Goal: Transaction & Acquisition: Purchase product/service

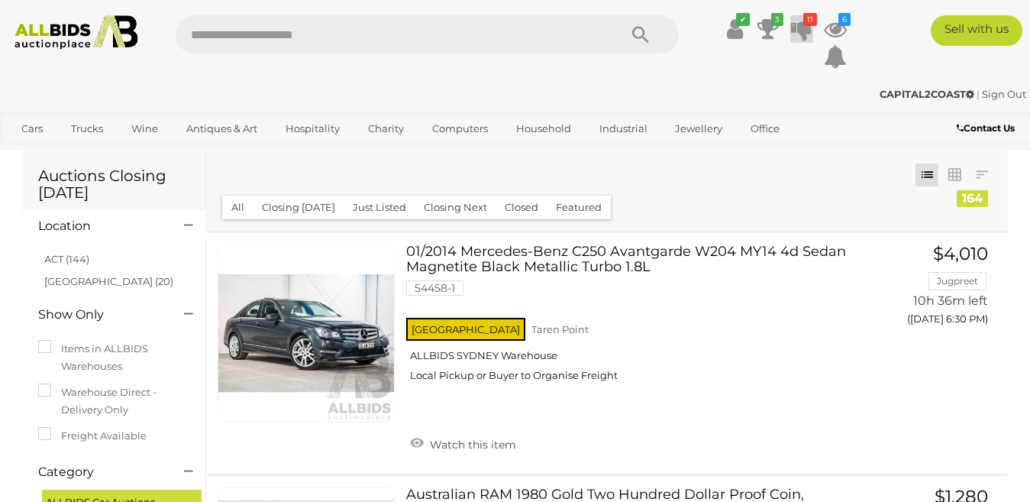
click at [805, 30] on icon at bounding box center [801, 28] width 21 height 27
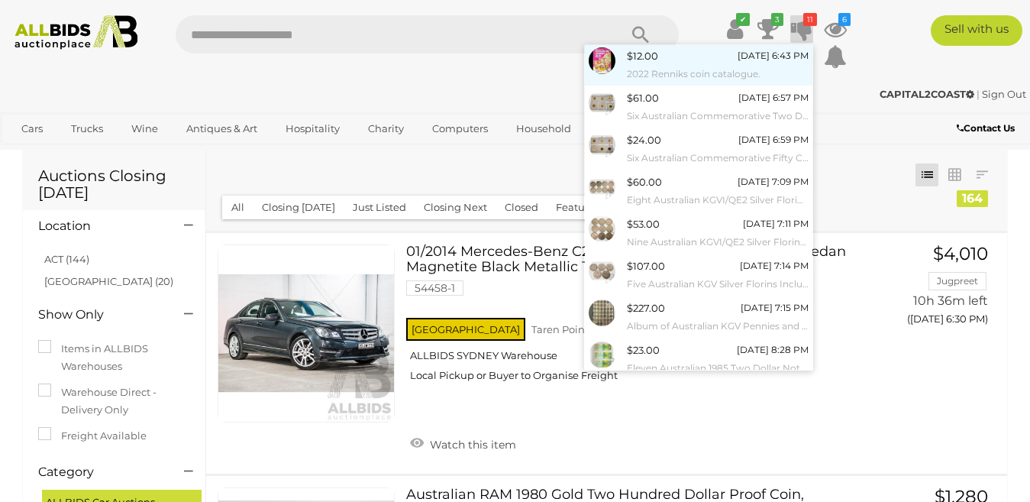
scroll to position [153, 0]
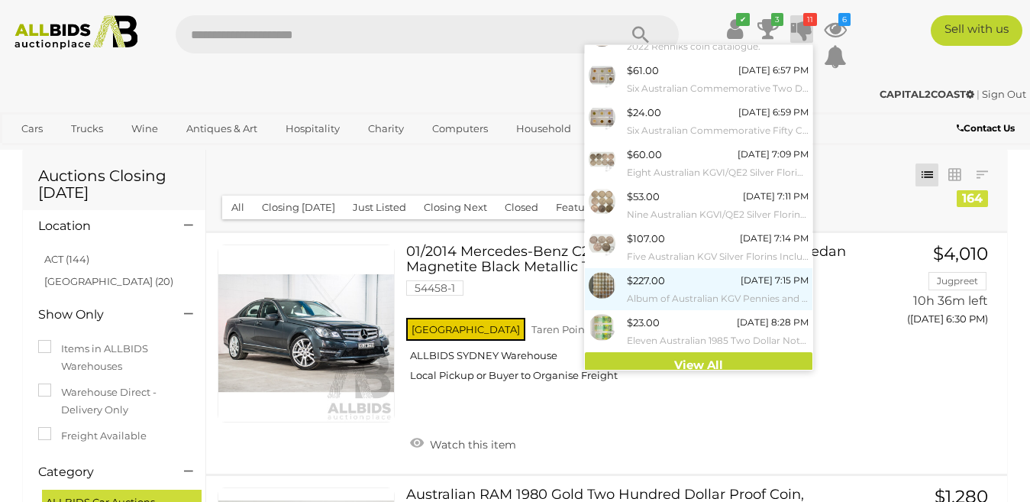
click at [630, 290] on small "Album of Australian KGV Pennies and Half Pennies, Examples Spanning [DATE] to […" at bounding box center [718, 298] width 182 height 17
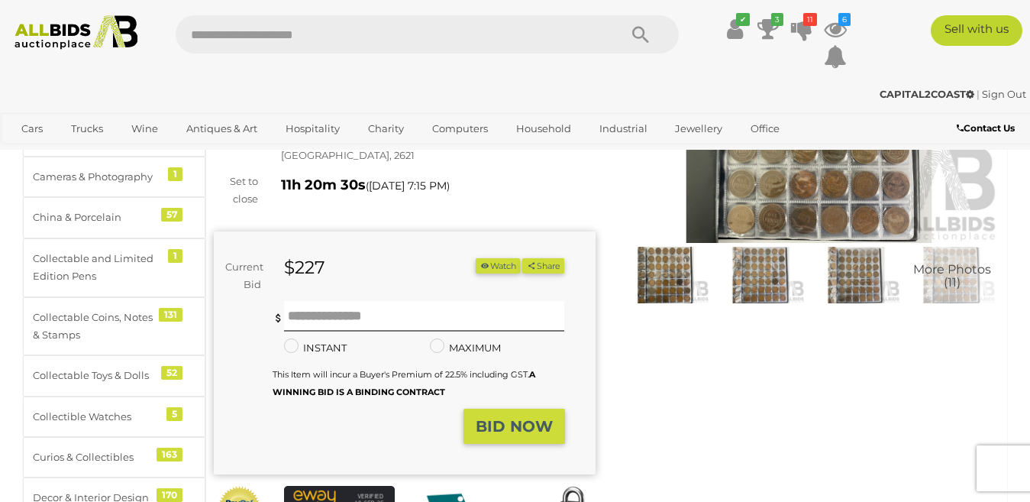
scroll to position [229, 0]
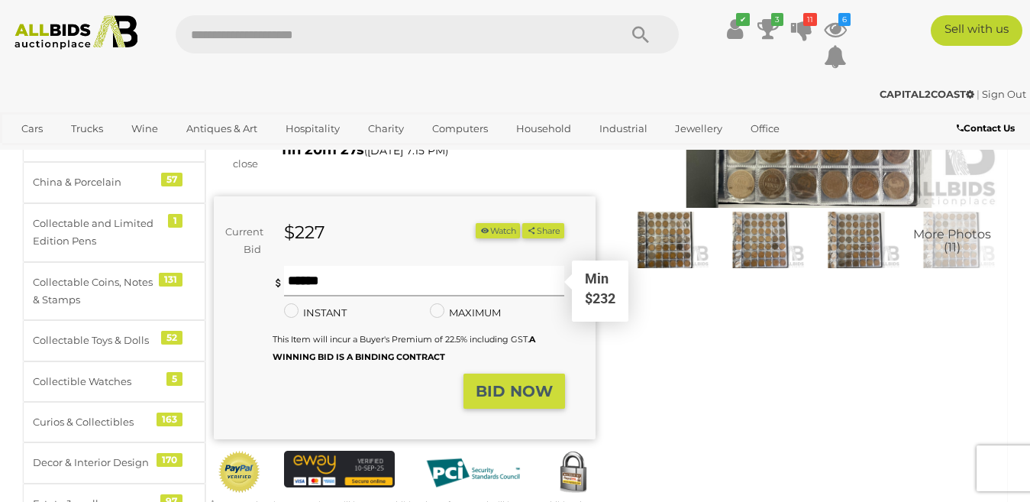
click at [310, 266] on input "text" at bounding box center [424, 281] width 281 height 31
type input "***"
click at [521, 382] on strong "BID NOW" at bounding box center [514, 391] width 77 height 18
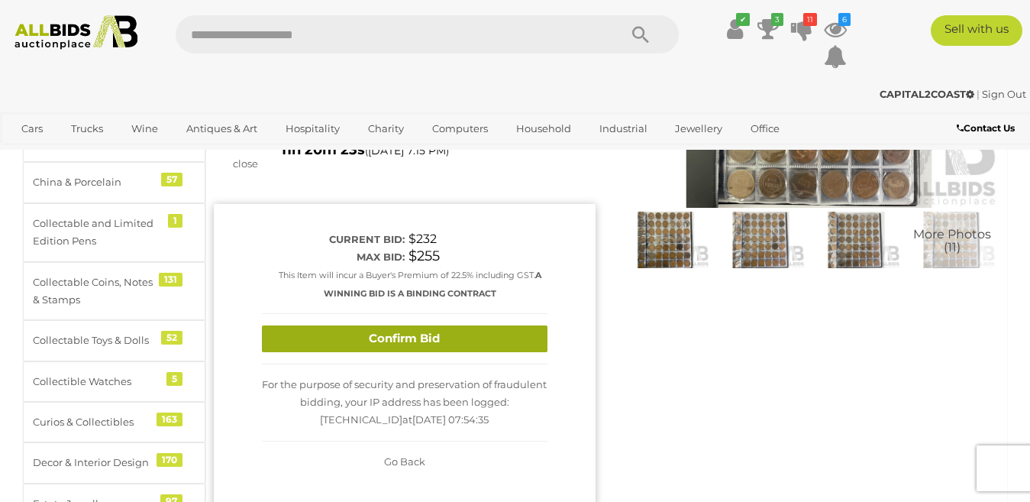
click at [434, 325] on button "Confirm Bid" at bounding box center [405, 338] width 286 height 27
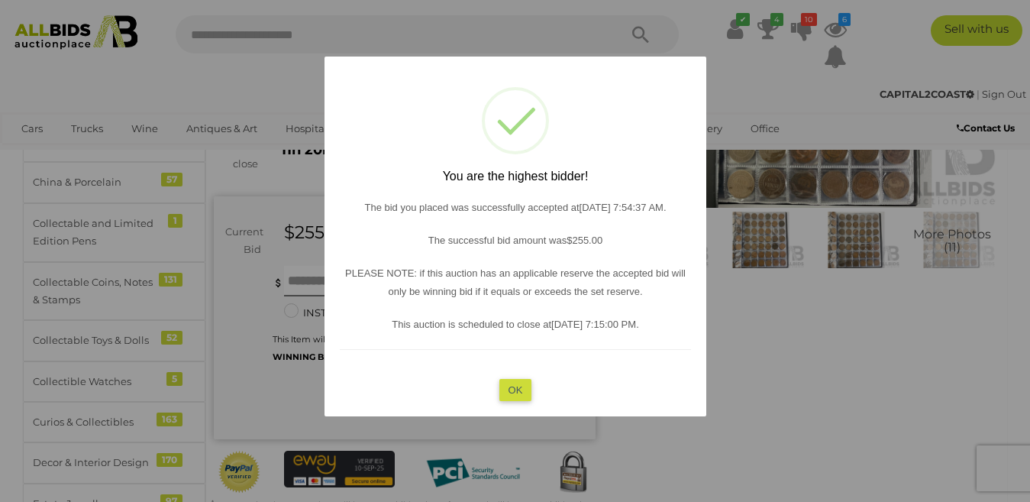
click at [515, 387] on button "OK" at bounding box center [515, 389] width 33 height 22
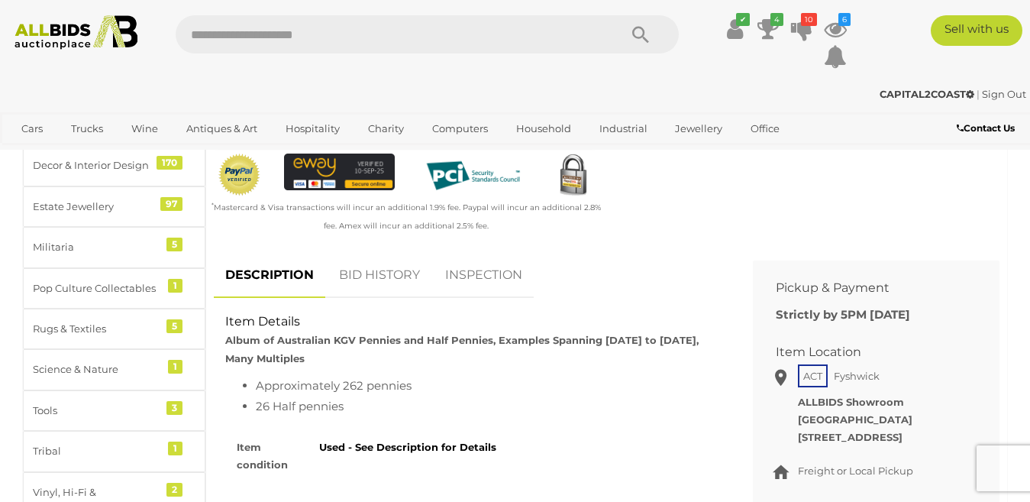
scroll to position [535, 0]
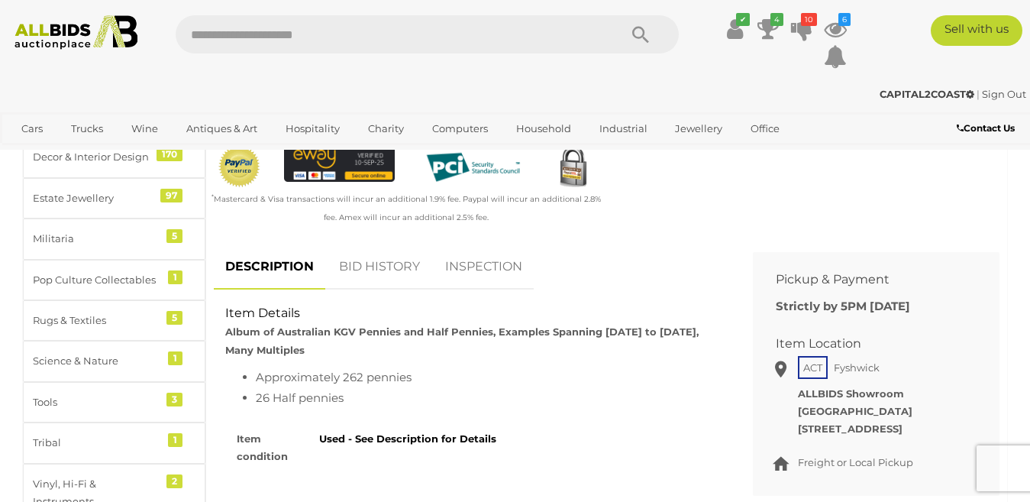
click at [369, 250] on link "BID HISTORY" at bounding box center [380, 266] width 104 height 45
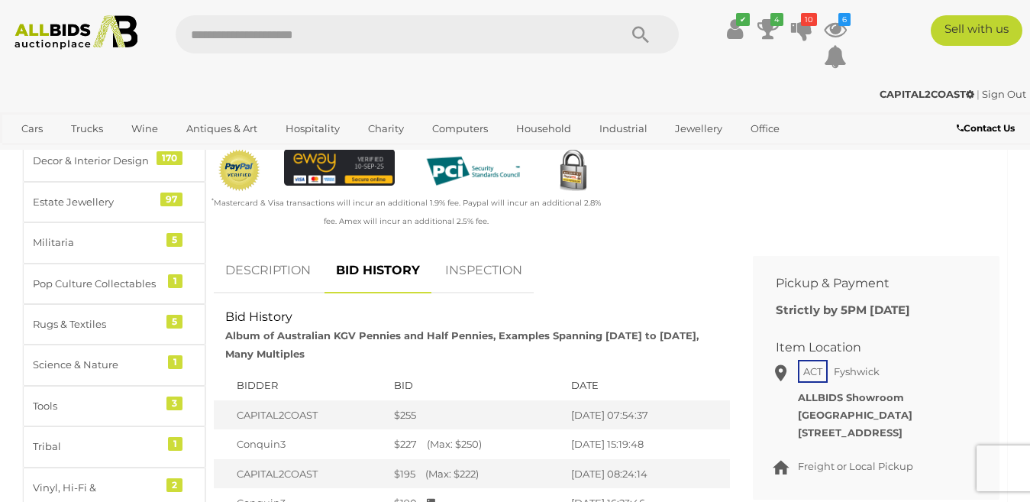
scroll to position [611, 0]
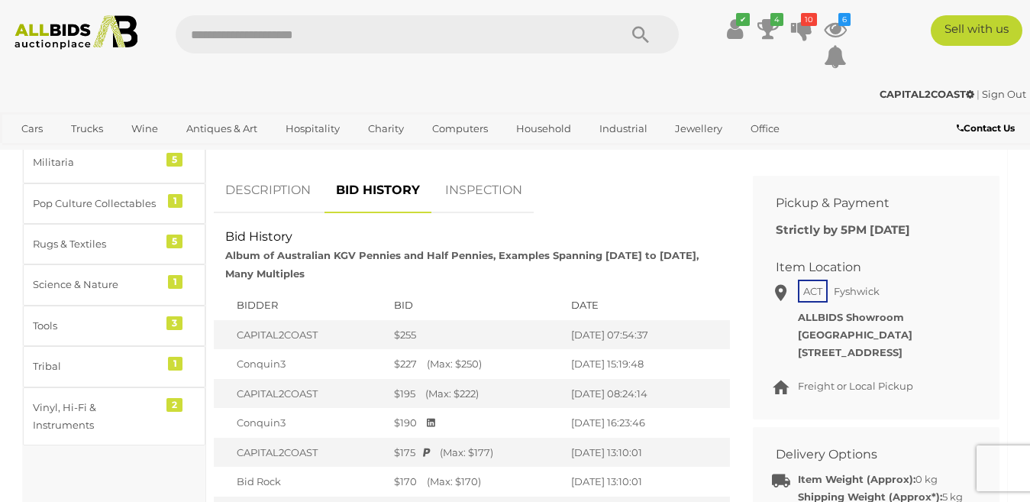
click at [279, 173] on link "DESCRIPTION" at bounding box center [268, 190] width 108 height 45
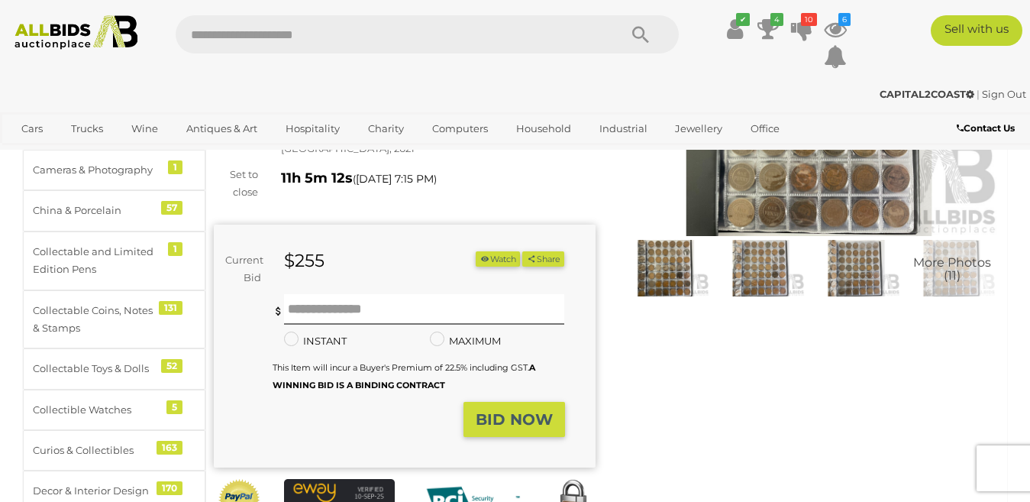
scroll to position [76, 0]
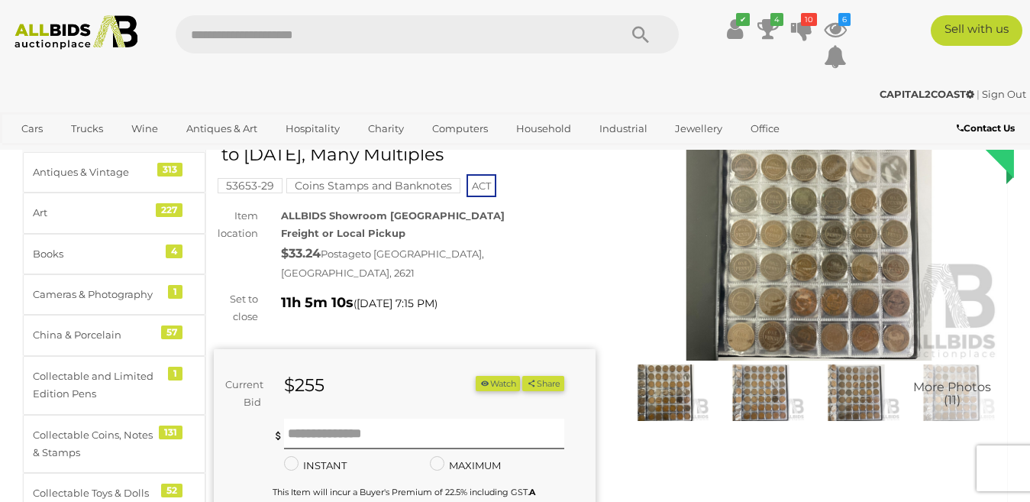
click at [800, 263] on img at bounding box center [810, 238] width 382 height 246
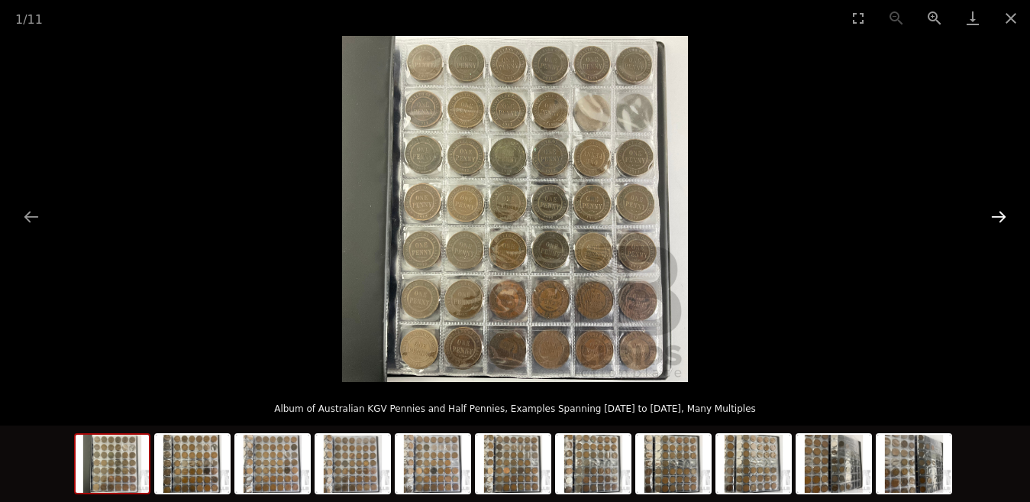
click at [999, 217] on button "Next slide" at bounding box center [999, 217] width 32 height 30
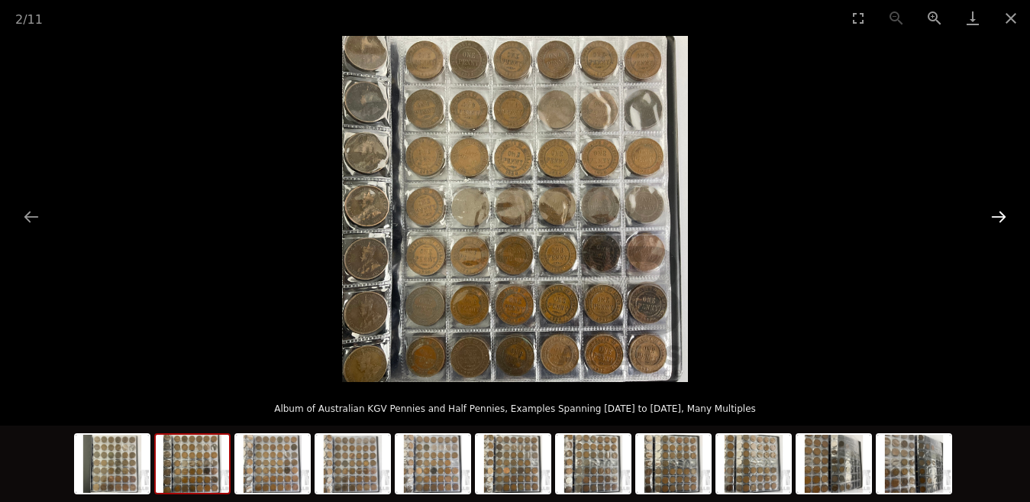
click at [1000, 214] on button "Next slide" at bounding box center [999, 217] width 32 height 30
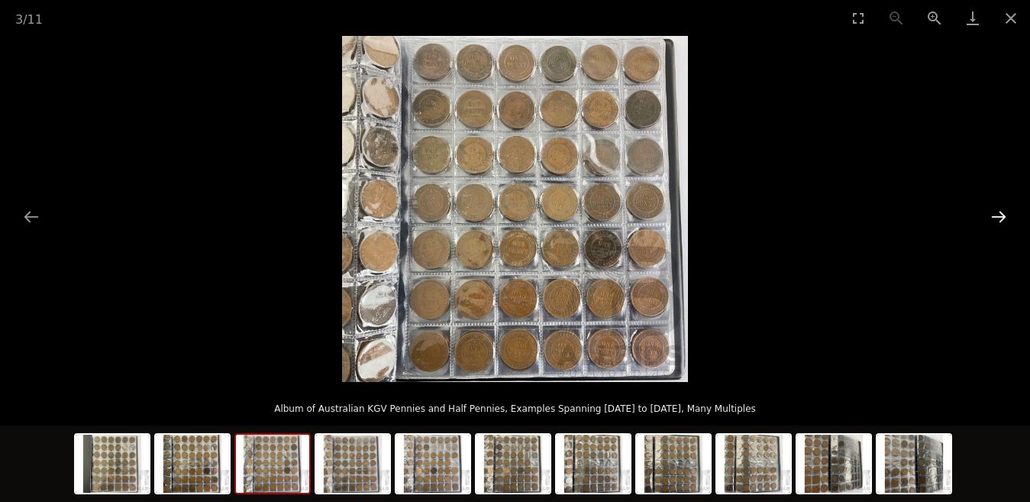
click at [1001, 213] on button "Next slide" at bounding box center [999, 217] width 32 height 30
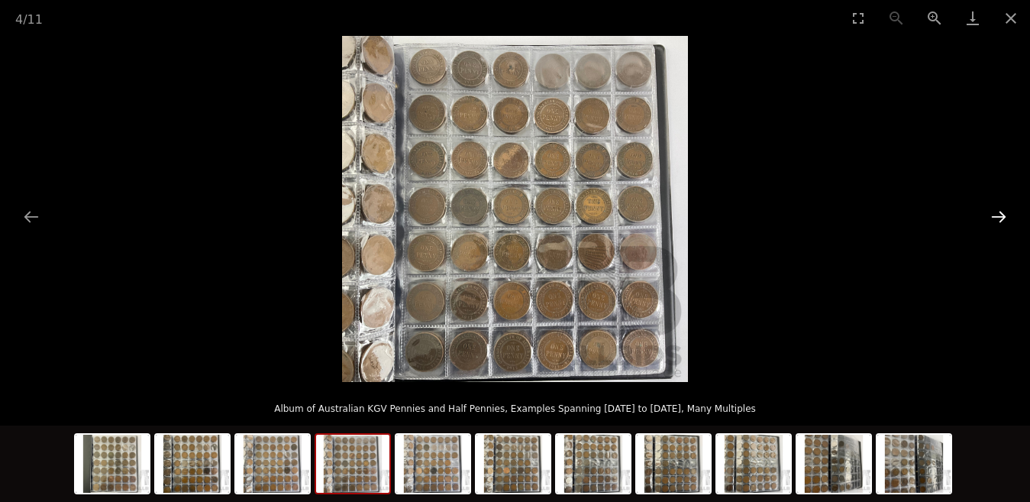
click at [1001, 213] on button "Next slide" at bounding box center [999, 217] width 32 height 30
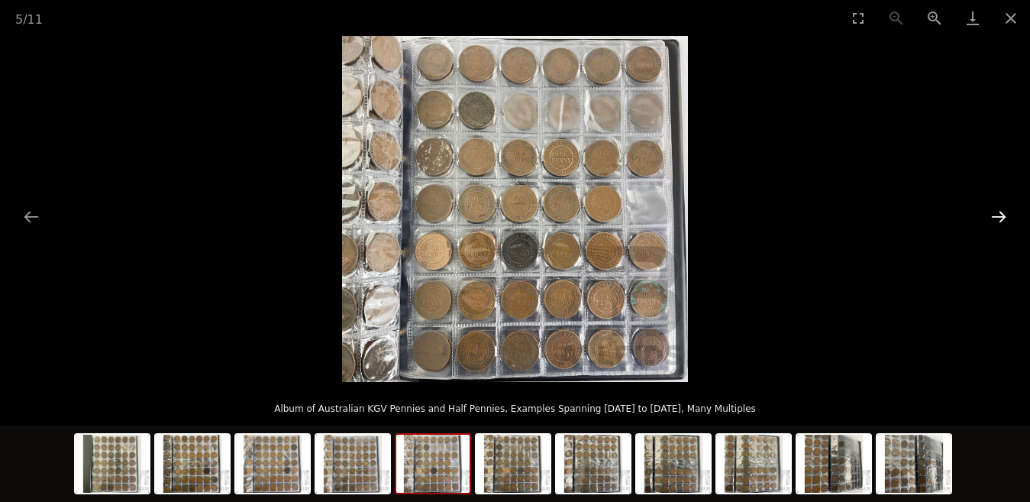
click at [1001, 213] on button "Next slide" at bounding box center [999, 217] width 32 height 30
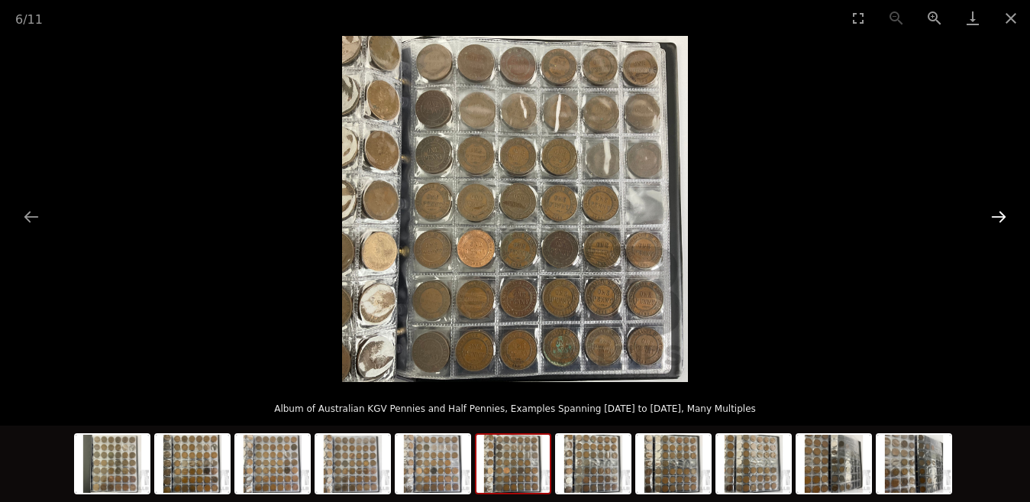
click at [1001, 213] on button "Next slide" at bounding box center [999, 217] width 32 height 30
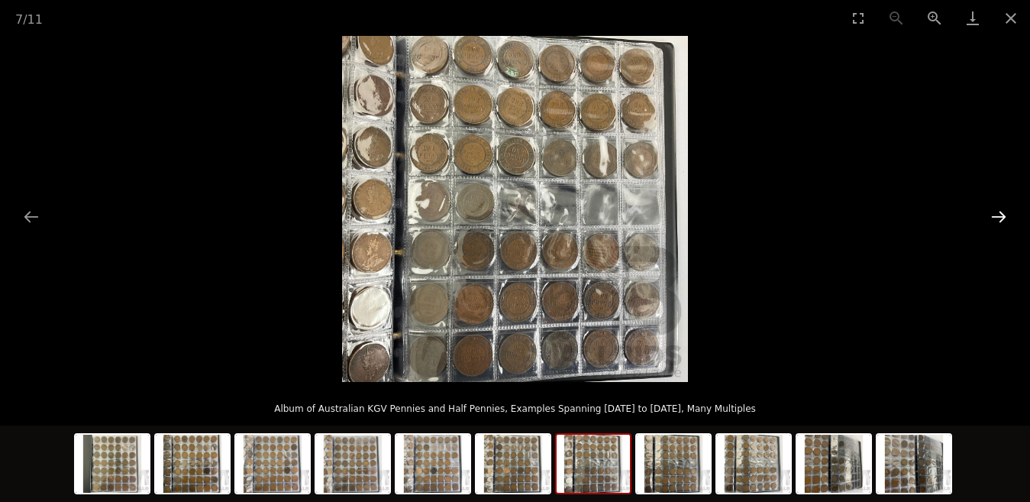
click at [1001, 213] on button "Next slide" at bounding box center [999, 217] width 32 height 30
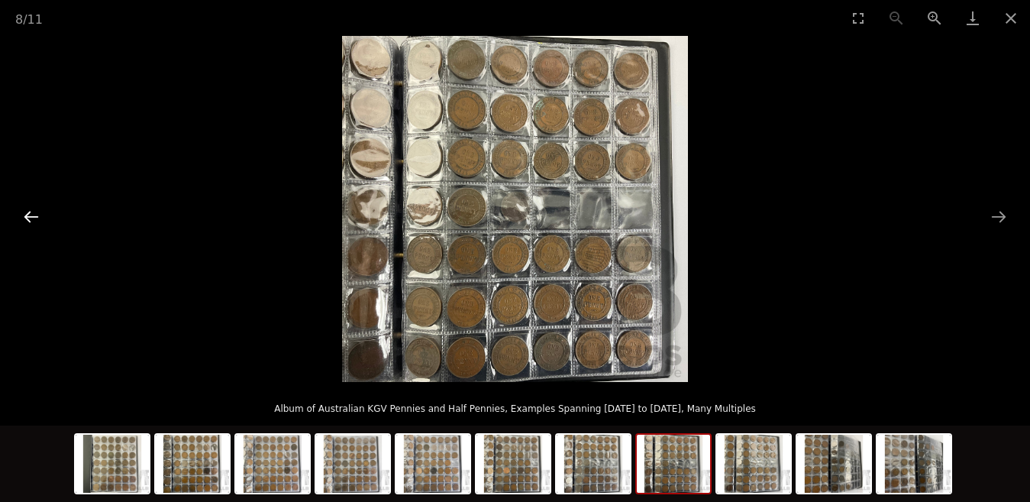
click at [26, 215] on button "Previous slide" at bounding box center [31, 217] width 32 height 30
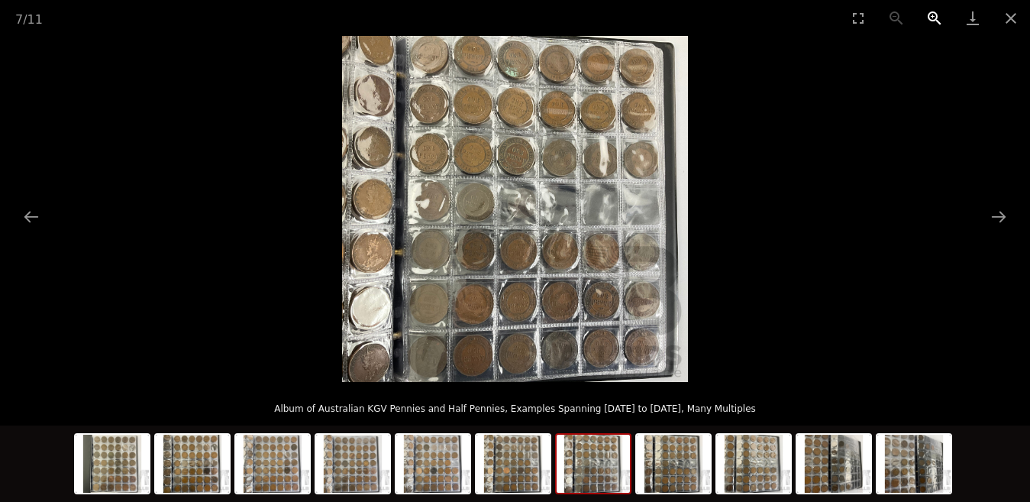
click at [929, 16] on button "Zoom in" at bounding box center [935, 18] width 38 height 36
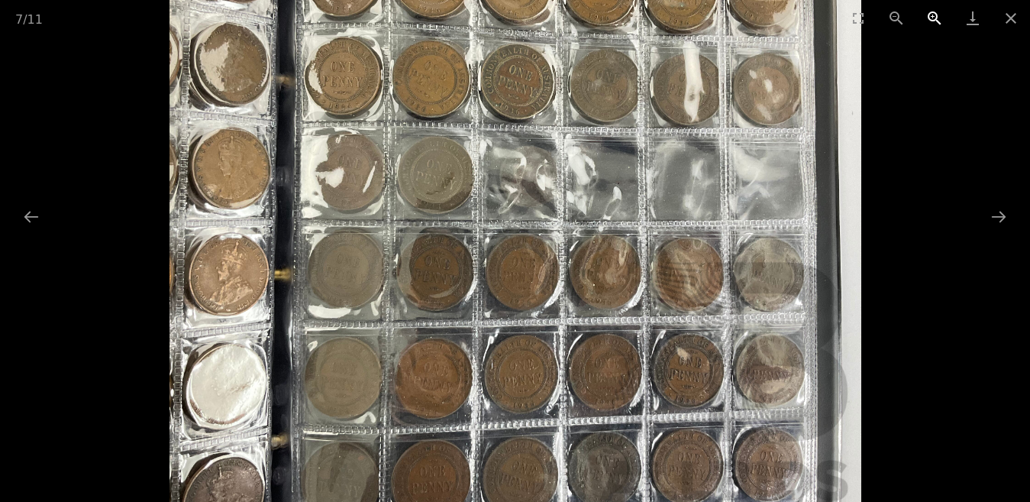
click at [929, 16] on button "Zoom in" at bounding box center [935, 18] width 38 height 36
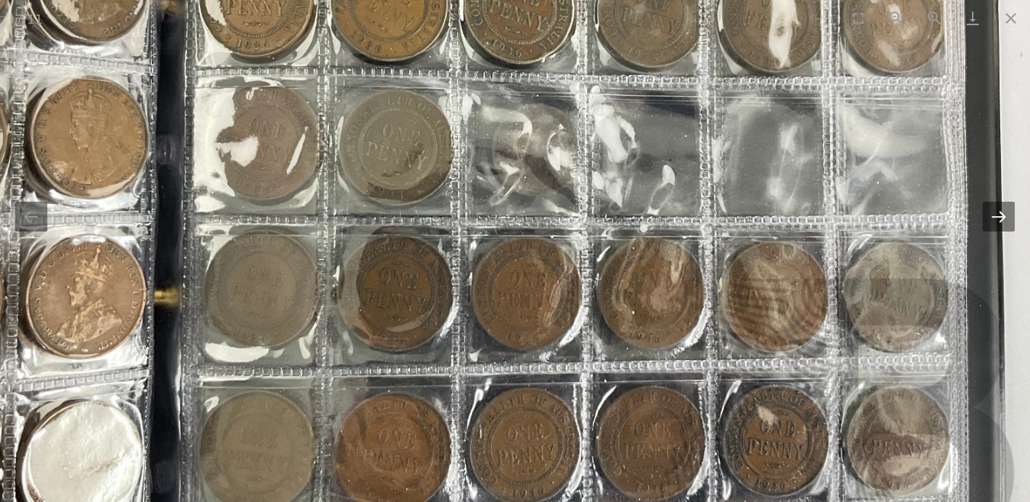
click at [1001, 215] on button "Next slide" at bounding box center [999, 217] width 32 height 30
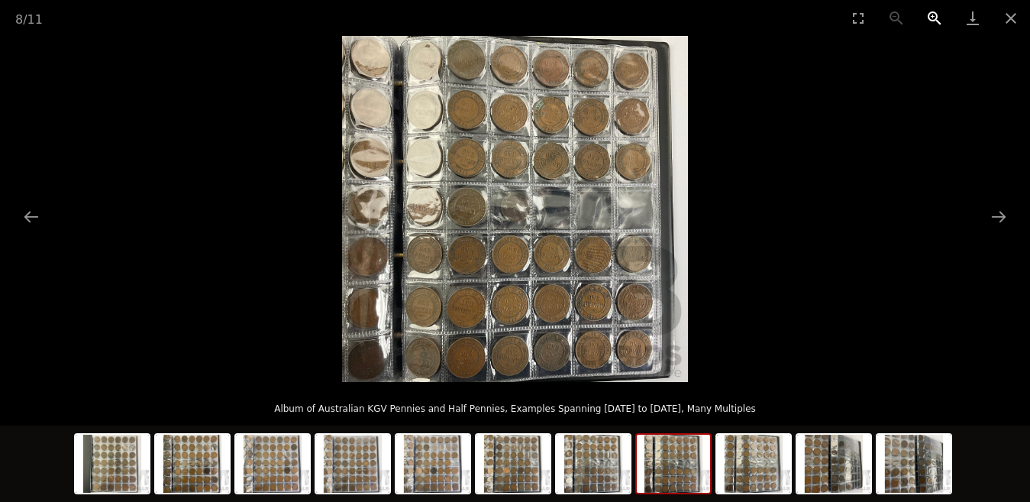
click at [932, 16] on button "Zoom in" at bounding box center [935, 18] width 38 height 36
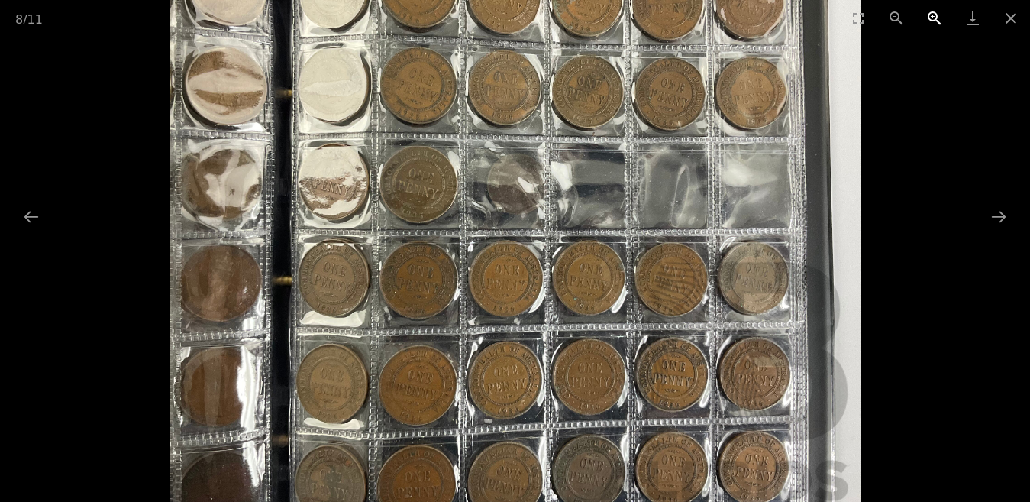
click at [932, 16] on button "Zoom in" at bounding box center [935, 18] width 38 height 36
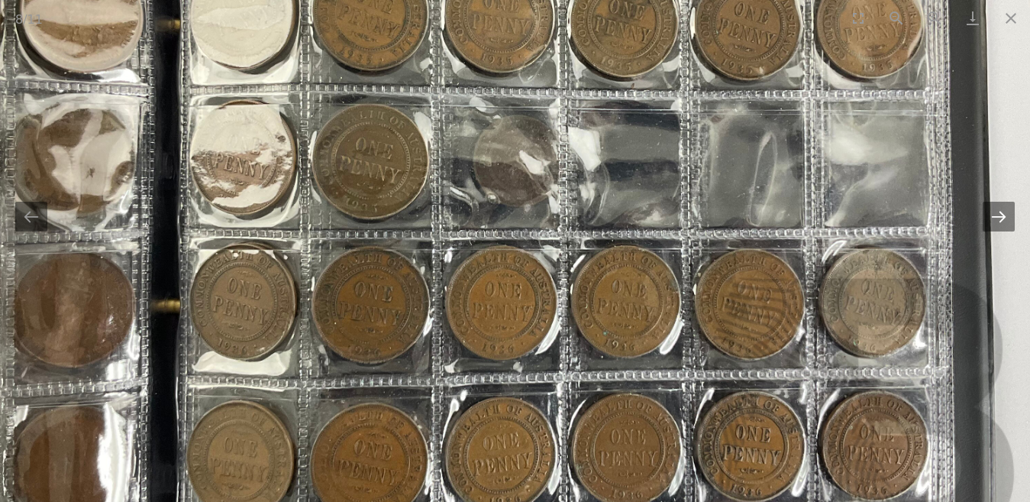
click at [1001, 223] on button "Next slide" at bounding box center [999, 217] width 32 height 30
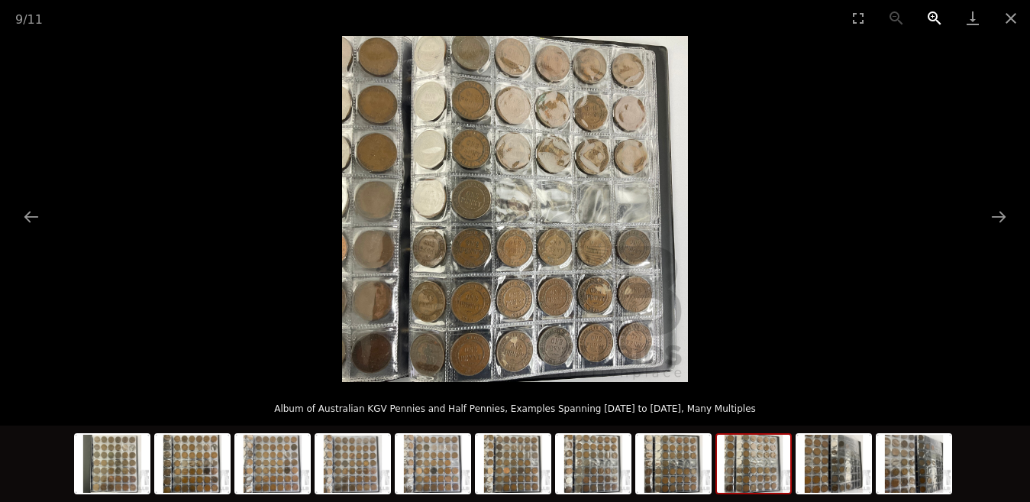
click at [934, 16] on button "Zoom in" at bounding box center [935, 18] width 38 height 36
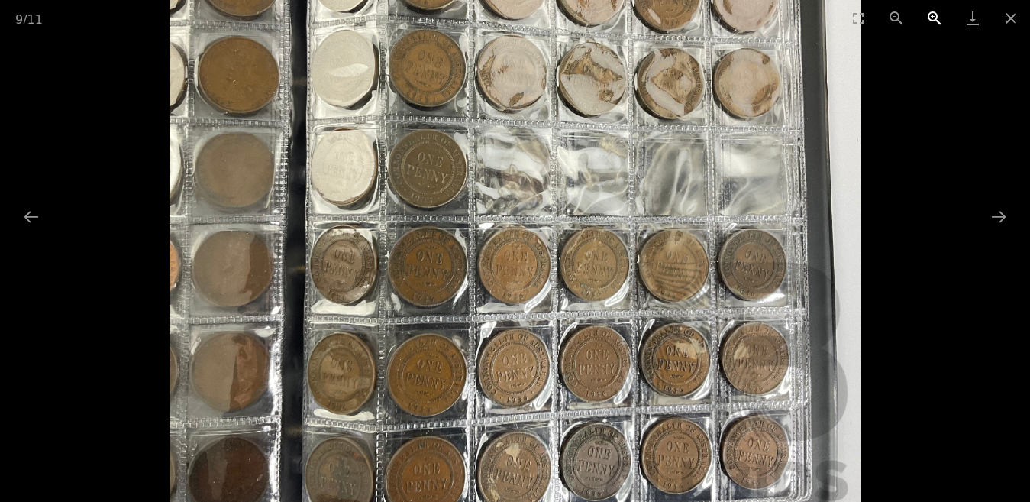
click at [934, 16] on button "Zoom in" at bounding box center [935, 18] width 38 height 36
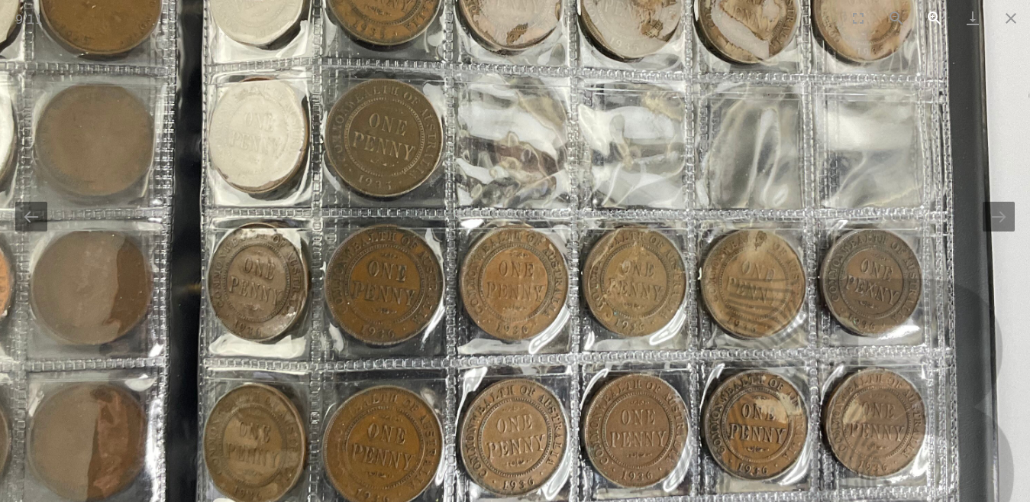
click at [934, 16] on button "Zoom in" at bounding box center [935, 18] width 38 height 36
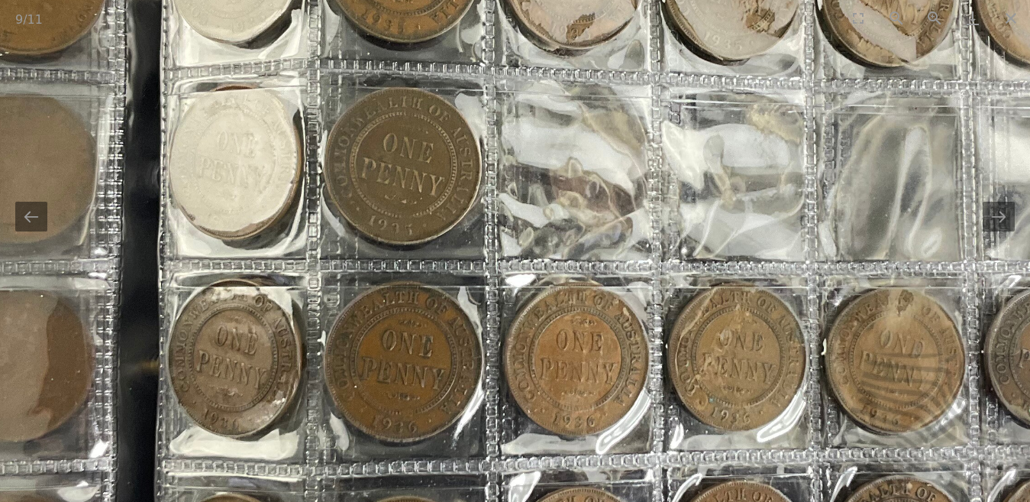
drag, startPoint x: 740, startPoint y: 186, endPoint x: 804, endPoint y: 228, distance: 77.1
click at [804, 228] on img at bounding box center [578, 205] width 1384 height 1384
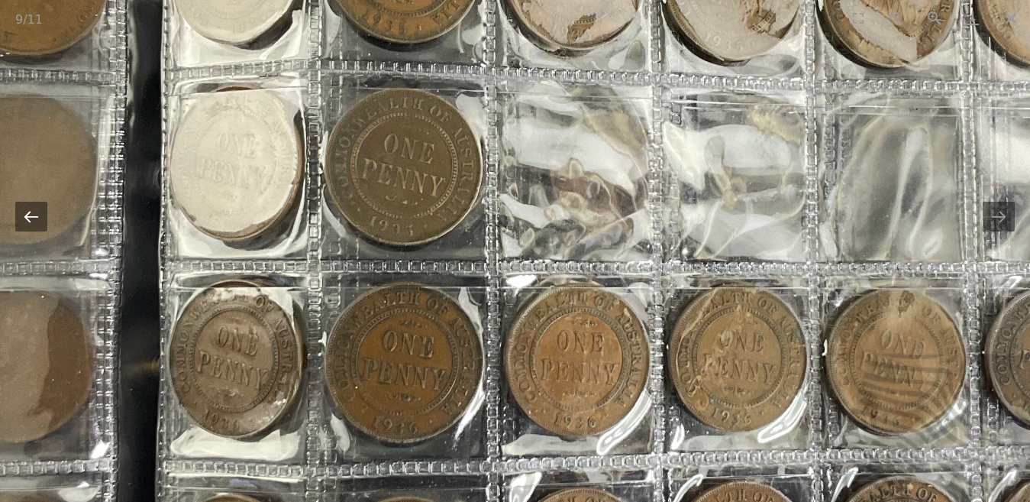
click at [37, 223] on button "Previous slide" at bounding box center [31, 217] width 32 height 30
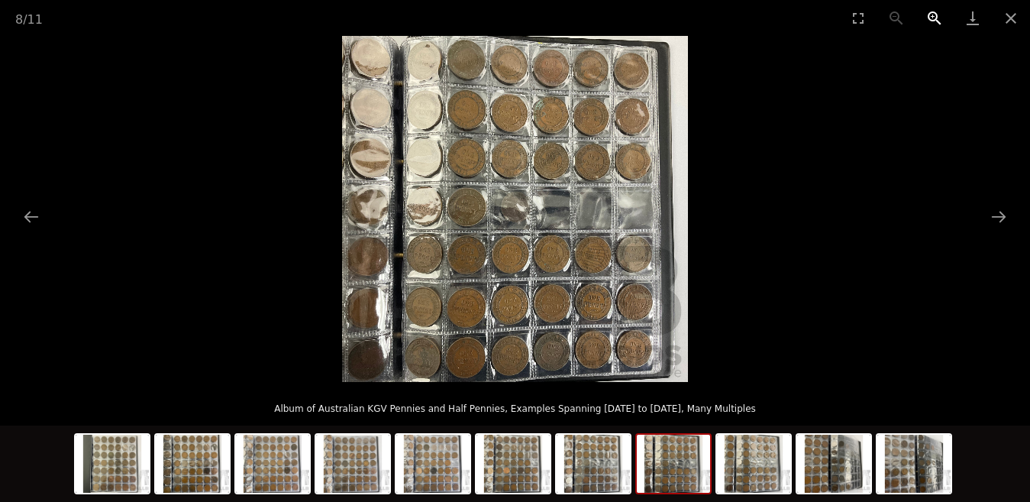
click at [927, 18] on button "Zoom in" at bounding box center [935, 18] width 38 height 36
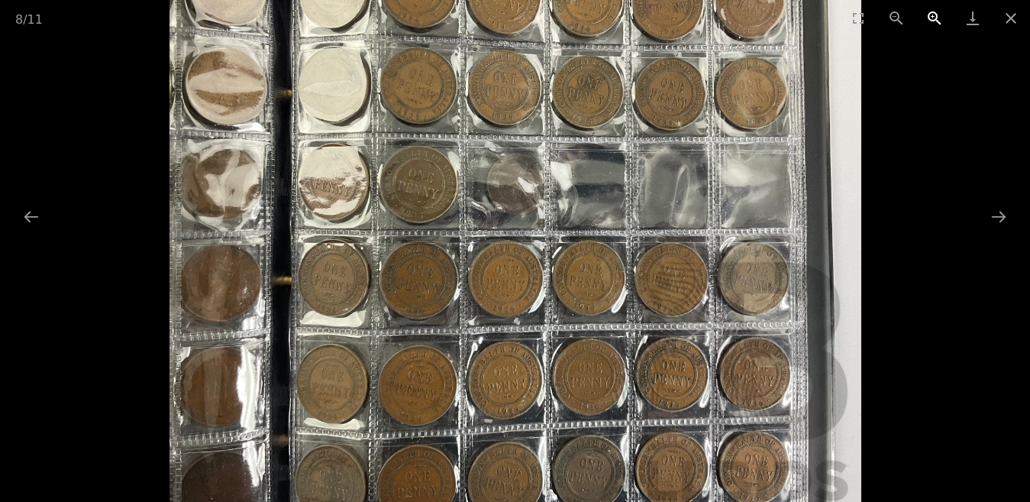
click at [927, 18] on button "Zoom in" at bounding box center [935, 18] width 38 height 36
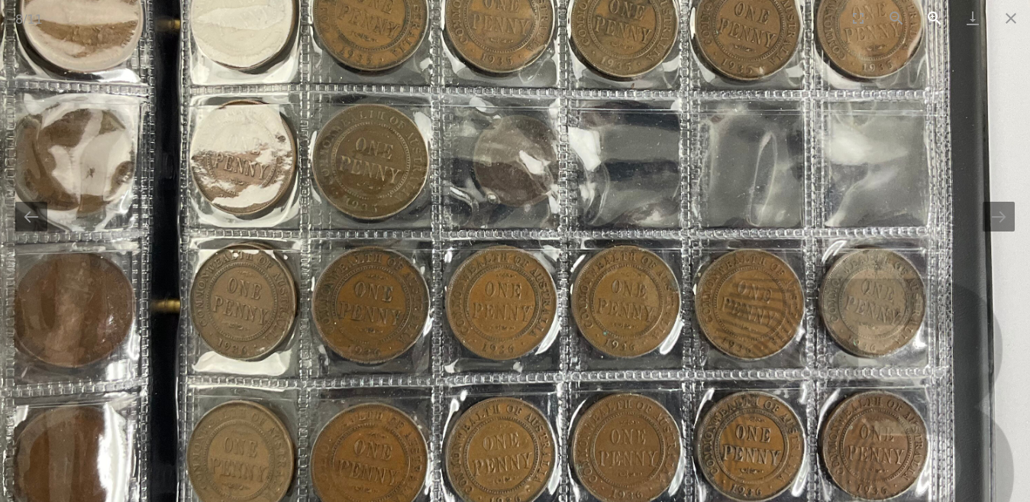
click at [927, 18] on button "Zoom in" at bounding box center [935, 18] width 38 height 36
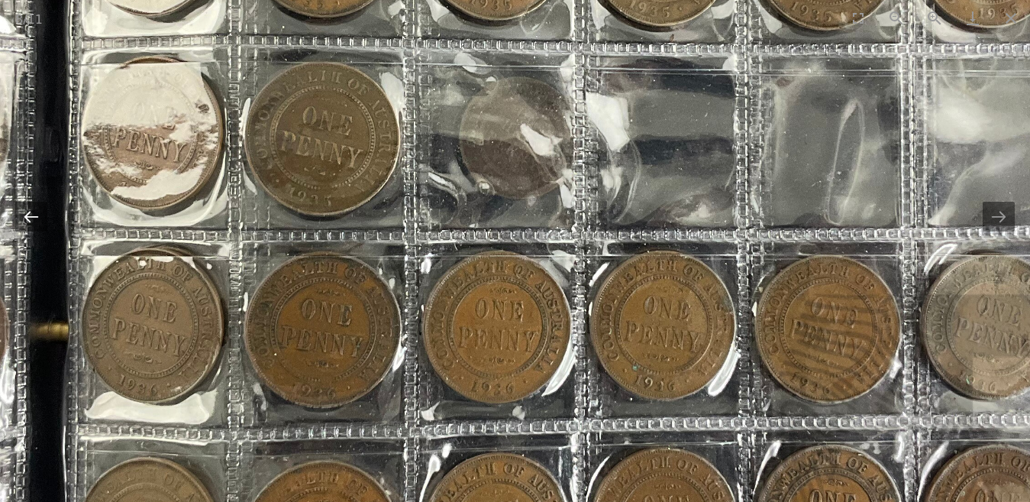
click at [35, 220] on button "Previous slide" at bounding box center [31, 217] width 32 height 30
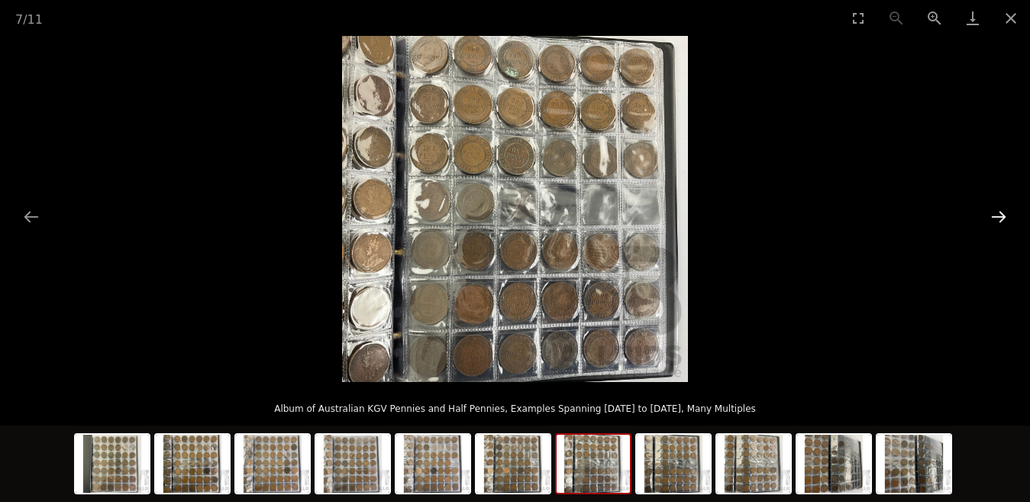
click at [998, 211] on button "Next slide" at bounding box center [999, 217] width 32 height 30
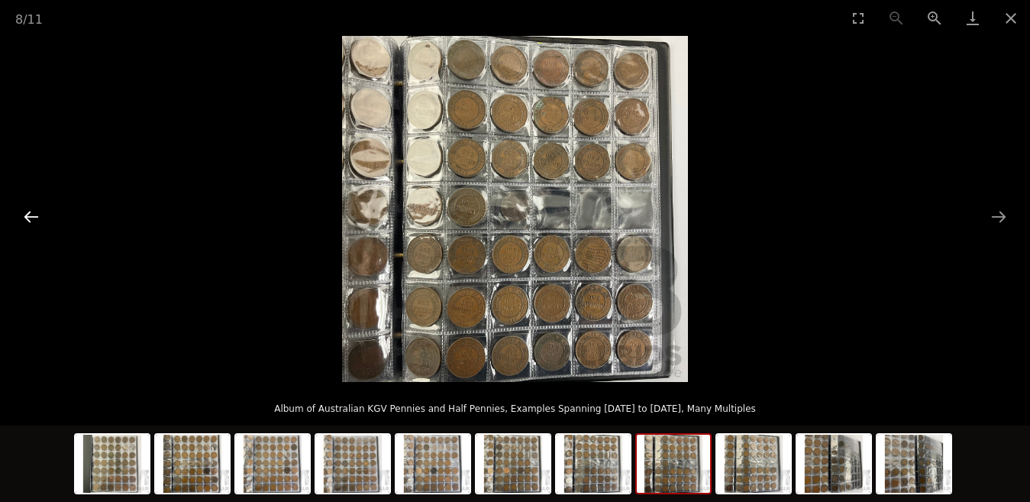
click at [27, 212] on button "Previous slide" at bounding box center [31, 217] width 32 height 30
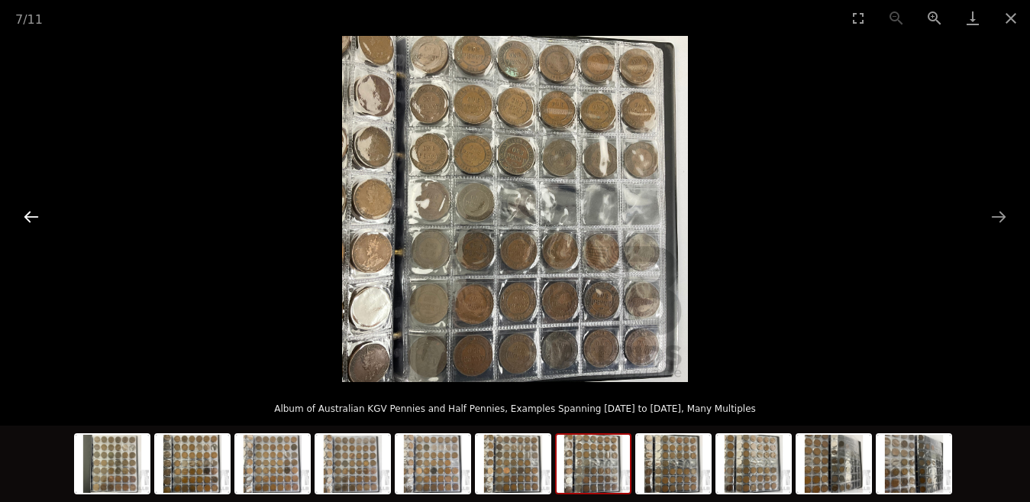
click at [27, 215] on button "Previous slide" at bounding box center [31, 217] width 32 height 30
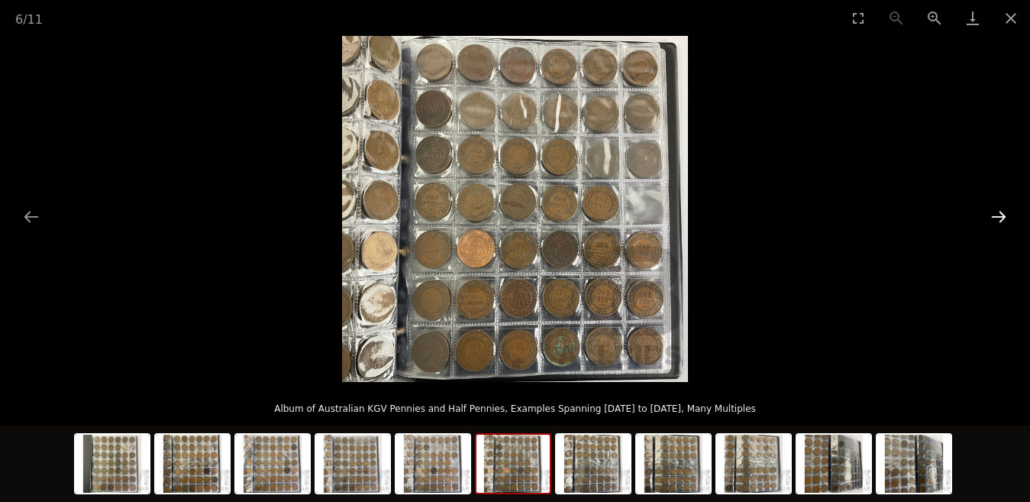
click at [999, 216] on button "Next slide" at bounding box center [999, 217] width 32 height 30
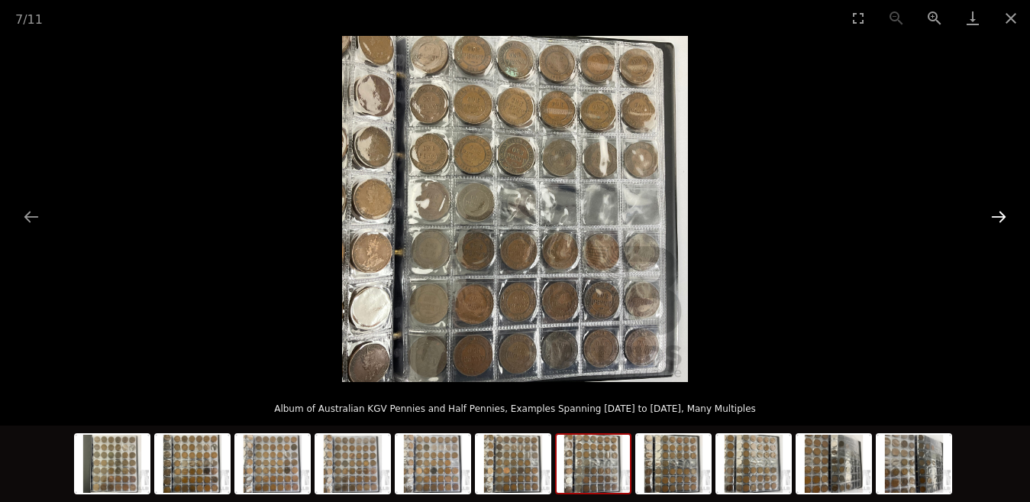
click at [999, 216] on button "Next slide" at bounding box center [999, 217] width 32 height 30
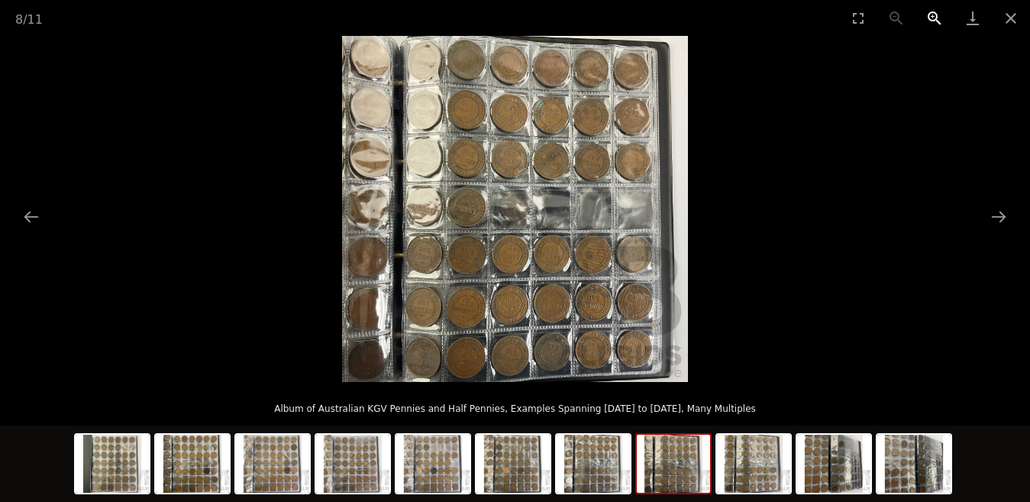
click at [932, 16] on button "Zoom in" at bounding box center [935, 18] width 38 height 36
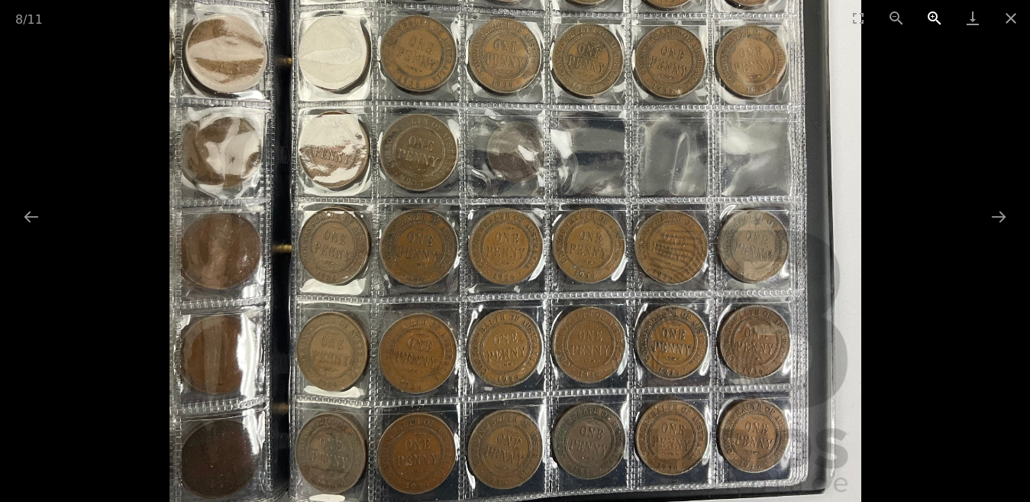
click at [932, 16] on button "Zoom in" at bounding box center [935, 18] width 38 height 36
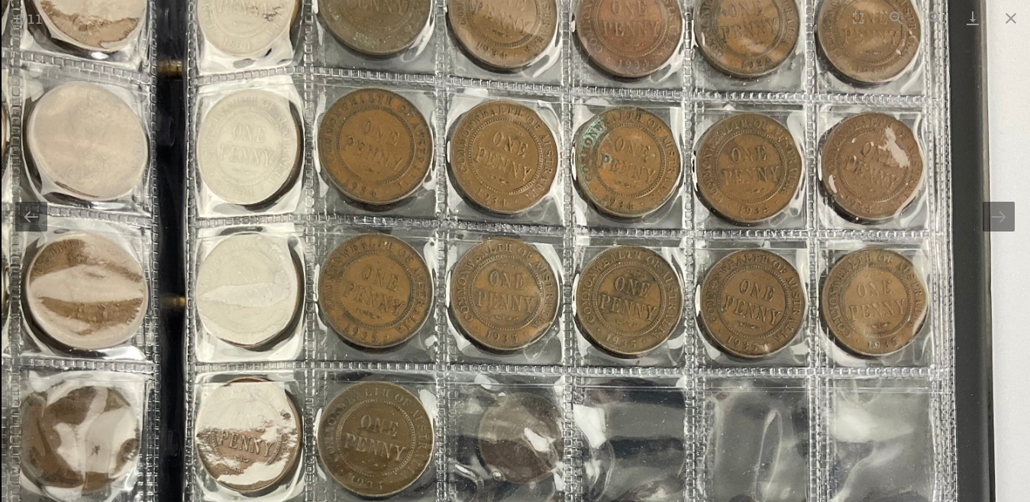
drag, startPoint x: 612, startPoint y: 191, endPoint x: 623, endPoint y: 532, distance: 340.8
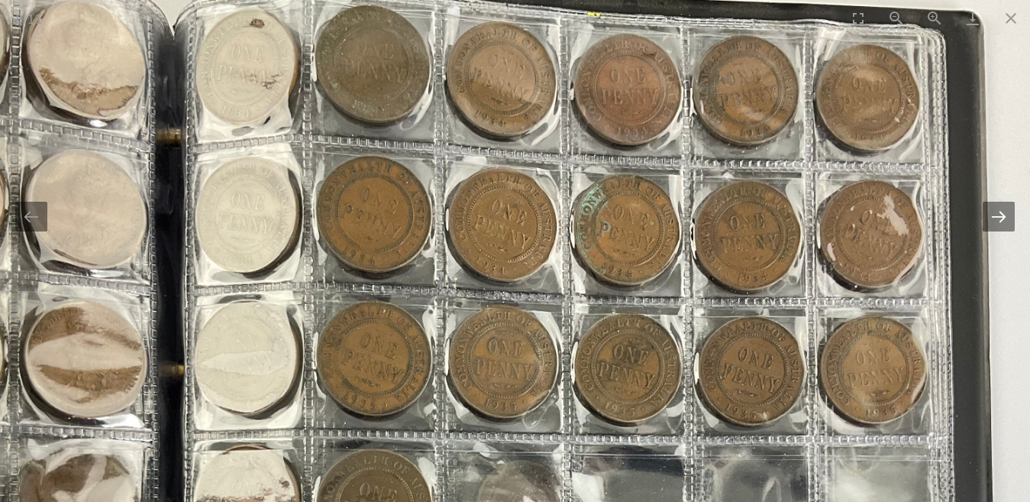
click at [1005, 216] on button "Next slide" at bounding box center [999, 217] width 32 height 30
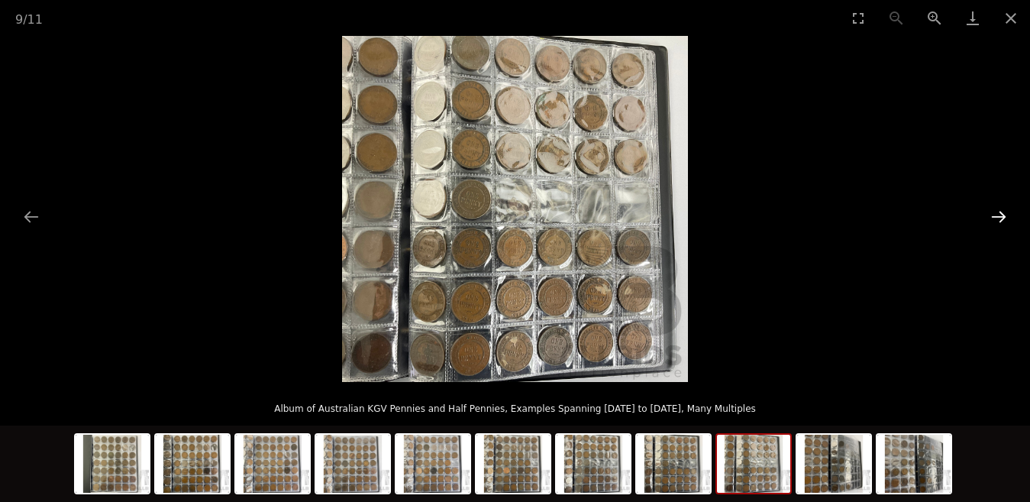
click at [1003, 215] on button "Next slide" at bounding box center [999, 217] width 32 height 30
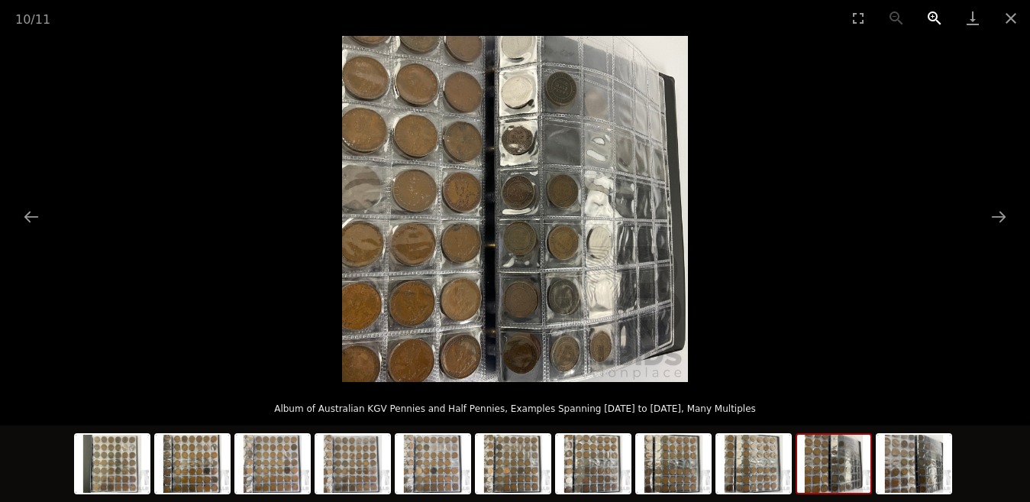
click at [935, 13] on button "Zoom in" at bounding box center [935, 18] width 38 height 36
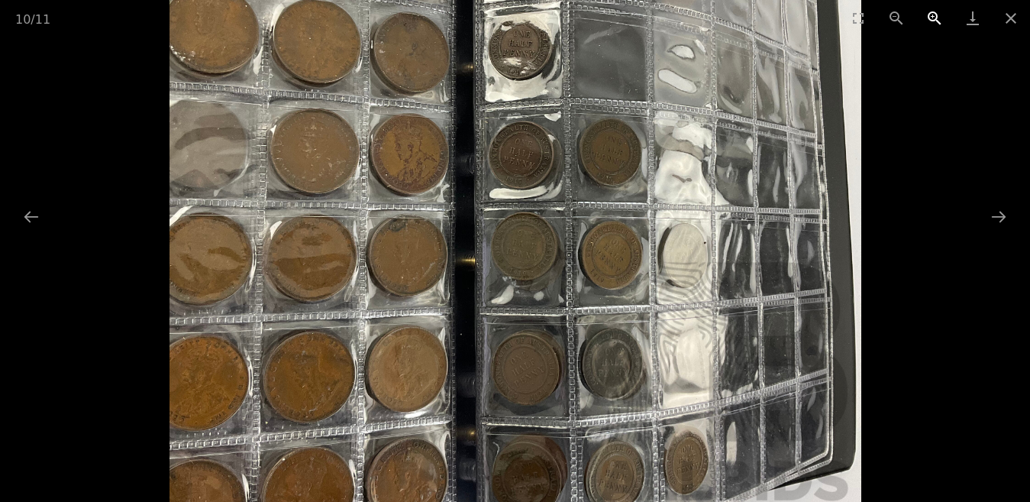
click at [935, 13] on button "Zoom in" at bounding box center [935, 18] width 38 height 36
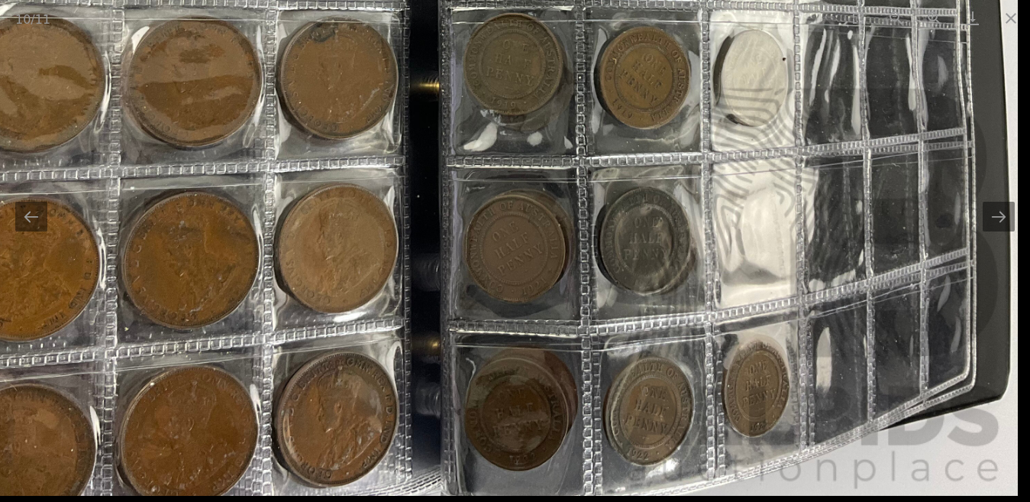
drag, startPoint x: 731, startPoint y: 316, endPoint x: 654, endPoint y: 96, distance: 232.8
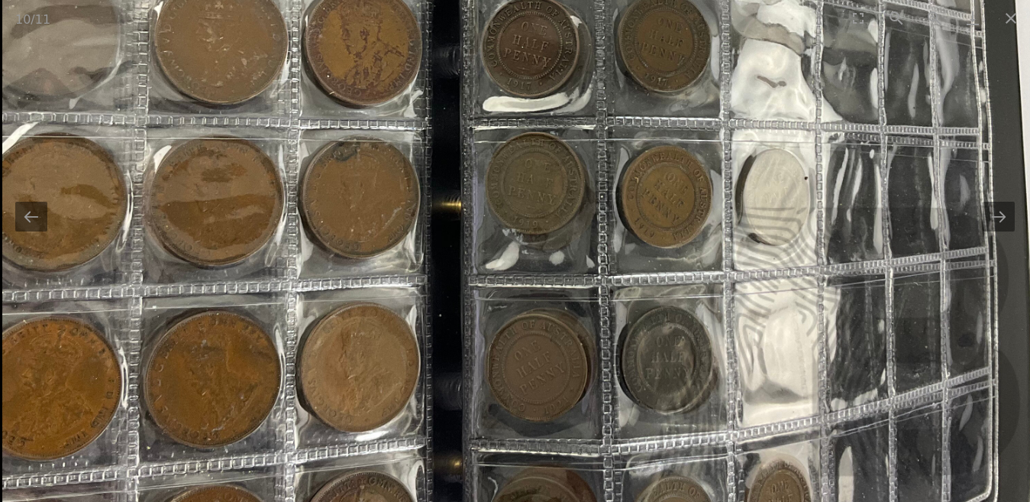
drag, startPoint x: 577, startPoint y: 232, endPoint x: 618, endPoint y: 404, distance: 176.5
click at [618, 404] on img at bounding box center [521, 96] width 1038 height 1038
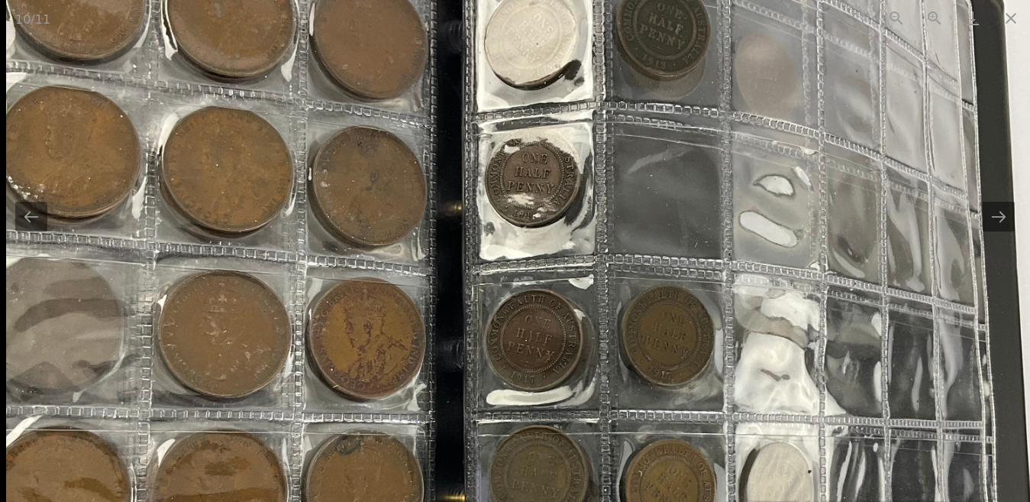
drag, startPoint x: 645, startPoint y: 263, endPoint x: 689, endPoint y: 410, distance: 153.7
click at [689, 410] on img at bounding box center [525, 389] width 1038 height 1038
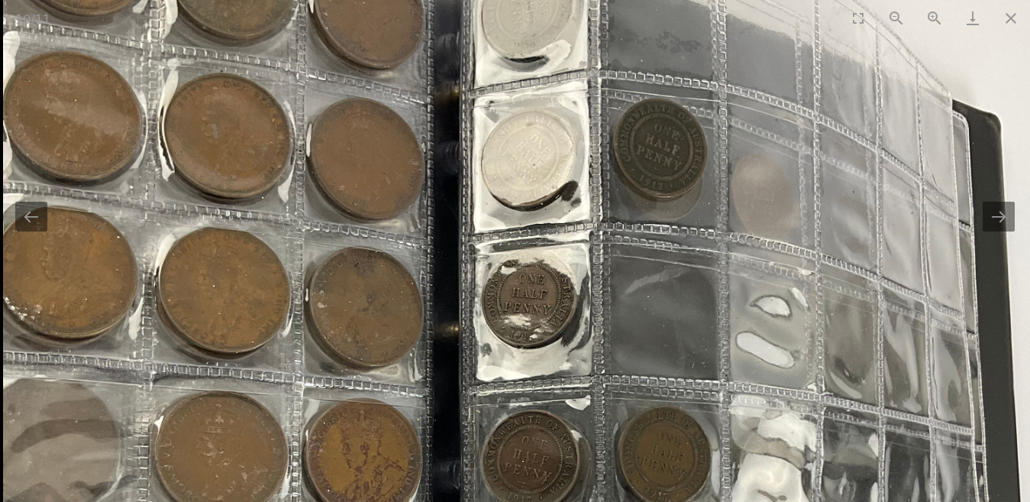
drag, startPoint x: 703, startPoint y: 279, endPoint x: 732, endPoint y: 387, distance: 112.3
click at [732, 387] on img at bounding box center [522, 510] width 1038 height 1038
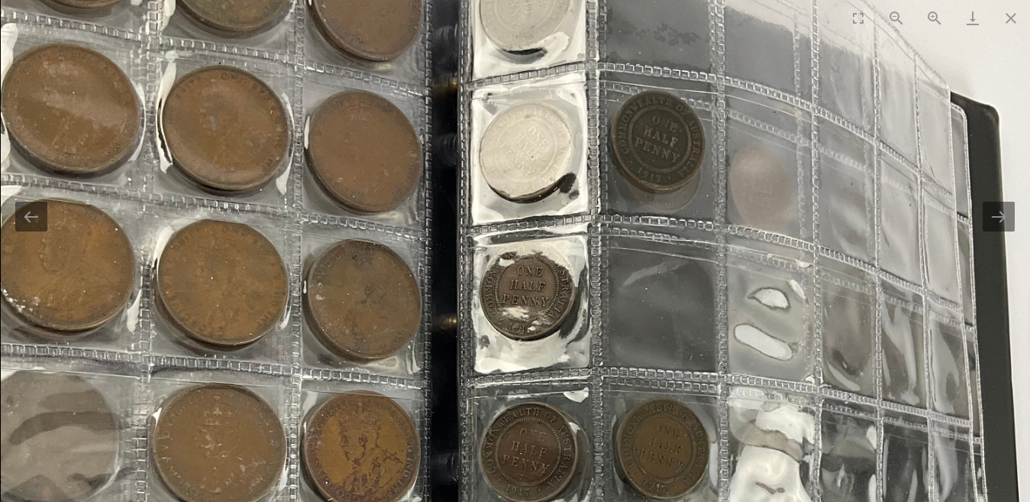
drag, startPoint x: 730, startPoint y: 233, endPoint x: 727, endPoint y: 79, distance: 153.5
click at [727, 79] on img at bounding box center [520, 502] width 1038 height 1038
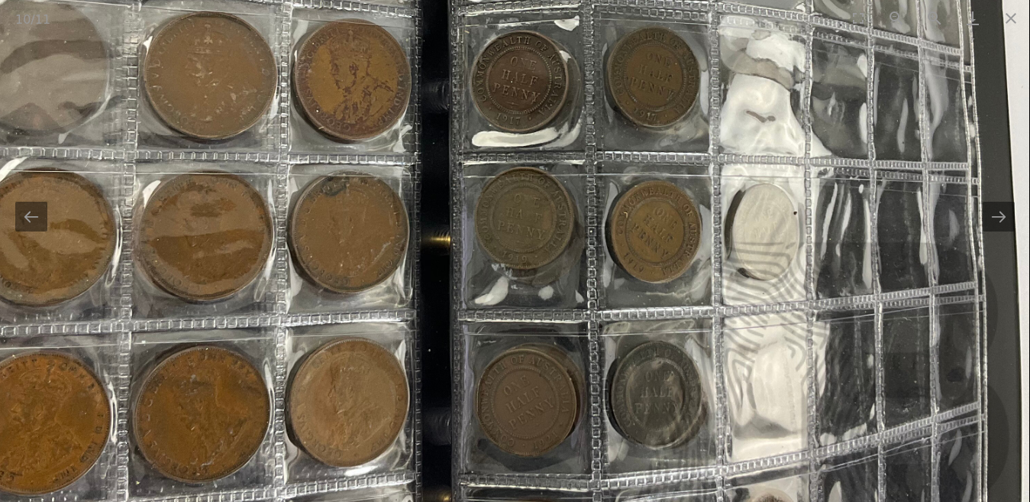
drag, startPoint x: 800, startPoint y: 377, endPoint x: 784, endPoint y: 137, distance: 241.1
click at [784, 137] on img at bounding box center [511, 131] width 1038 height 1038
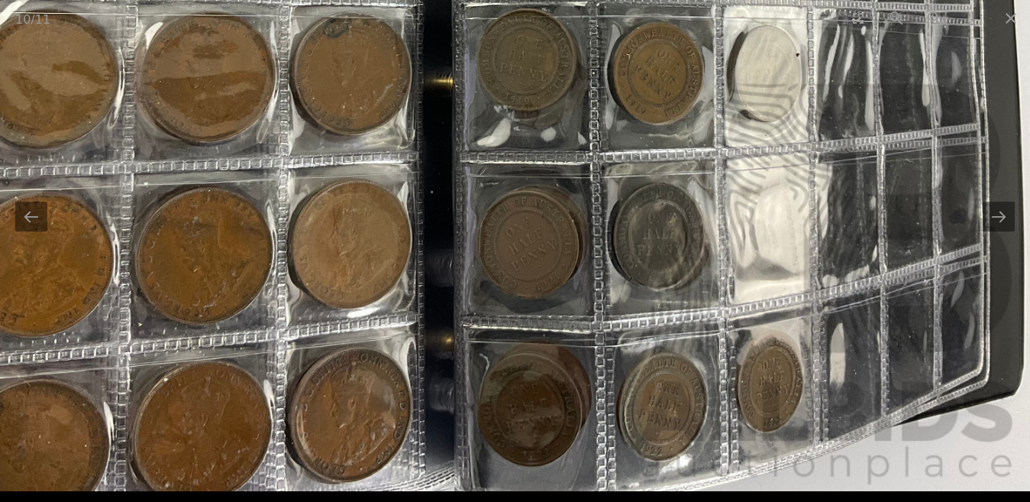
drag, startPoint x: 793, startPoint y: 327, endPoint x: 794, endPoint y: 257, distance: 69.5
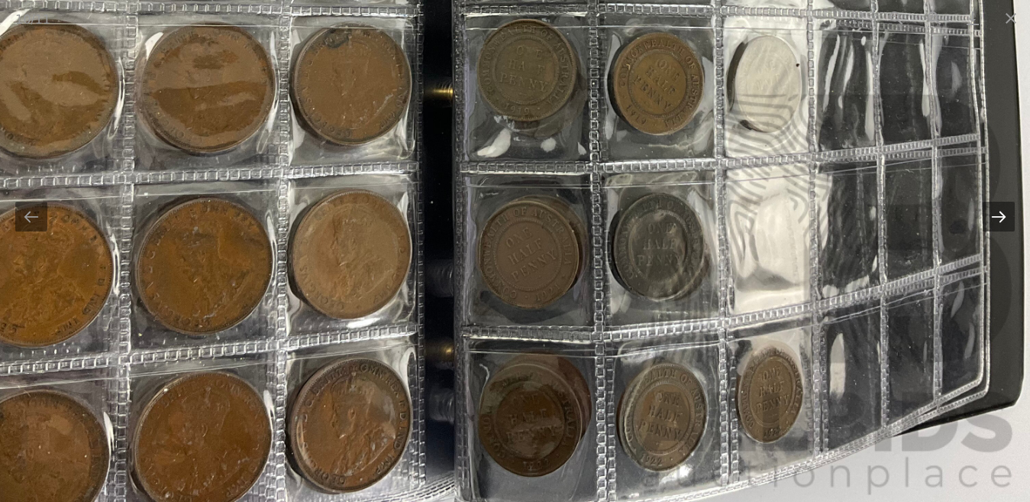
click at [1006, 213] on button "Next slide" at bounding box center [999, 217] width 32 height 30
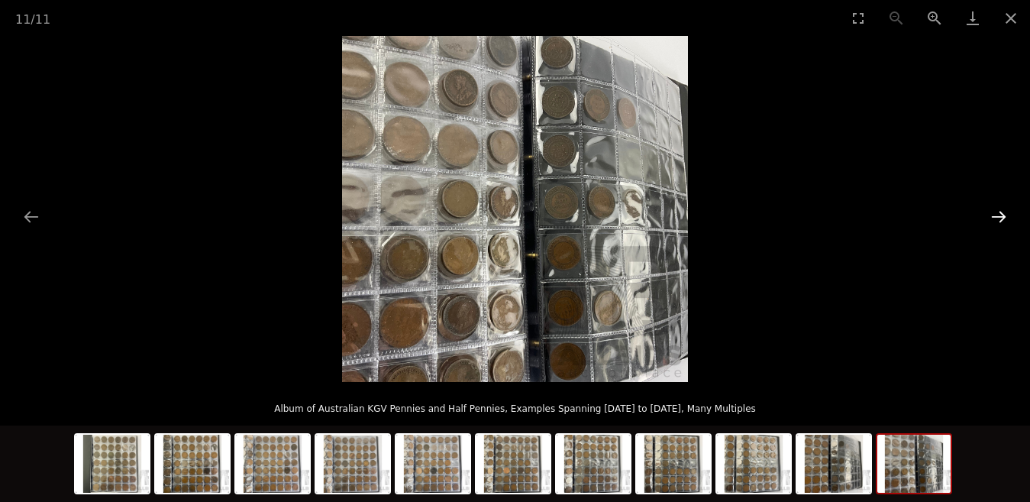
click at [1003, 217] on button "Next slide" at bounding box center [999, 217] width 32 height 30
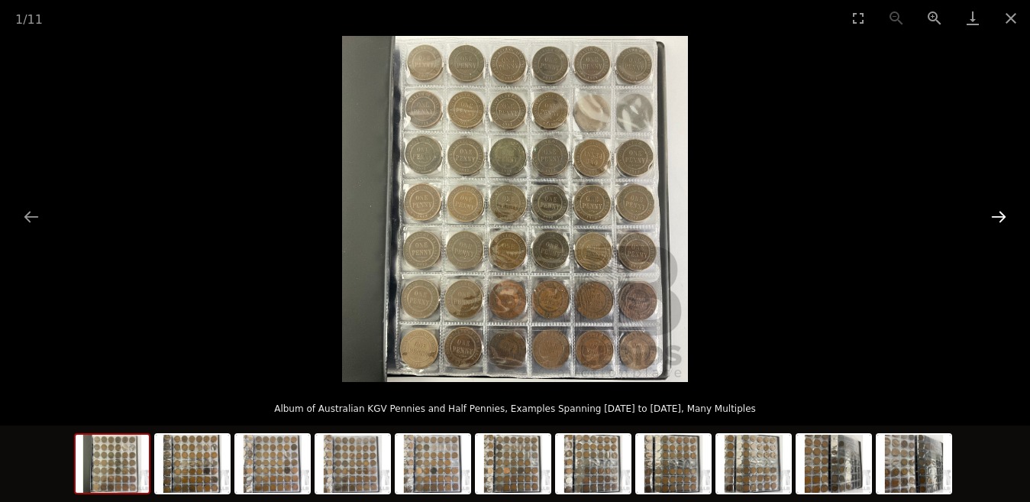
click at [1000, 214] on button "Next slide" at bounding box center [999, 217] width 32 height 30
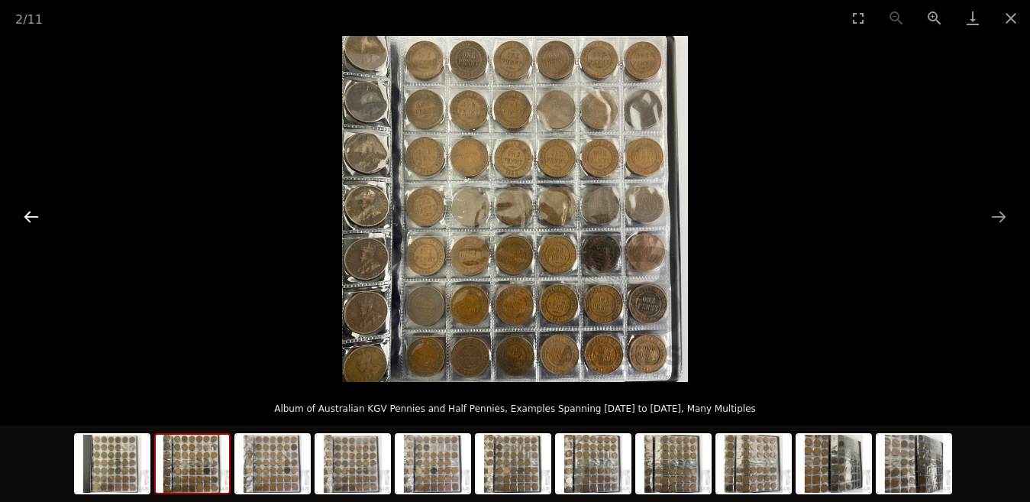
click at [36, 218] on button "Previous slide" at bounding box center [31, 217] width 32 height 30
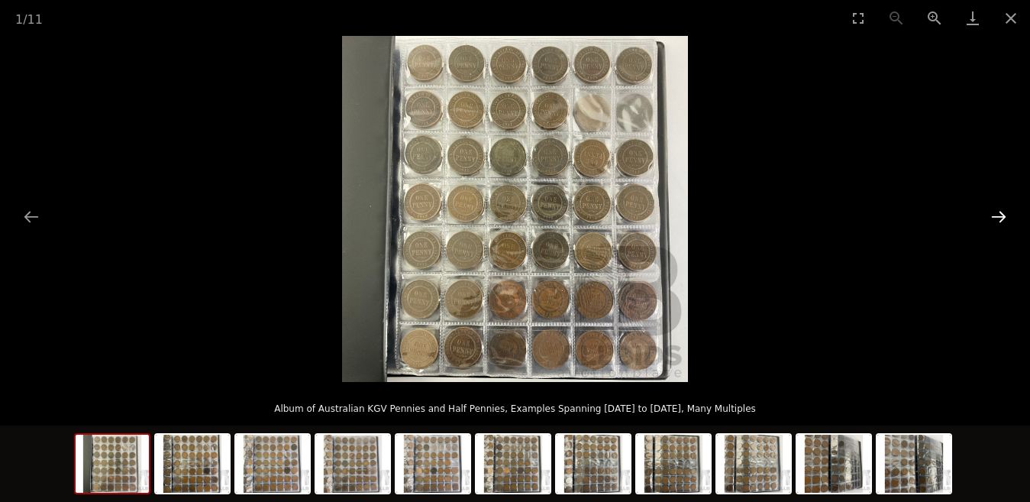
click at [1003, 212] on button "Next slide" at bounding box center [999, 217] width 32 height 30
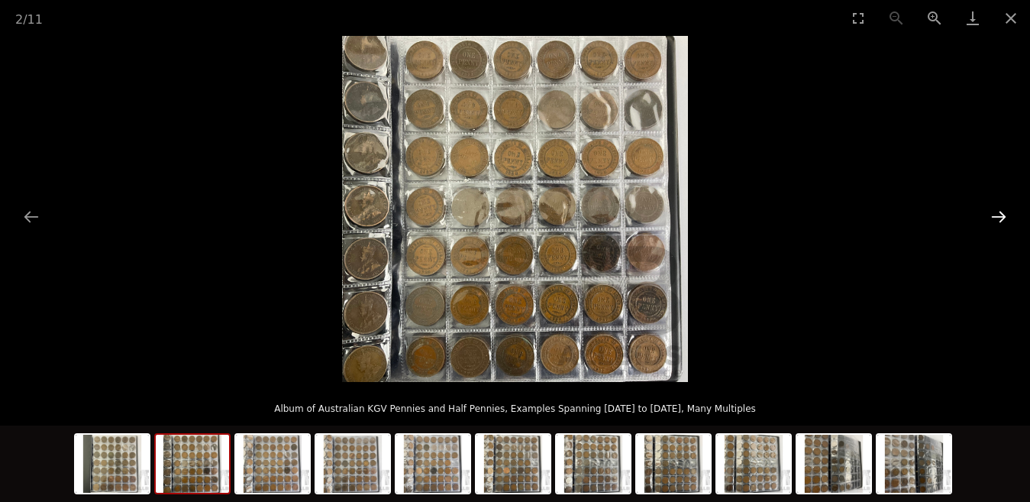
click at [1001, 215] on button "Next slide" at bounding box center [999, 217] width 32 height 30
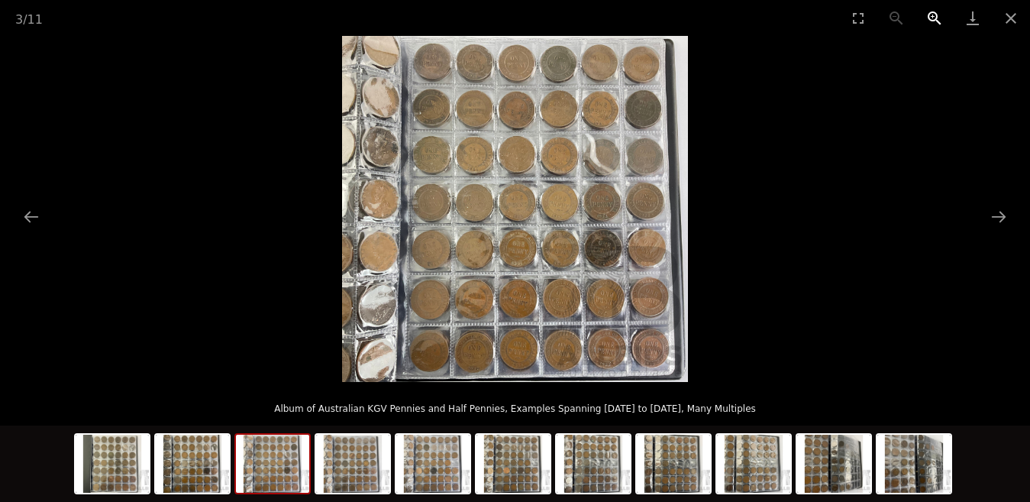
click at [935, 17] on button "Zoom in" at bounding box center [935, 18] width 38 height 36
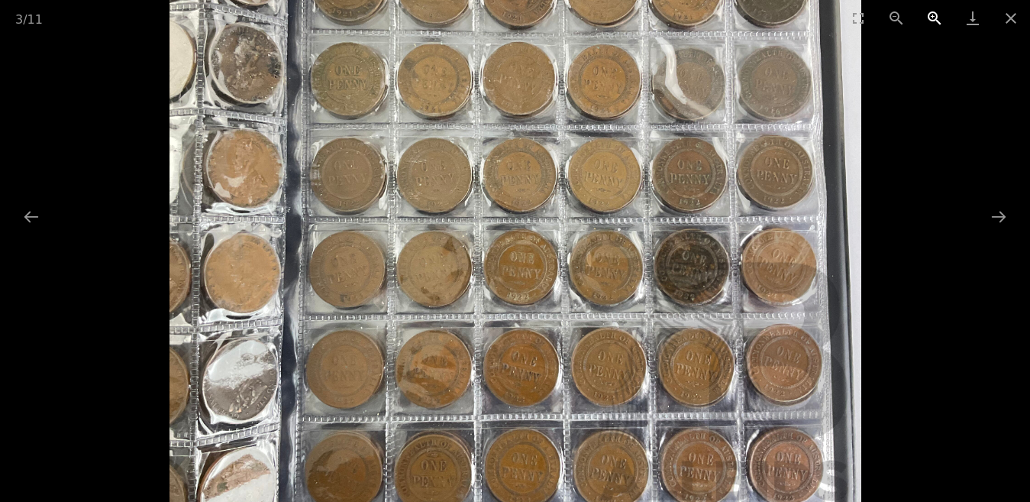
click at [935, 17] on button "Zoom in" at bounding box center [935, 18] width 38 height 36
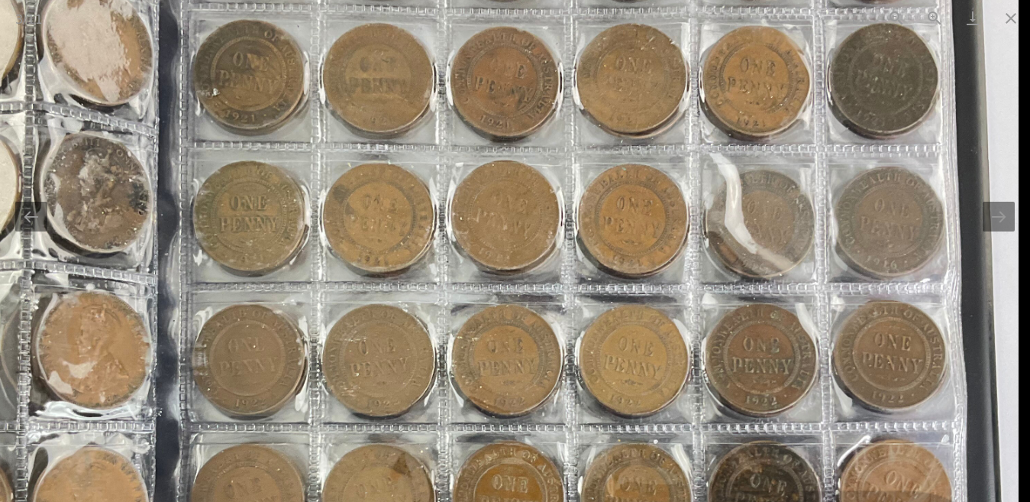
drag, startPoint x: 740, startPoint y: 204, endPoint x: 666, endPoint y: 416, distance: 224.8
click at [666, 416] on img at bounding box center [500, 379] width 1038 height 1038
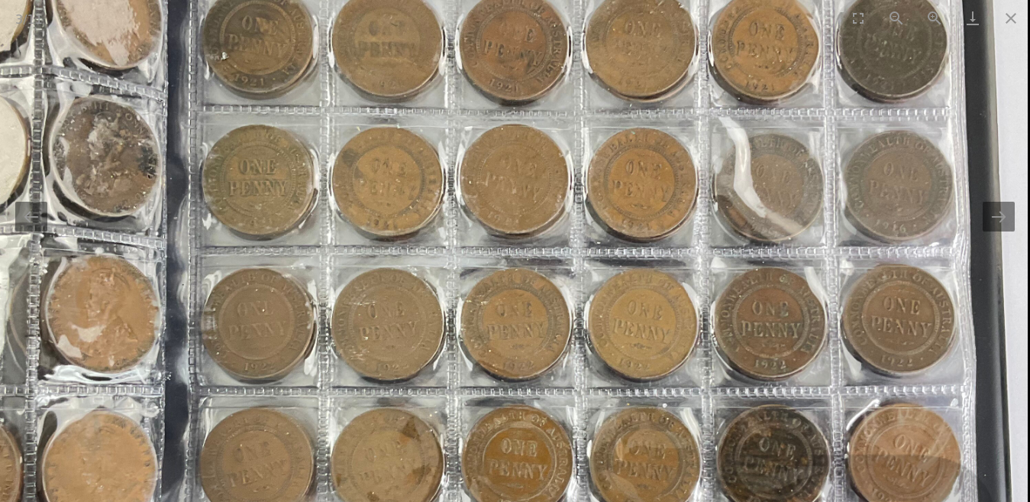
drag, startPoint x: 912, startPoint y: 278, endPoint x: 896, endPoint y: 224, distance: 56.5
click at [896, 224] on img at bounding box center [509, 343] width 1038 height 1038
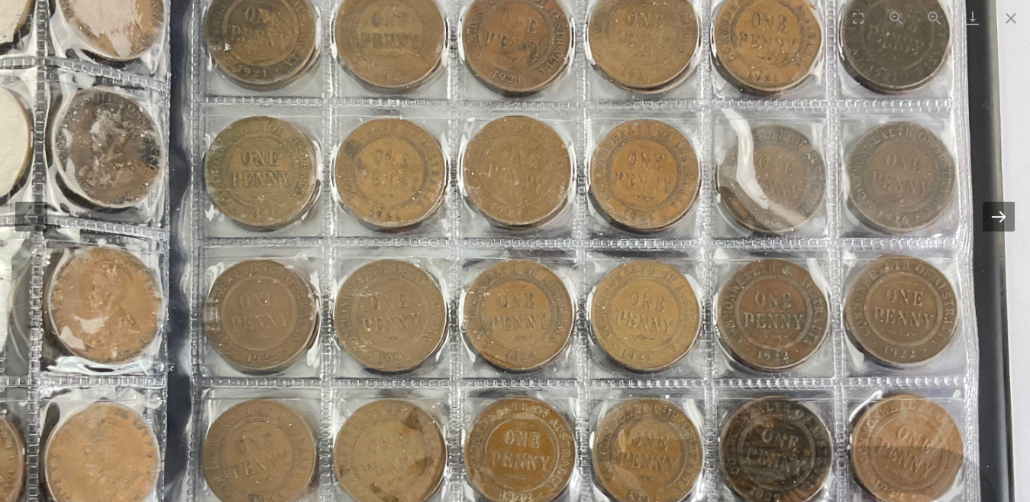
click at [1000, 218] on button "Next slide" at bounding box center [999, 217] width 32 height 30
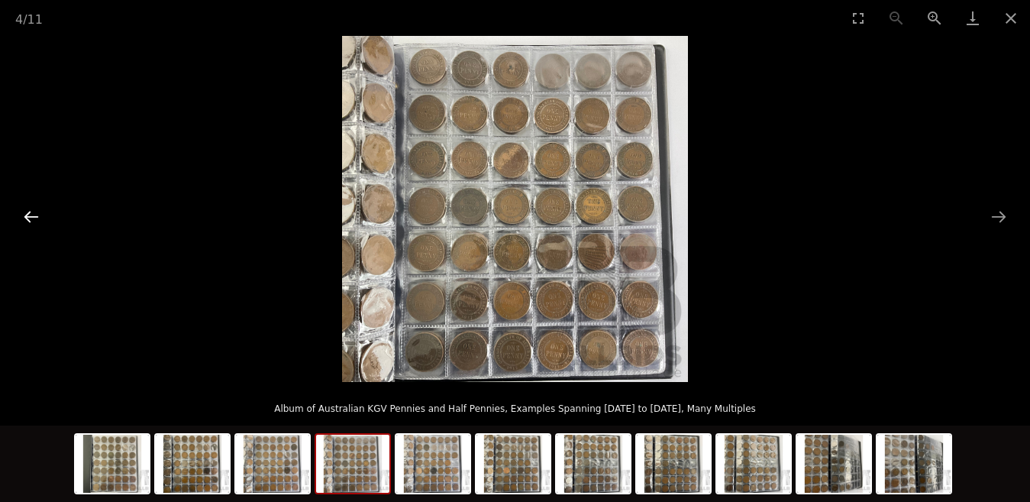
click at [32, 214] on button "Previous slide" at bounding box center [31, 217] width 32 height 30
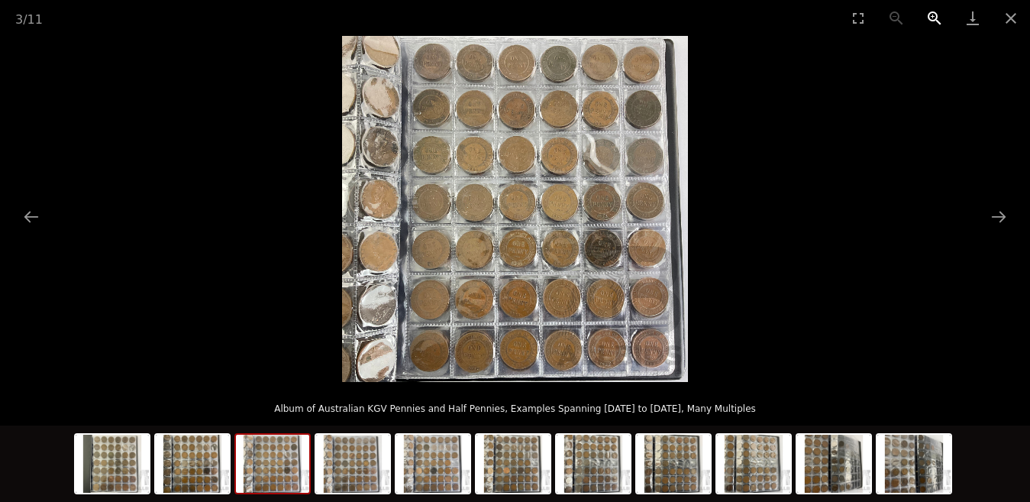
click at [932, 13] on button "Zoom in" at bounding box center [935, 18] width 38 height 36
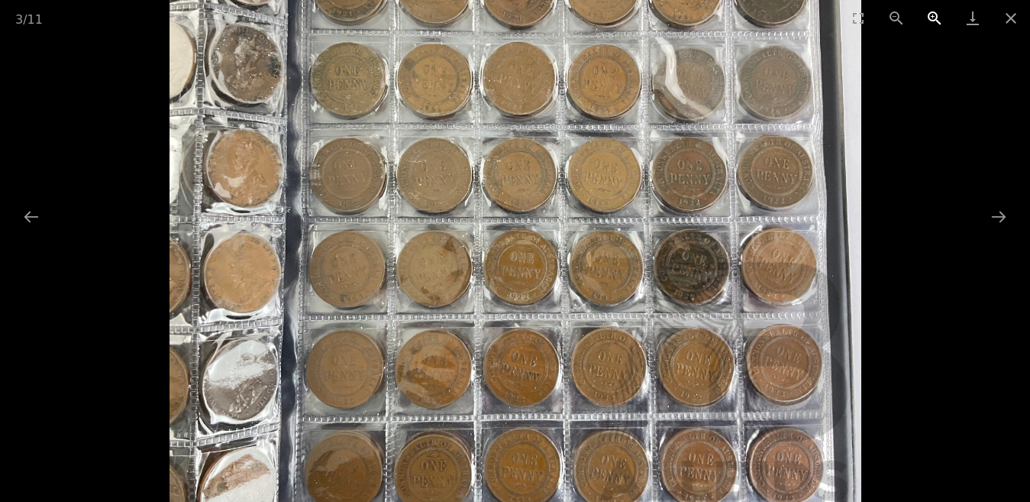
click at [932, 13] on button "Zoom in" at bounding box center [935, 18] width 38 height 36
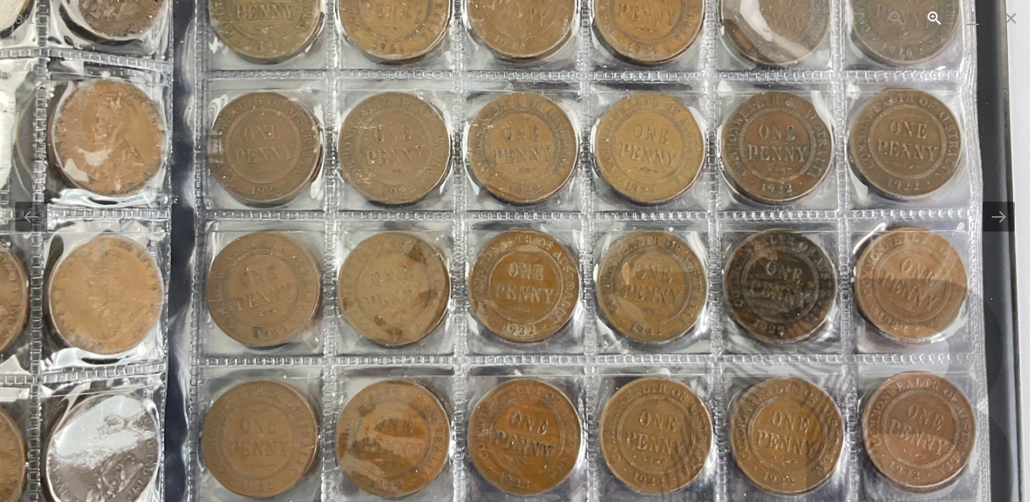
click at [932, 13] on button "Zoom in" at bounding box center [935, 18] width 38 height 36
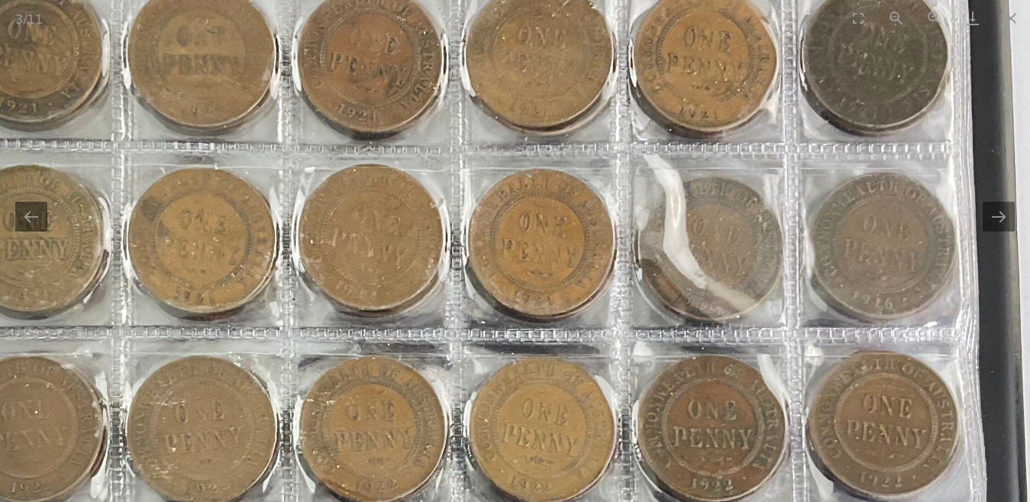
drag, startPoint x: 806, startPoint y: 120, endPoint x: 652, endPoint y: 394, distance: 314.2
click at [649, 431] on img at bounding box center [364, 456] width 1384 height 1384
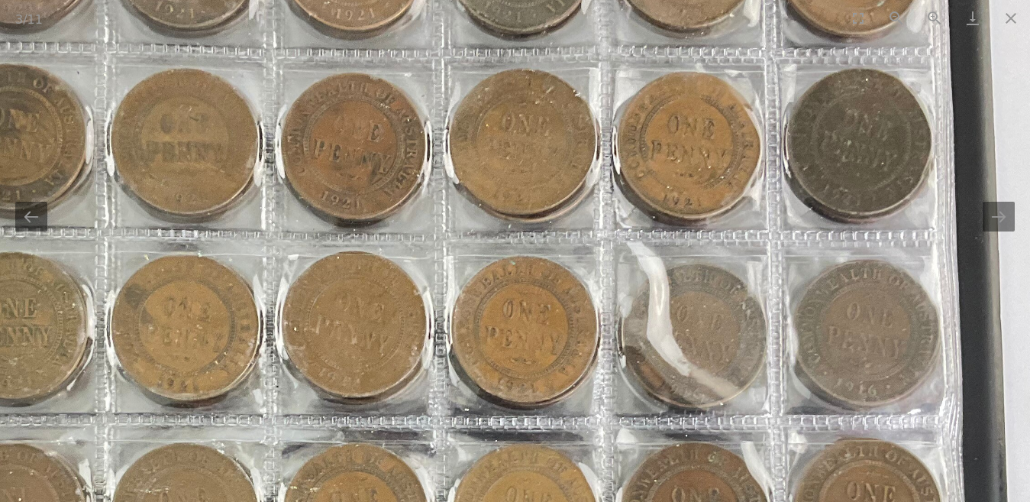
drag, startPoint x: 716, startPoint y: 442, endPoint x: 725, endPoint y: 300, distance: 142.3
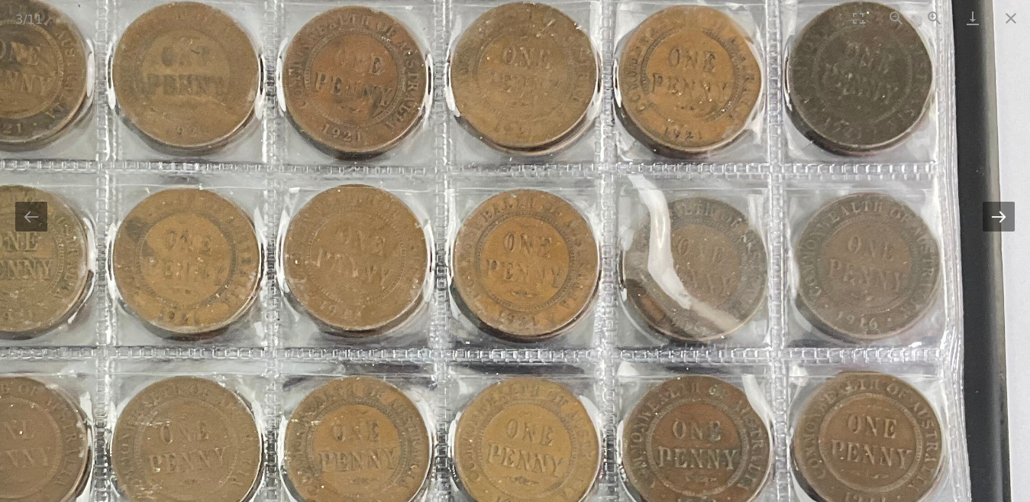
click at [1010, 215] on button "Next slide" at bounding box center [999, 217] width 32 height 30
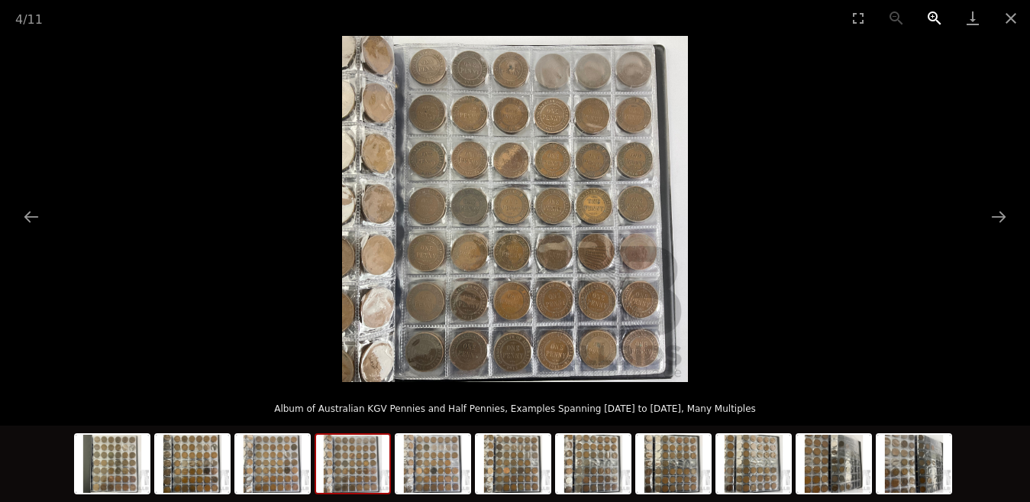
click at [929, 13] on button "Zoom in" at bounding box center [935, 18] width 38 height 36
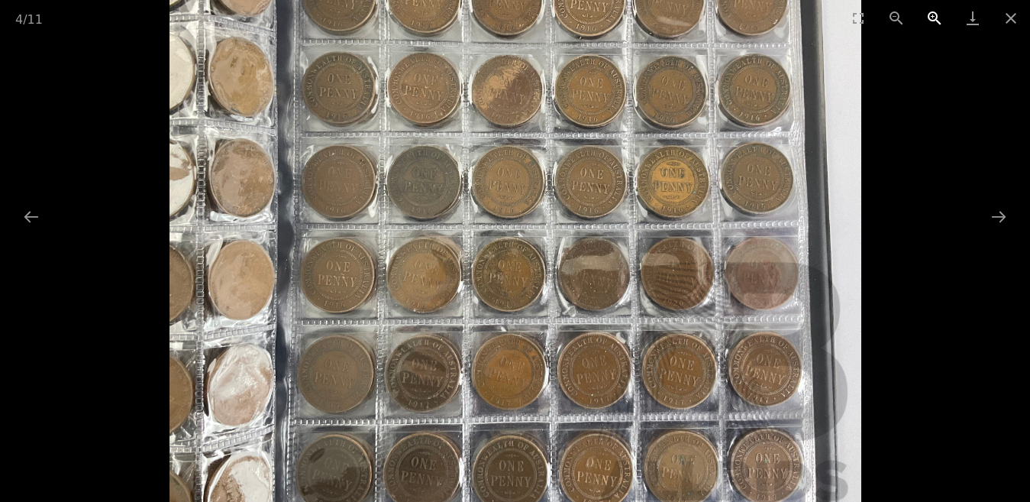
click at [929, 13] on button "Zoom in" at bounding box center [935, 18] width 38 height 36
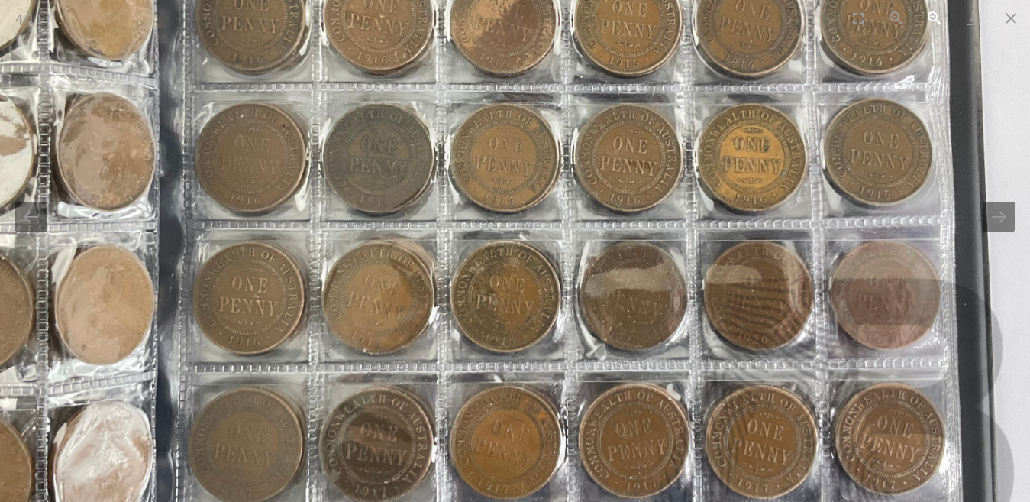
click at [929, 13] on button "Zoom in" at bounding box center [935, 18] width 38 height 36
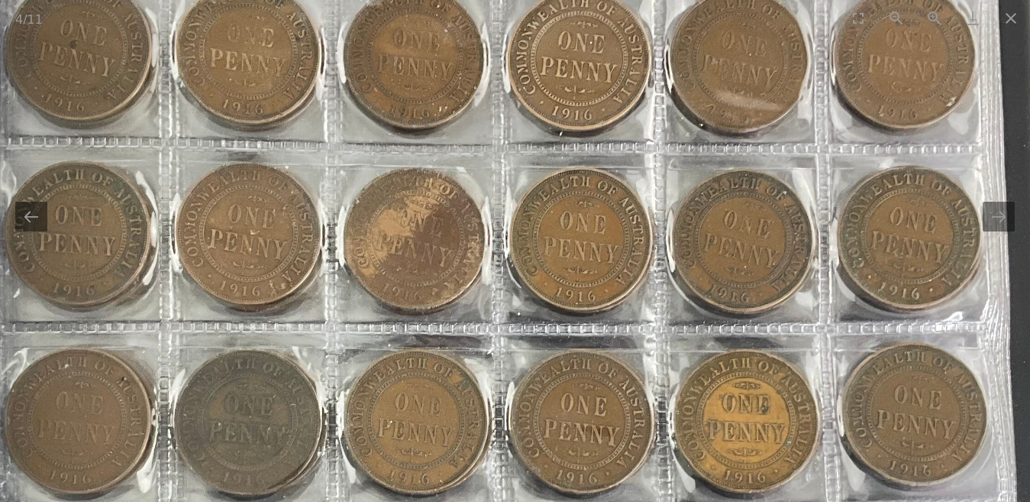
drag, startPoint x: 825, startPoint y: 117, endPoint x: 740, endPoint y: 405, distance: 300.1
click at [740, 405] on img at bounding box center [431, 434] width 1384 height 1384
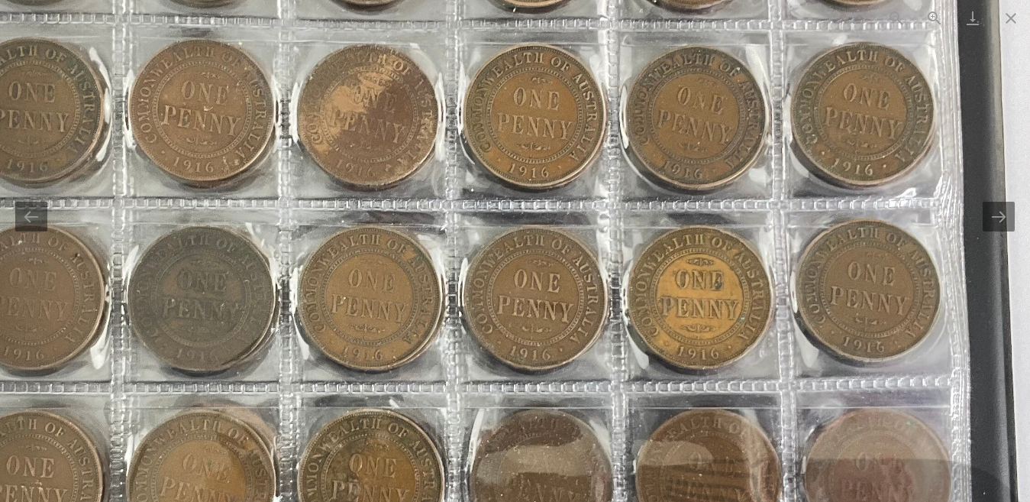
drag, startPoint x: 822, startPoint y: 364, endPoint x: 784, endPoint y: 143, distance: 224.0
click at [784, 143] on img at bounding box center [383, 310] width 1384 height 1384
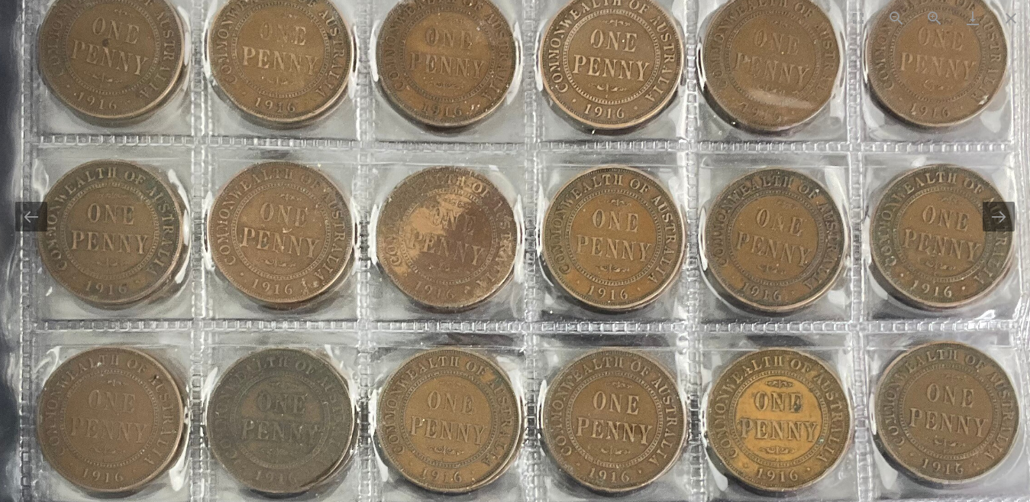
drag, startPoint x: 753, startPoint y: 324, endPoint x: 834, endPoint y: 463, distance: 160.8
click at [834, 463] on img at bounding box center [463, 432] width 1384 height 1384
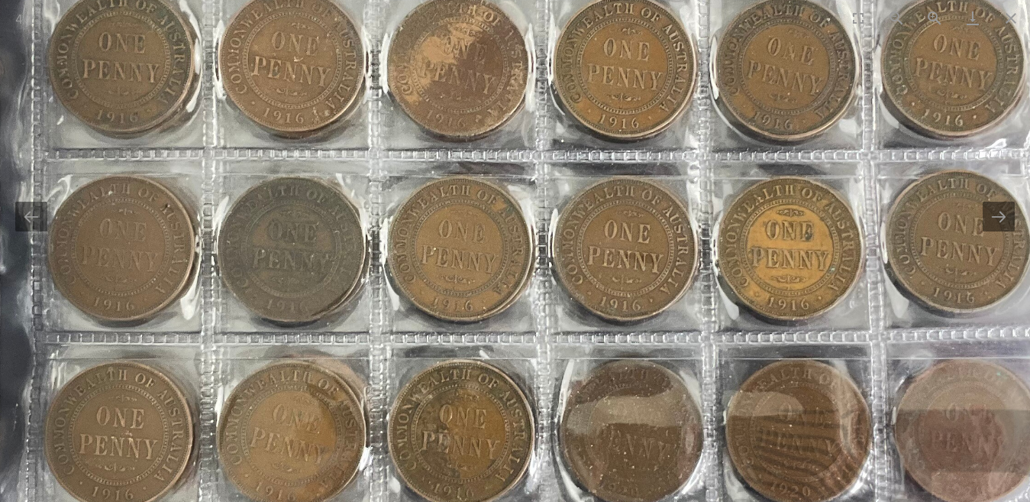
drag, startPoint x: 176, startPoint y: 404, endPoint x: 191, endPoint y: 204, distance: 200.6
click at [191, 206] on img at bounding box center [474, 261] width 1384 height 1384
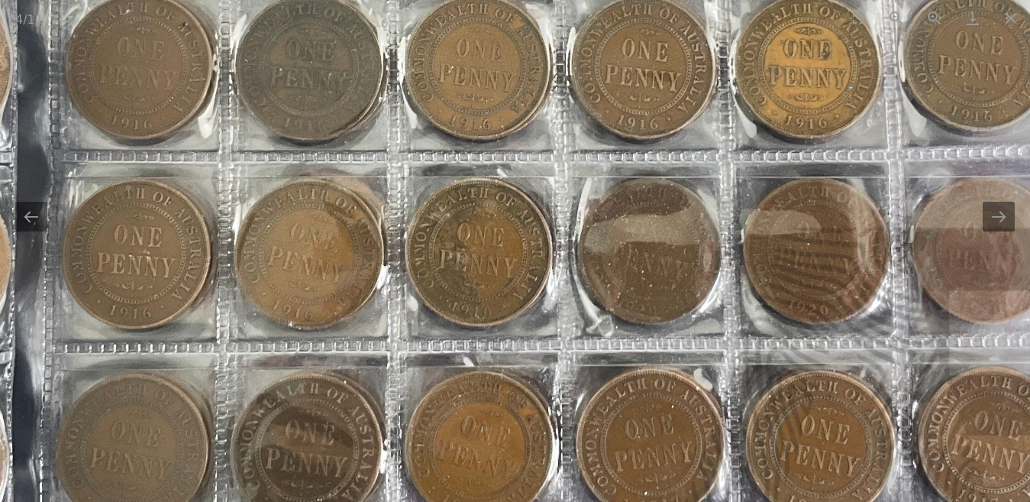
drag, startPoint x: 362, startPoint y: 326, endPoint x: 373, endPoint y: 186, distance: 140.2
click at [373, 186] on img at bounding box center [492, 80] width 1384 height 1384
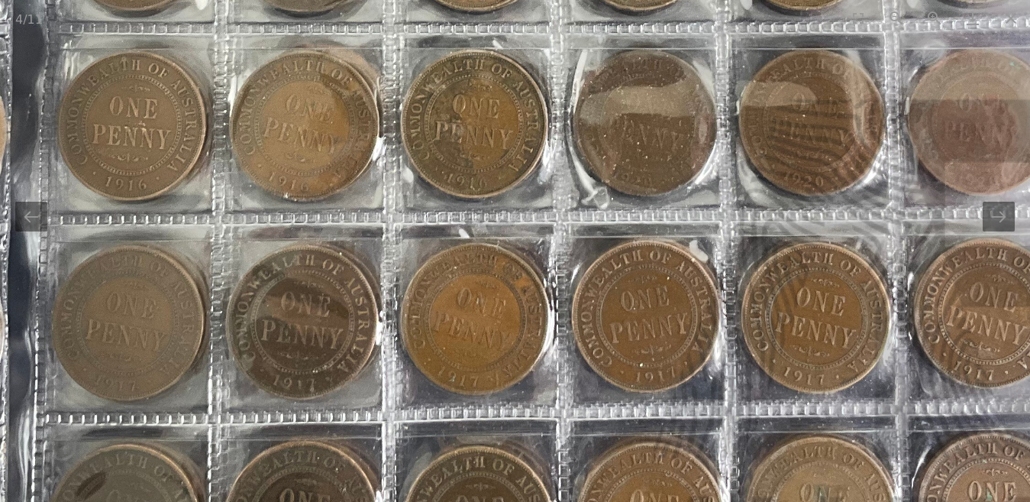
drag, startPoint x: 394, startPoint y: 312, endPoint x: 391, endPoint y: 186, distance: 126.0
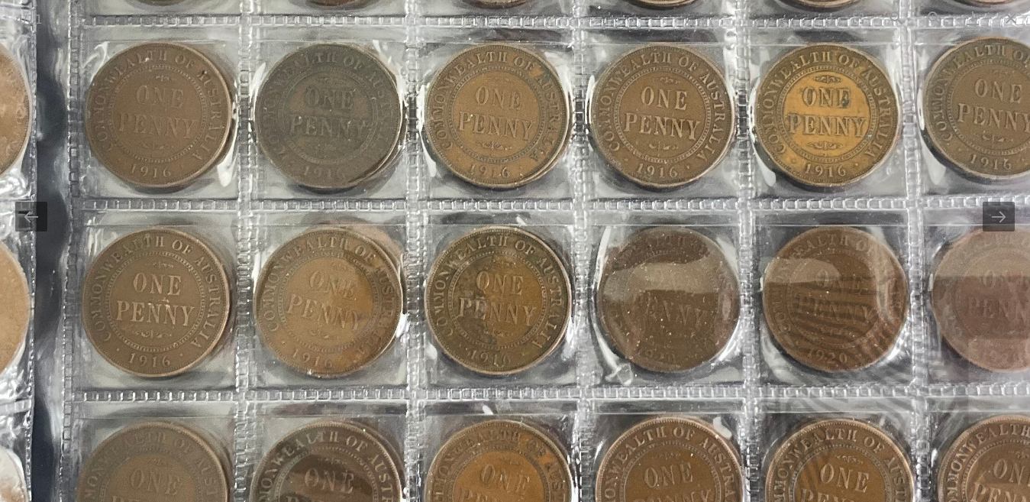
drag, startPoint x: 748, startPoint y: 237, endPoint x: 773, endPoint y: 435, distance: 199.3
click at [773, 435] on img at bounding box center [511, 128] width 1384 height 1384
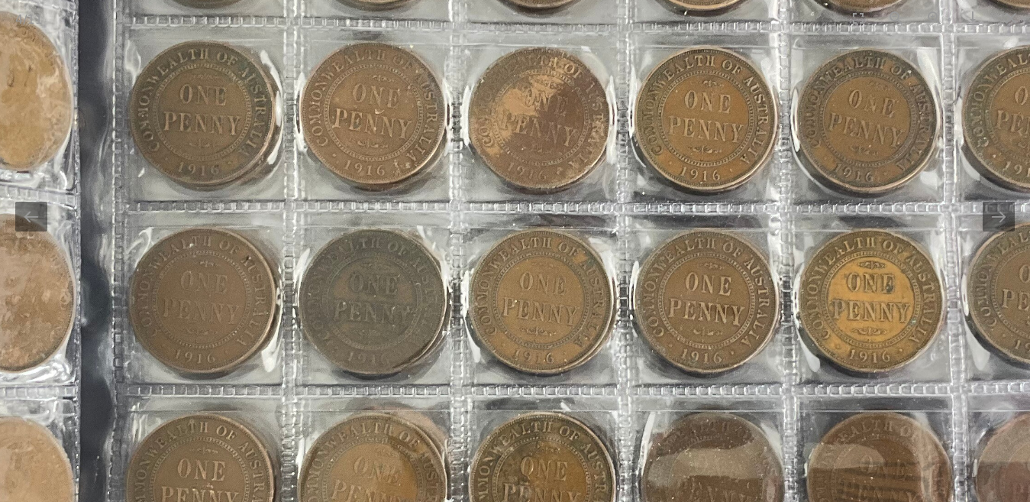
drag, startPoint x: 668, startPoint y: 283, endPoint x: 704, endPoint y: 386, distance: 108.4
click at [712, 398] on img at bounding box center [555, 313] width 1384 height 1384
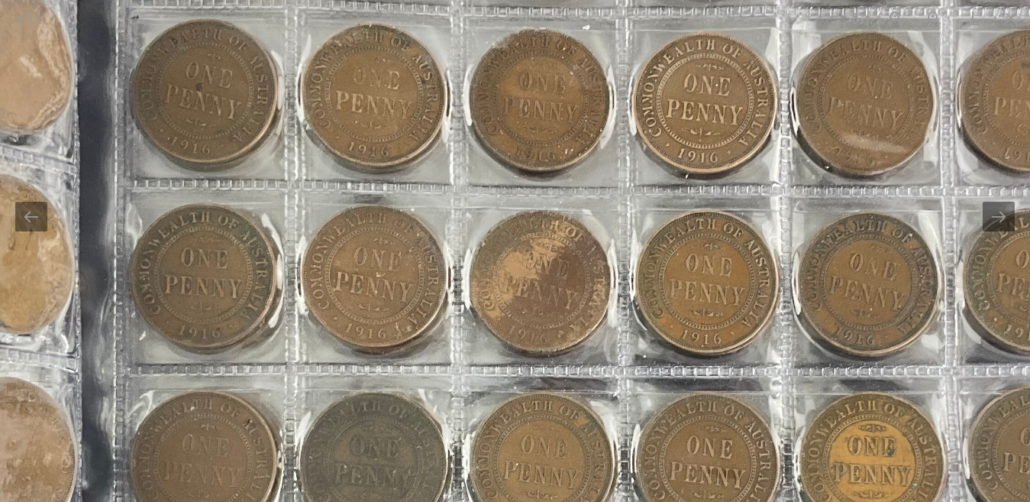
drag, startPoint x: 577, startPoint y: 208, endPoint x: 574, endPoint y: 332, distance: 123.8
click at [574, 332] on img at bounding box center [556, 477] width 1384 height 1384
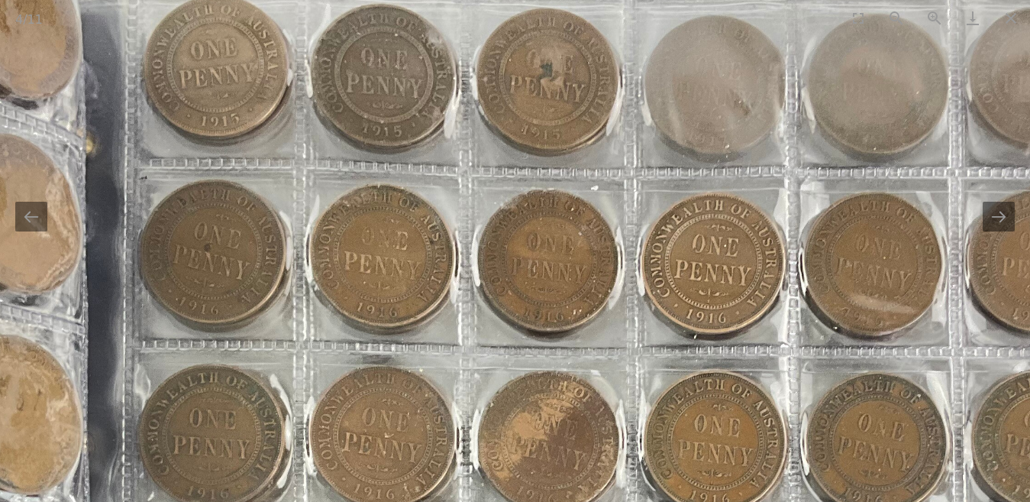
drag, startPoint x: 561, startPoint y: 270, endPoint x: 570, endPoint y: 381, distance: 111.1
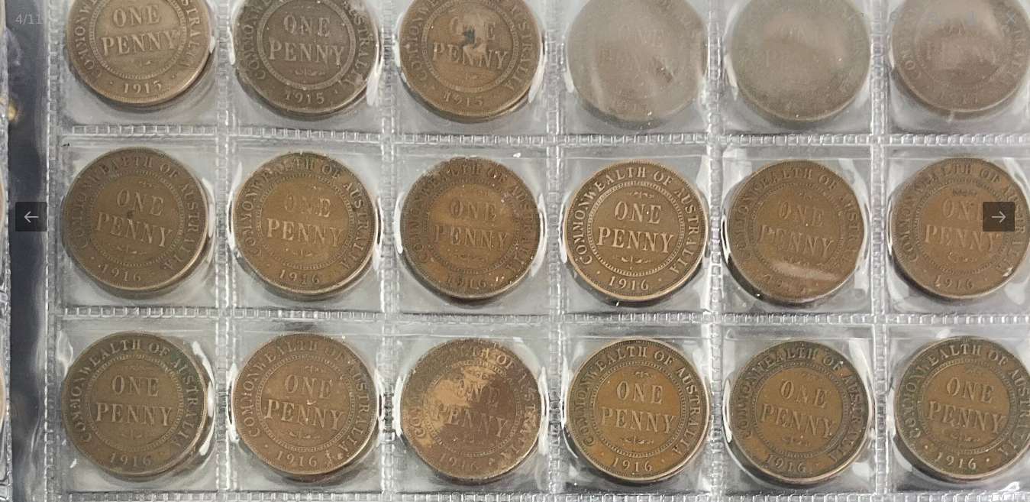
drag, startPoint x: 593, startPoint y: 334, endPoint x: 515, endPoint y: 255, distance: 110.7
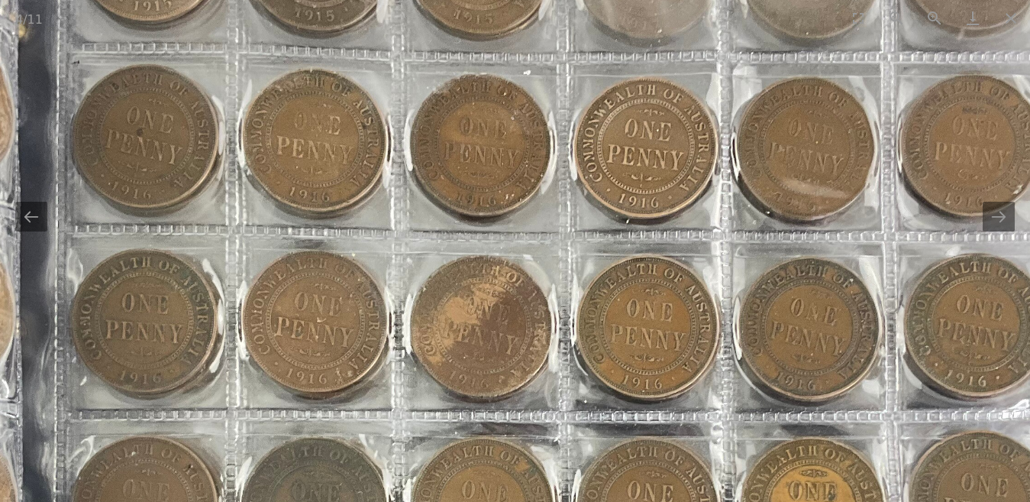
drag, startPoint x: 260, startPoint y: 372, endPoint x: 260, endPoint y: 279, distance: 93.2
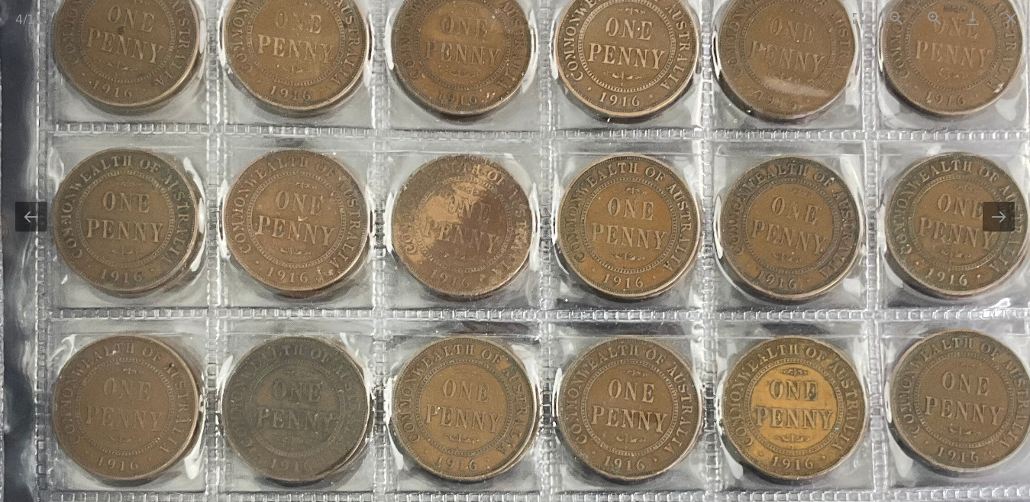
drag, startPoint x: 384, startPoint y: 357, endPoint x: 363, endPoint y: 254, distance: 106.0
click at [364, 254] on img at bounding box center [478, 420] width 1384 height 1384
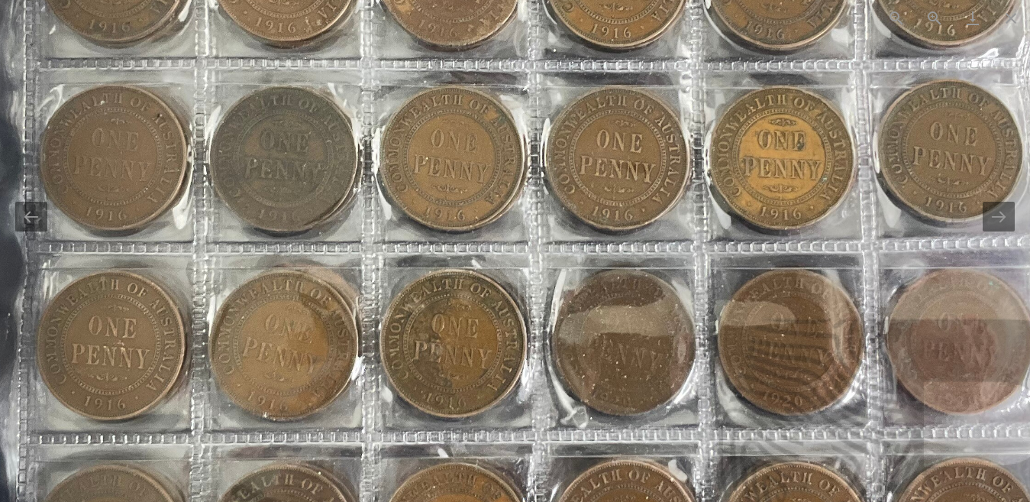
drag, startPoint x: 447, startPoint y: 367, endPoint x: 447, endPoint y: 190, distance: 176.4
click at [447, 190] on img at bounding box center [466, 170] width 1384 height 1384
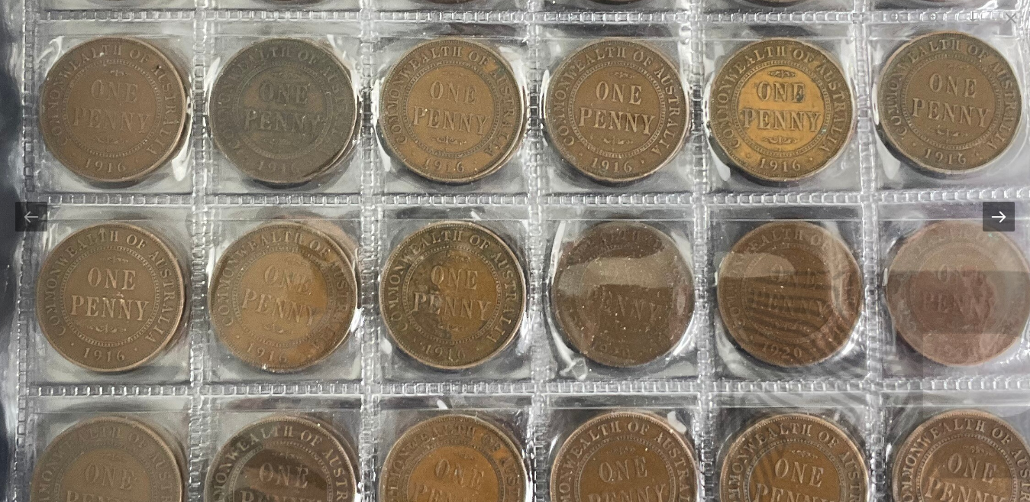
click at [1000, 218] on button "Next slide" at bounding box center [999, 217] width 32 height 30
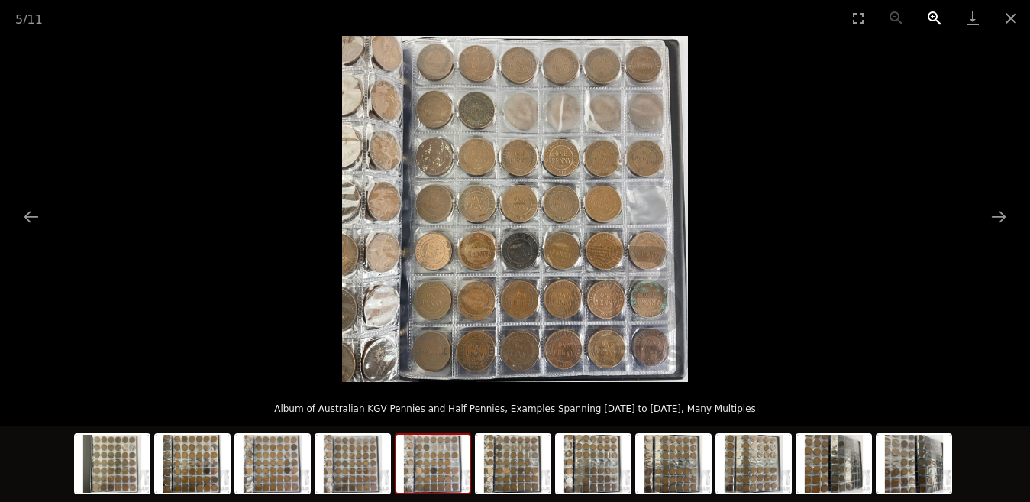
click at [929, 15] on button "Zoom in" at bounding box center [935, 18] width 38 height 36
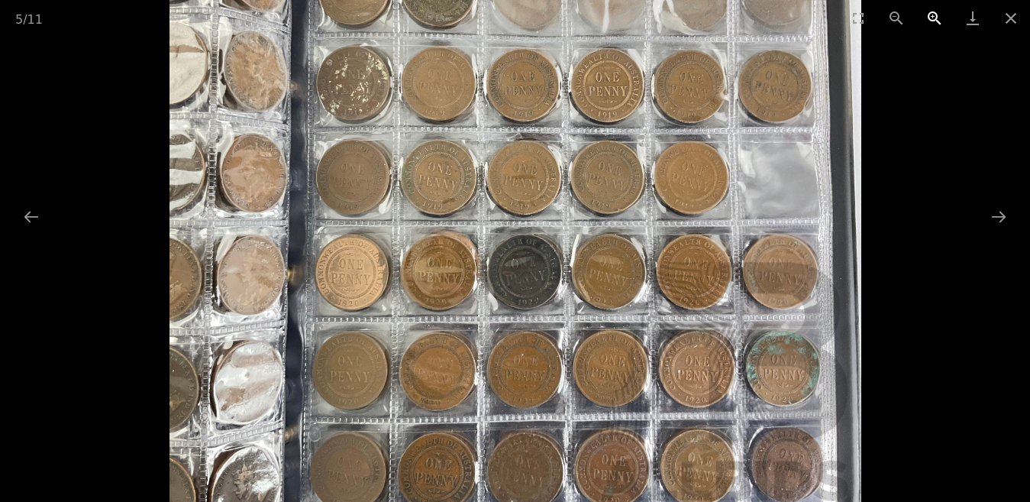
click at [929, 15] on button "Zoom in" at bounding box center [935, 18] width 38 height 36
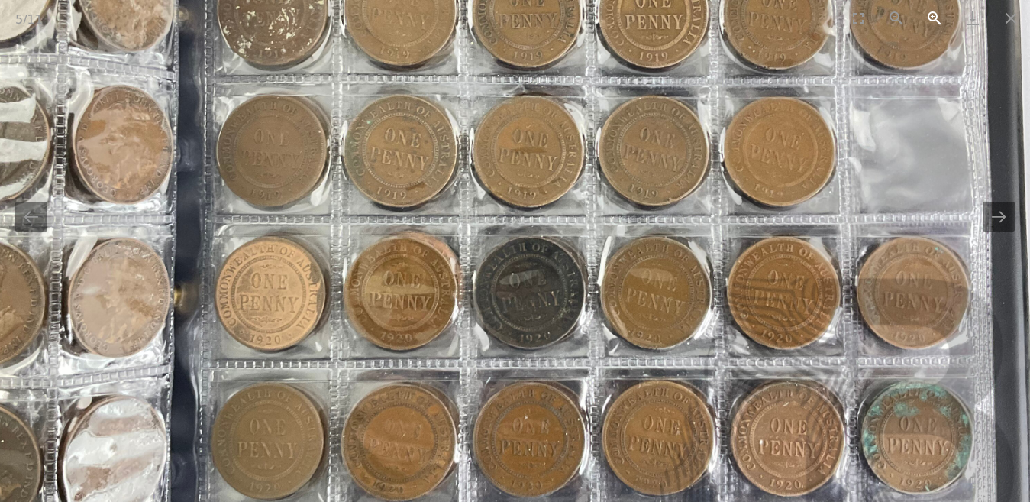
click at [929, 15] on button "Zoom in" at bounding box center [935, 18] width 38 height 36
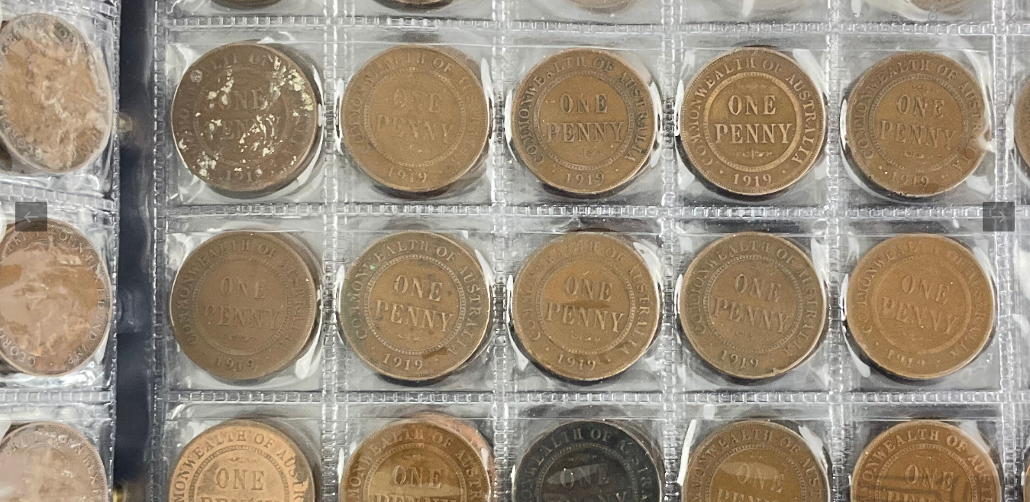
drag, startPoint x: 708, startPoint y: 214, endPoint x: 761, endPoint y: 395, distance: 188.5
click at [761, 395] on img at bounding box center [568, 327] width 1384 height 1384
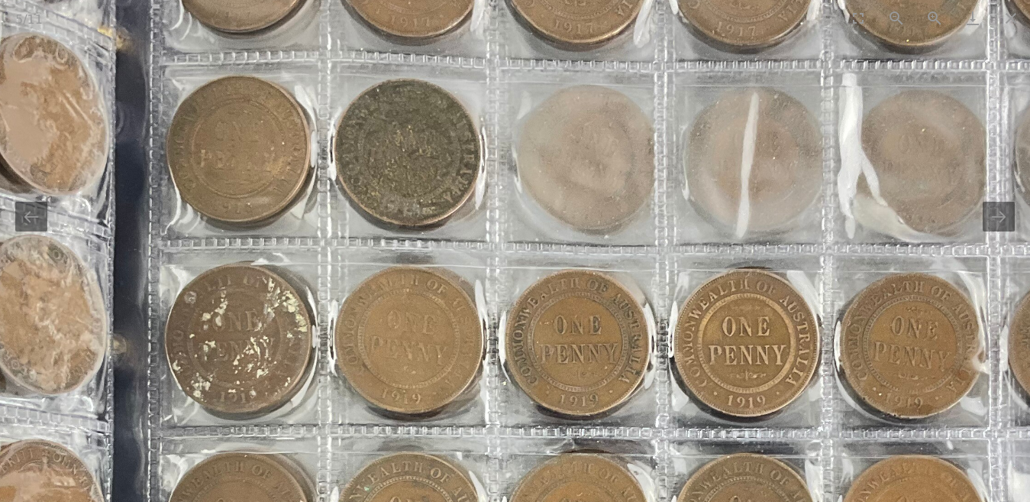
drag, startPoint x: 661, startPoint y: 247, endPoint x: 651, endPoint y: 431, distance: 184.3
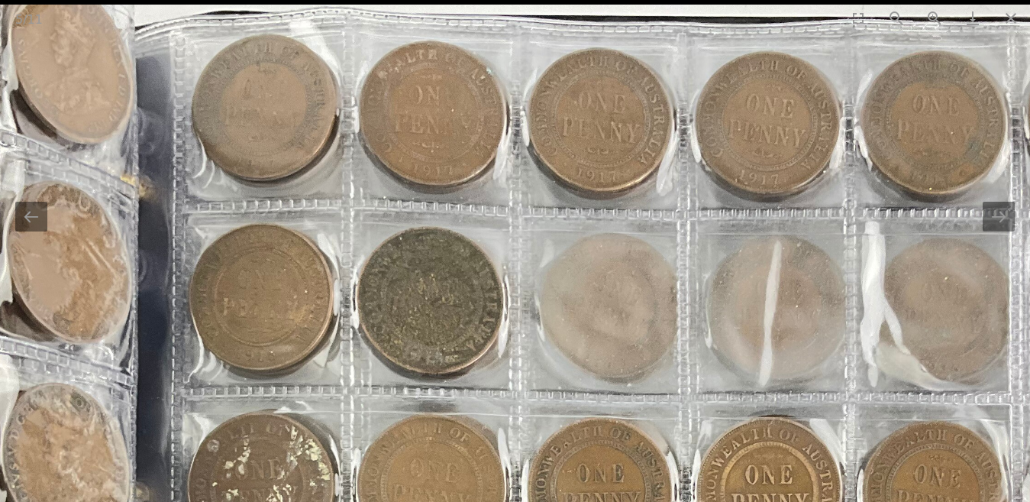
drag, startPoint x: 632, startPoint y: 263, endPoint x: 651, endPoint y: 374, distance: 113.2
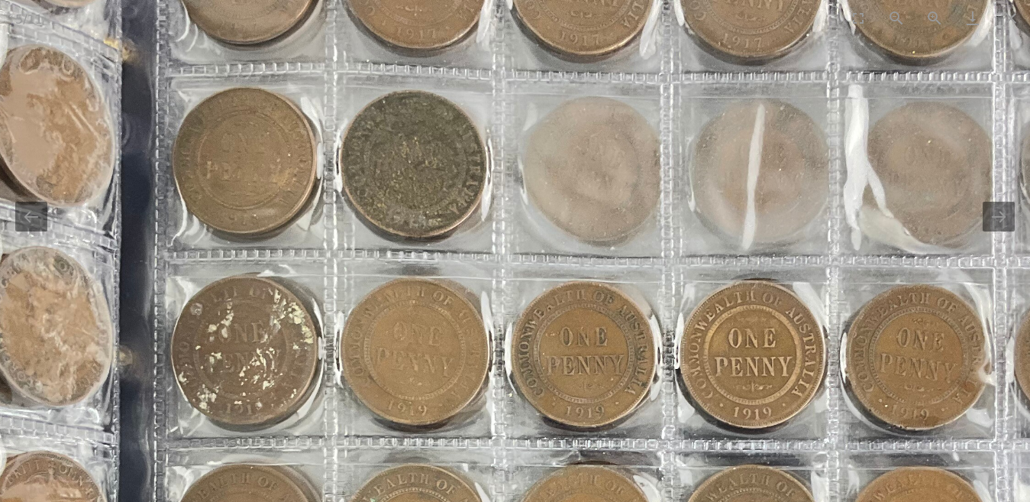
drag, startPoint x: 693, startPoint y: 328, endPoint x: 682, endPoint y: 178, distance: 150.1
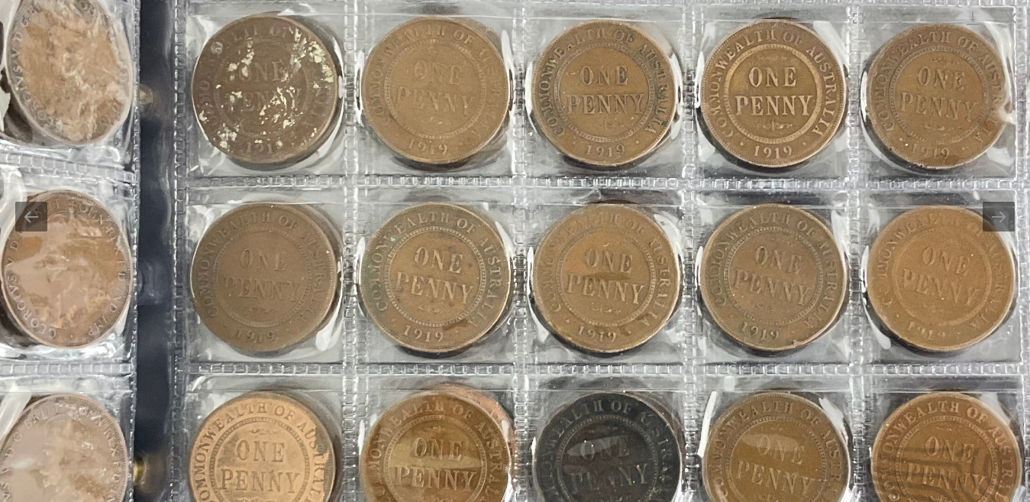
drag, startPoint x: 755, startPoint y: 323, endPoint x: 755, endPoint y: 96, distance: 226.8
click at [761, 106] on img at bounding box center [588, 299] width 1384 height 1384
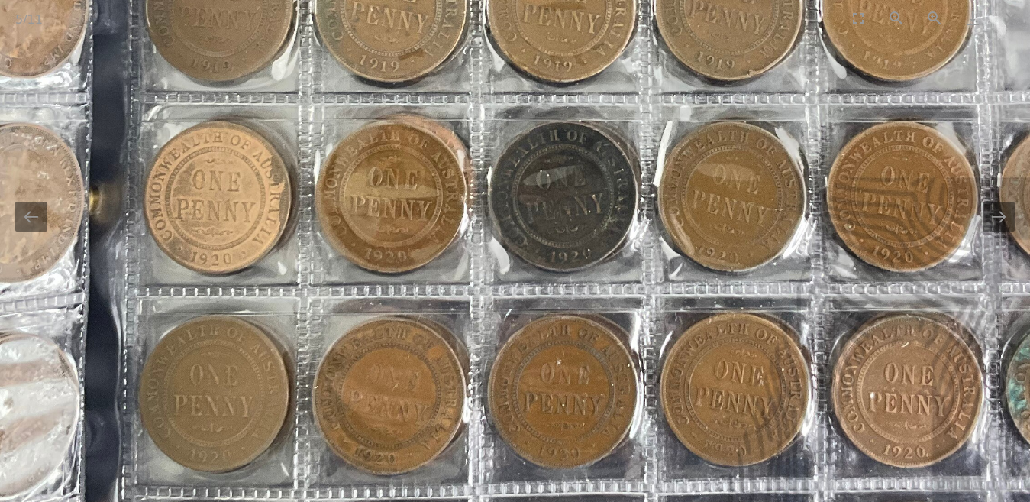
drag, startPoint x: 777, startPoint y: 276, endPoint x: 740, endPoint y: 122, distance: 158.0
click at [740, 122] on img at bounding box center [544, 28] width 1384 height 1384
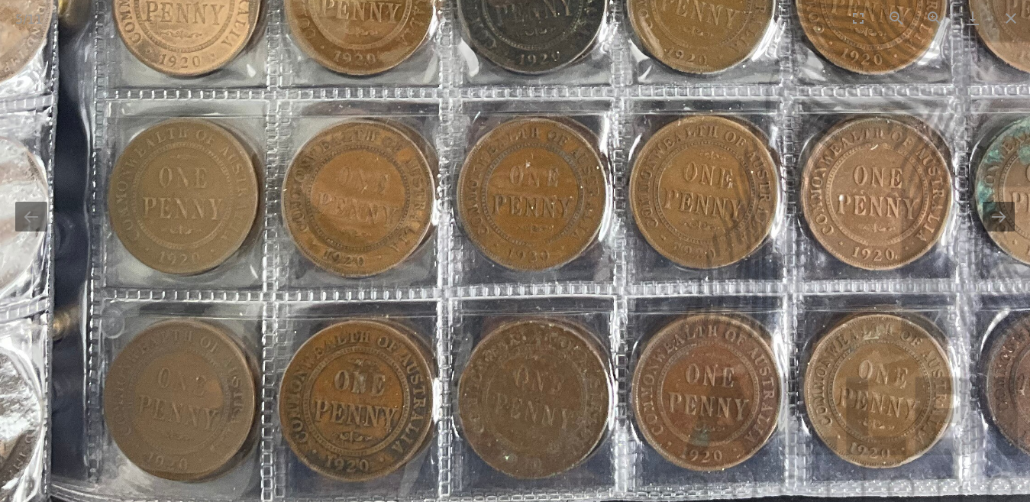
drag, startPoint x: 772, startPoint y: 269, endPoint x: 745, endPoint y: 141, distance: 130.3
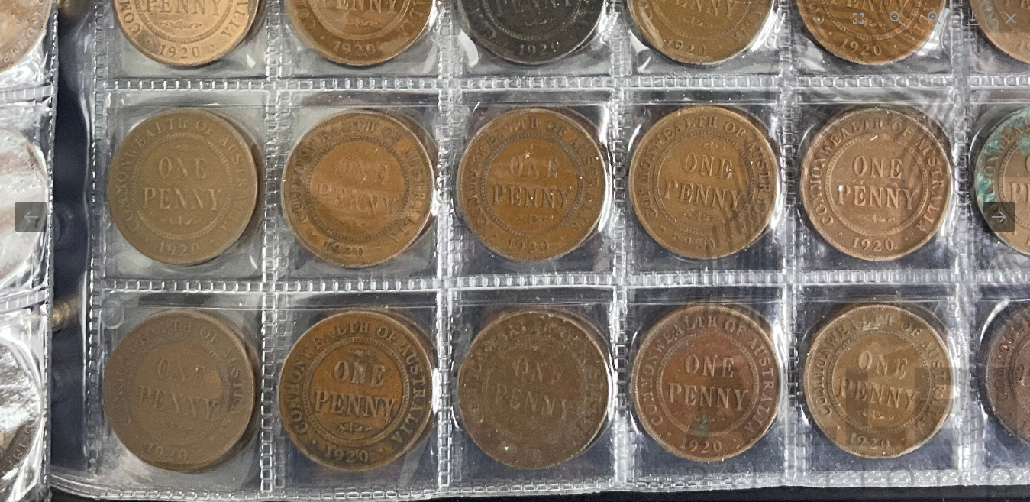
scroll to position [764, 0]
click at [932, 16] on button "Zoom in" at bounding box center [935, 18] width 38 height 36
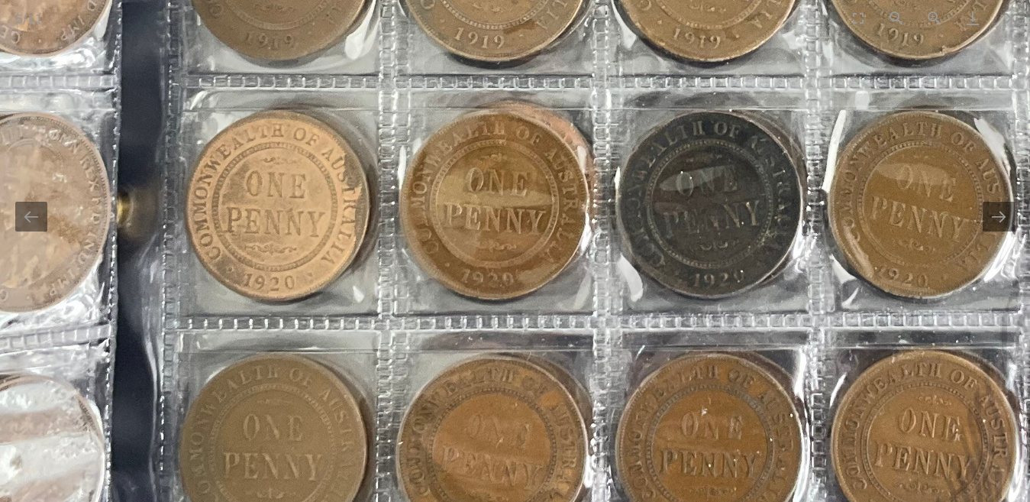
scroll to position [0, 0]
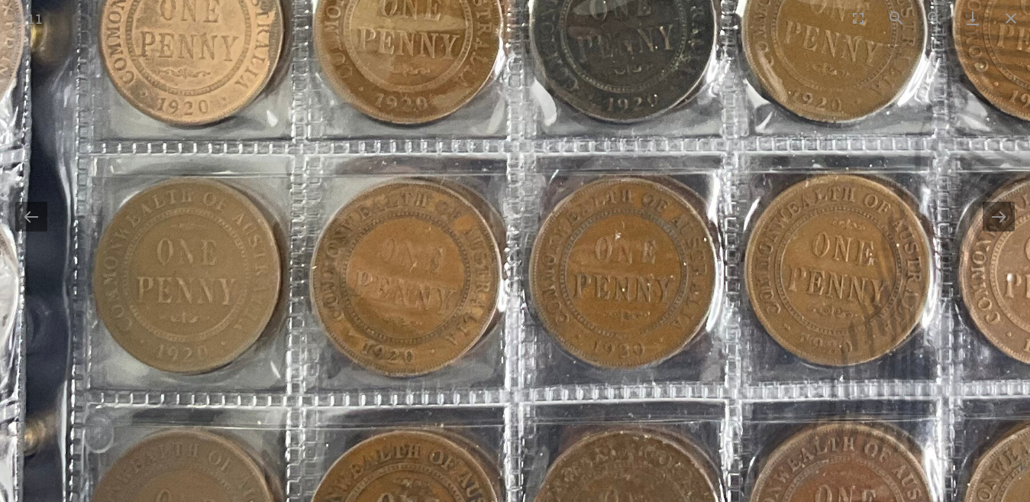
drag, startPoint x: 716, startPoint y: 323, endPoint x: 654, endPoint y: 173, distance: 163.0
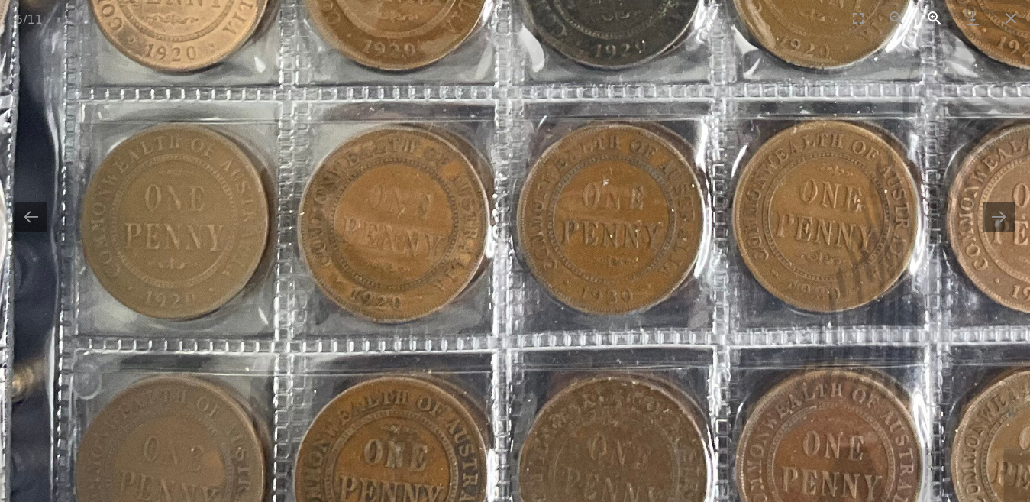
click at [929, 14] on button "Zoom in" at bounding box center [935, 18] width 38 height 36
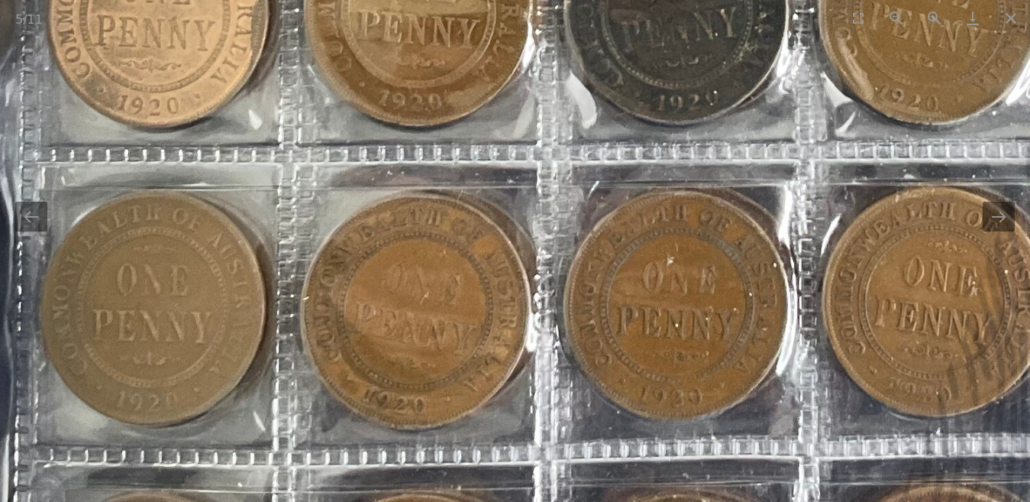
drag, startPoint x: 770, startPoint y: 328, endPoint x: 680, endPoint y: 159, distance: 191.0
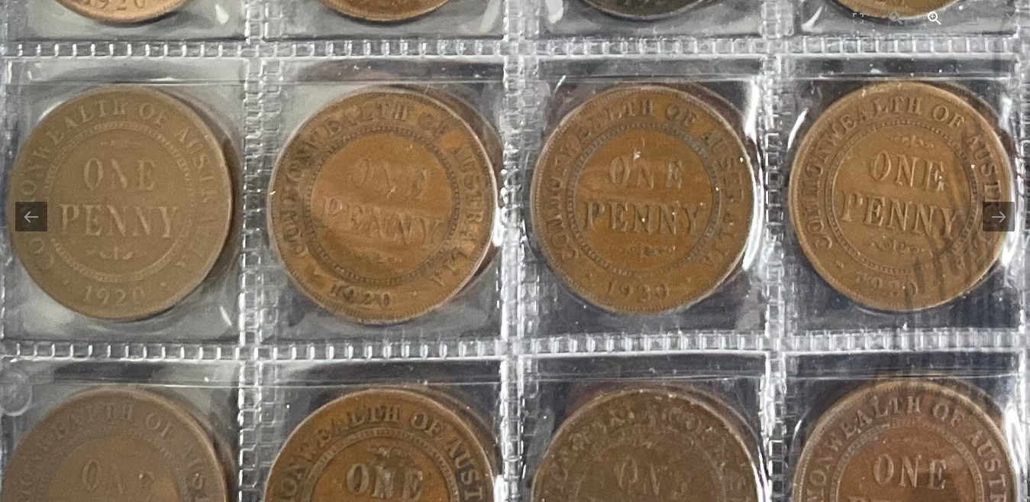
click at [930, 15] on button "Zoom in" at bounding box center [935, 18] width 38 height 36
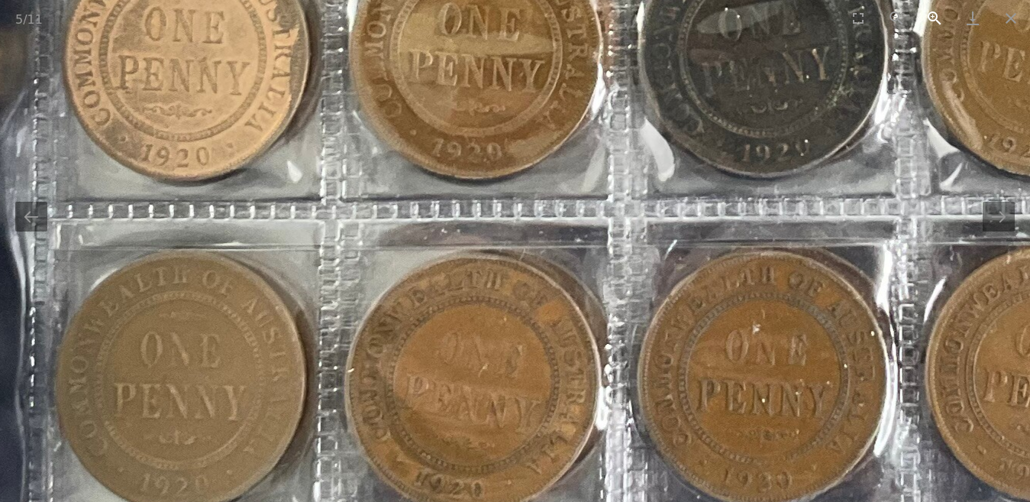
click at [930, 15] on button "Zoom in" at bounding box center [935, 18] width 38 height 36
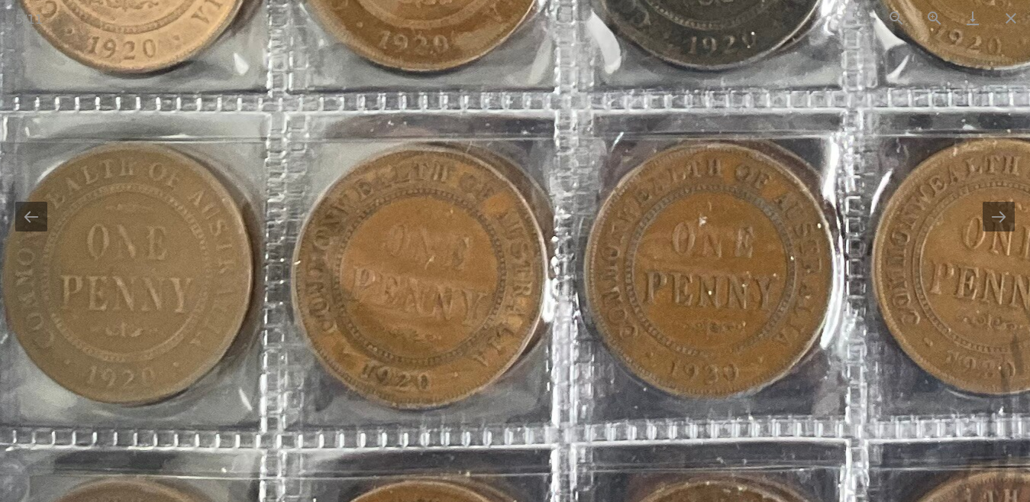
drag, startPoint x: 829, startPoint y: 279, endPoint x: 774, endPoint y: 177, distance: 115.1
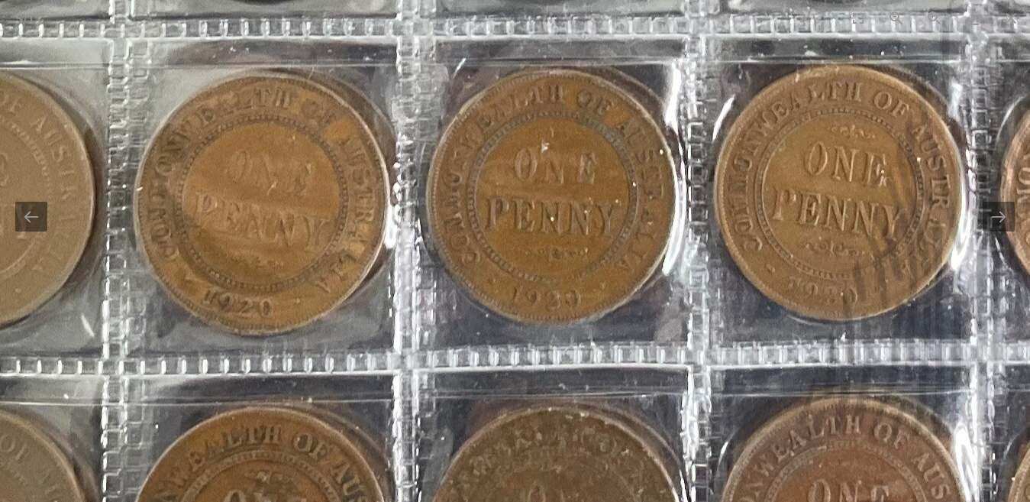
drag, startPoint x: 788, startPoint y: 270, endPoint x: 646, endPoint y: 238, distance: 145.4
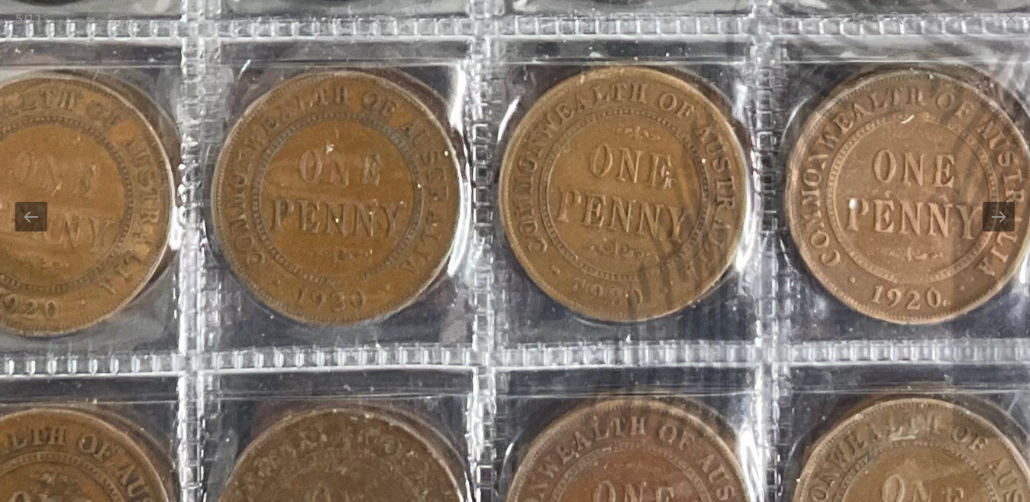
drag, startPoint x: 817, startPoint y: 296, endPoint x: 628, endPoint y: 319, distance: 190.9
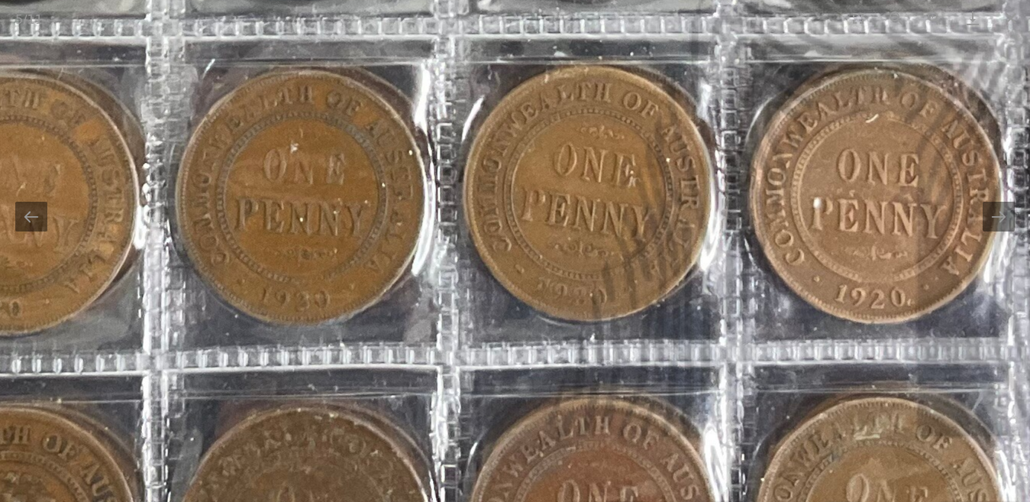
drag, startPoint x: 602, startPoint y: 300, endPoint x: 645, endPoint y: 300, distance: 42.8
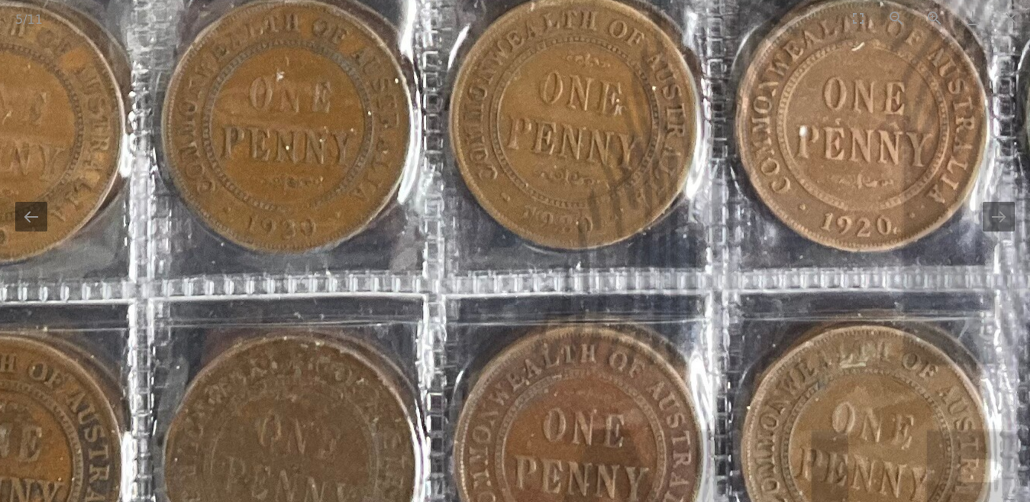
drag, startPoint x: 669, startPoint y: 309, endPoint x: 648, endPoint y: 237, distance: 74.7
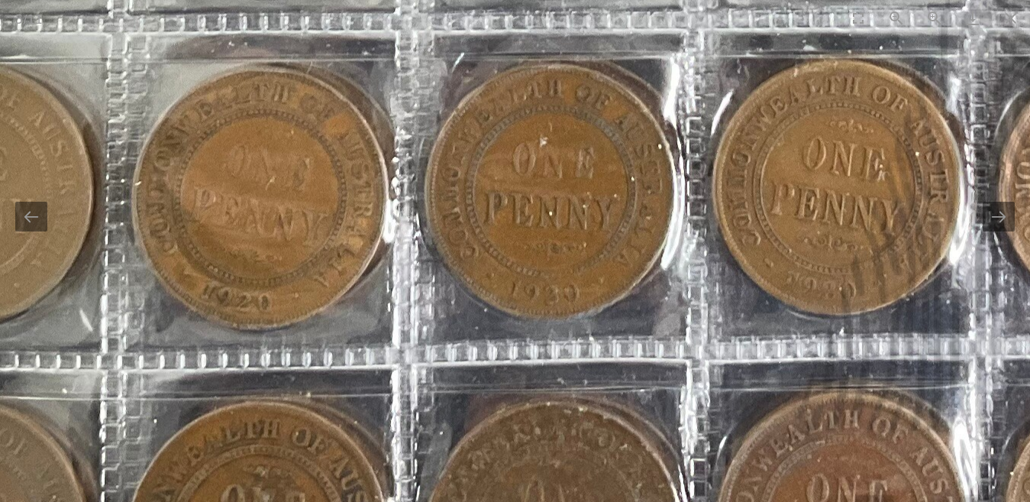
drag, startPoint x: 670, startPoint y: 249, endPoint x: 860, endPoint y: 309, distance: 199.3
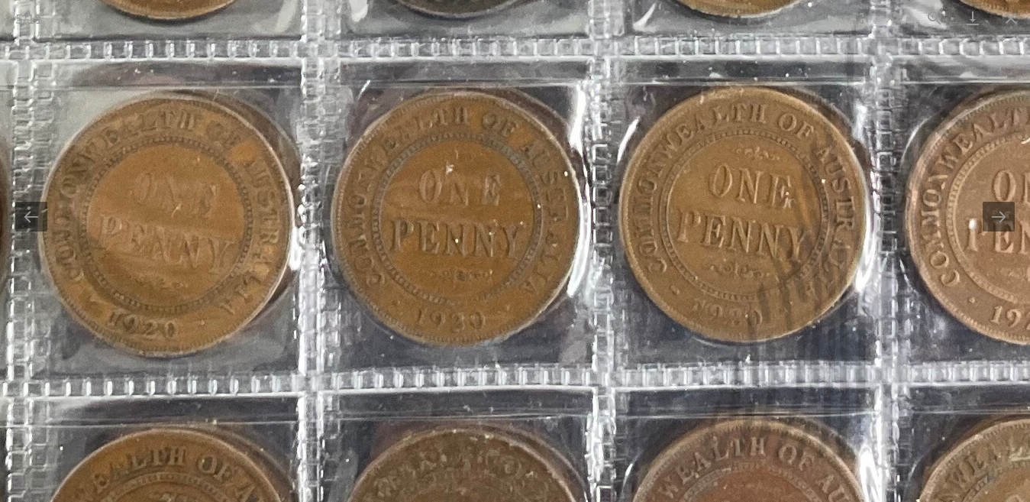
drag, startPoint x: 684, startPoint y: 341, endPoint x: 501, endPoint y: 360, distance: 184.3
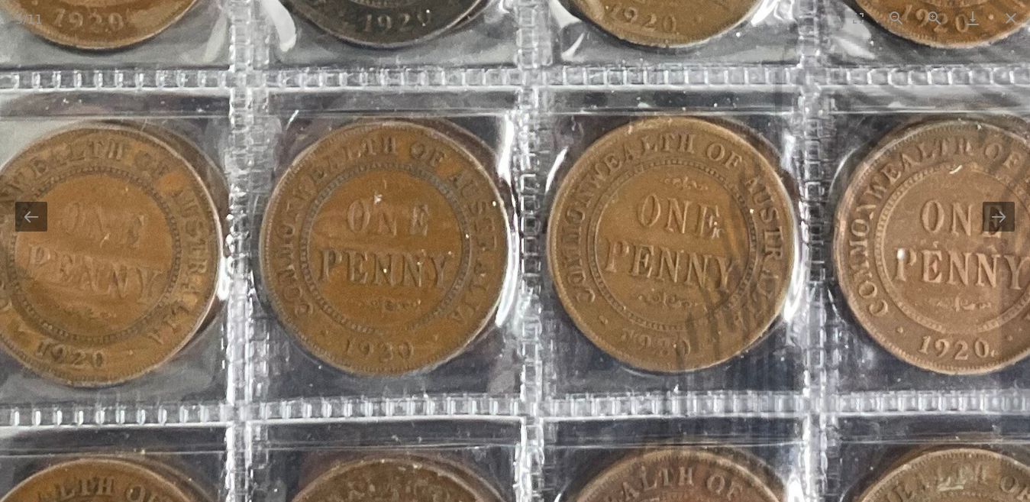
drag, startPoint x: 581, startPoint y: 344, endPoint x: 516, endPoint y: 374, distance: 71.4
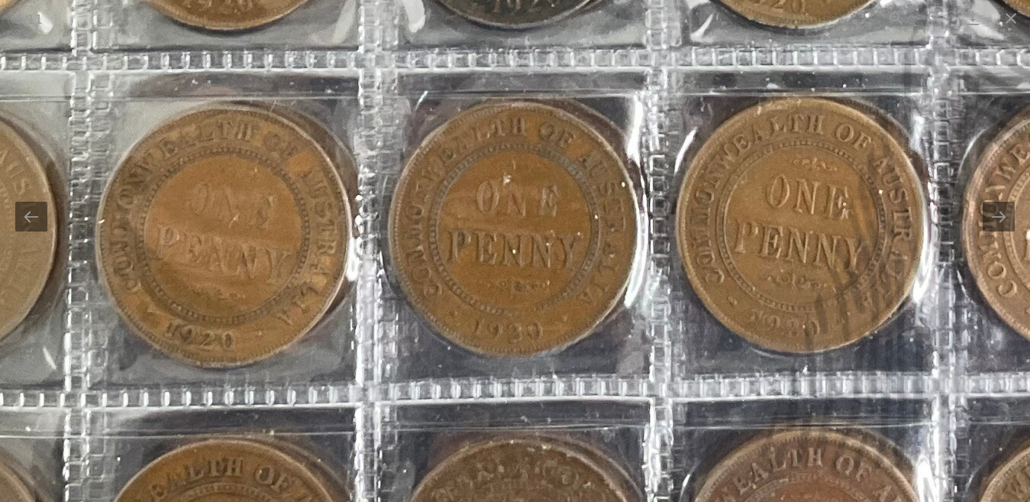
drag, startPoint x: 696, startPoint y: 384, endPoint x: 843, endPoint y: 364, distance: 148.8
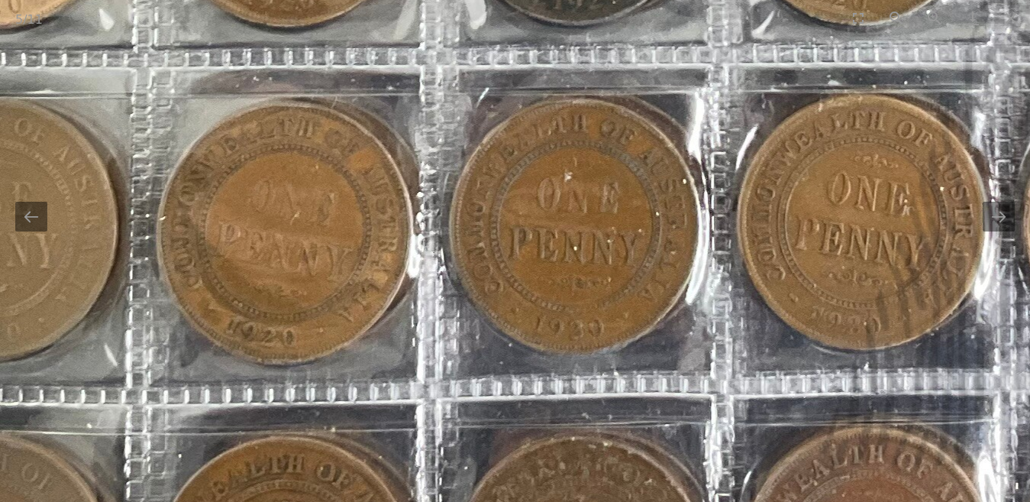
drag, startPoint x: 567, startPoint y: 360, endPoint x: 610, endPoint y: 357, distance: 42.9
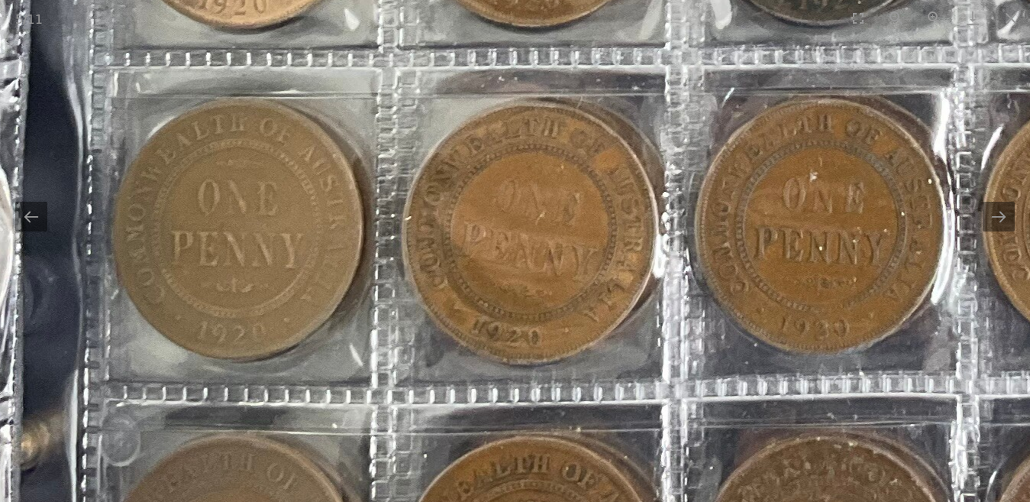
drag, startPoint x: 315, startPoint y: 362, endPoint x: 549, endPoint y: 362, distance: 233.7
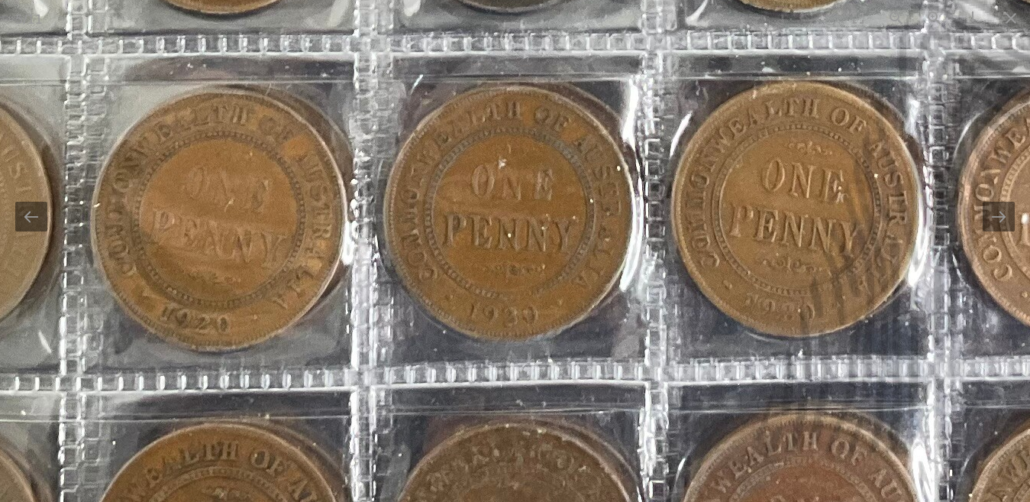
drag, startPoint x: 628, startPoint y: 368, endPoint x: 212, endPoint y: 355, distance: 415.6
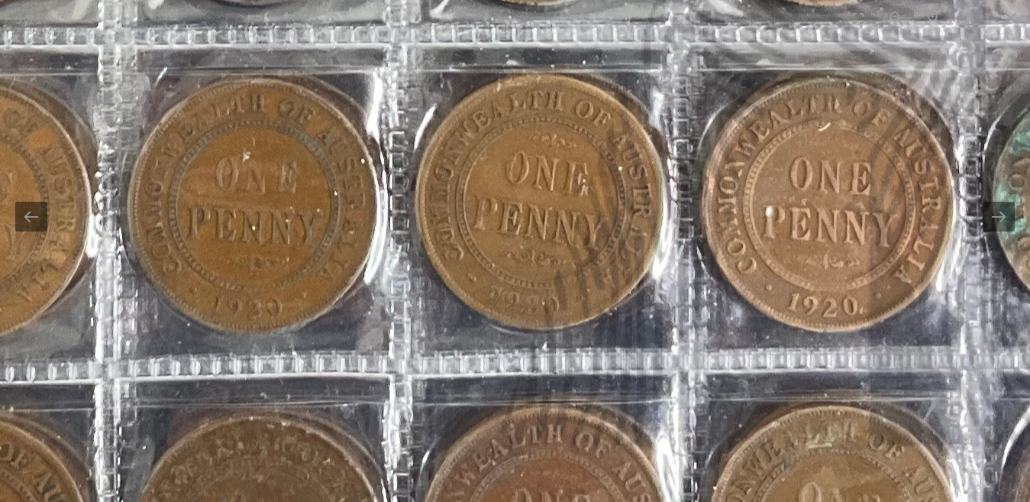
drag, startPoint x: 296, startPoint y: 345, endPoint x: 644, endPoint y: 338, distance: 347.5
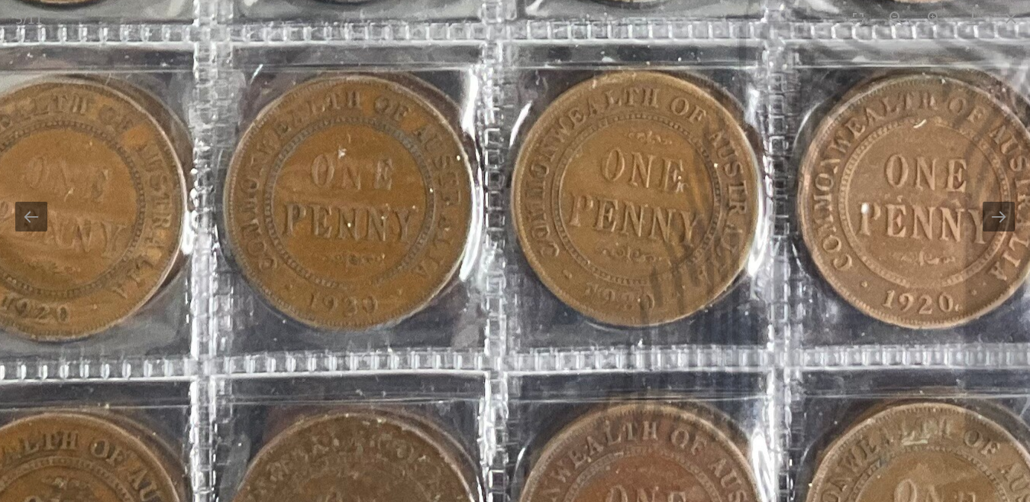
drag, startPoint x: 325, startPoint y: 352, endPoint x: 357, endPoint y: 350, distance: 32.9
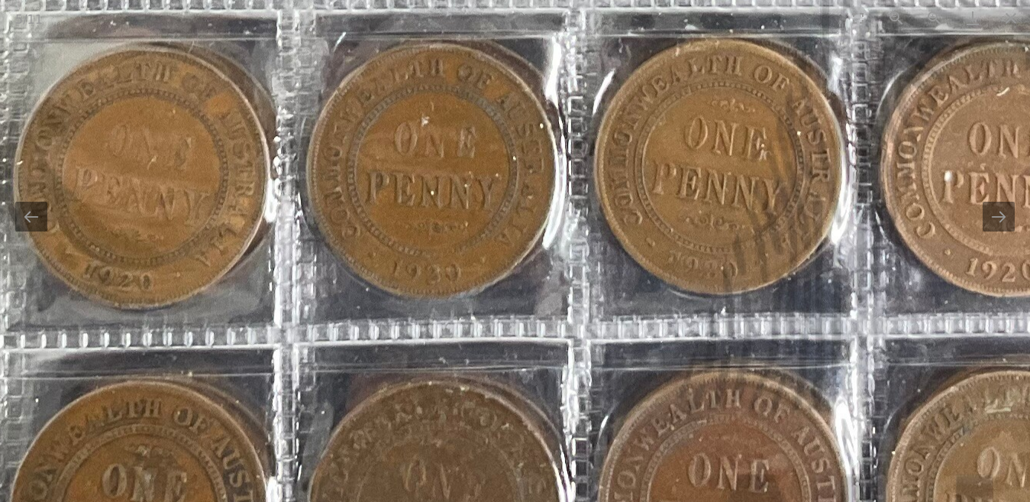
drag, startPoint x: 434, startPoint y: 325, endPoint x: 514, endPoint y: 293, distance: 86.4
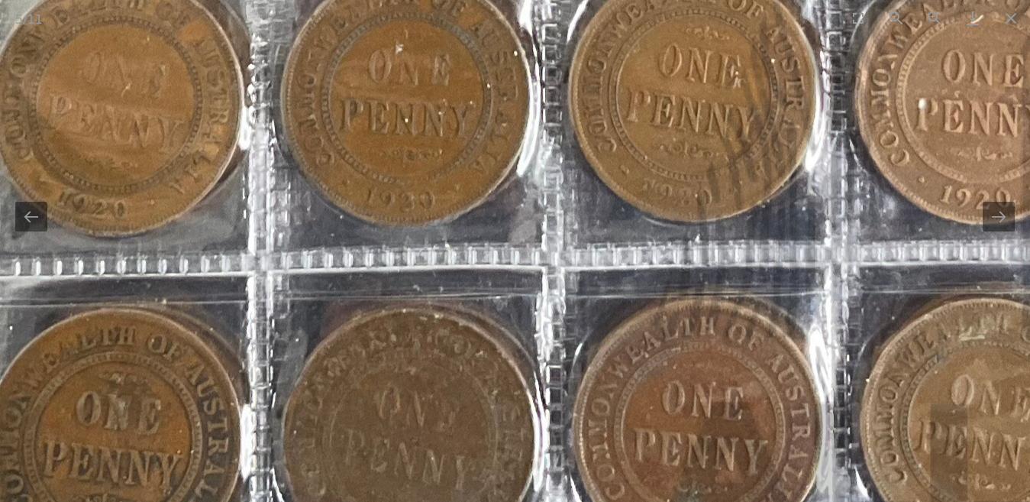
drag, startPoint x: 536, startPoint y: 299, endPoint x: 494, endPoint y: 202, distance: 105.7
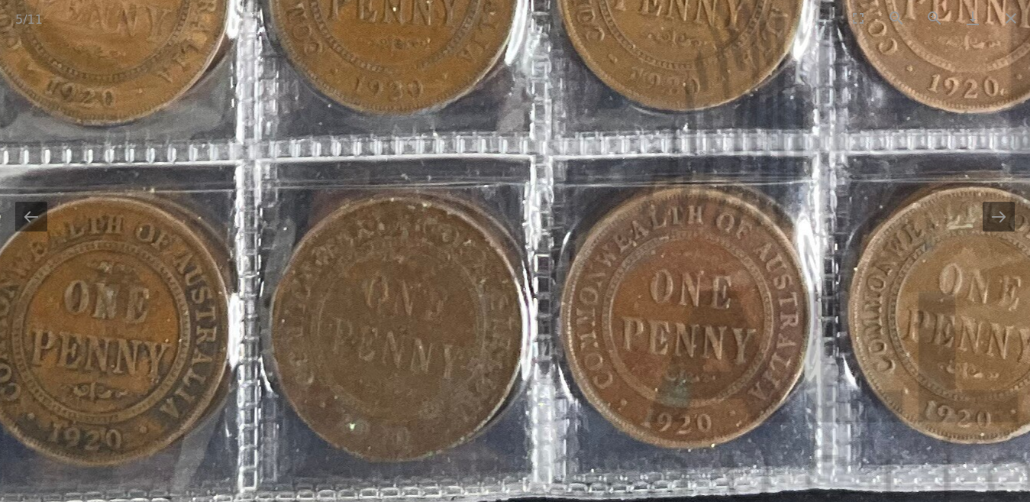
drag, startPoint x: 495, startPoint y: 418, endPoint x: 491, endPoint y: 279, distance: 138.3
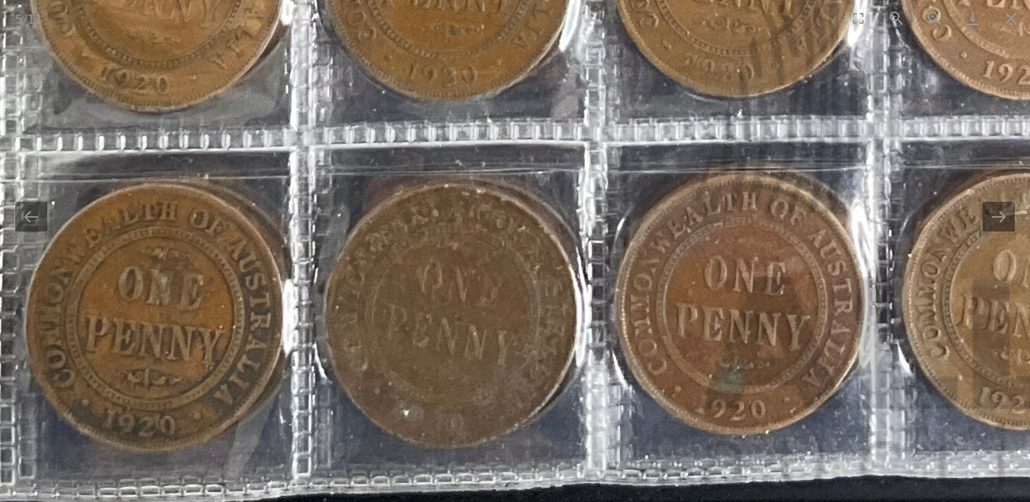
drag, startPoint x: 399, startPoint y: 403, endPoint x: 451, endPoint y: 423, distance: 56.3
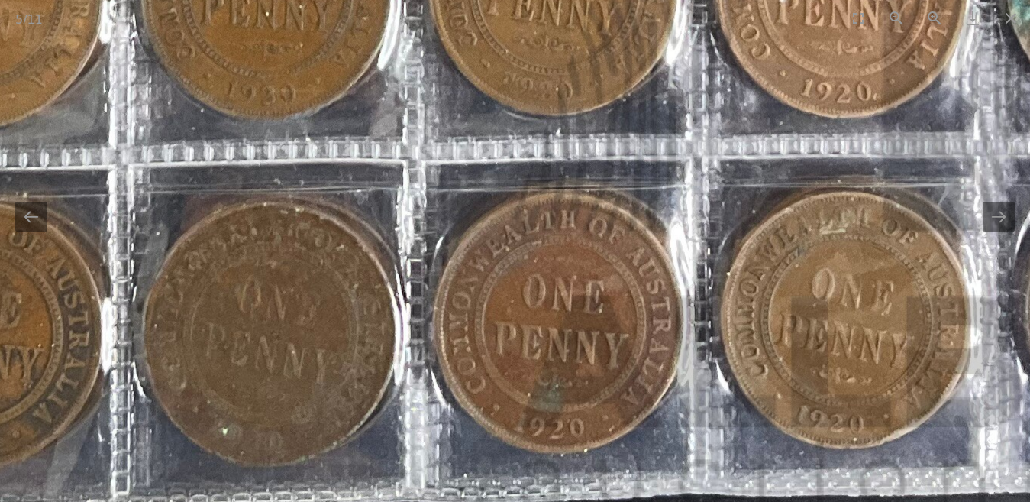
drag, startPoint x: 491, startPoint y: 409, endPoint x: 276, endPoint y: 433, distance: 216.7
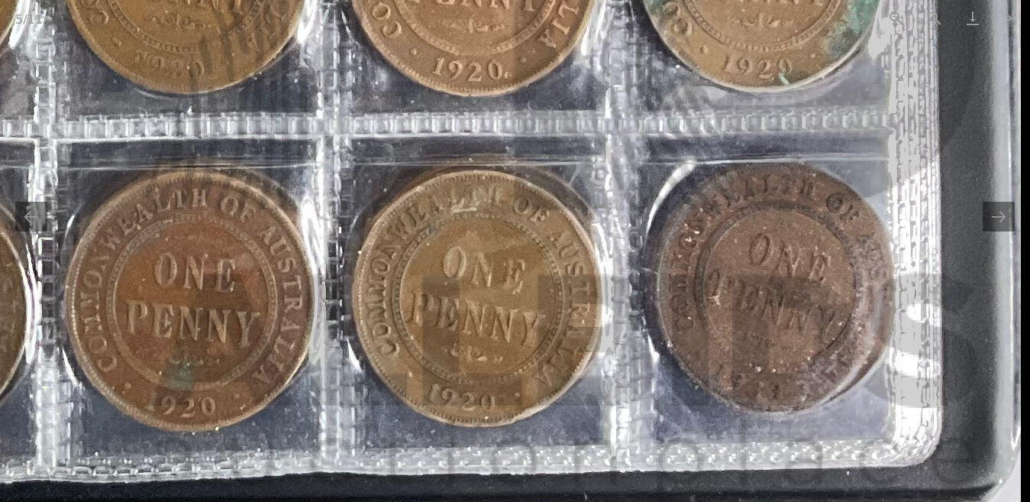
drag, startPoint x: 588, startPoint y: 415, endPoint x: 380, endPoint y: 379, distance: 210.8
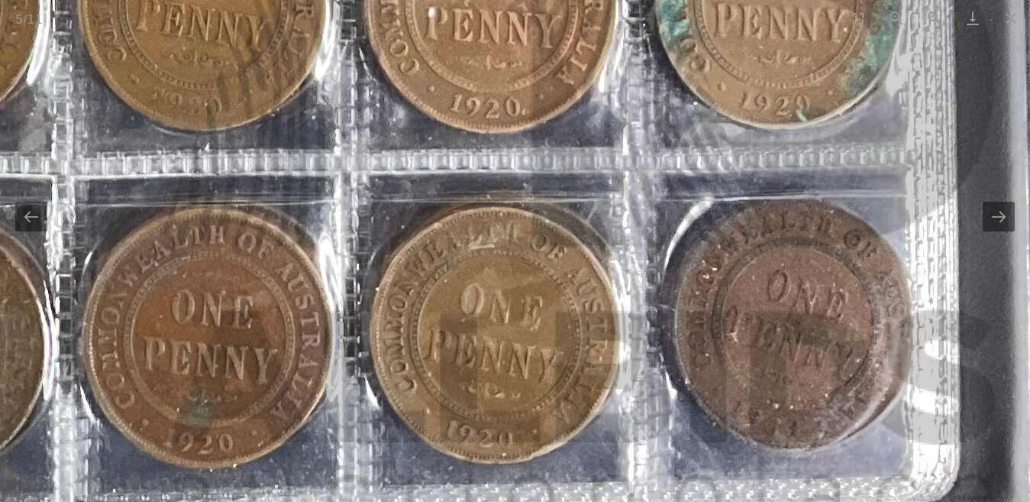
drag, startPoint x: 784, startPoint y: 429, endPoint x: 791, endPoint y: 459, distance: 30.7
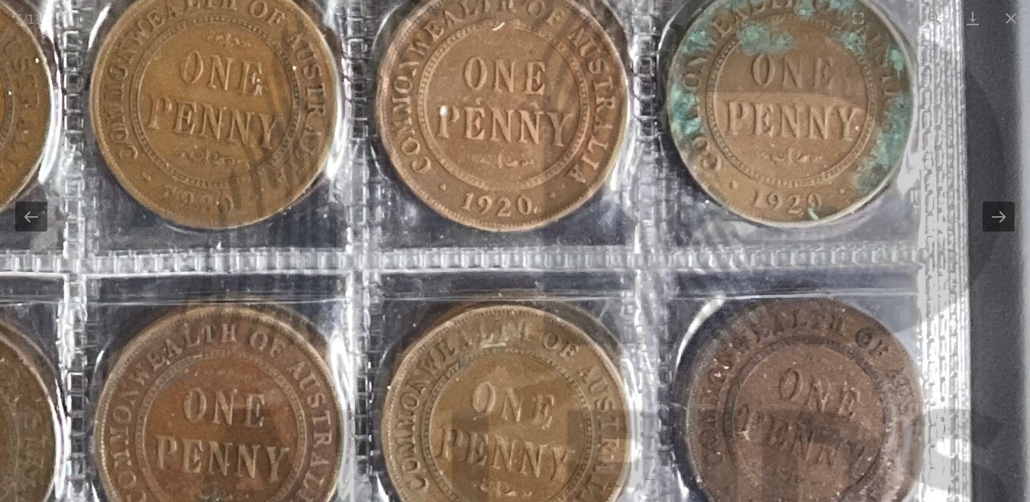
drag, startPoint x: 784, startPoint y: 383, endPoint x: 791, endPoint y: 460, distance: 76.7
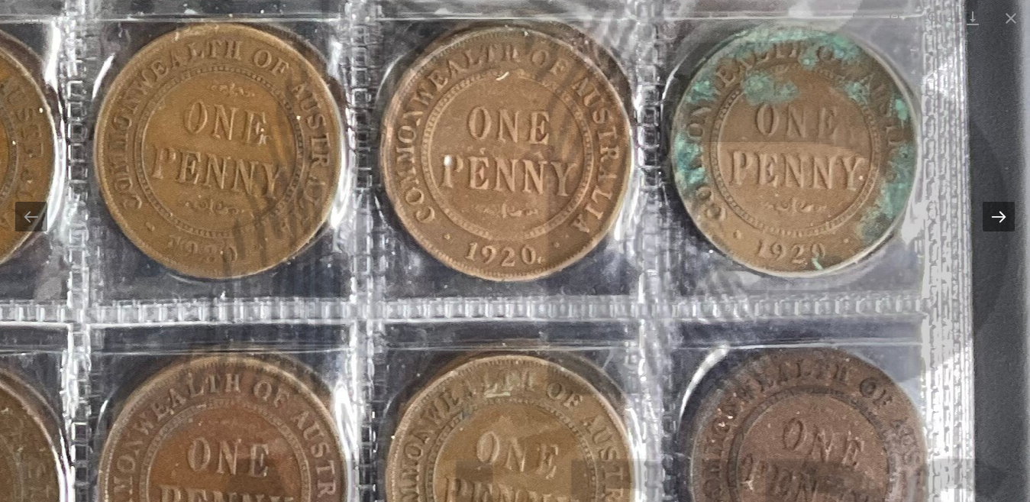
click at [999, 215] on button "Next slide" at bounding box center [999, 217] width 32 height 30
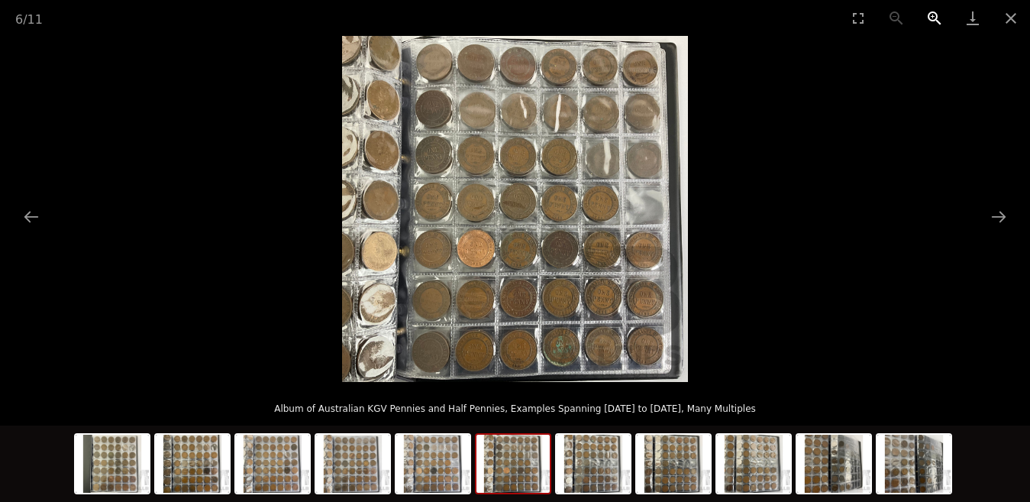
click at [929, 18] on button "Zoom in" at bounding box center [935, 18] width 38 height 36
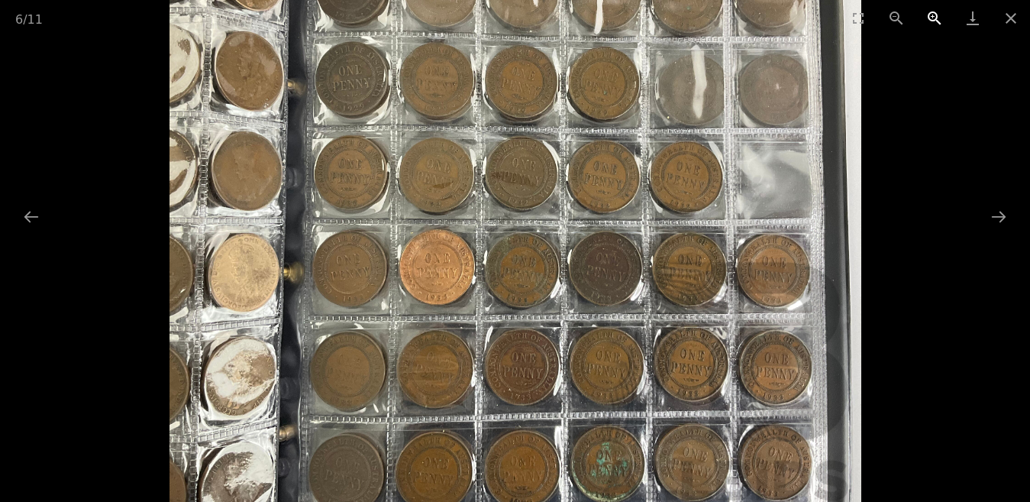
click at [929, 18] on button "Zoom in" at bounding box center [935, 18] width 38 height 36
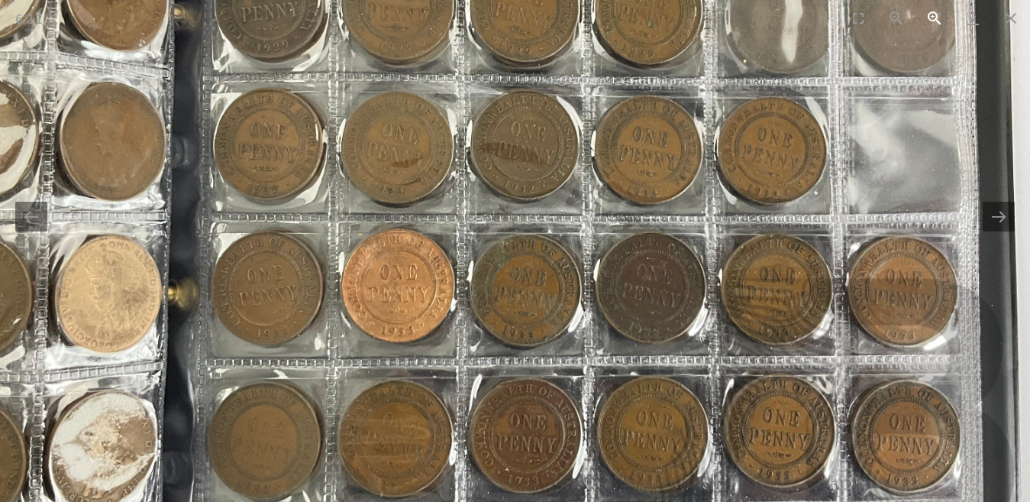
click at [930, 18] on button "Zoom in" at bounding box center [935, 18] width 38 height 36
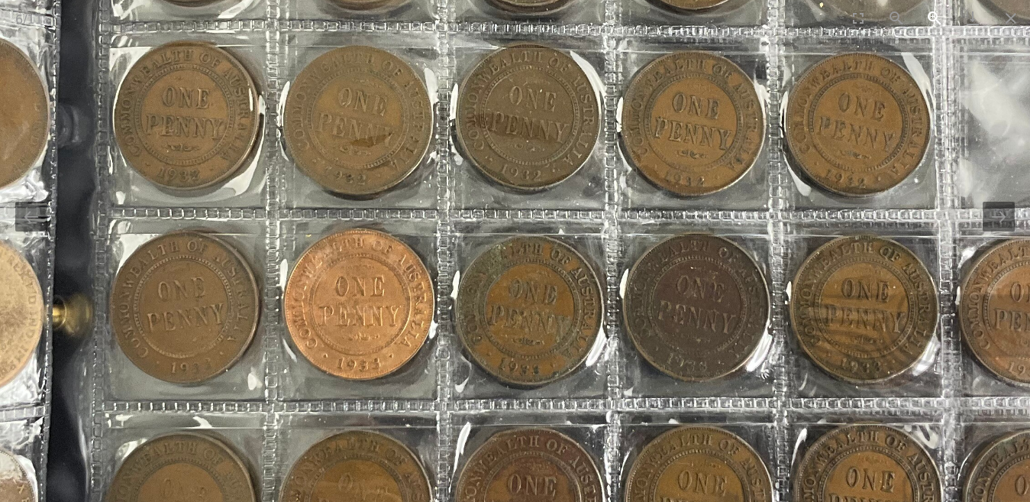
click at [930, 18] on button "Zoom in" at bounding box center [935, 18] width 38 height 36
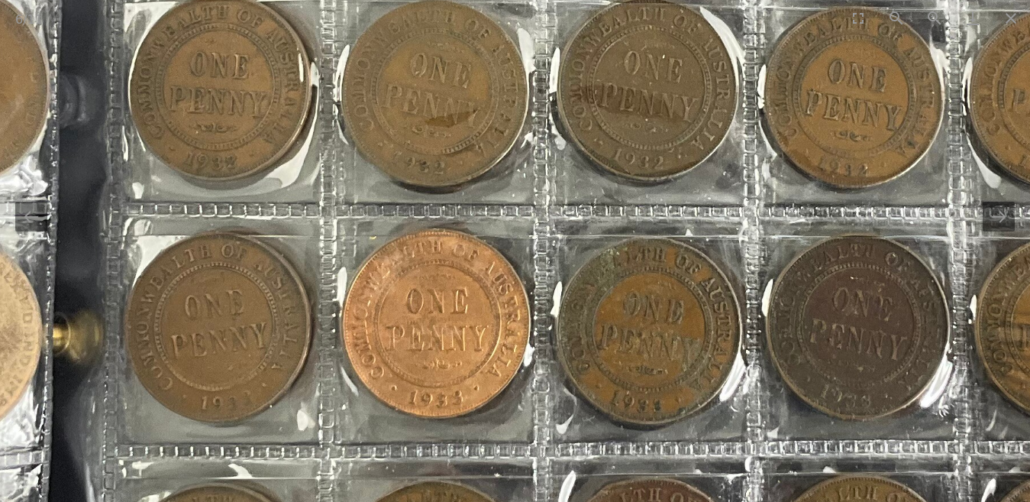
drag, startPoint x: 357, startPoint y: 359, endPoint x: 424, endPoint y: 360, distance: 66.4
click at [424, 360] on img at bounding box center [631, 126] width 1730 height 1730
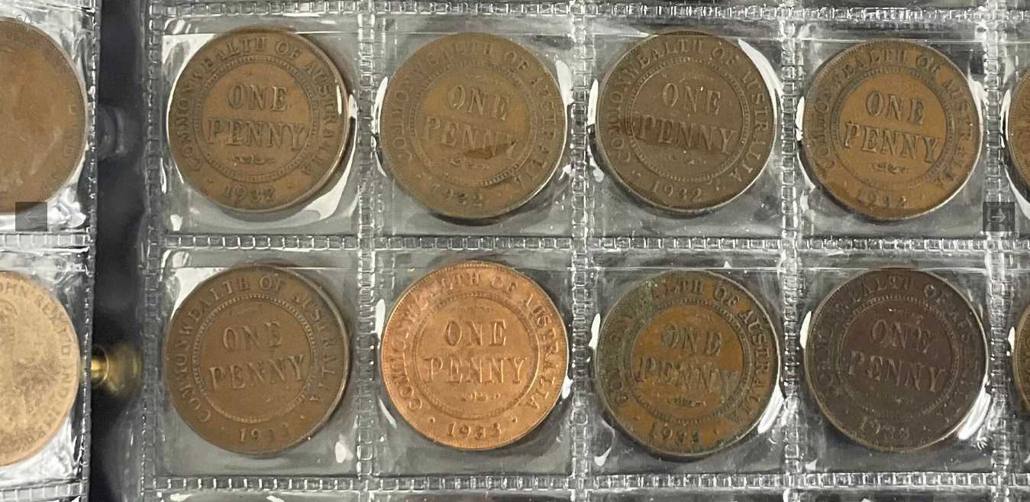
drag, startPoint x: 528, startPoint y: 417, endPoint x: 532, endPoint y: 473, distance: 55.9
click at [532, 473] on img at bounding box center [670, 158] width 1730 height 1730
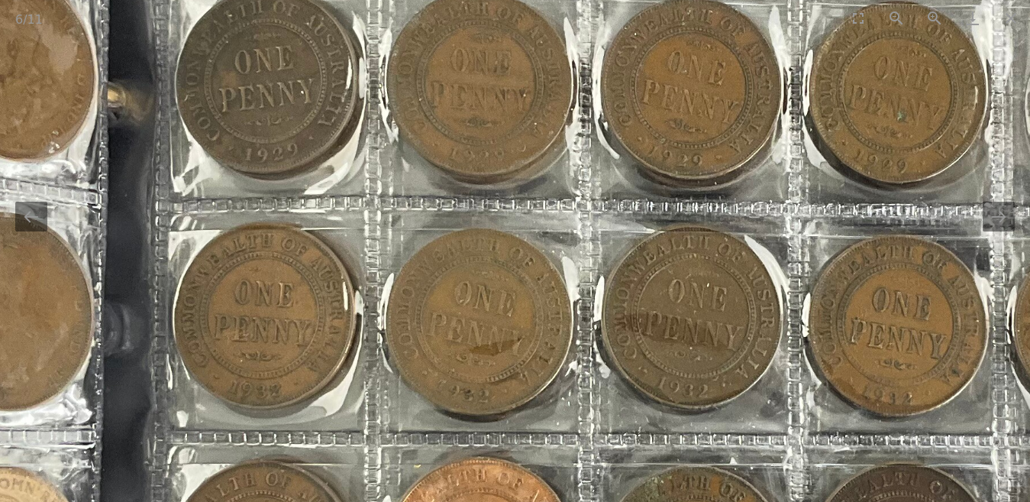
drag, startPoint x: 524, startPoint y: 297, endPoint x: 526, endPoint y: 409, distance: 112.3
click at [526, 409] on img at bounding box center [676, 354] width 1730 height 1730
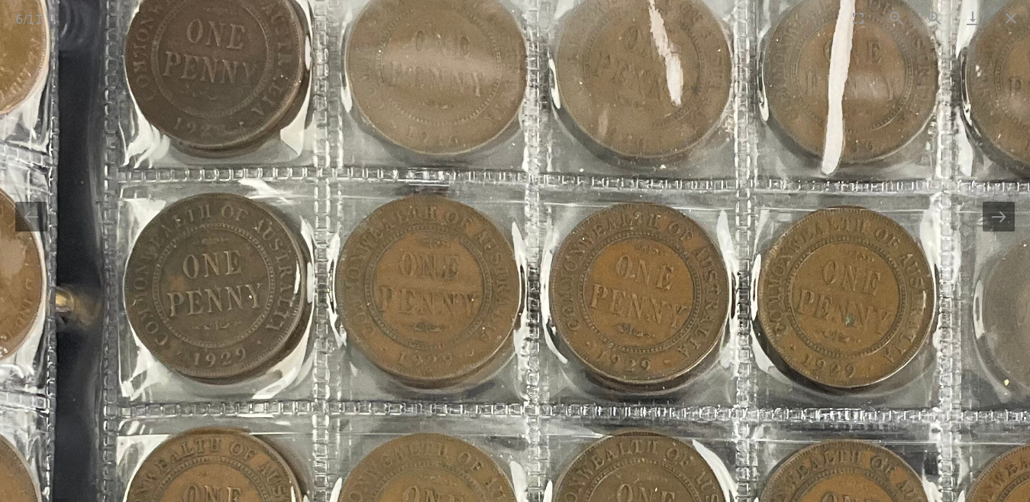
drag, startPoint x: 590, startPoint y: 280, endPoint x: 529, endPoint y: 430, distance: 161.7
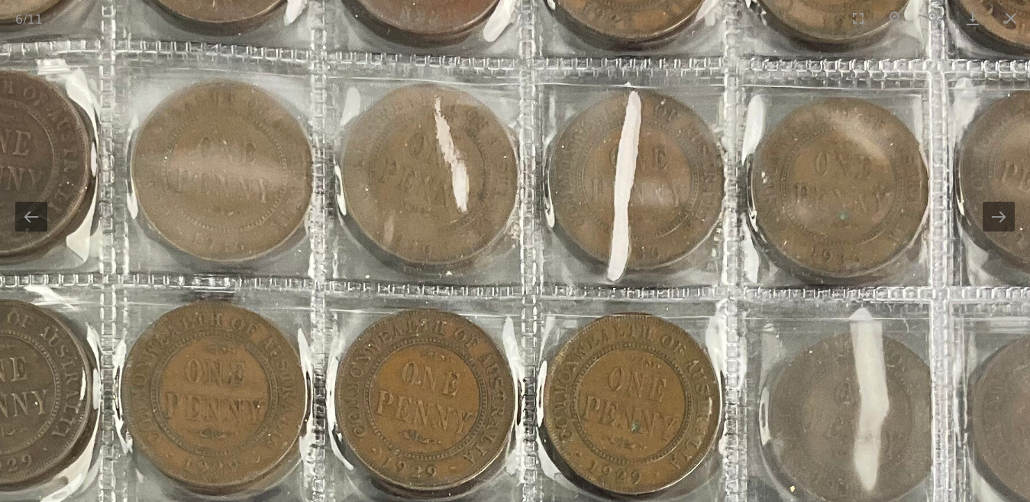
drag, startPoint x: 640, startPoint y: 320, endPoint x: 413, endPoint y: 437, distance: 255.1
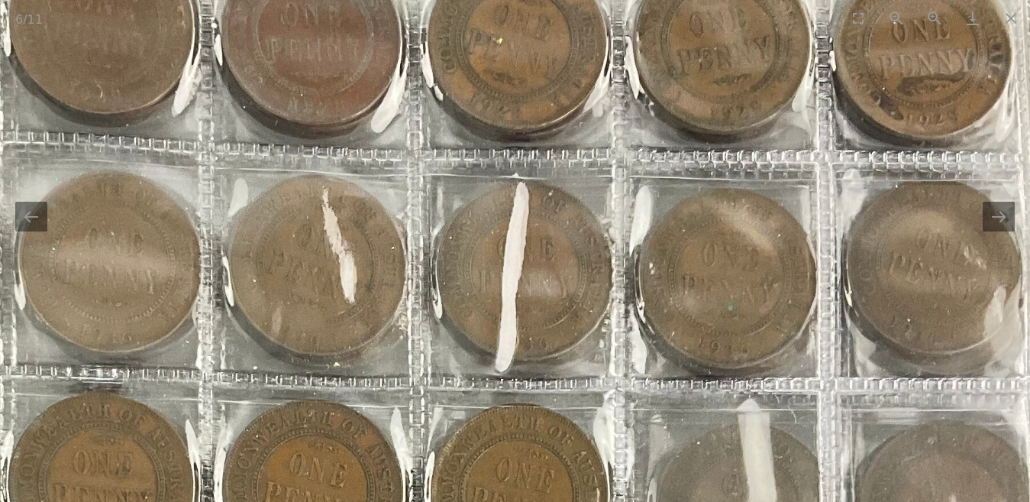
drag, startPoint x: 576, startPoint y: 312, endPoint x: 582, endPoint y: 425, distance: 112.4
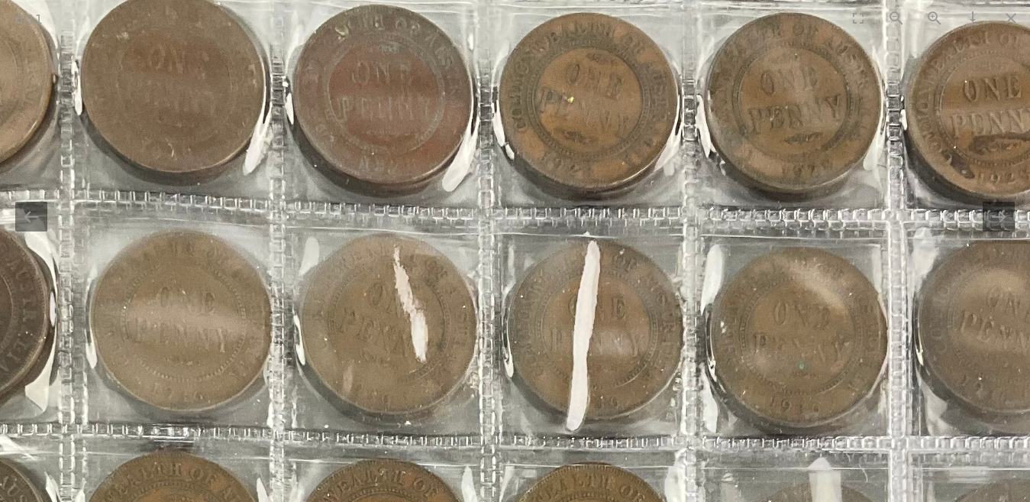
drag, startPoint x: 645, startPoint y: 276, endPoint x: 712, endPoint y: 225, distance: 83.4
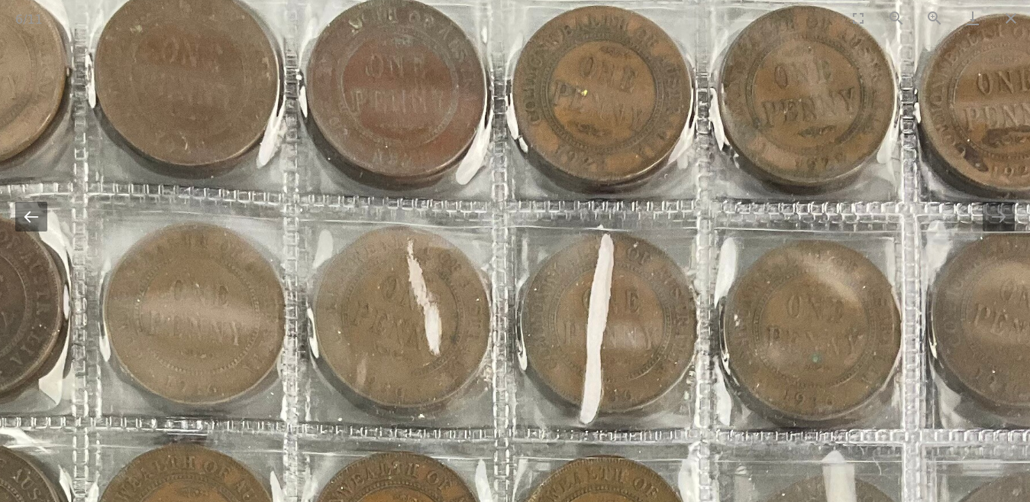
click at [32, 222] on button "Previous slide" at bounding box center [31, 217] width 32 height 30
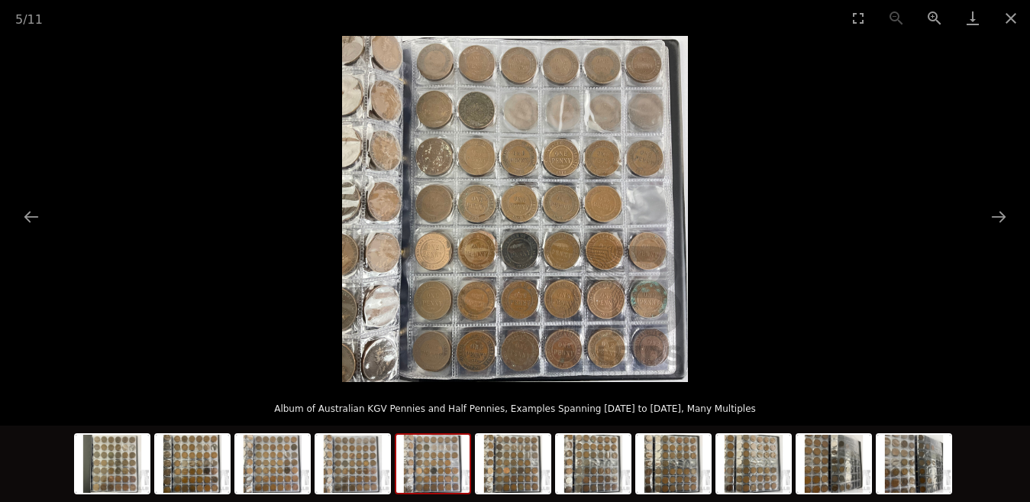
scroll to position [535, 0]
click at [939, 15] on button "Zoom in" at bounding box center [935, 18] width 38 height 36
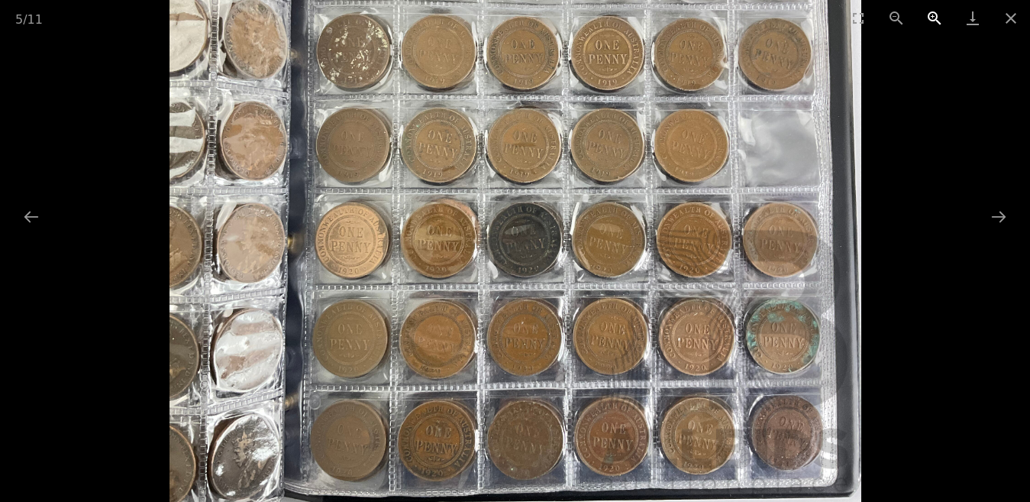
click at [939, 15] on button "Zoom in" at bounding box center [935, 18] width 38 height 36
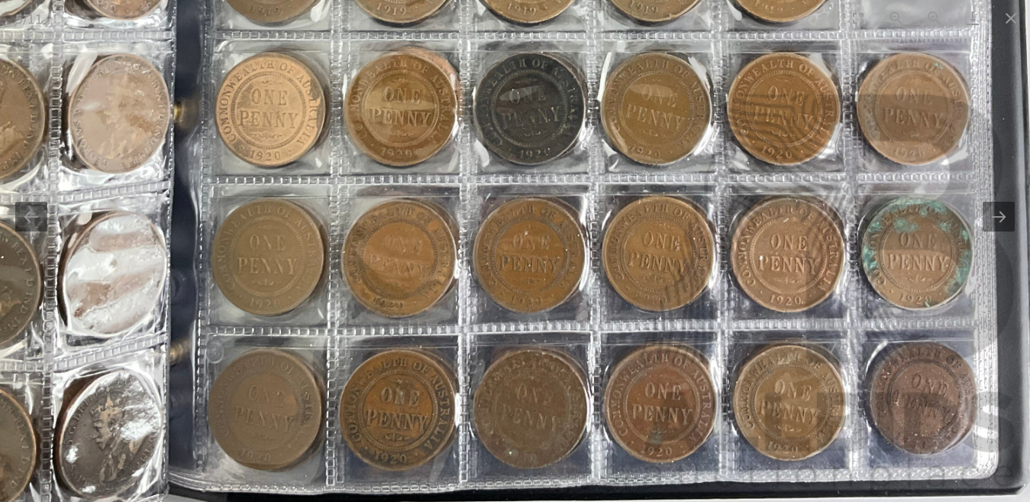
scroll to position [0, 0]
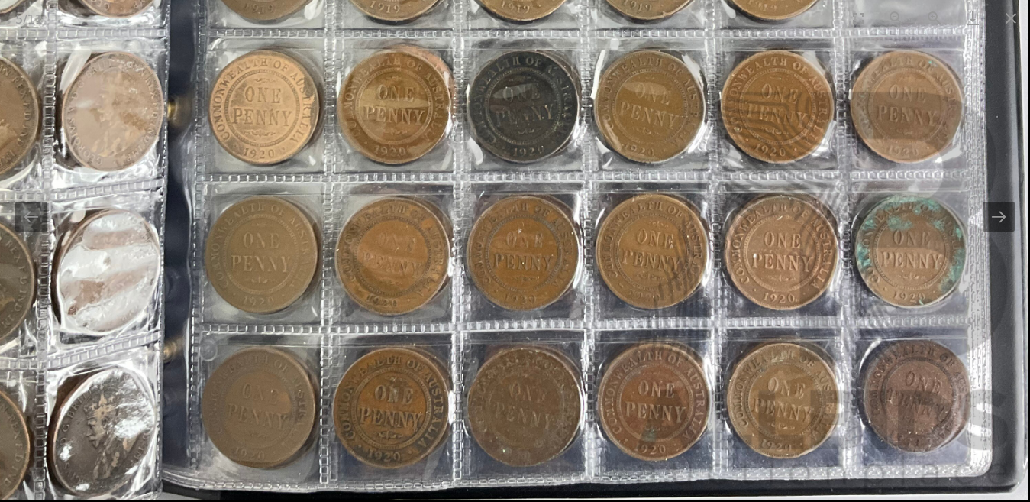
drag, startPoint x: 577, startPoint y: 328, endPoint x: 557, endPoint y: 315, distance: 23.1
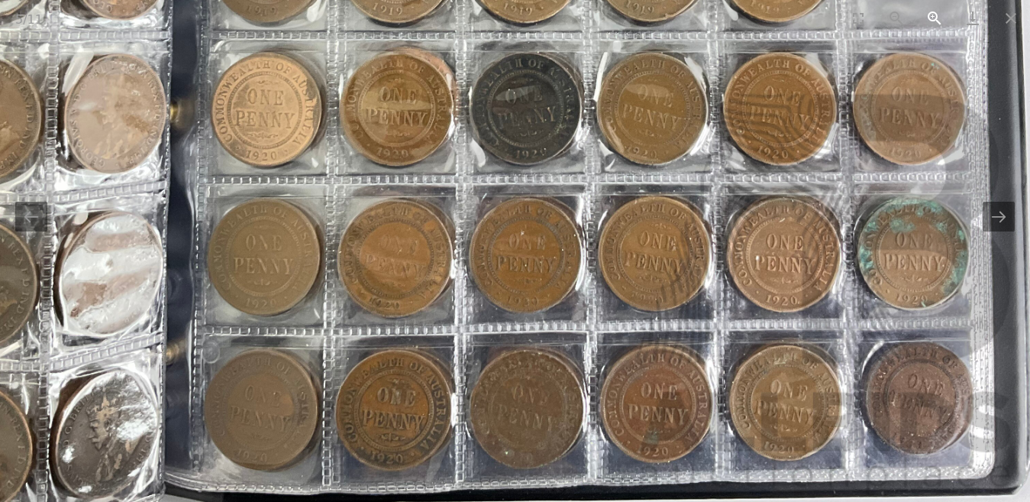
click at [932, 19] on button "Zoom in" at bounding box center [935, 18] width 38 height 36
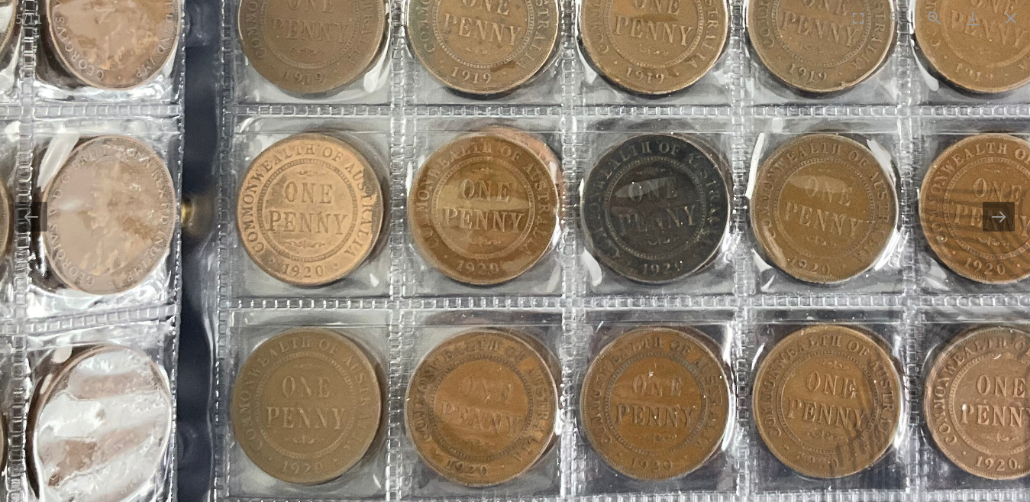
drag, startPoint x: 813, startPoint y: 250, endPoint x: 777, endPoint y: 76, distance: 177.8
click at [777, 76] on img at bounding box center [636, 41] width 1384 height 1384
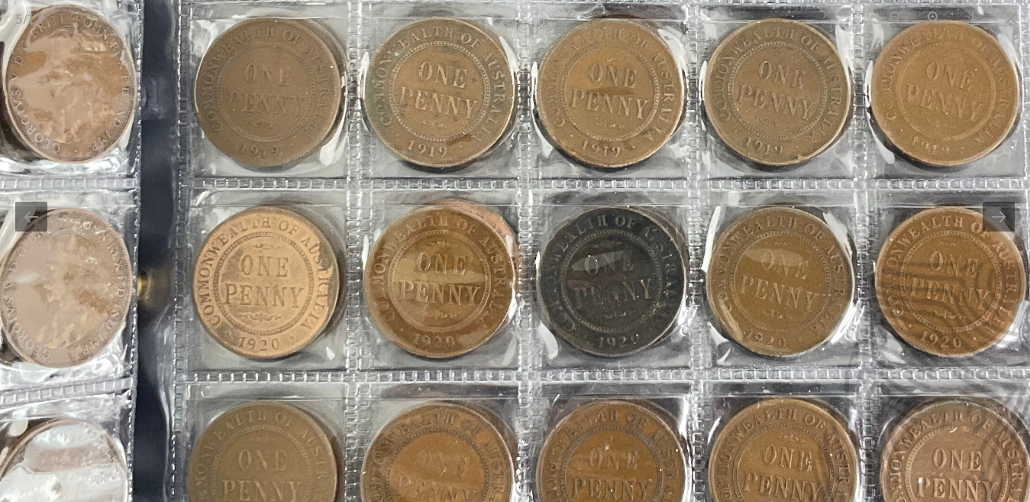
drag, startPoint x: 557, startPoint y: 99, endPoint x: 532, endPoint y: 402, distance: 304.2
click at [532, 402] on img at bounding box center [593, 114] width 1384 height 1384
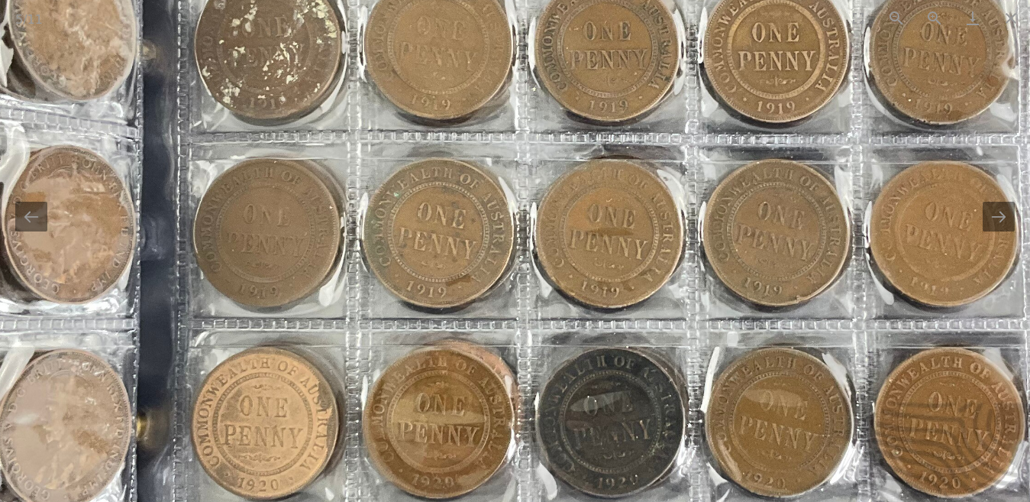
click at [552, 338] on img at bounding box center [591, 254] width 1384 height 1384
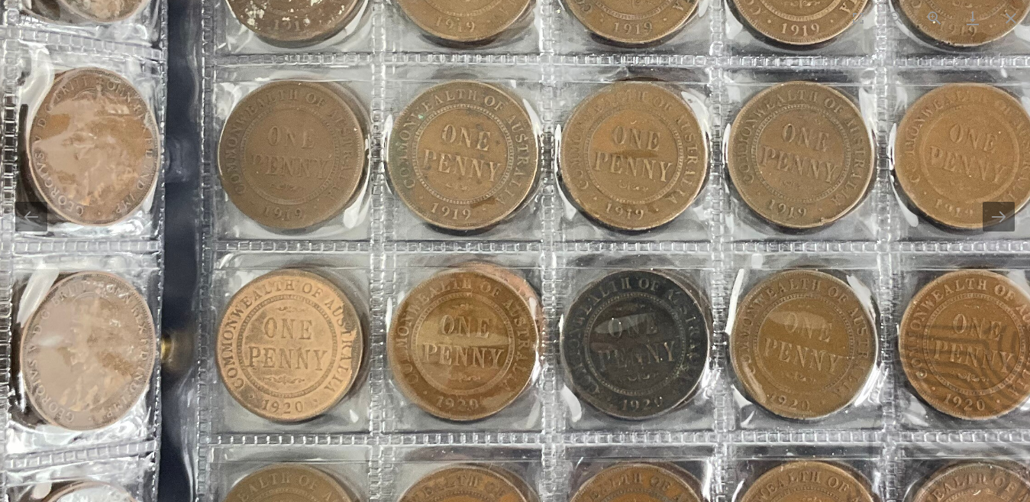
drag, startPoint x: 625, startPoint y: 260, endPoint x: 654, endPoint y: 151, distance: 112.8
click at [654, 151] on img at bounding box center [616, 177] width 1384 height 1384
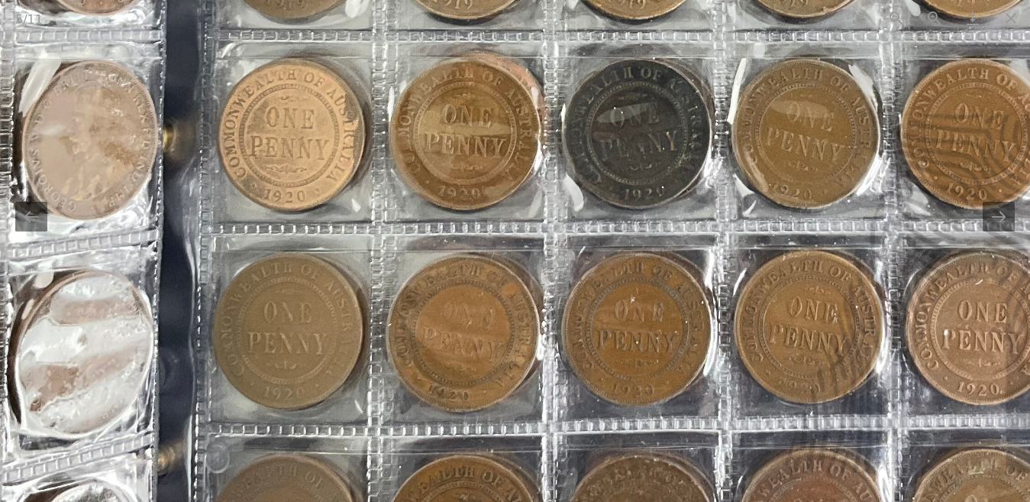
drag, startPoint x: 851, startPoint y: 312, endPoint x: 853, endPoint y: 154, distance: 157.3
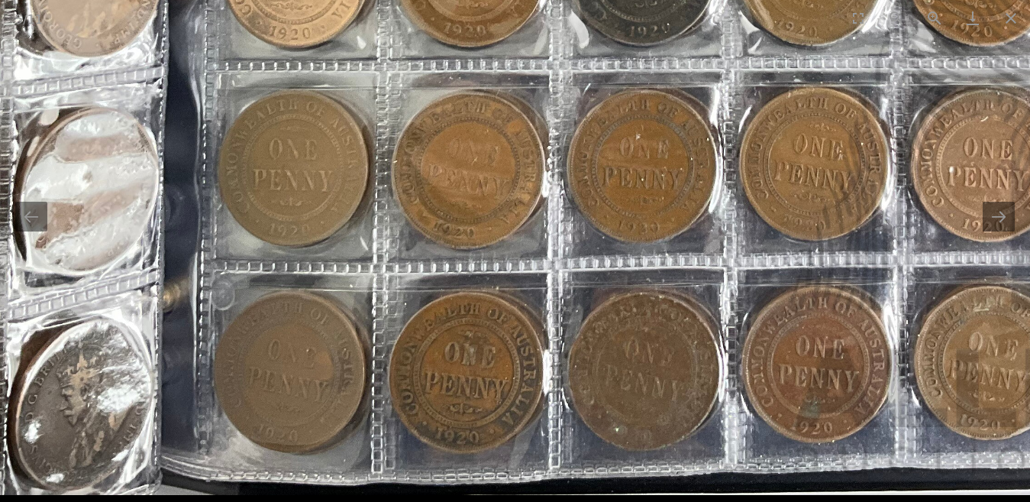
drag, startPoint x: 850, startPoint y: 383, endPoint x: 850, endPoint y: 249, distance: 134.4
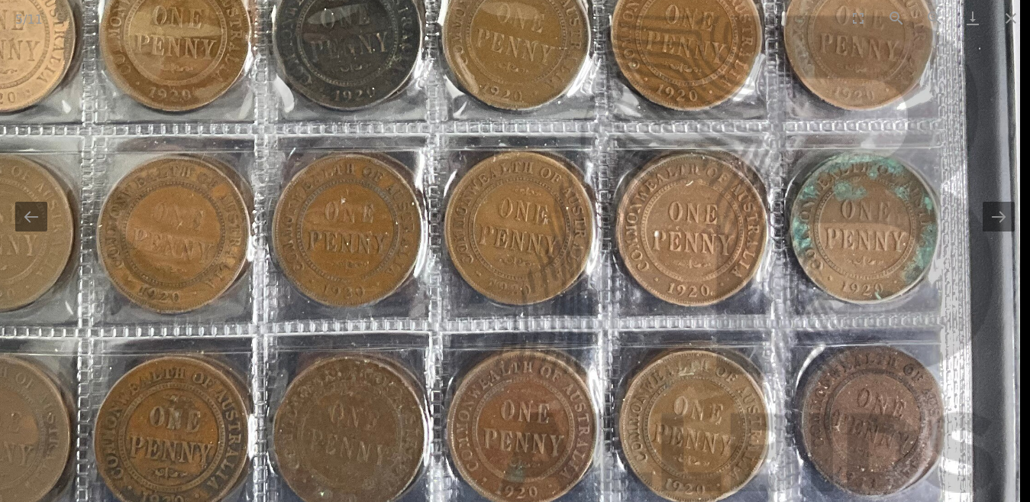
drag, startPoint x: 775, startPoint y: 409, endPoint x: 431, endPoint y: 475, distance: 350.0
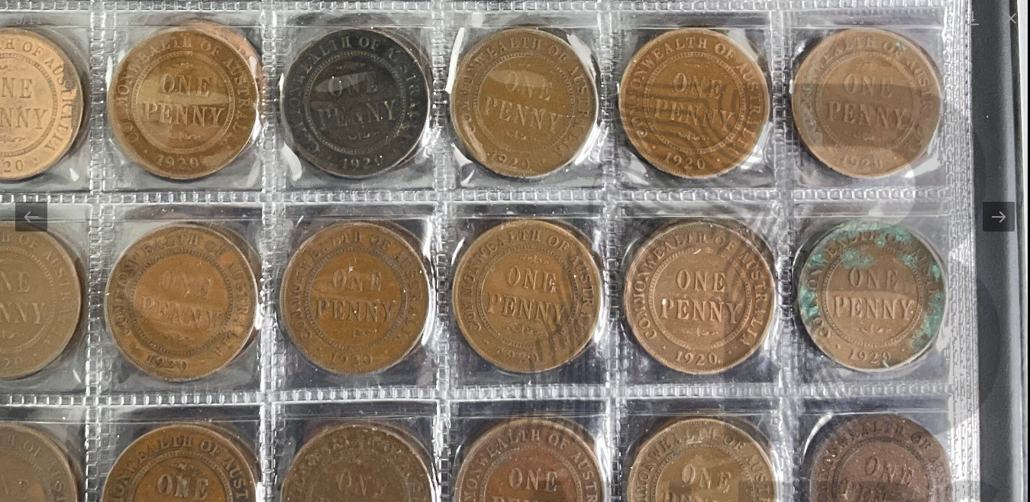
drag, startPoint x: 563, startPoint y: 398, endPoint x: 549, endPoint y: 454, distance: 58.2
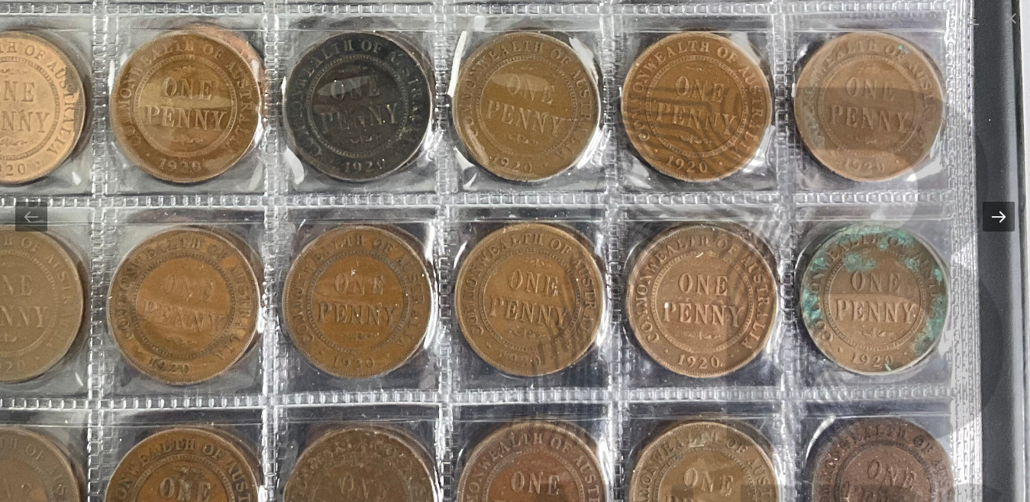
click at [1000, 218] on button "Next slide" at bounding box center [999, 217] width 32 height 30
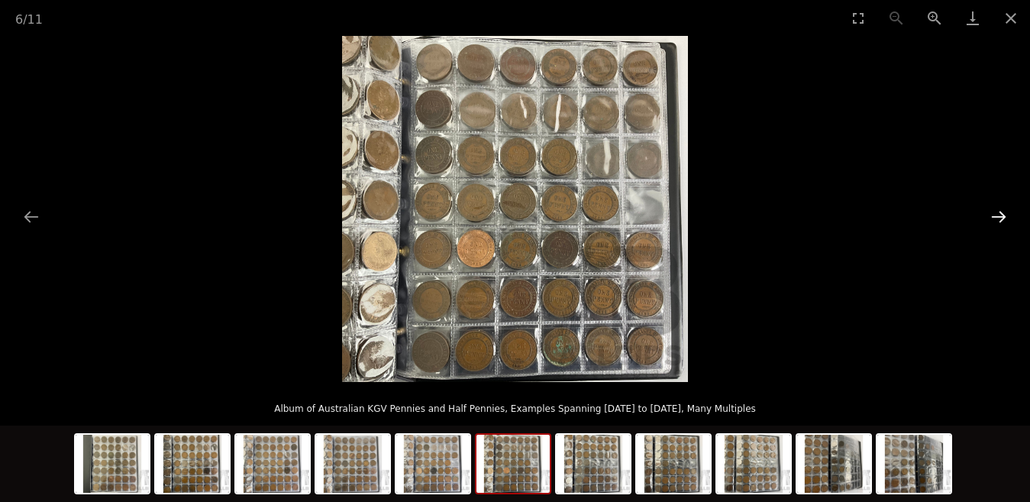
click at [1000, 218] on button "Next slide" at bounding box center [999, 217] width 32 height 30
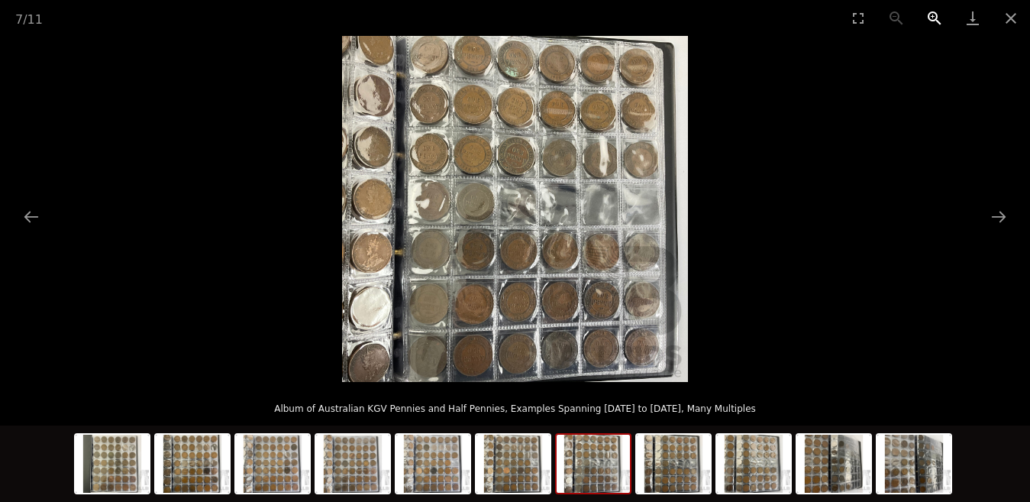
click at [929, 13] on button "Zoom in" at bounding box center [935, 18] width 38 height 36
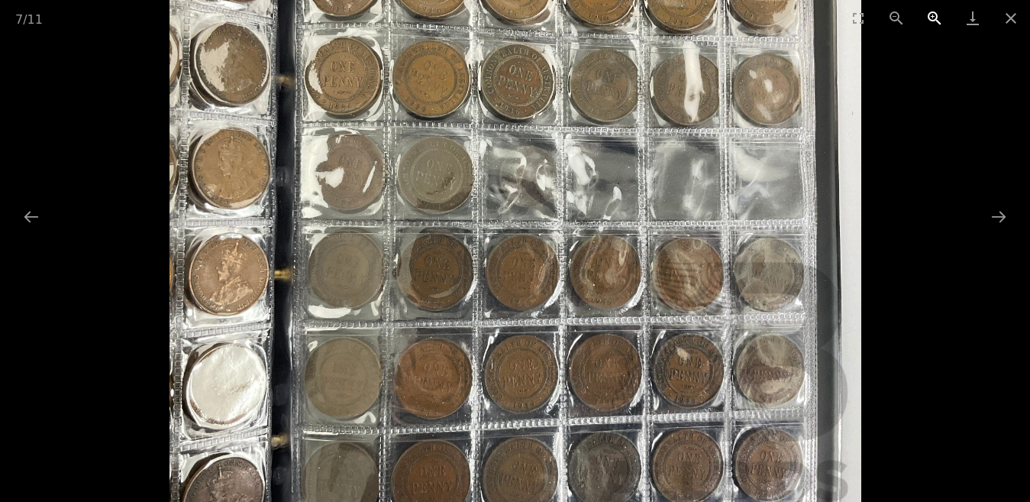
click at [929, 13] on button "Zoom in" at bounding box center [935, 18] width 38 height 36
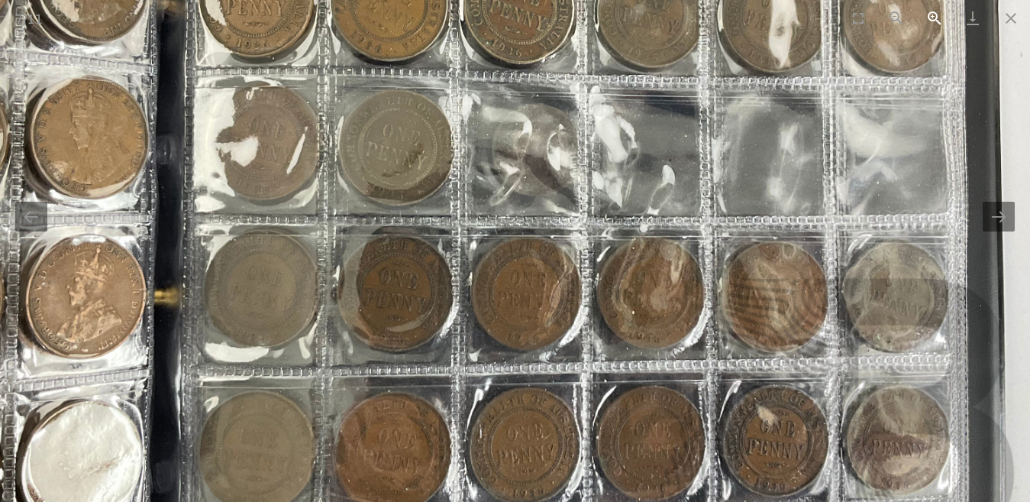
click at [929, 13] on button "Zoom in" at bounding box center [935, 18] width 38 height 36
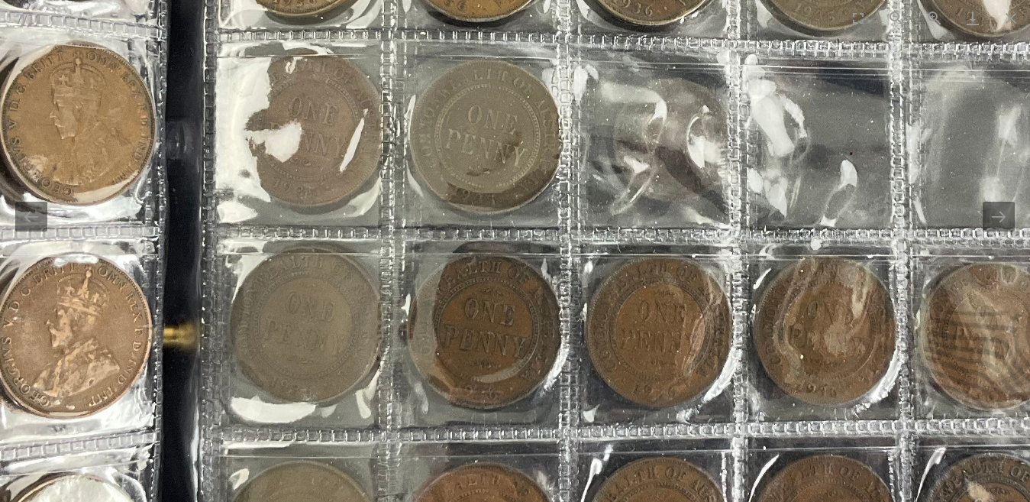
drag, startPoint x: 545, startPoint y: 136, endPoint x: 673, endPoint y: 150, distance: 128.3
click at [673, 150] on img at bounding box center [645, 163] width 1384 height 1384
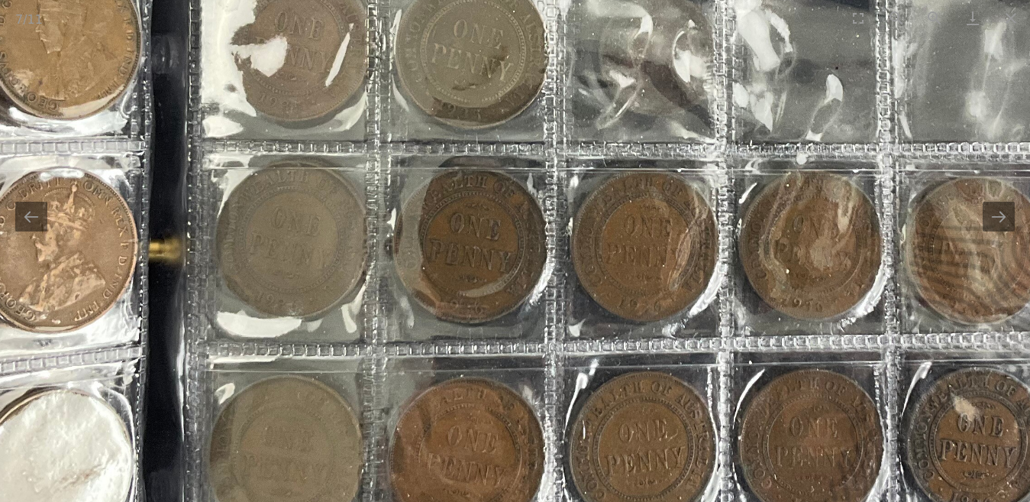
drag, startPoint x: 586, startPoint y: 404, endPoint x: 574, endPoint y: 211, distance: 193.6
click at [571, 221] on img at bounding box center [630, 77] width 1384 height 1384
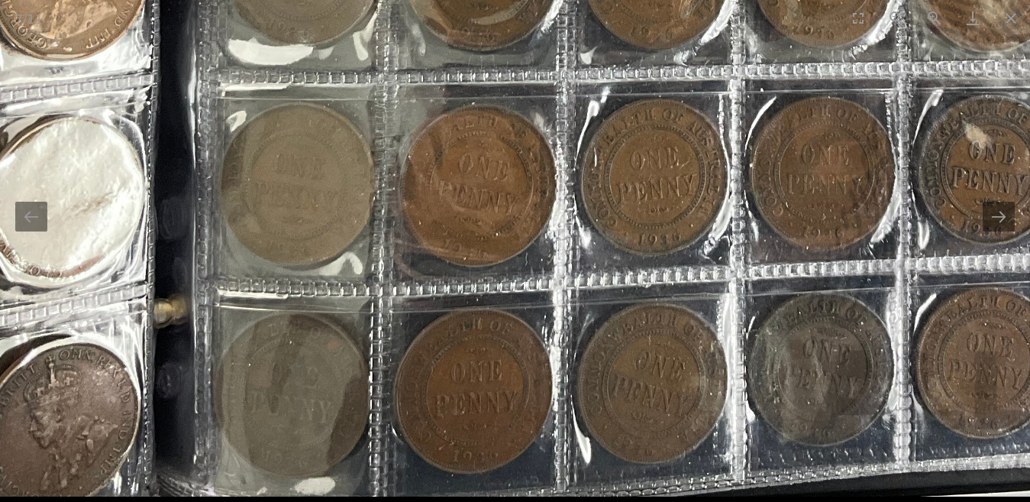
drag, startPoint x: 551, startPoint y: 360, endPoint x: 569, endPoint y: 243, distance: 118.3
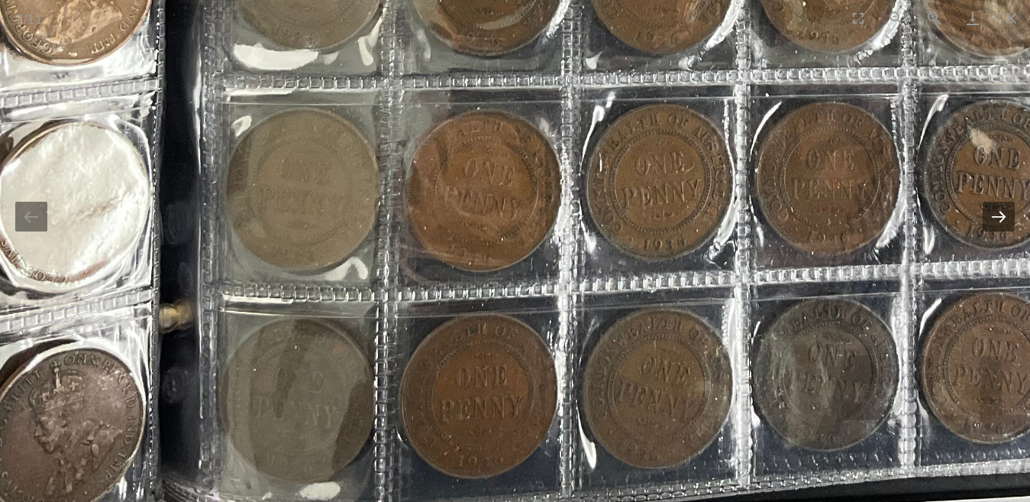
click at [1003, 225] on button "Next slide" at bounding box center [999, 217] width 32 height 30
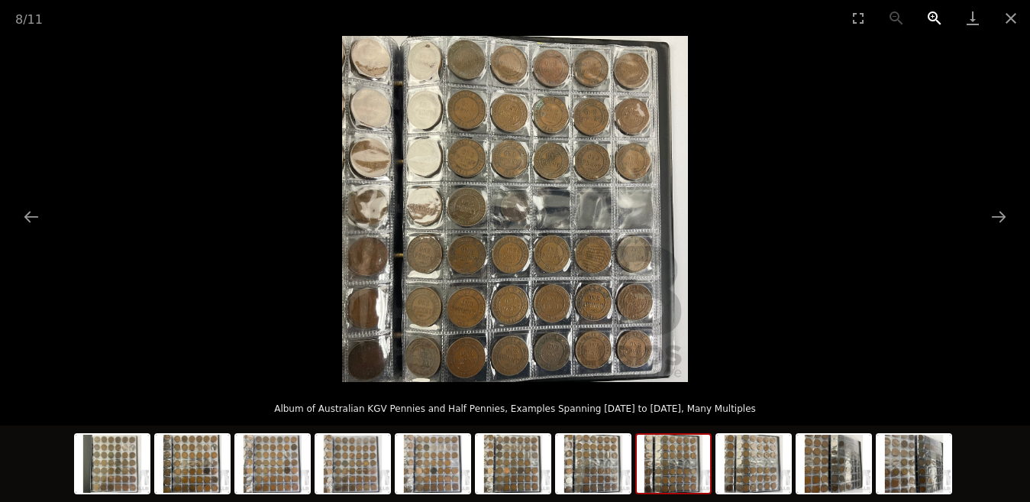
click at [932, 15] on button "Zoom in" at bounding box center [935, 18] width 38 height 36
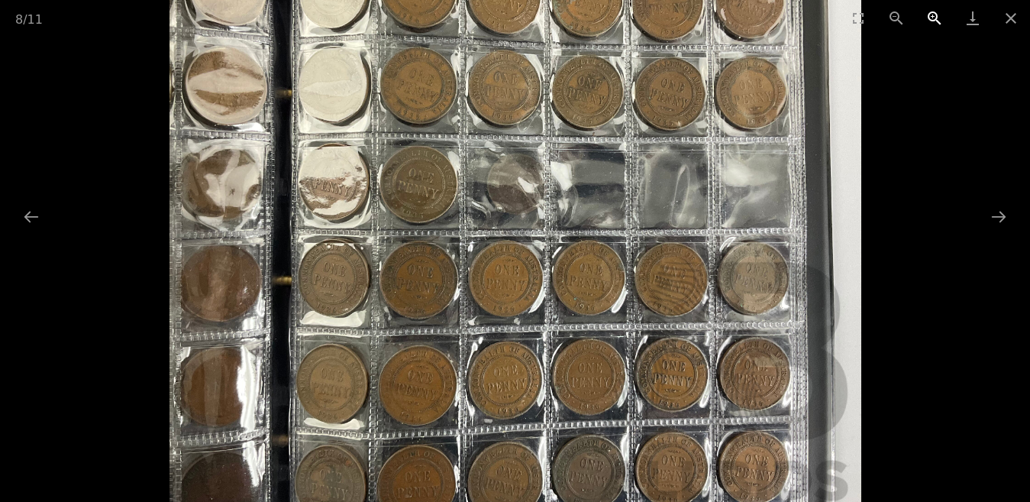
click at [932, 15] on button "Zoom in" at bounding box center [935, 18] width 38 height 36
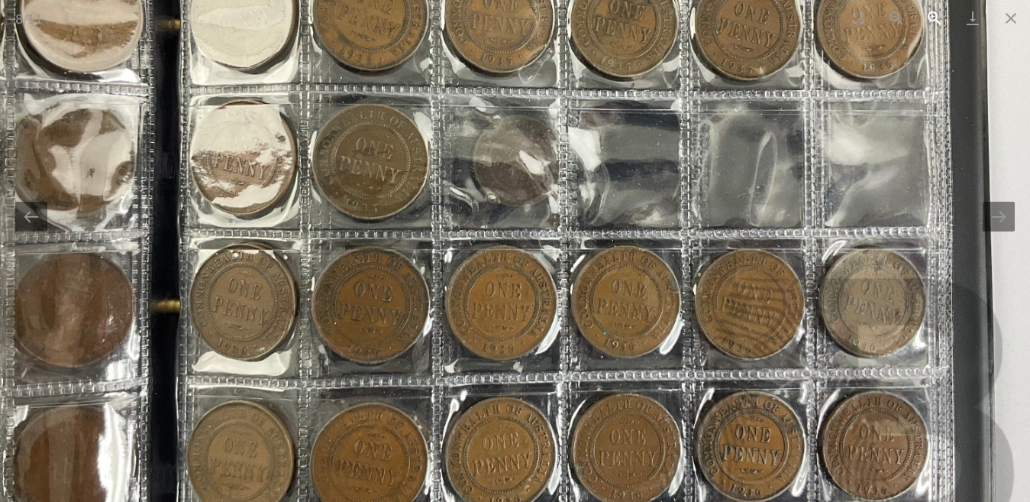
click at [932, 15] on button "Zoom in" at bounding box center [935, 18] width 38 height 36
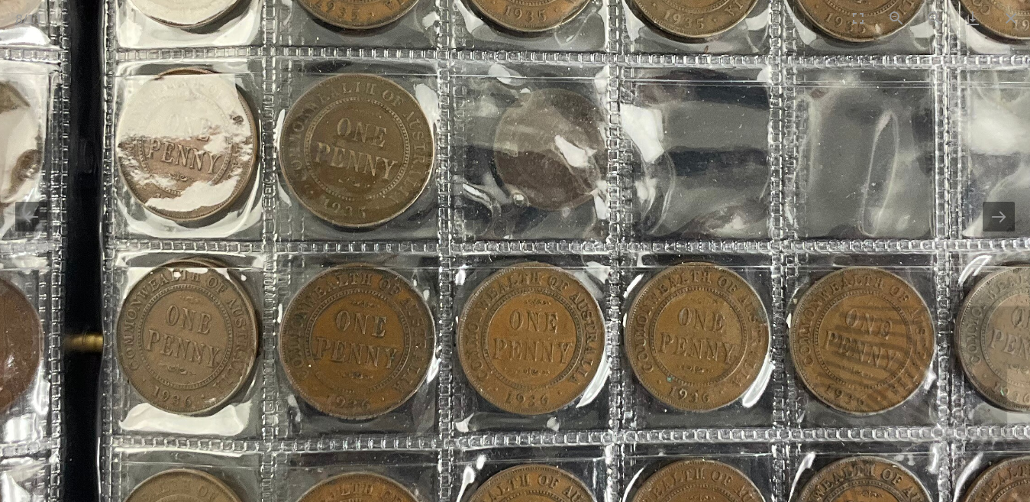
drag, startPoint x: 670, startPoint y: 325, endPoint x: 705, endPoint y: 337, distance: 36.2
click at [705, 337] on img at bounding box center [550, 157] width 1384 height 1384
drag, startPoint x: 823, startPoint y: 199, endPoint x: 774, endPoint y: 183, distance: 52.4
click at [774, 183] on img at bounding box center [550, 157] width 1384 height 1384
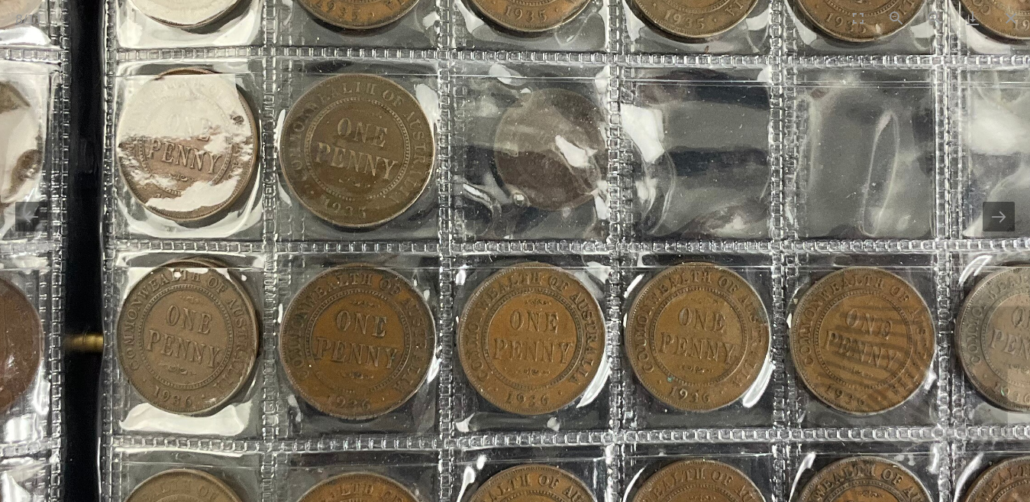
scroll to position [0, 0]
click at [774, 183] on img at bounding box center [550, 157] width 1384 height 1384
click at [1003, 222] on button "Next slide" at bounding box center [999, 217] width 32 height 30
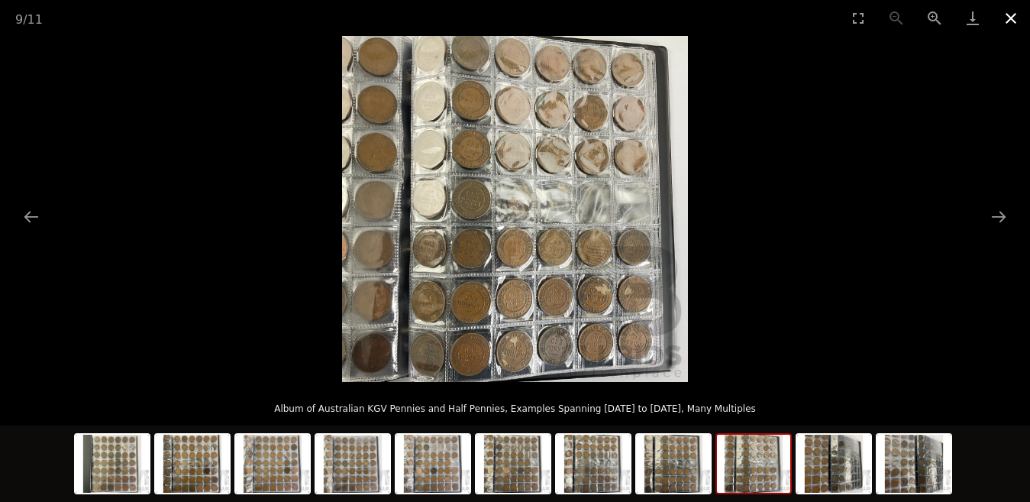
click at [1012, 17] on button "Close gallery" at bounding box center [1011, 18] width 38 height 36
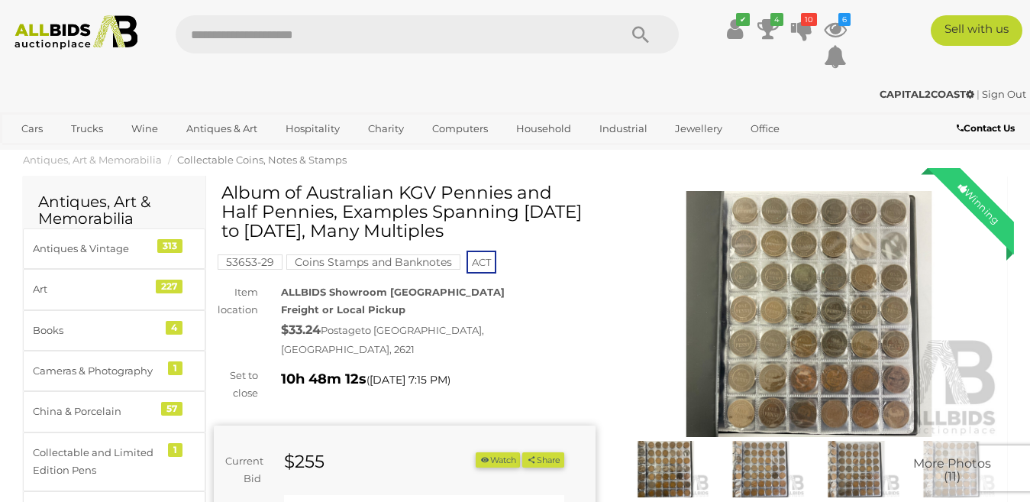
scroll to position [76, 0]
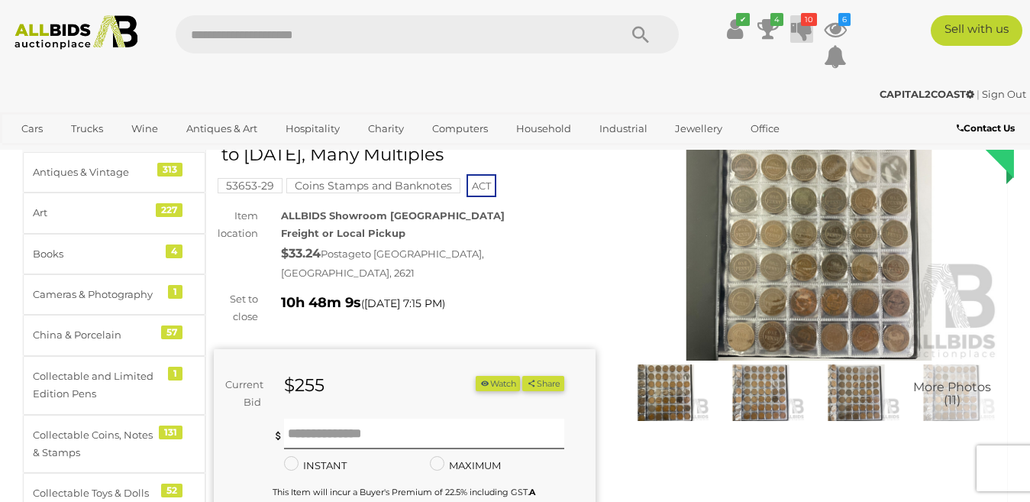
click at [806, 32] on icon at bounding box center [801, 28] width 21 height 27
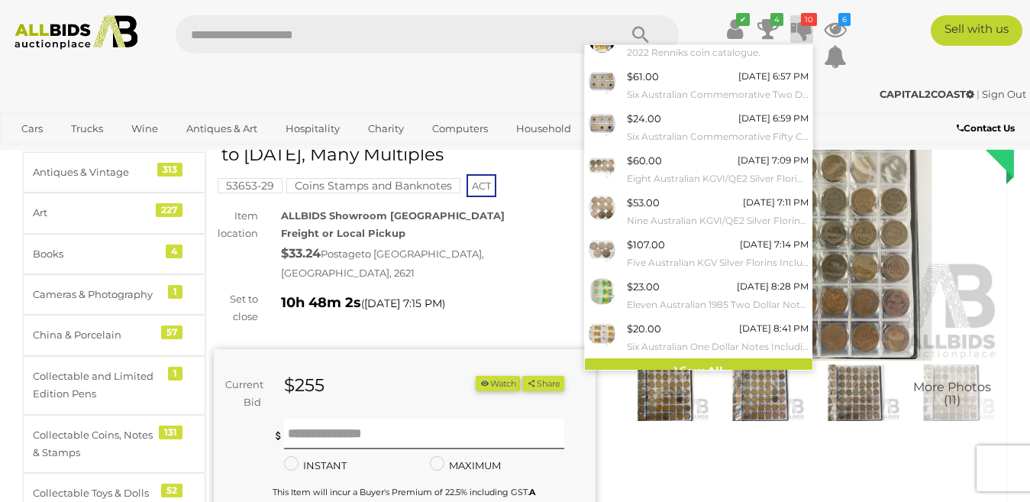
scroll to position [162, 0]
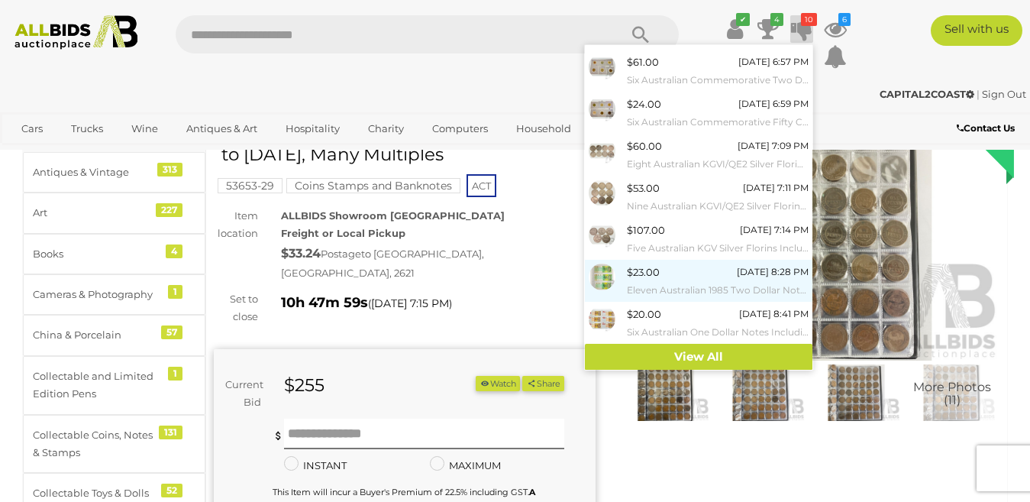
click at [654, 279] on div "$23.00" at bounding box center [643, 272] width 33 height 18
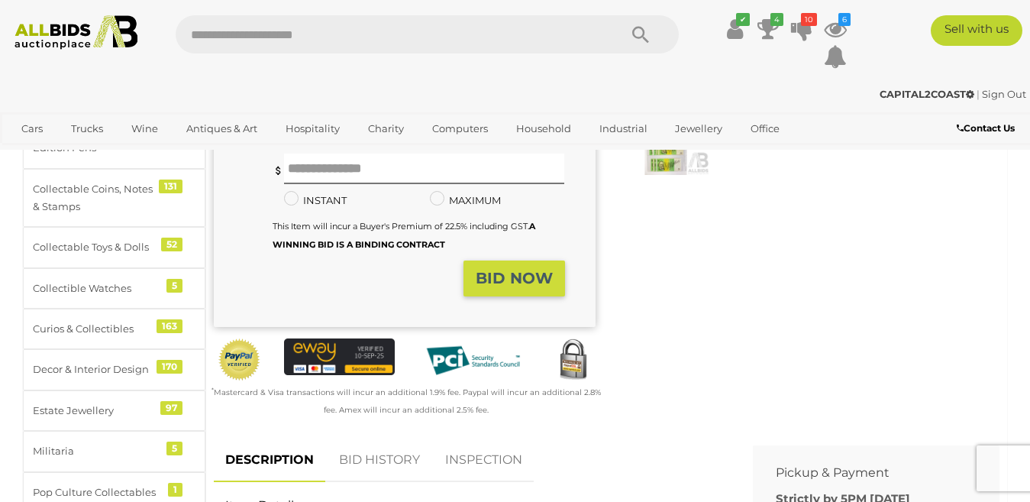
scroll to position [458, 0]
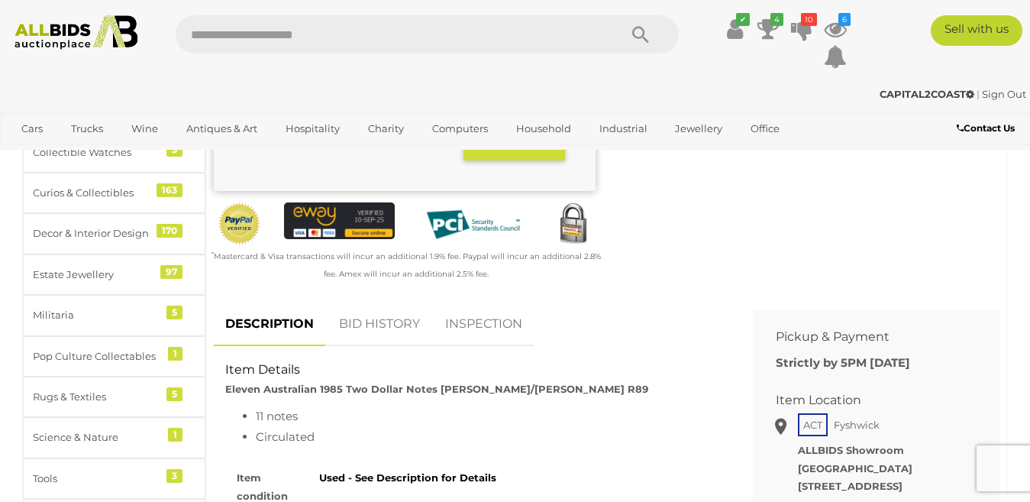
click at [366, 302] on link "BID HISTORY" at bounding box center [380, 324] width 104 height 45
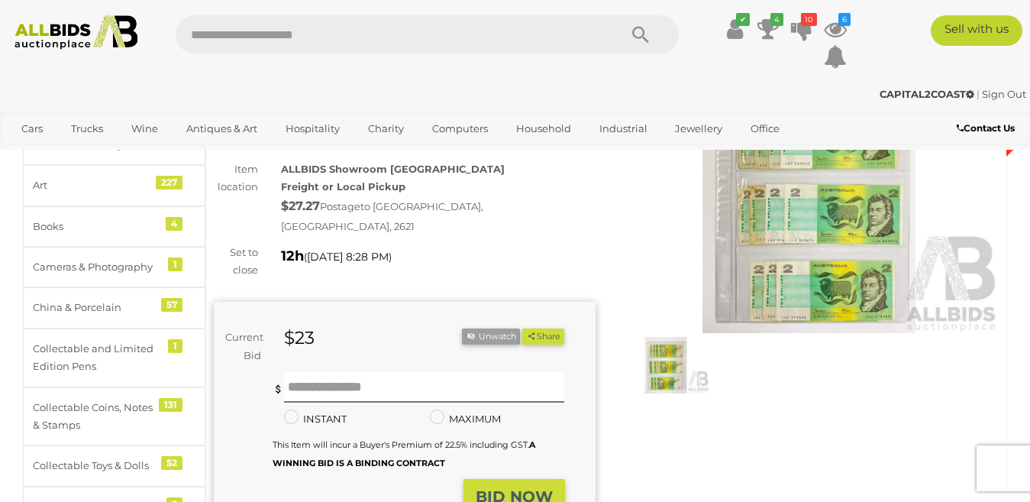
scroll to position [76, 0]
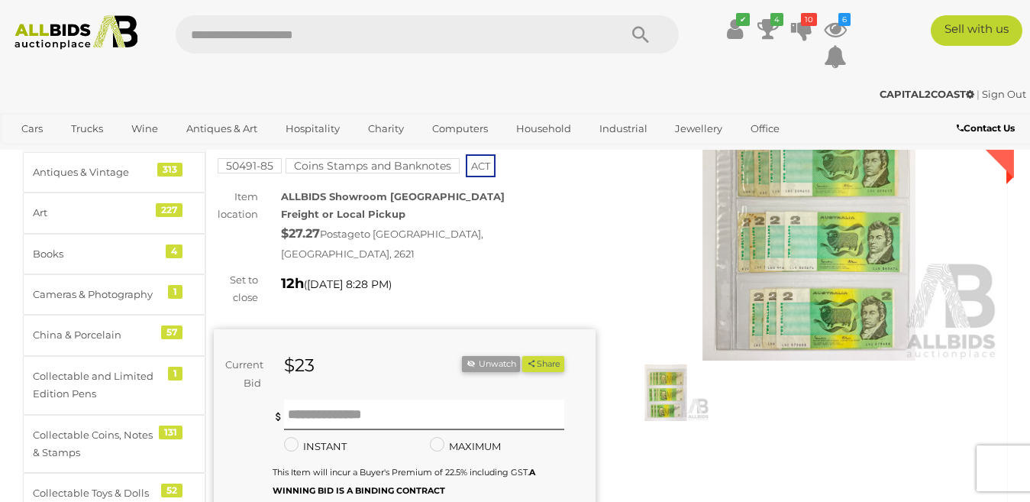
click at [813, 230] on img at bounding box center [810, 238] width 382 height 246
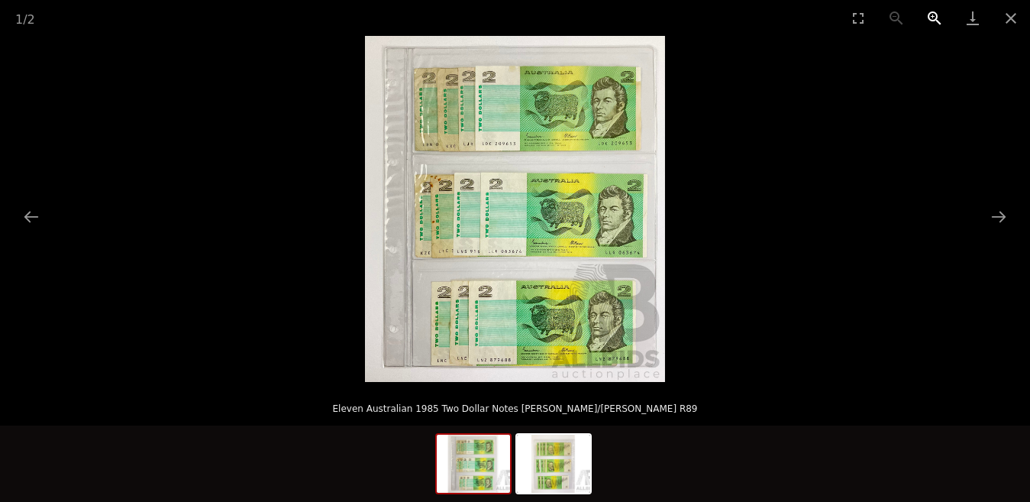
click at [932, 16] on button "Zoom in" at bounding box center [935, 18] width 38 height 36
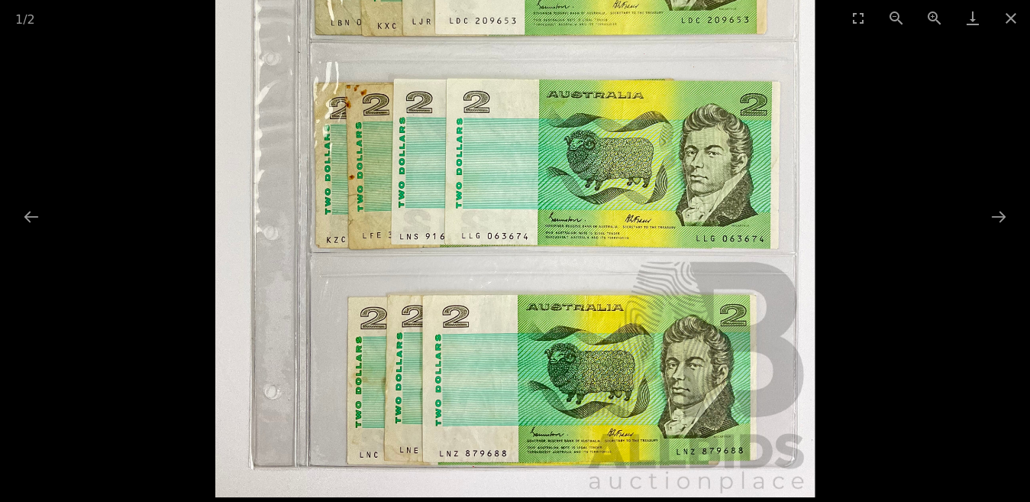
drag, startPoint x: 813, startPoint y: 179, endPoint x: 815, endPoint y: 121, distance: 58.8
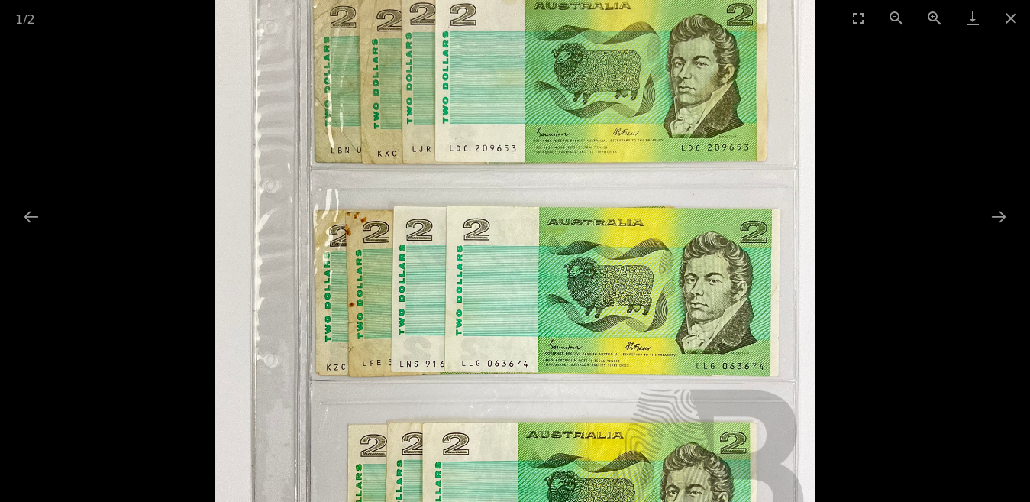
drag, startPoint x: 624, startPoint y: 163, endPoint x: 645, endPoint y: 286, distance: 124.7
click at [645, 286] on img at bounding box center [514, 279] width 599 height 692
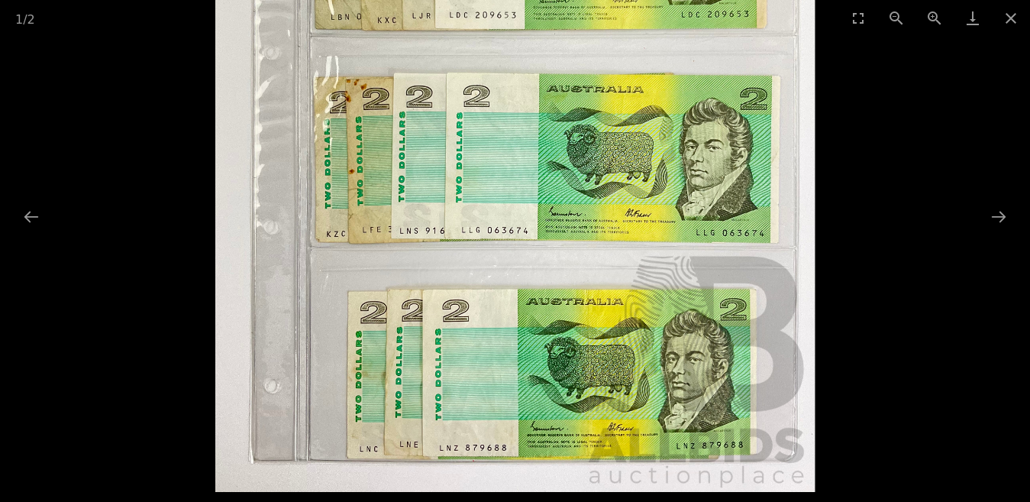
drag, startPoint x: 473, startPoint y: 398, endPoint x: 525, endPoint y: 198, distance: 206.9
click at [525, 198] on img at bounding box center [514, 146] width 599 height 692
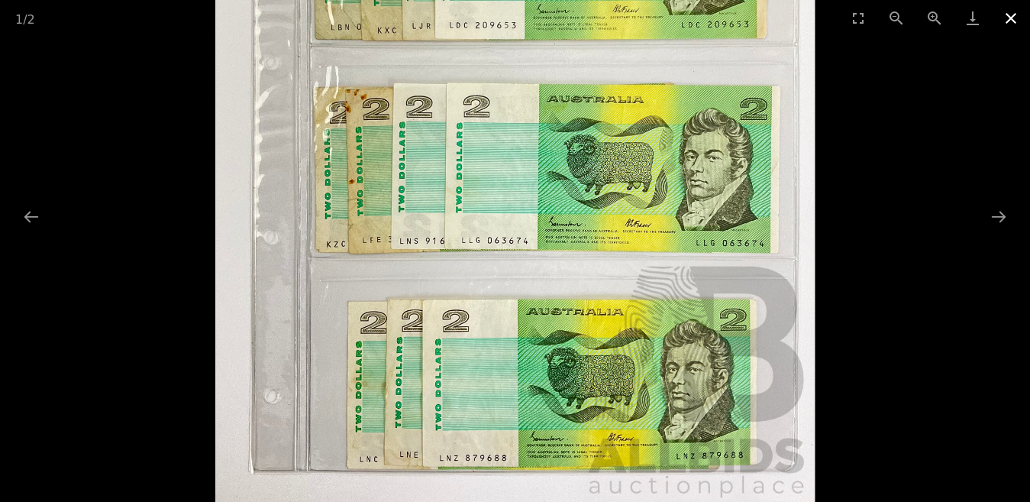
click at [1010, 19] on button "Close gallery" at bounding box center [1011, 18] width 38 height 36
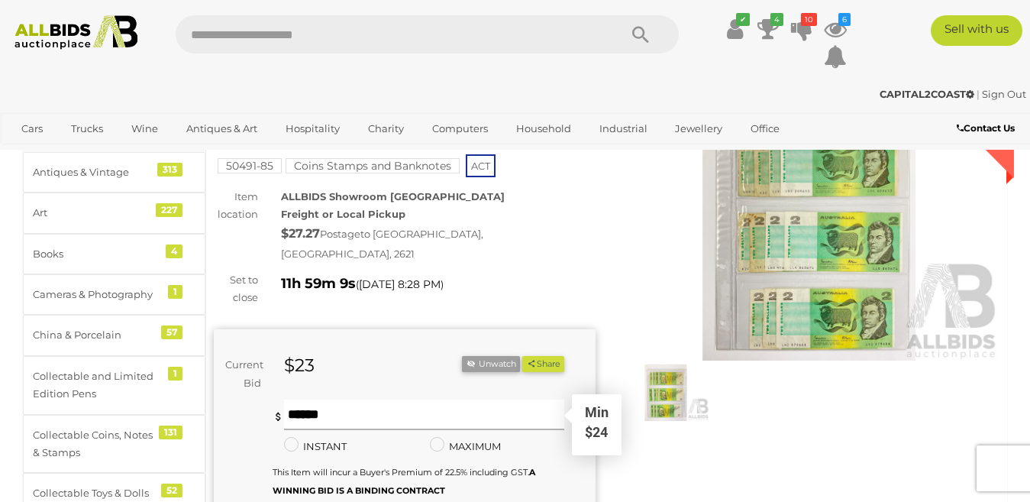
click at [316, 402] on input "text" at bounding box center [424, 414] width 281 height 31
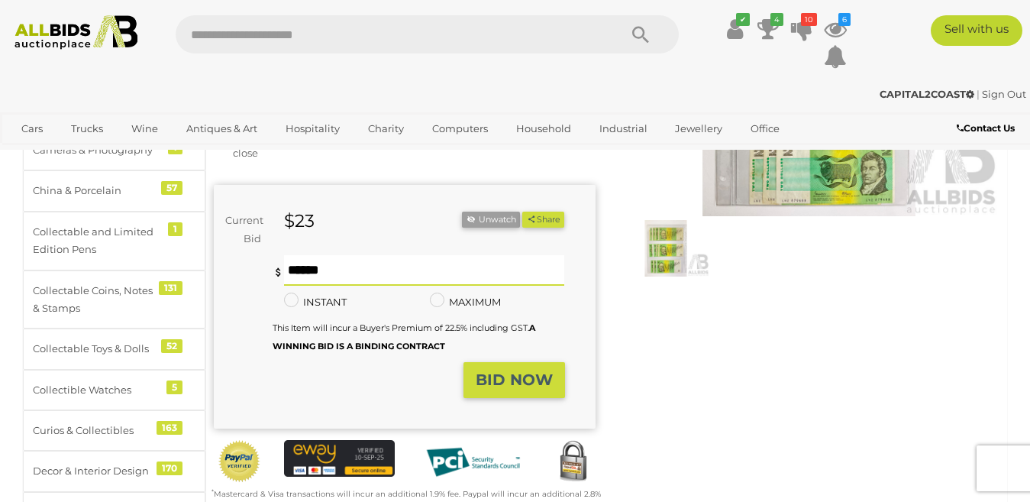
scroll to position [229, 0]
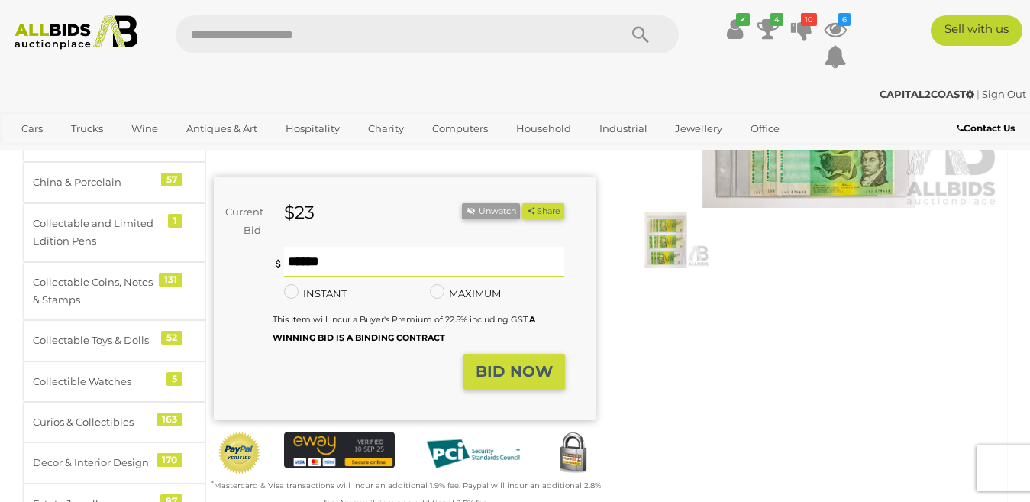
type input "**"
click at [515, 367] on button "BID NOW" at bounding box center [515, 372] width 102 height 36
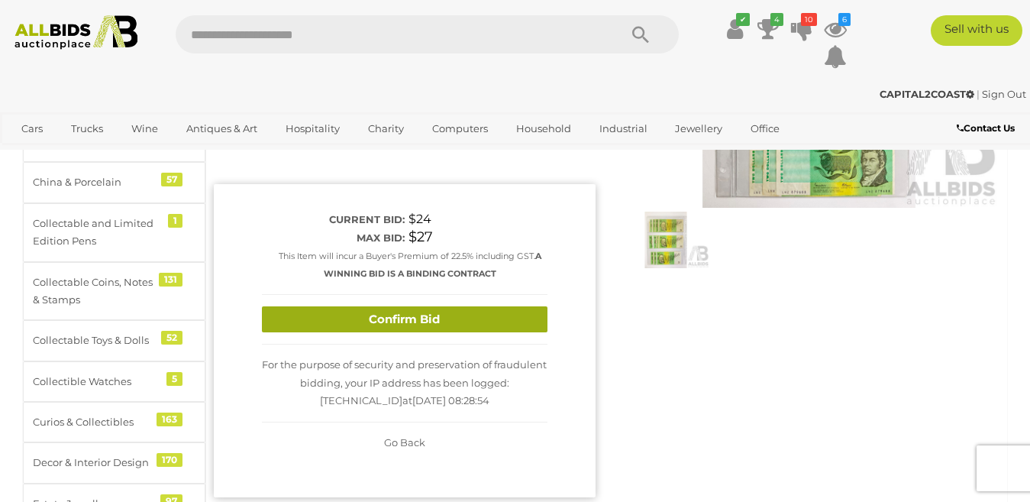
click at [426, 307] on button "Confirm Bid" at bounding box center [405, 319] width 286 height 27
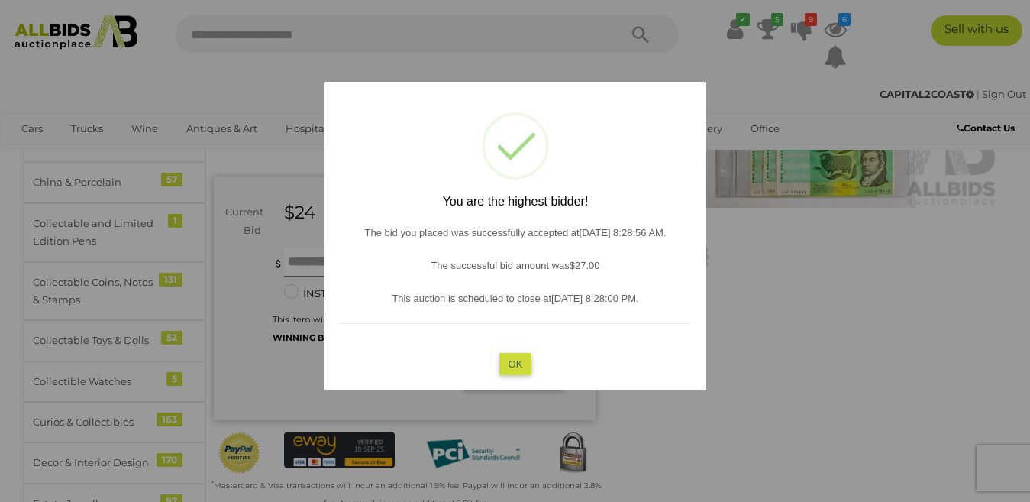
click at [522, 360] on button "OK" at bounding box center [515, 363] width 33 height 22
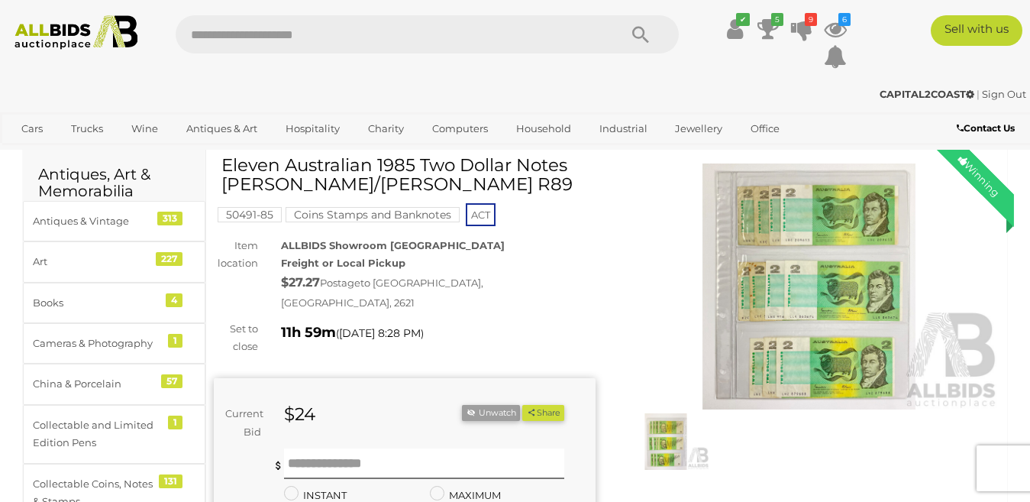
scroll to position [0, 0]
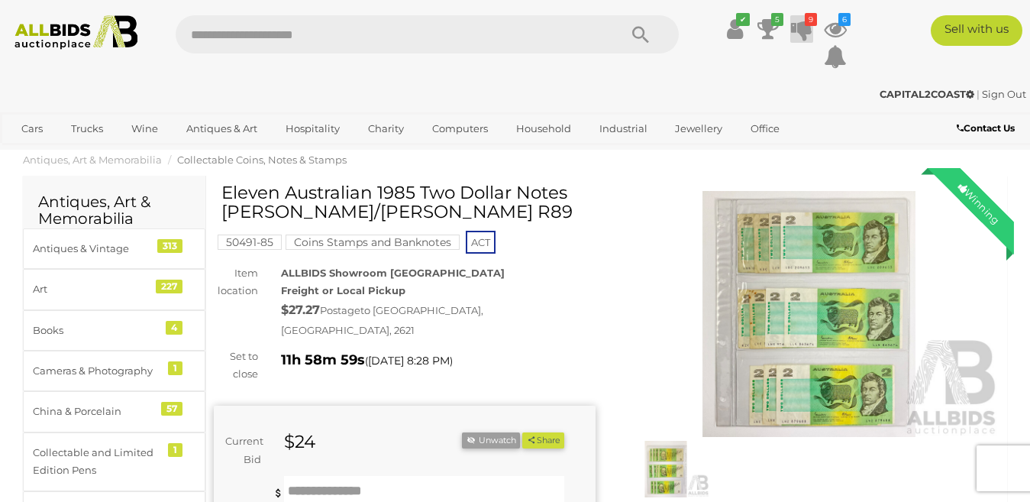
click at [805, 26] on icon at bounding box center [801, 28] width 21 height 27
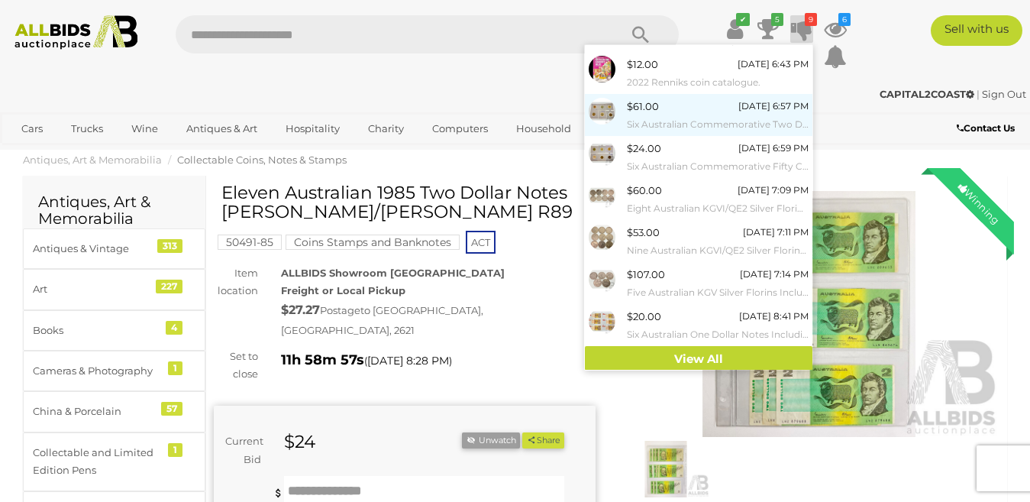
scroll to position [120, 0]
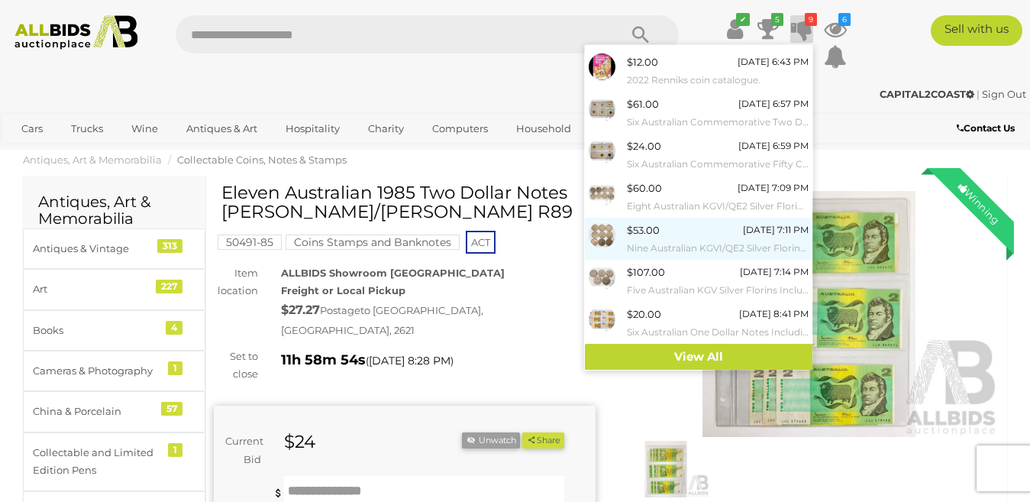
click at [667, 234] on div "$53.00 Today 7:11 PM Nine Australian KGVI/QE2 Silver Florins, Commemorative 195…" at bounding box center [718, 238] width 182 height 34
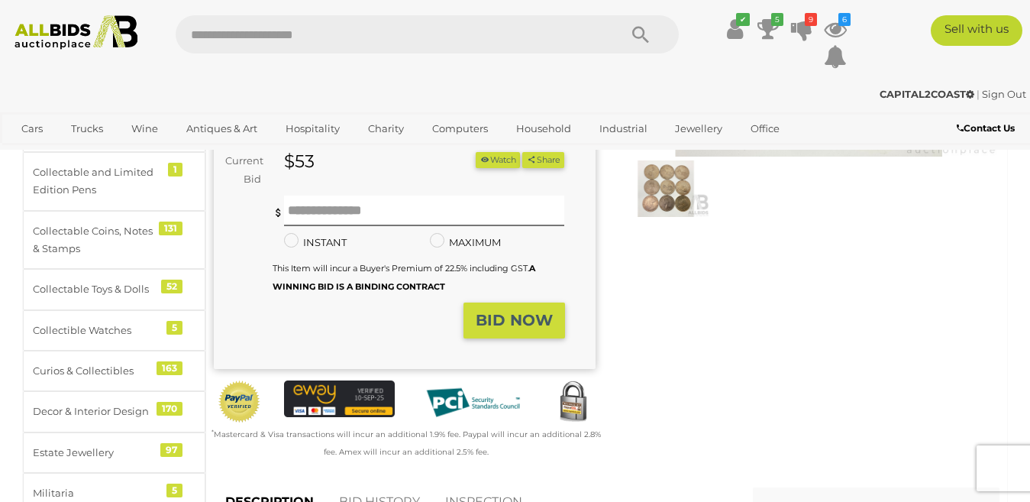
scroll to position [382, 0]
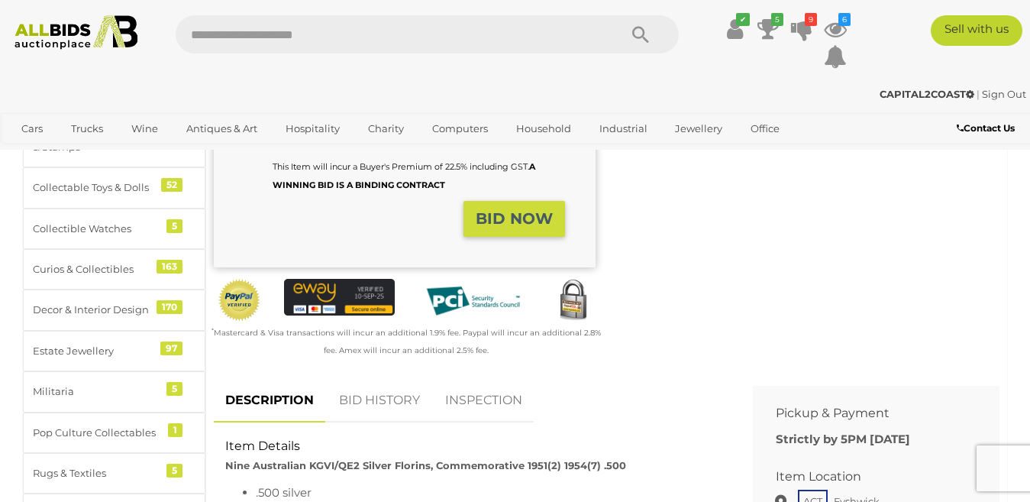
click at [382, 379] on link "BID HISTORY" at bounding box center [380, 400] width 104 height 45
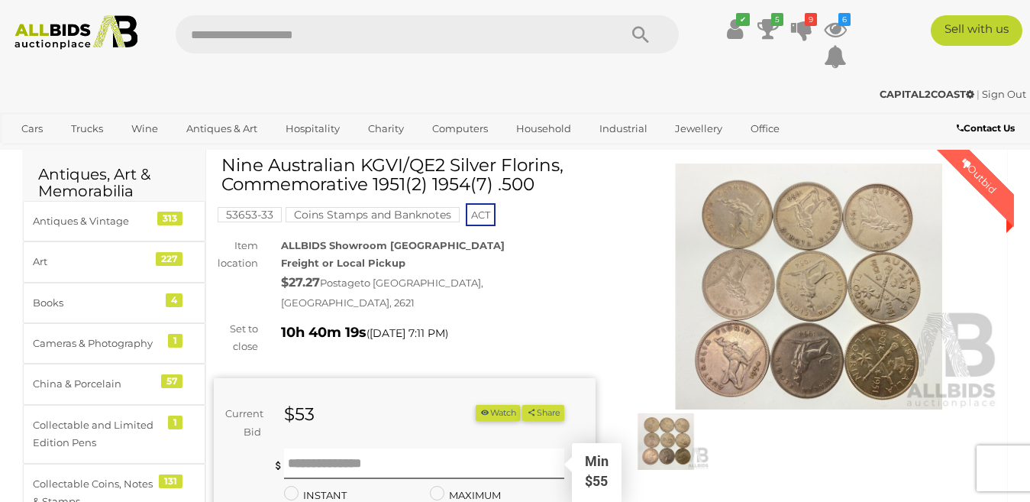
scroll to position [0, 0]
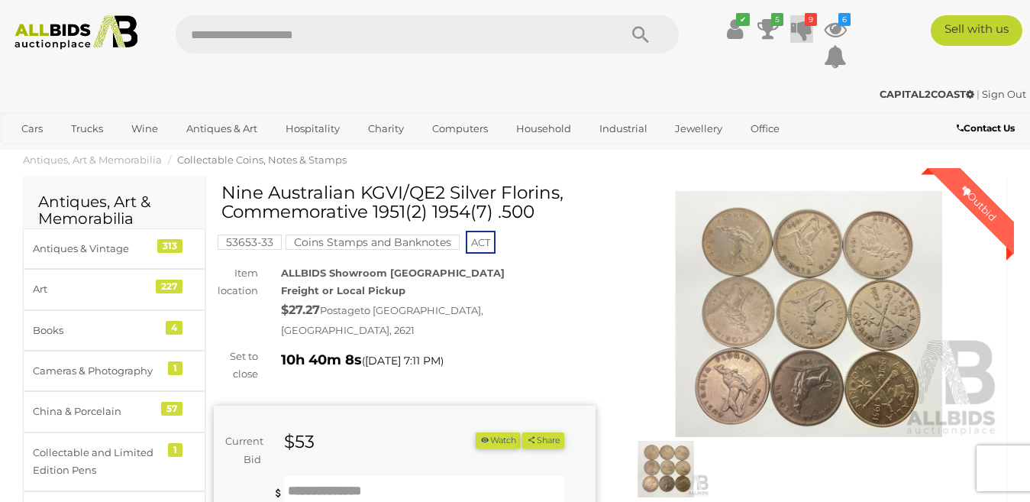
click at [806, 27] on icon at bounding box center [801, 28] width 21 height 27
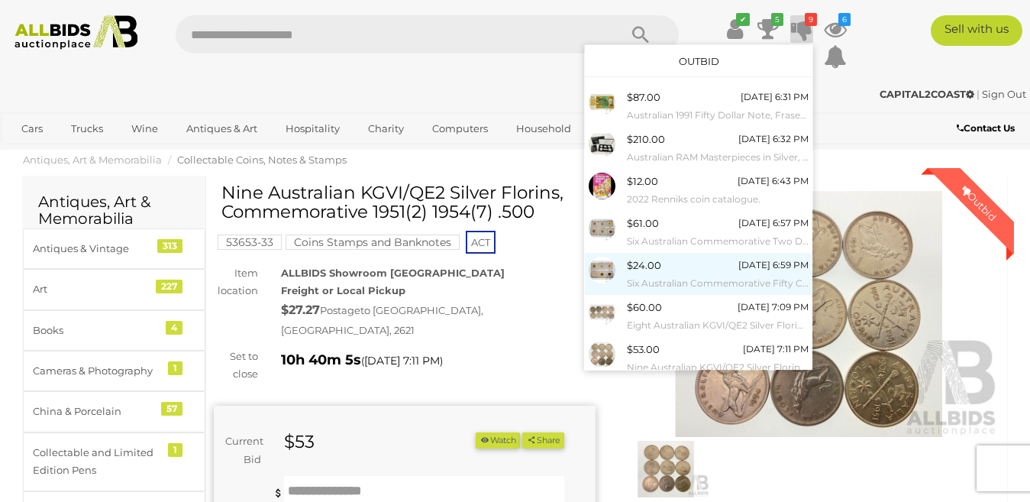
click at [647, 273] on div "$24.00" at bounding box center [644, 266] width 34 height 18
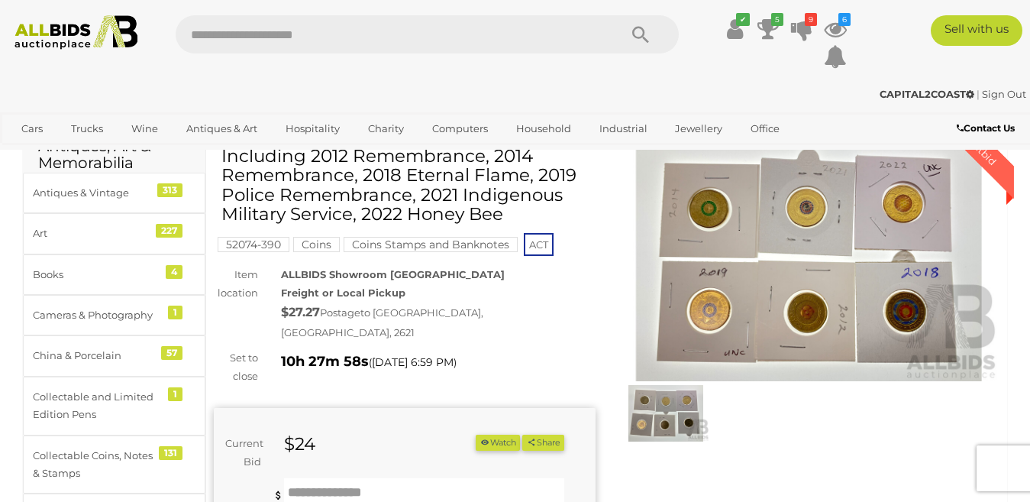
scroll to position [76, 0]
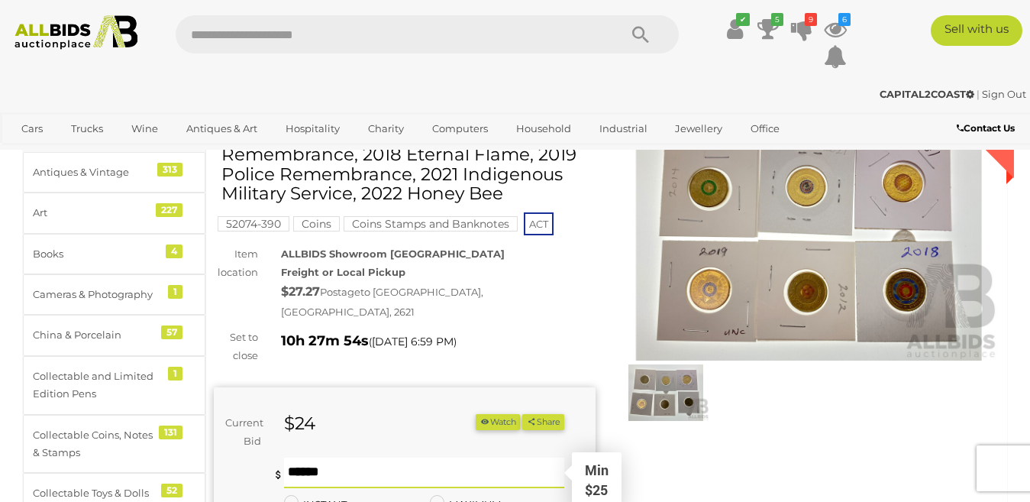
click at [306, 457] on input "text" at bounding box center [424, 472] width 281 height 31
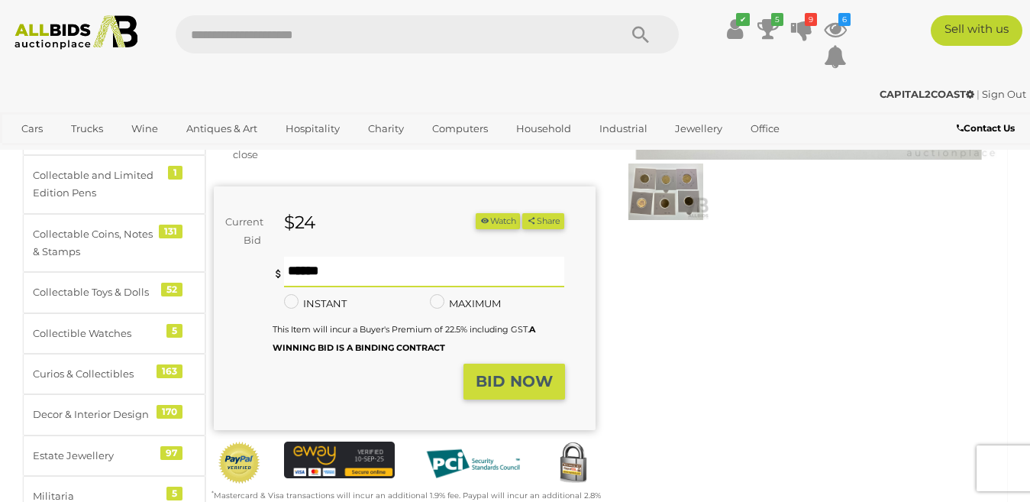
scroll to position [305, 0]
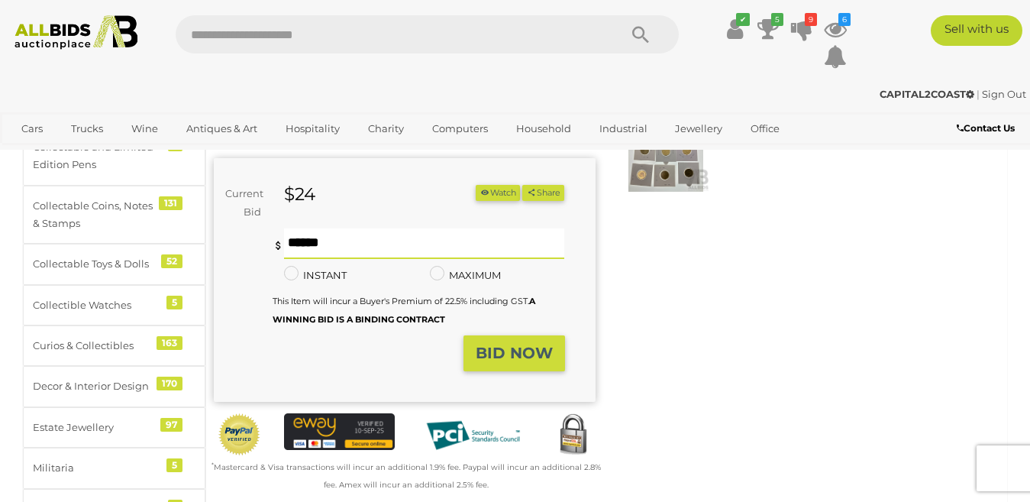
type input "**"
click at [512, 344] on strong "BID NOW" at bounding box center [514, 353] width 77 height 18
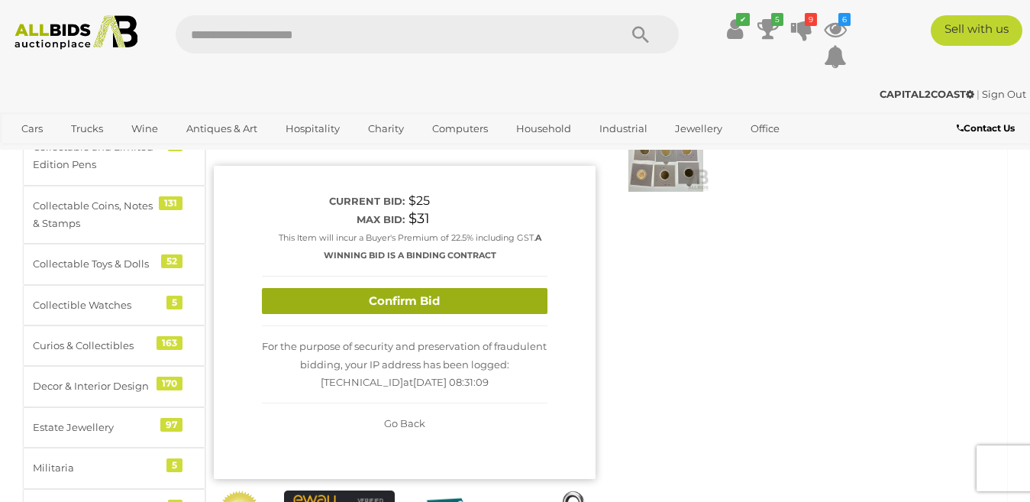
click at [481, 288] on button "Confirm Bid" at bounding box center [405, 301] width 286 height 27
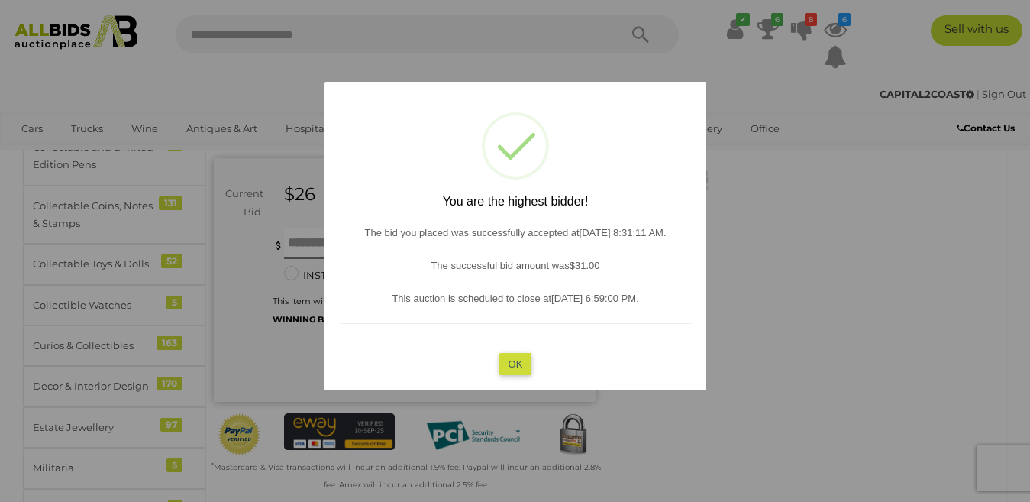
click at [512, 360] on button "OK" at bounding box center [515, 363] width 33 height 22
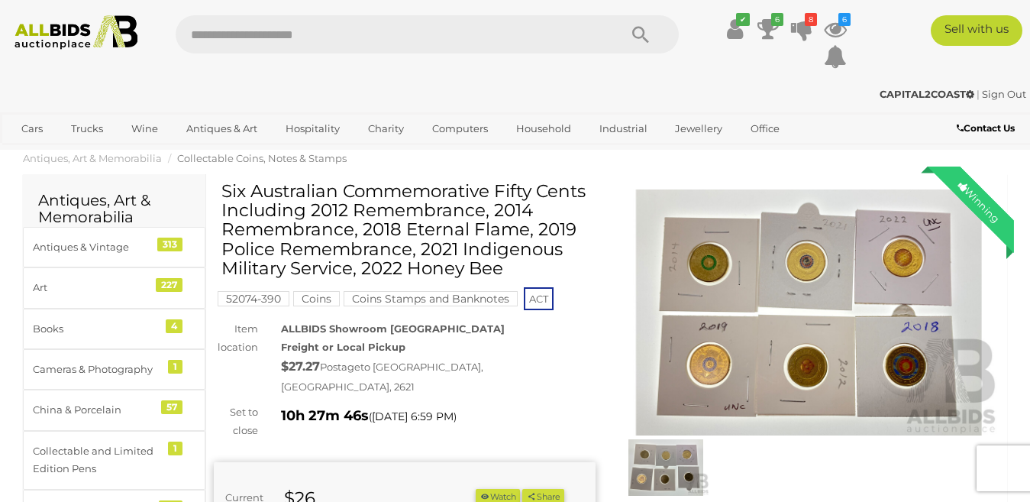
scroll to position [0, 0]
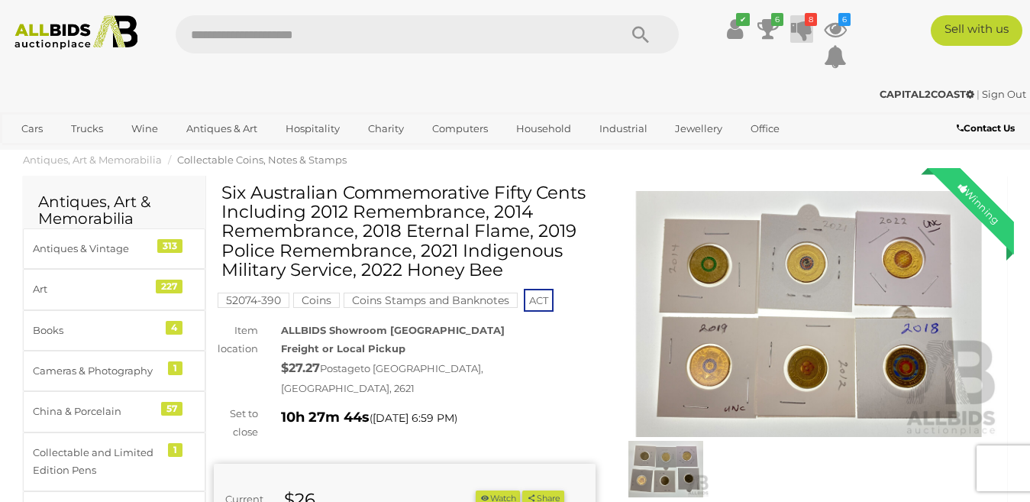
click at [803, 28] on icon at bounding box center [801, 28] width 21 height 27
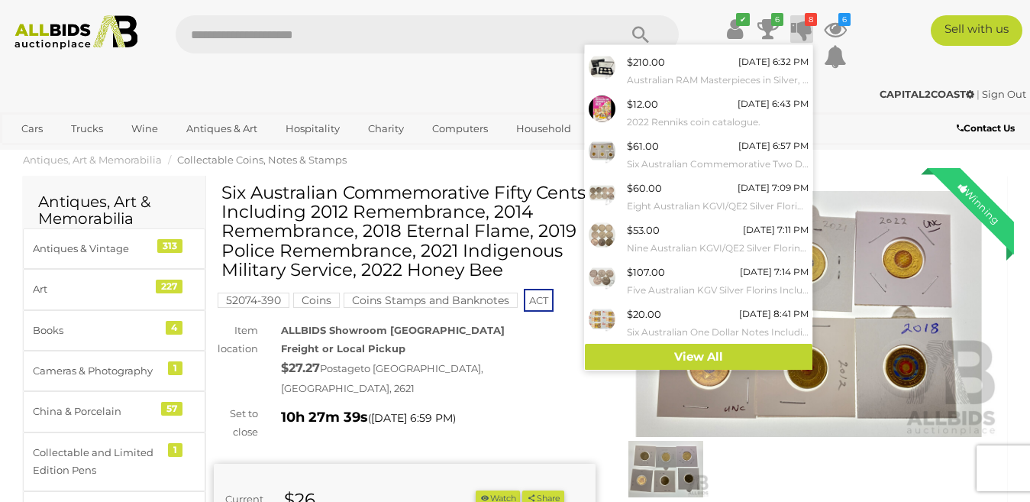
scroll to position [78, 0]
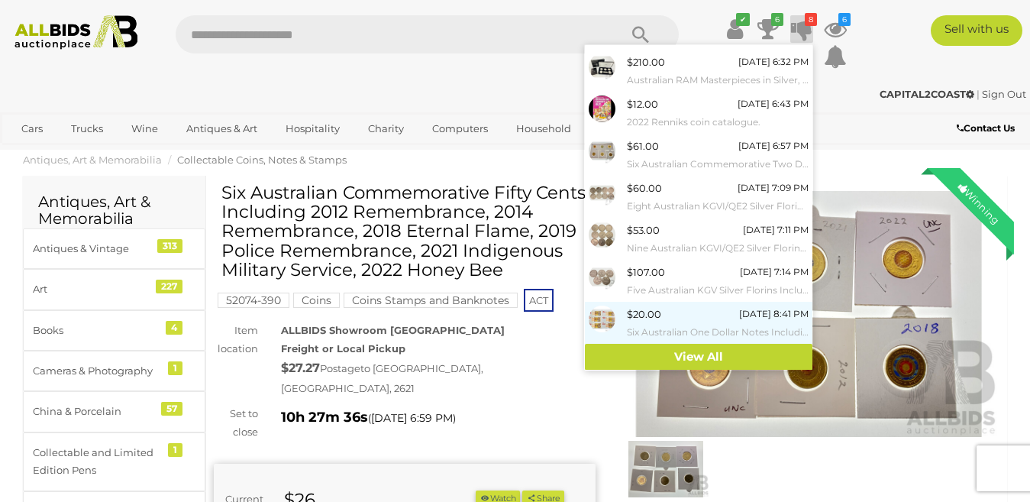
click at [609, 316] on img at bounding box center [602, 318] width 27 height 27
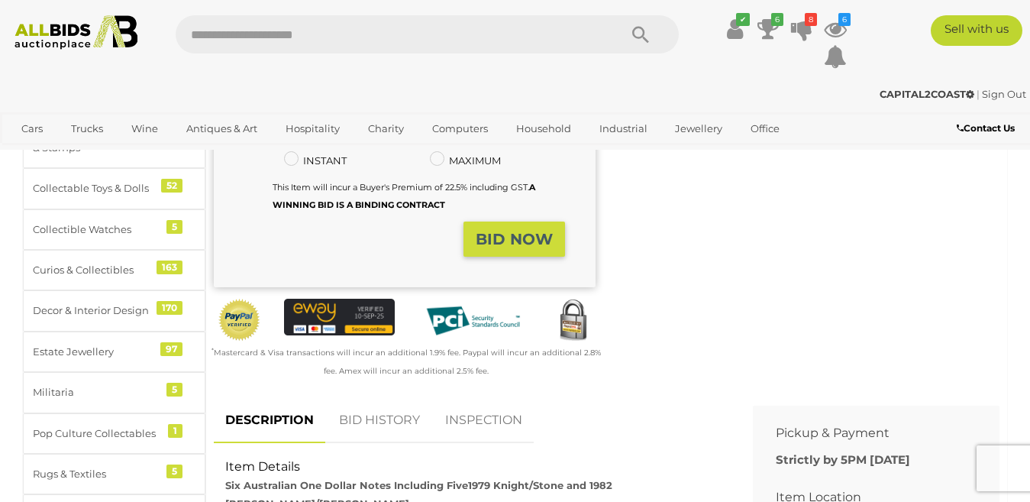
scroll to position [382, 0]
click at [371, 399] on link "BID HISTORY" at bounding box center [380, 419] width 104 height 45
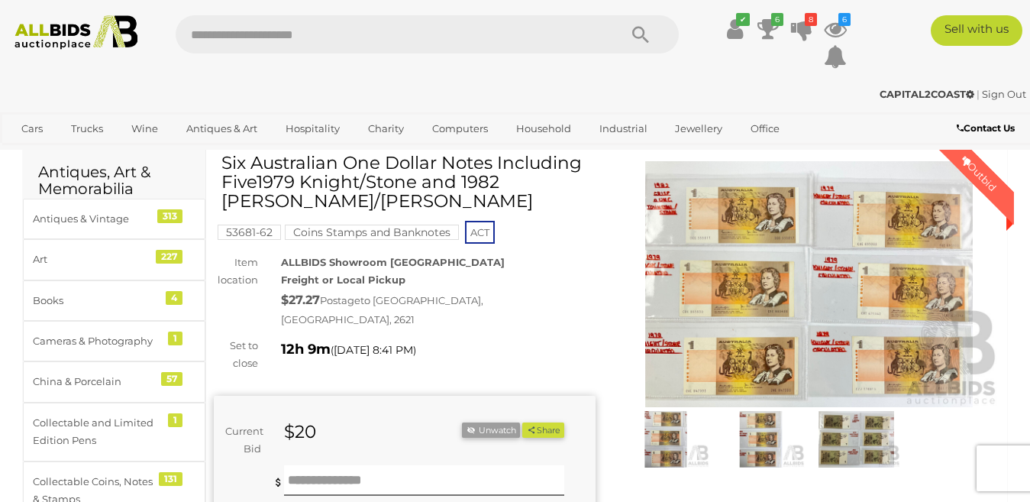
scroll to position [0, 0]
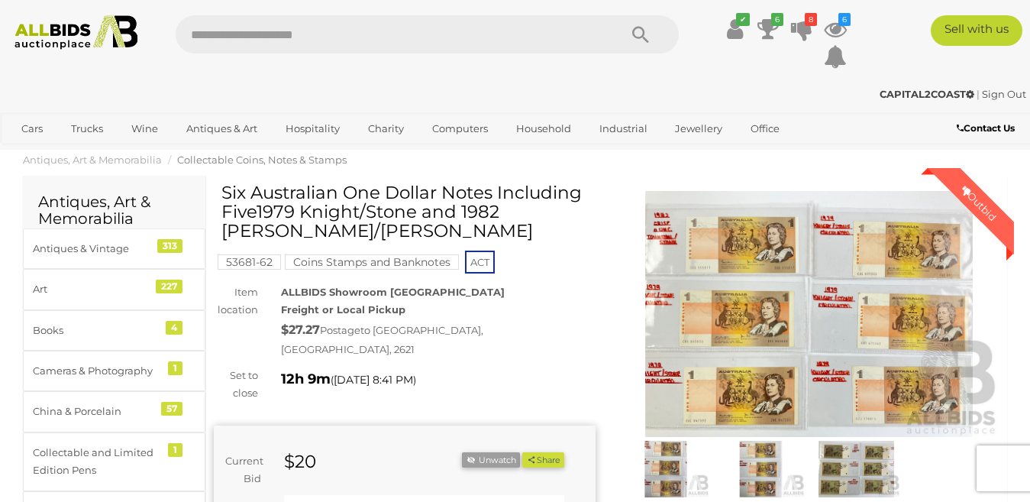
click at [809, 308] on img at bounding box center [810, 314] width 382 height 246
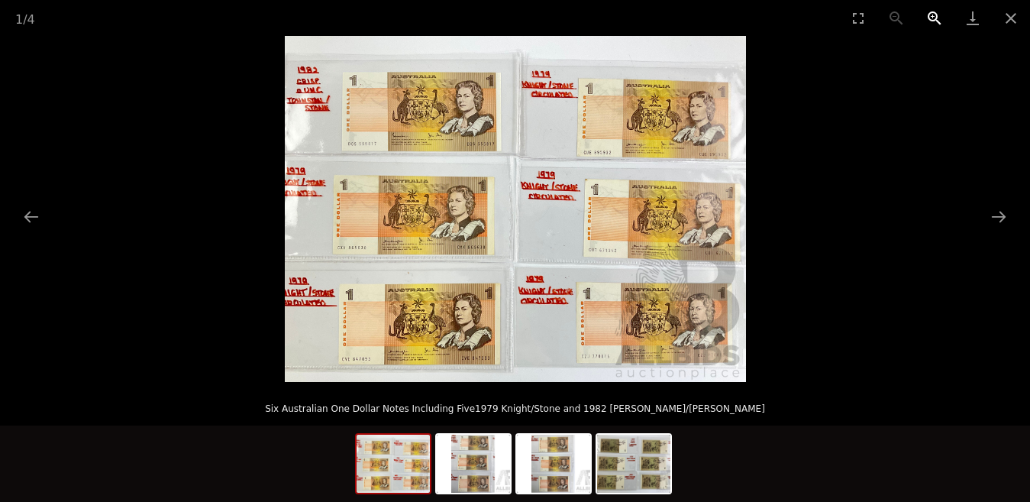
click at [929, 15] on button "Zoom in" at bounding box center [935, 18] width 38 height 36
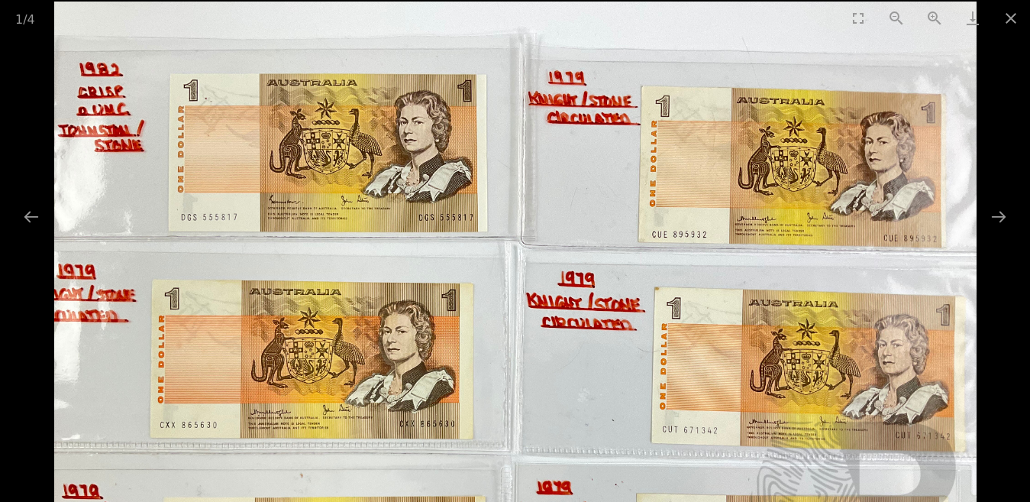
drag, startPoint x: 674, startPoint y: 170, endPoint x: 824, endPoint y: 335, distance: 223.3
click at [824, 335] on img at bounding box center [515, 348] width 922 height 692
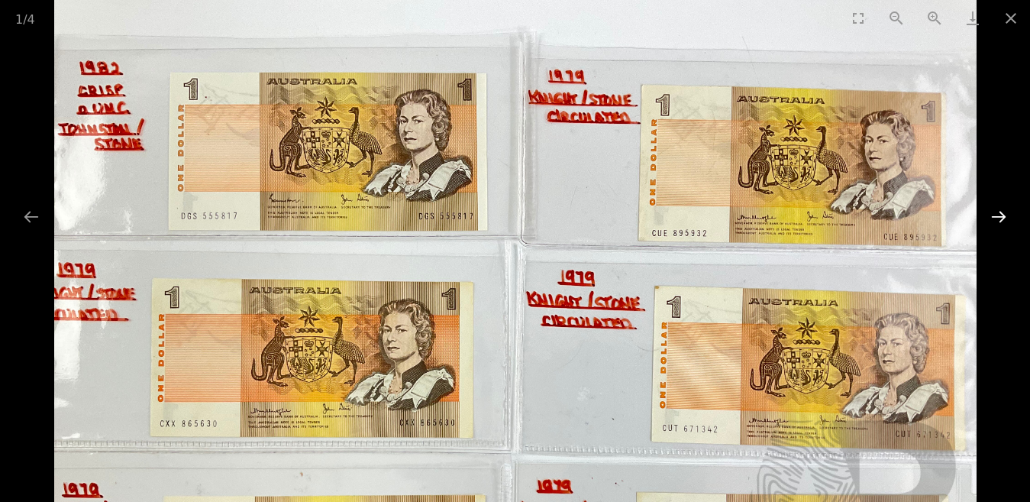
click at [1004, 218] on button "Next slide" at bounding box center [999, 217] width 32 height 30
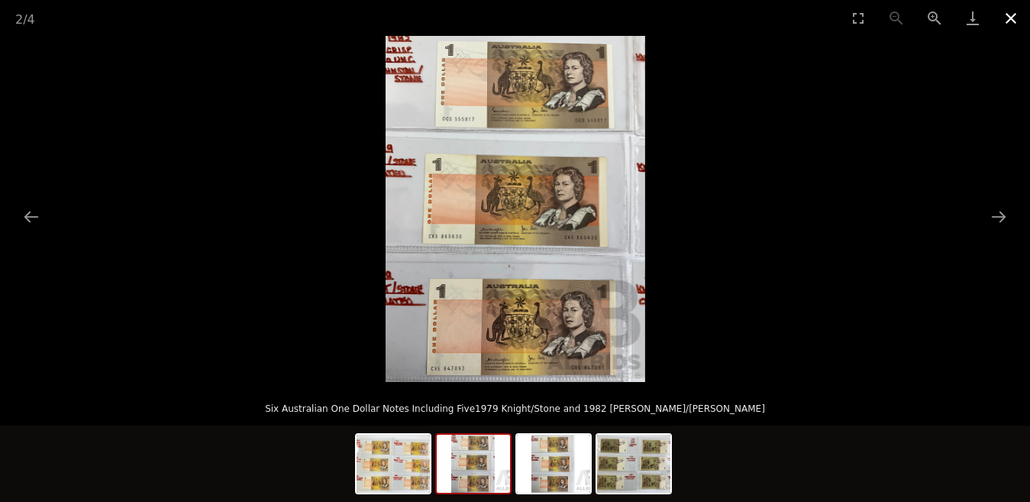
click at [1008, 16] on button "Close gallery" at bounding box center [1011, 18] width 38 height 36
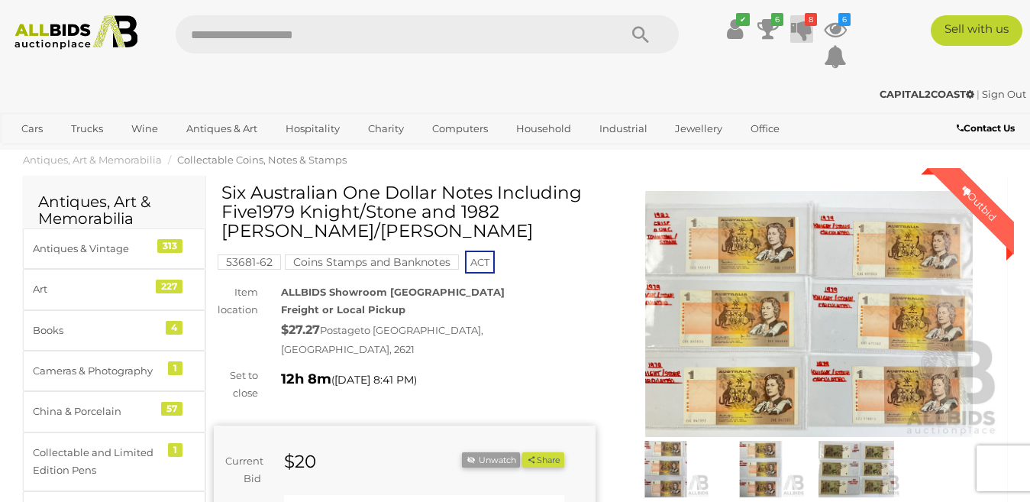
click at [806, 28] on icon at bounding box center [801, 28] width 21 height 27
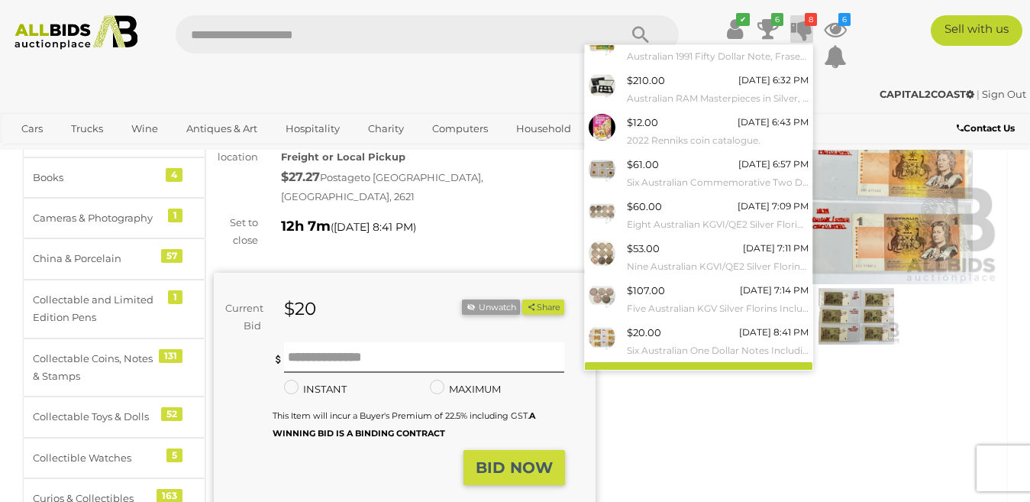
scroll to position [78, 0]
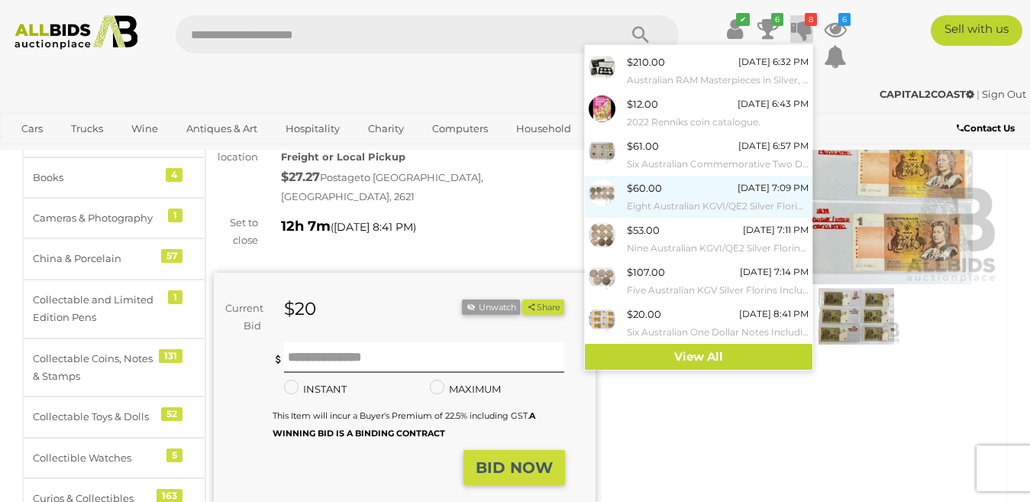
click at [645, 191] on div "$60.00" at bounding box center [644, 188] width 35 height 18
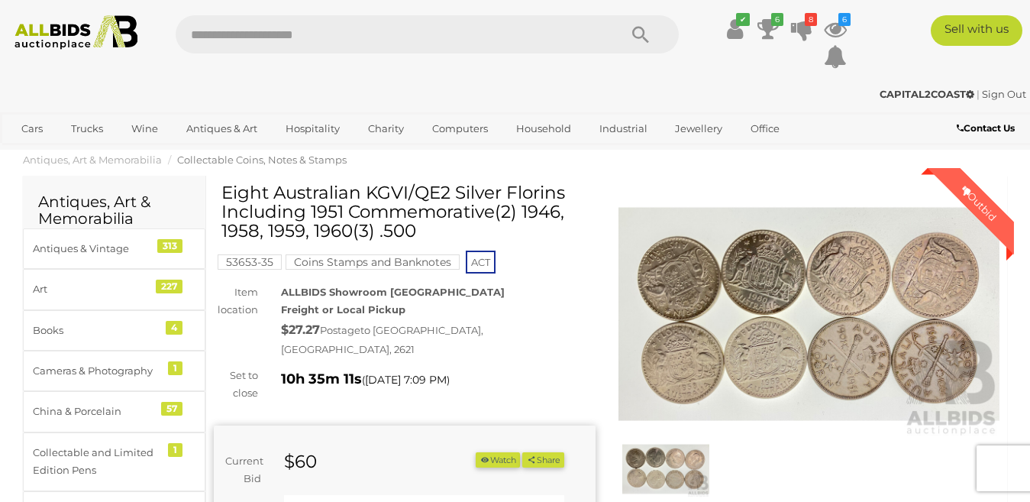
click at [750, 339] on img at bounding box center [810, 314] width 382 height 246
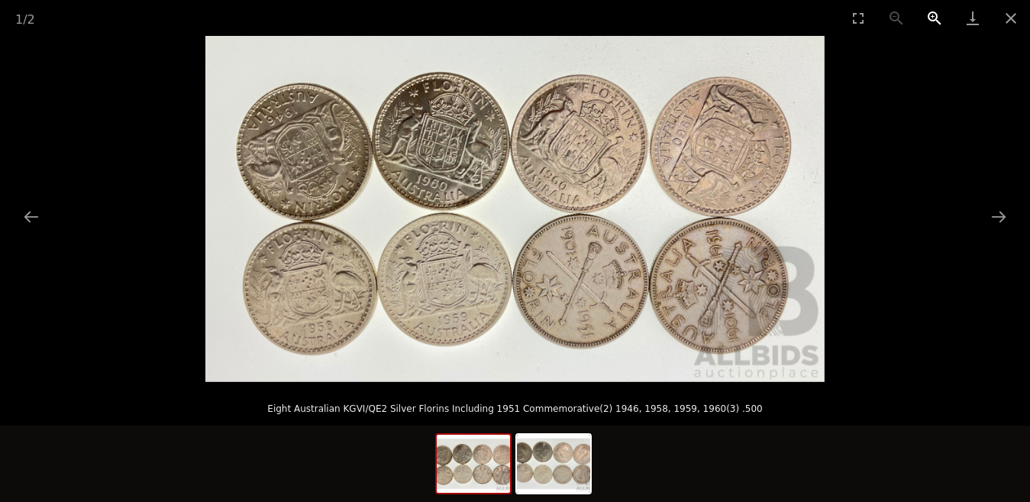
click at [935, 18] on button "Zoom in" at bounding box center [935, 18] width 38 height 36
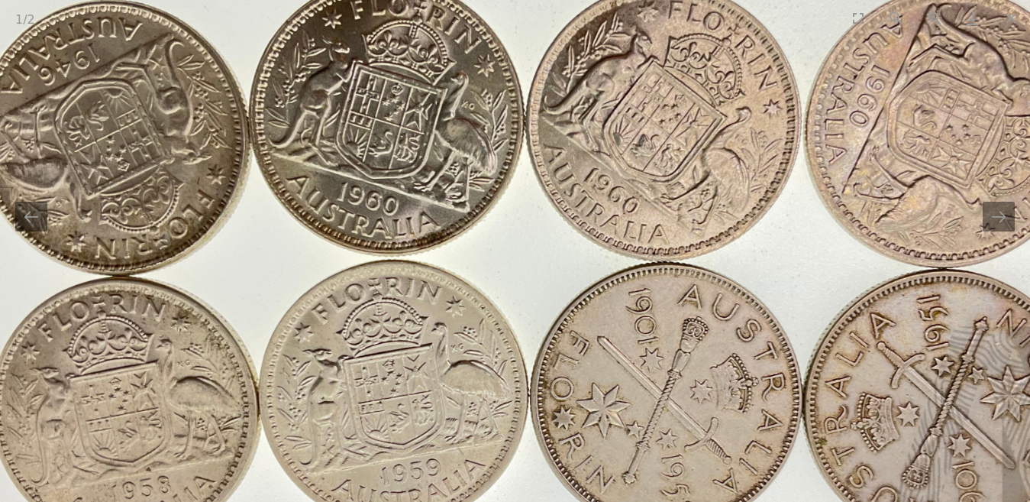
drag, startPoint x: 634, startPoint y: 188, endPoint x: 654, endPoint y: 252, distance: 67.1
click at [654, 252] on img at bounding box center [535, 252] width 1238 height 692
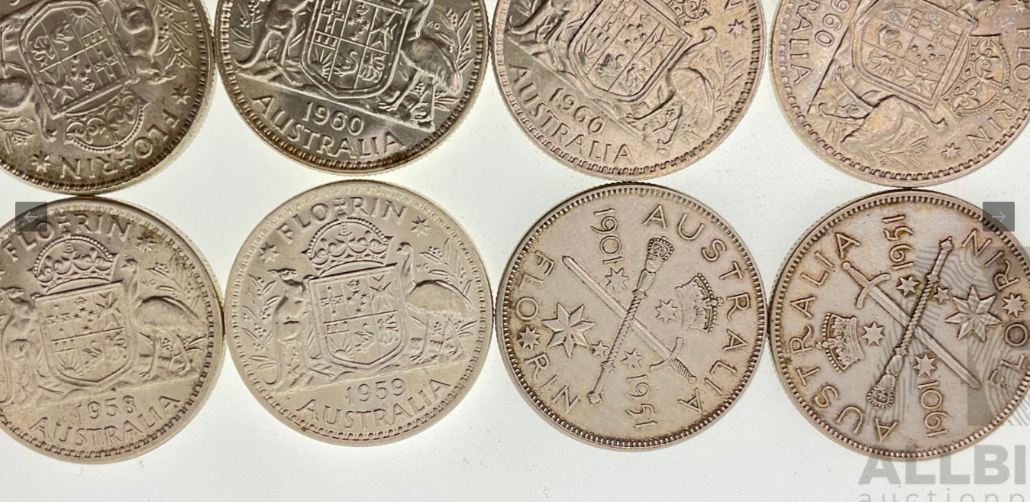
drag, startPoint x: 755, startPoint y: 399, endPoint x: 720, endPoint y: 317, distance: 89.6
click at [720, 317] on img at bounding box center [500, 172] width 1238 height 692
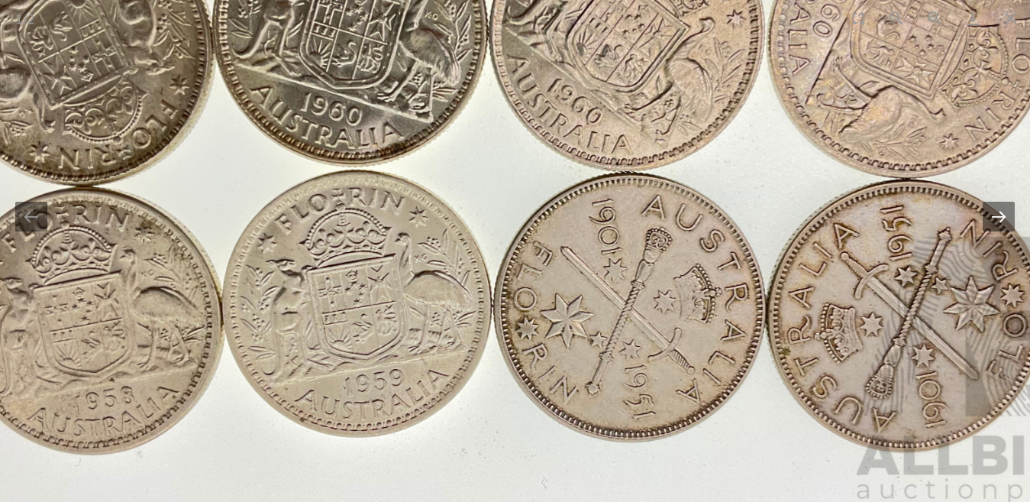
click at [1000, 219] on button "Next slide" at bounding box center [999, 217] width 32 height 30
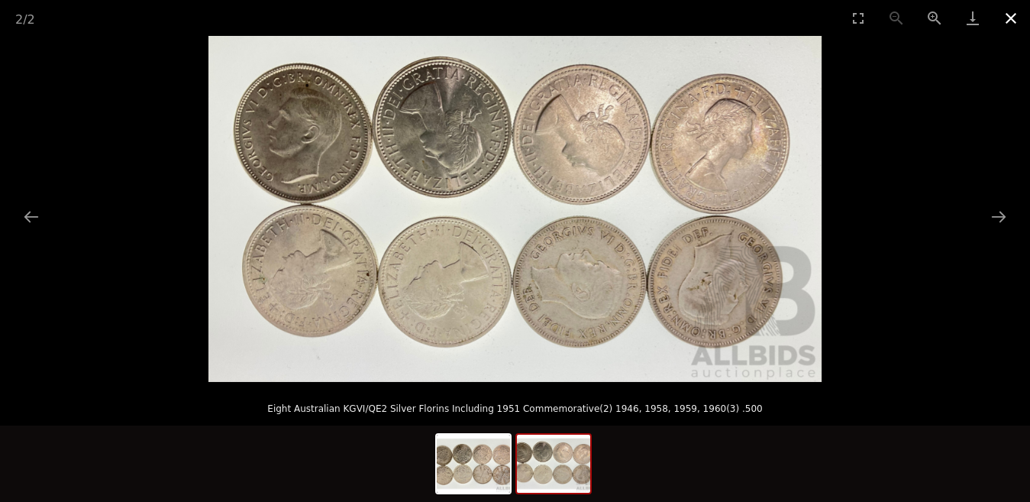
click at [1010, 18] on button "Close gallery" at bounding box center [1011, 18] width 38 height 36
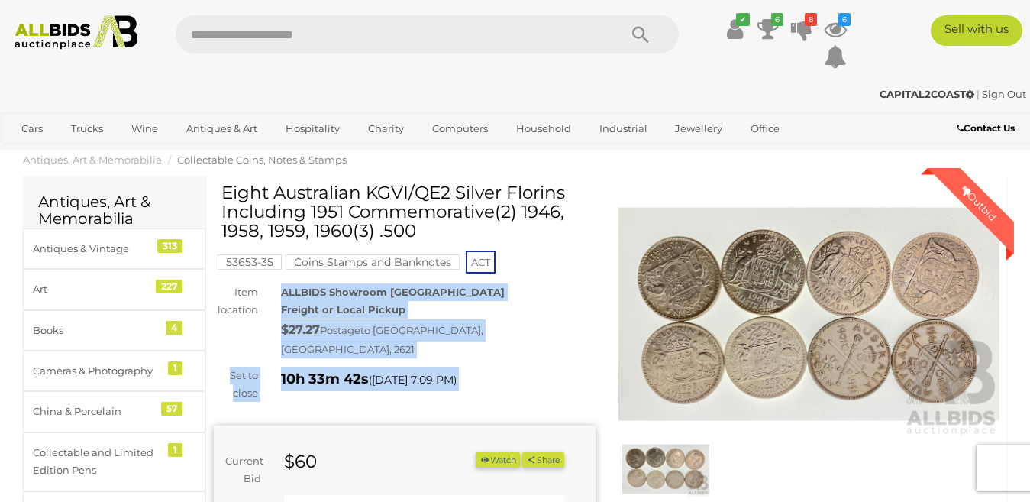
drag, startPoint x: 493, startPoint y: 387, endPoint x: 570, endPoint y: 278, distance: 133.7
click at [570, 278] on div "Eight Australian KGVI/QE2 Silver Florins Including 1951 Commemorative(2) 1946, …" at bounding box center [405, 471] width 382 height 577
click at [574, 309] on div "ALLBIDS Showroom Fyshwick Freight or Local Pickup $27.27 Postage to BUNGENDORE,…" at bounding box center [438, 321] width 337 height 76
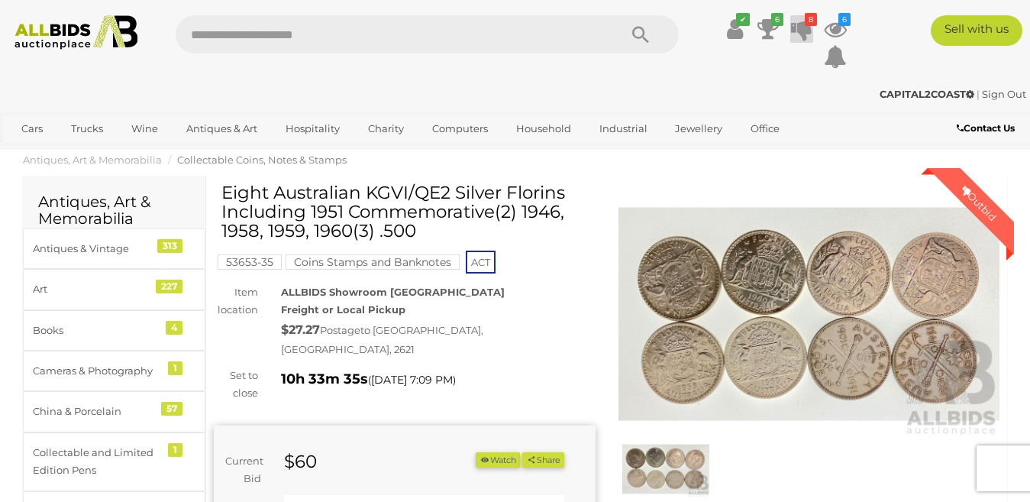
click at [803, 26] on icon at bounding box center [801, 28] width 21 height 27
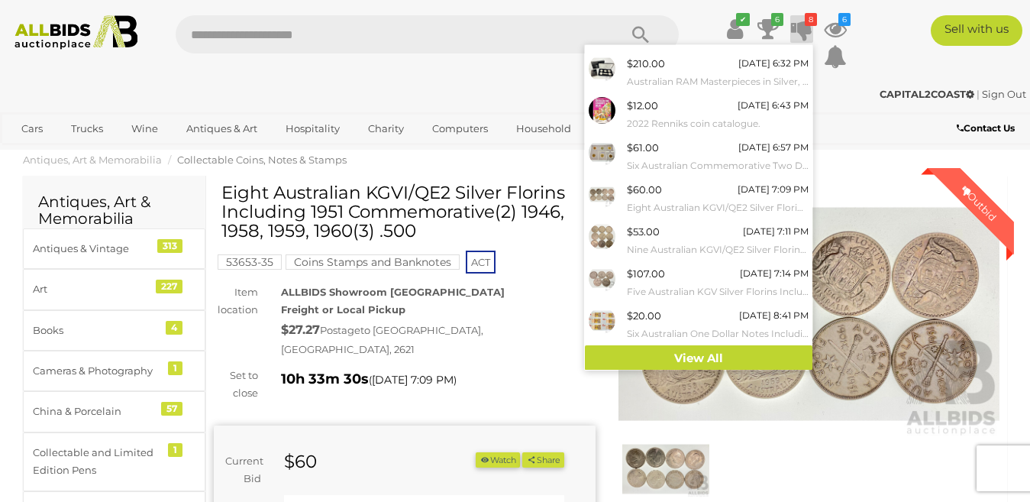
scroll to position [78, 0]
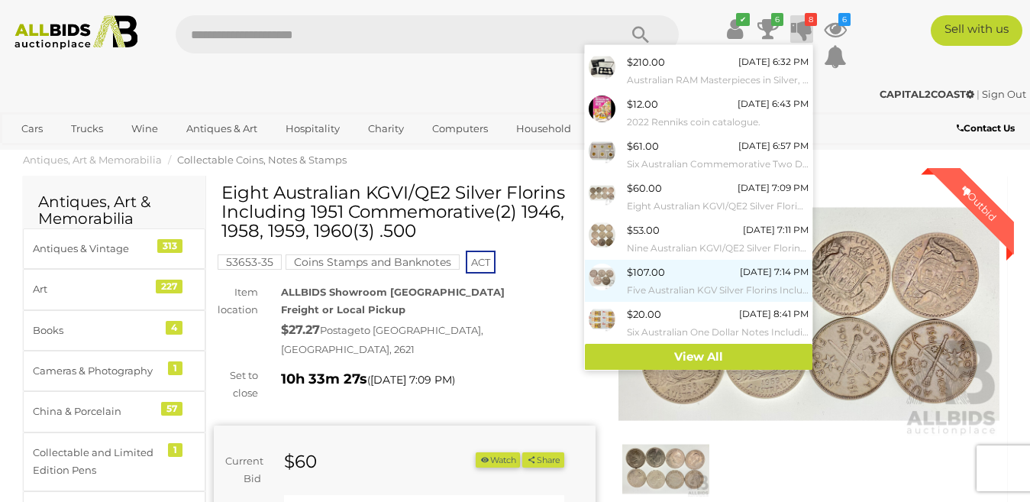
click at [596, 279] on img at bounding box center [602, 276] width 27 height 27
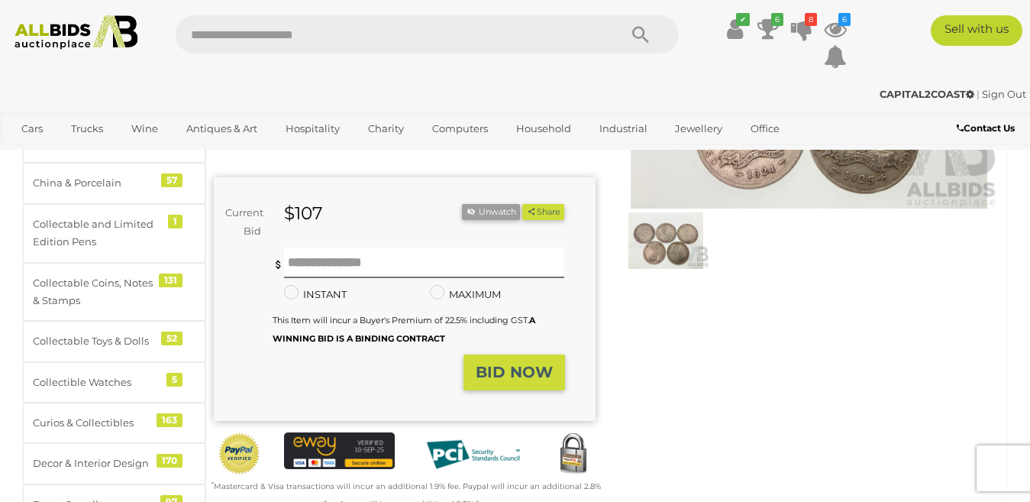
scroll to position [229, 0]
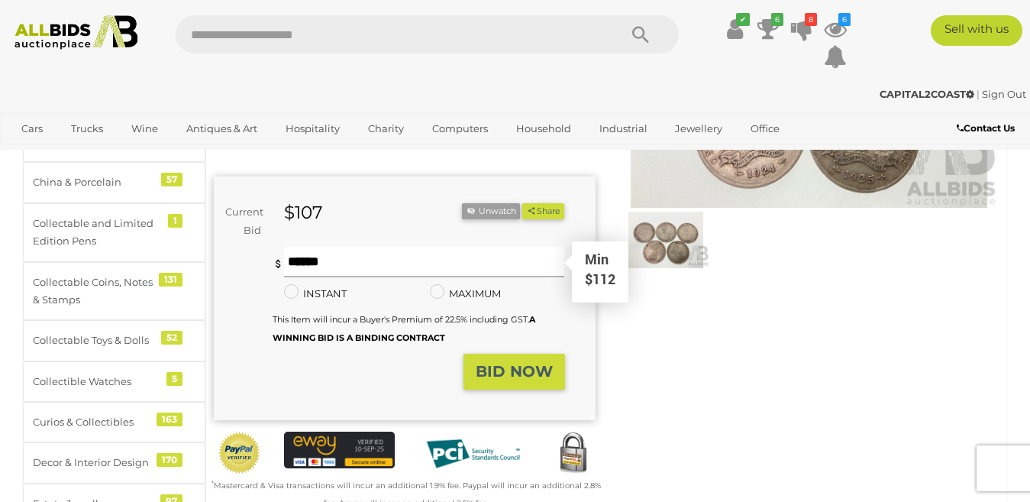
click at [322, 247] on input "text" at bounding box center [424, 262] width 281 height 31
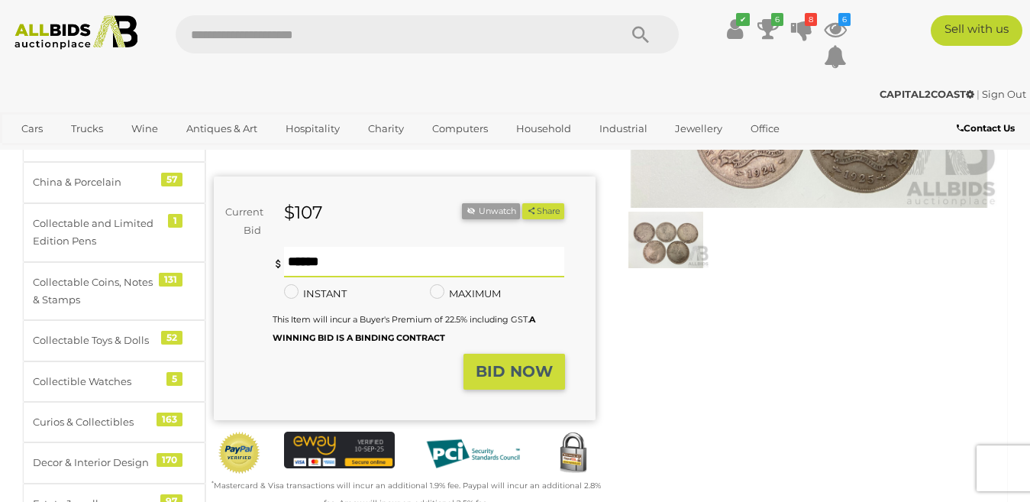
type input "***"
click at [533, 362] on strong "BID NOW" at bounding box center [514, 371] width 77 height 18
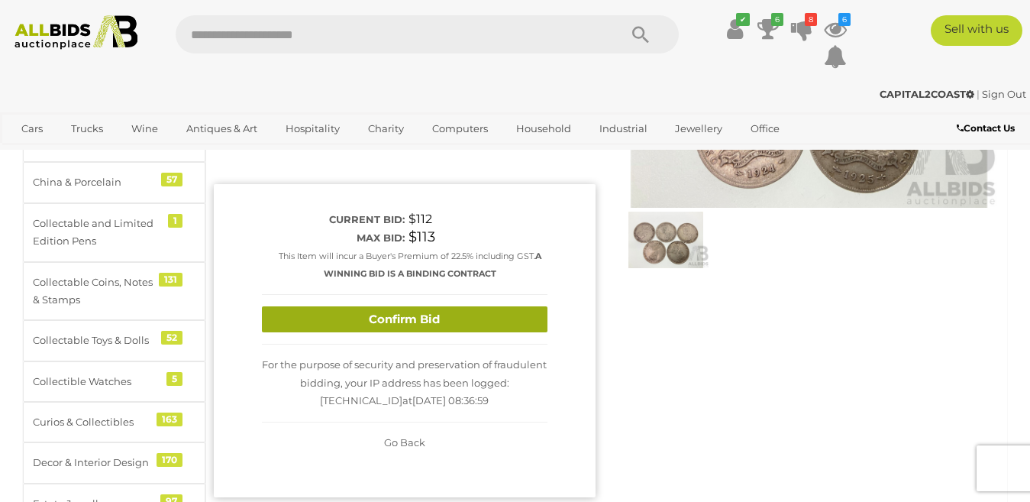
click at [490, 306] on button "Confirm Bid" at bounding box center [405, 319] width 286 height 27
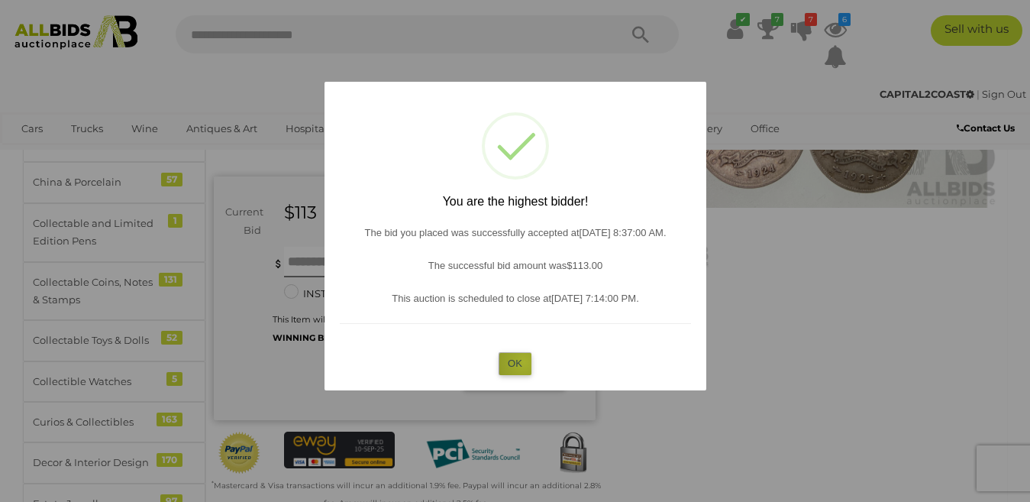
click at [524, 362] on button "OK" at bounding box center [515, 363] width 33 height 22
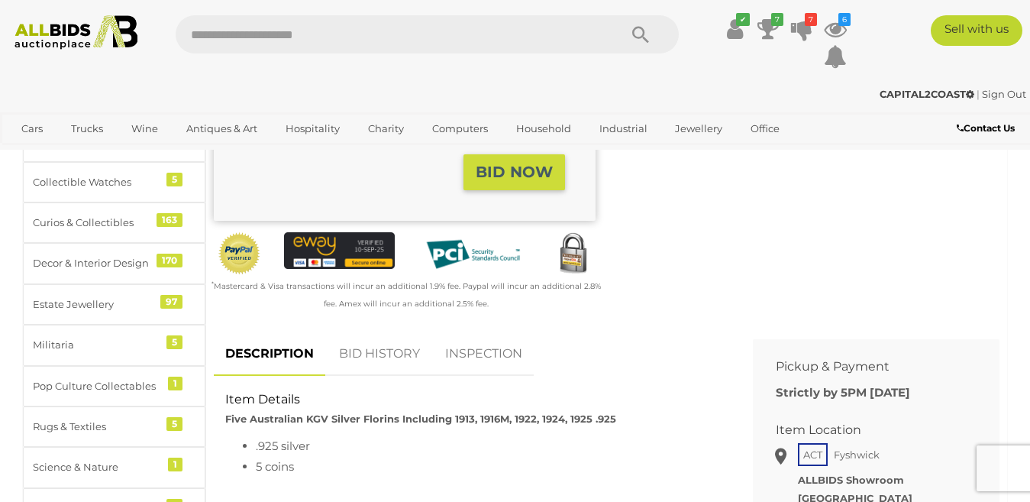
scroll to position [458, 0]
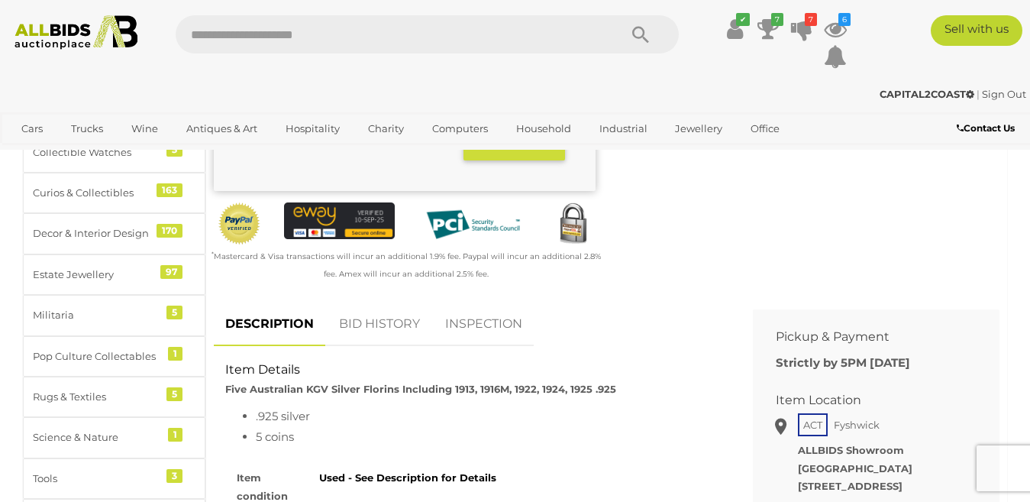
click at [378, 305] on link "BID HISTORY" at bounding box center [380, 324] width 104 height 45
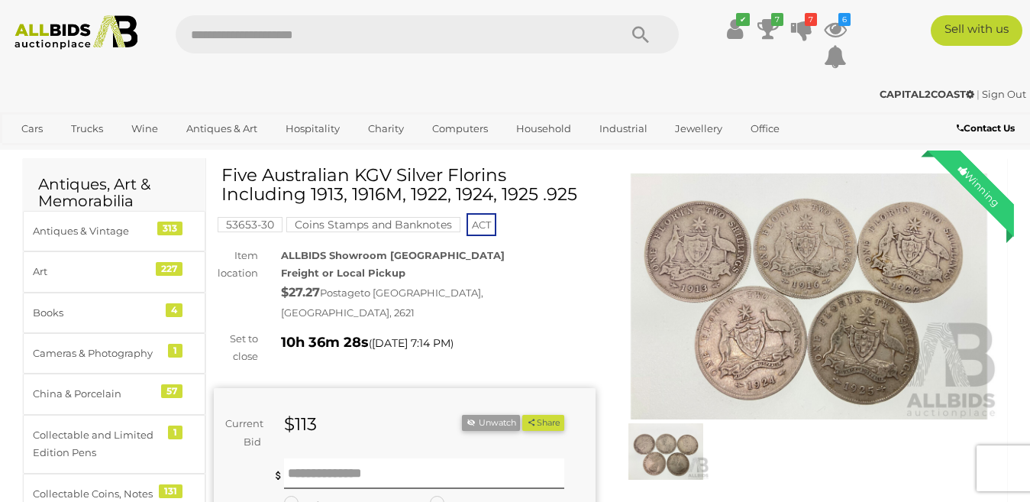
scroll to position [0, 0]
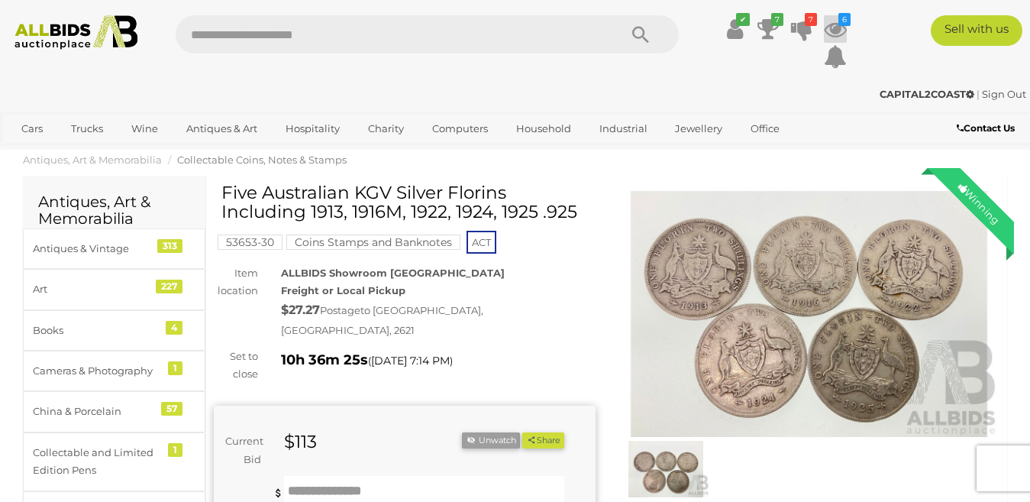
click at [837, 24] on icon at bounding box center [835, 28] width 23 height 27
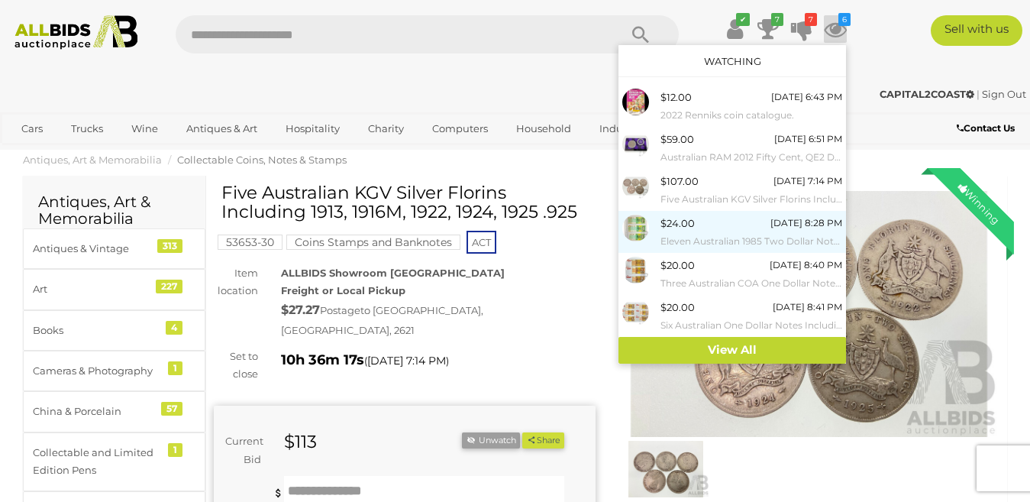
click at [647, 228] on img at bounding box center [635, 228] width 27 height 27
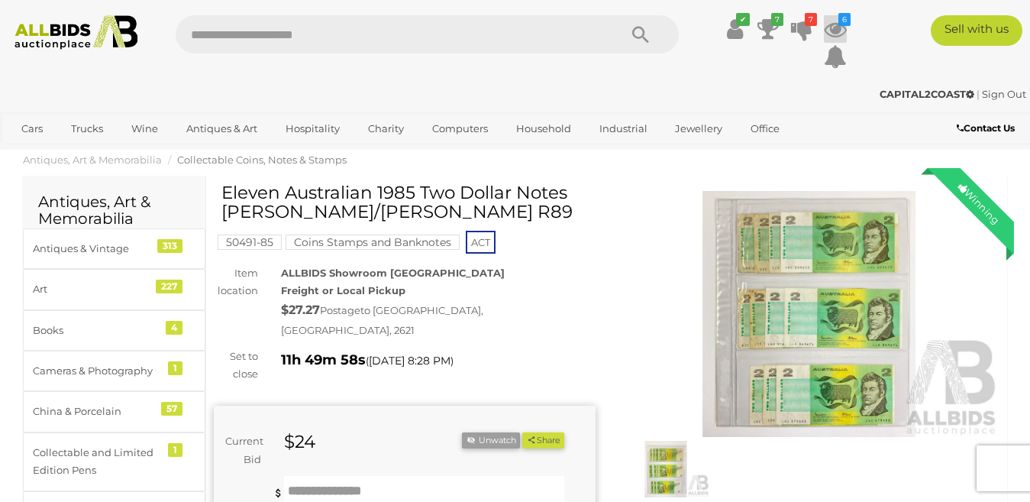
click at [835, 29] on icon at bounding box center [835, 28] width 23 height 27
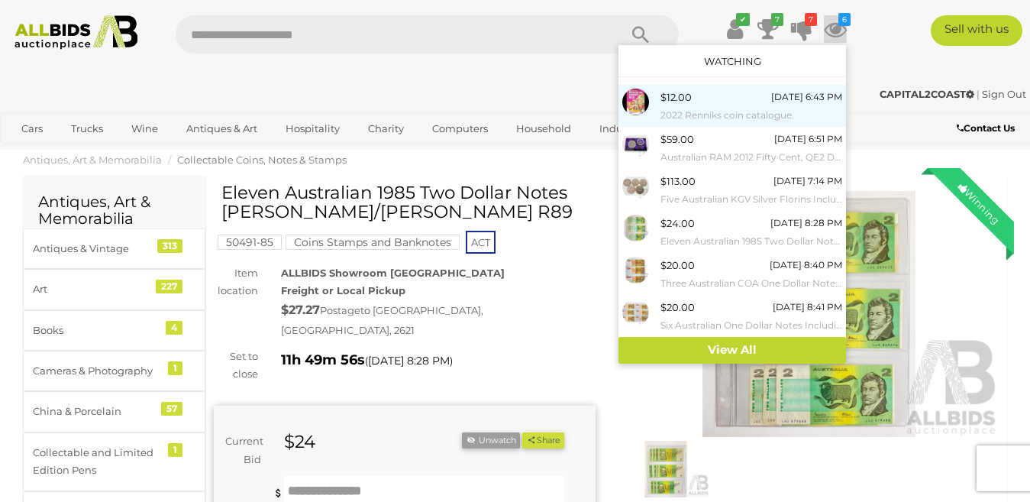
click at [689, 105] on div "$12.00" at bounding box center [676, 98] width 31 height 18
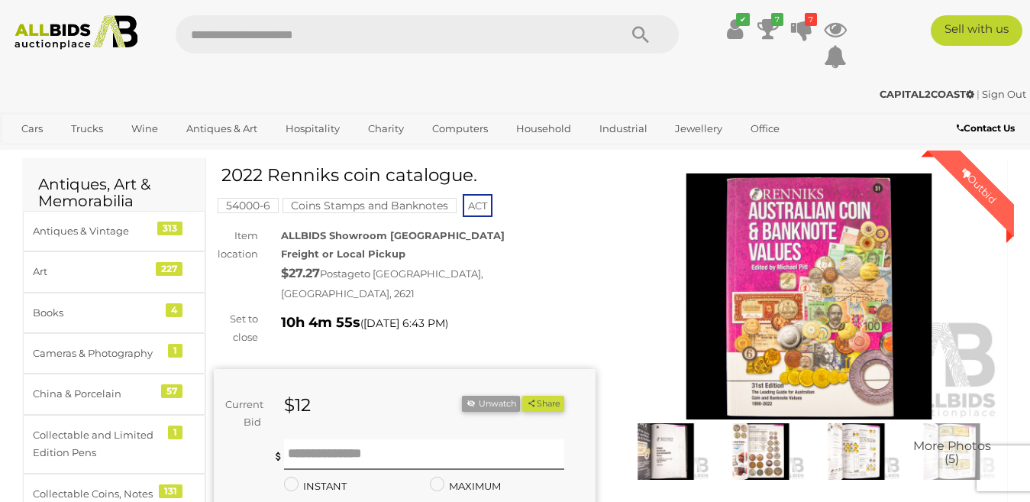
scroll to position [76, 0]
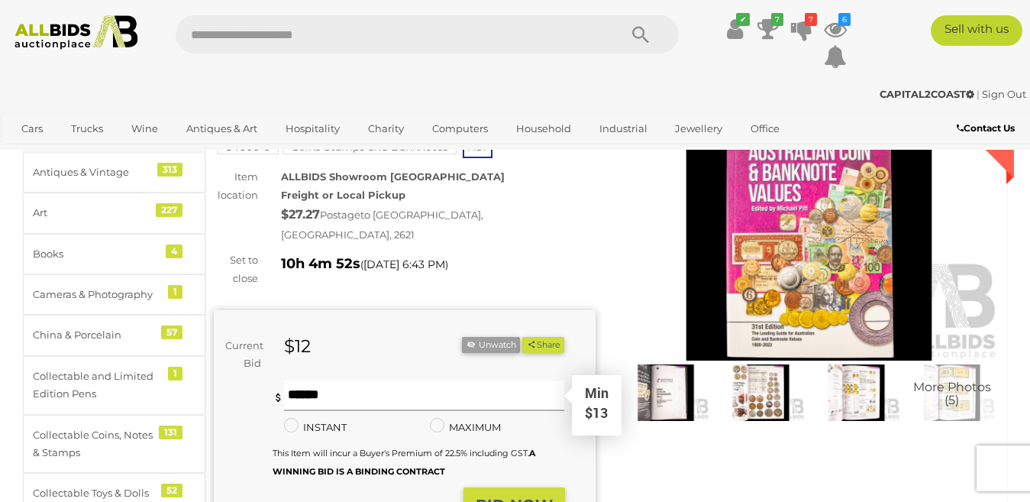
click at [310, 380] on input "text" at bounding box center [424, 395] width 281 height 31
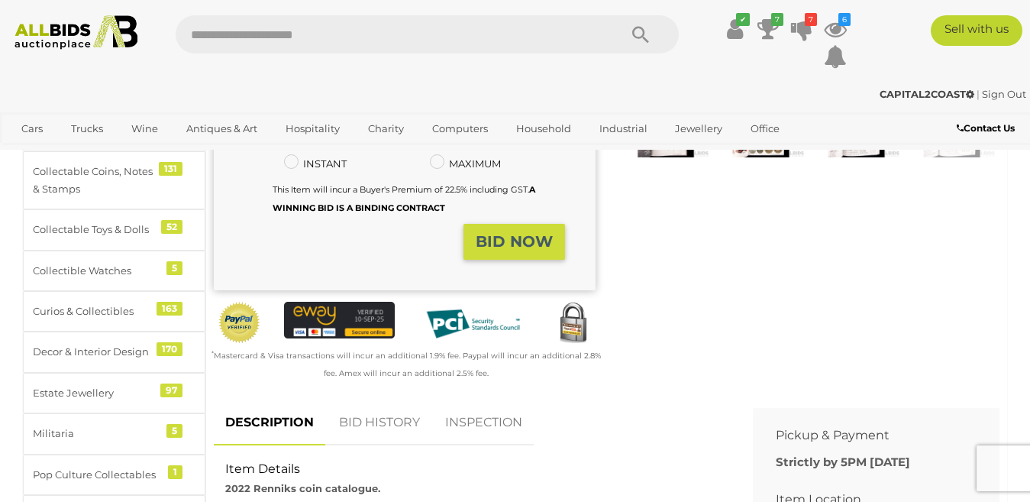
scroll to position [382, 0]
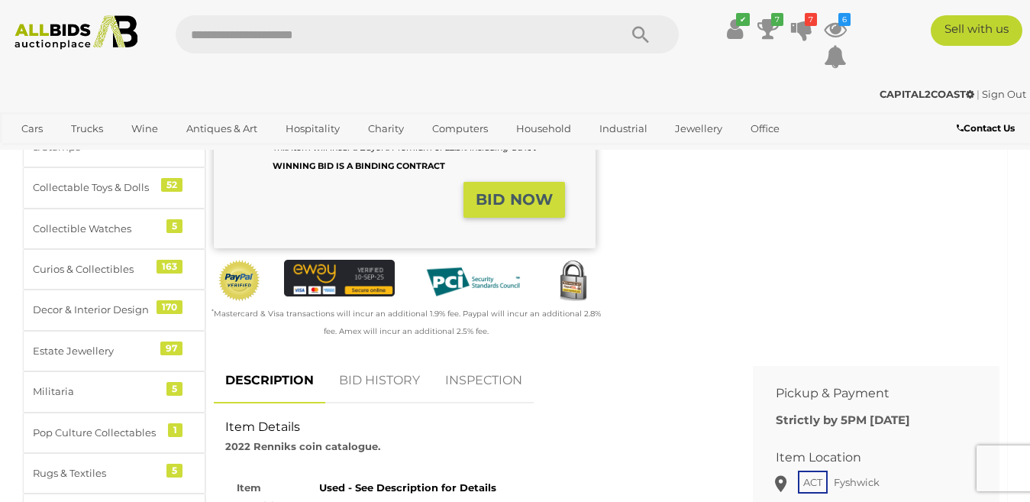
type input "**"
click at [534, 190] on strong "BID NOW" at bounding box center [514, 199] width 77 height 18
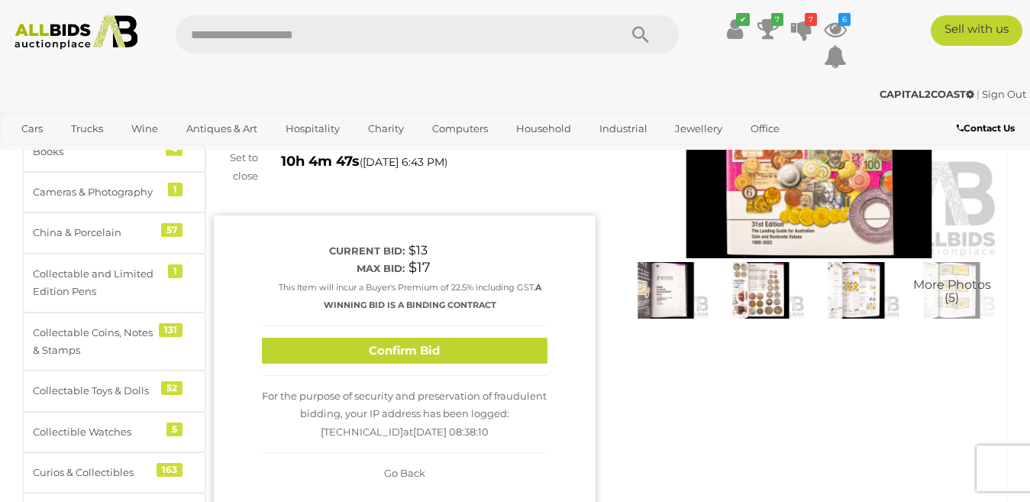
scroll to position [153, 0]
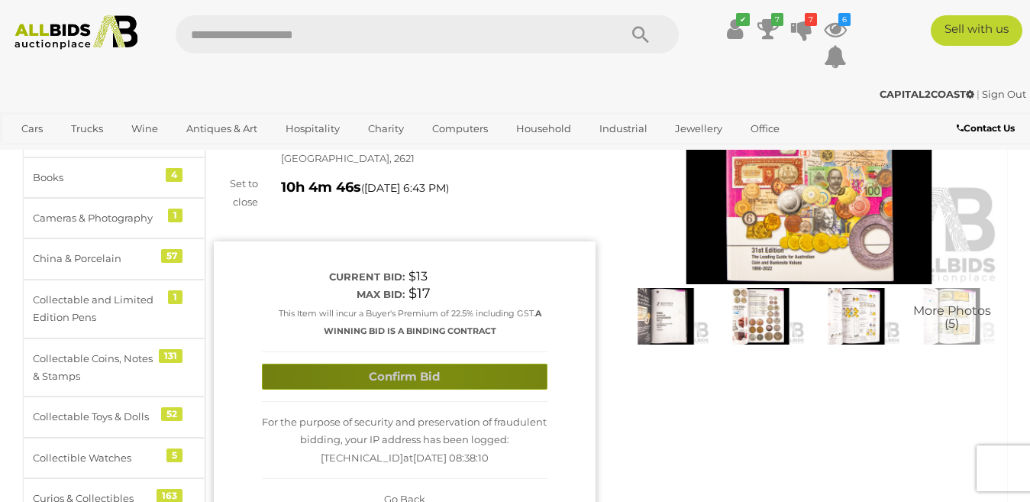
click at [438, 364] on button "Confirm Bid" at bounding box center [405, 377] width 286 height 27
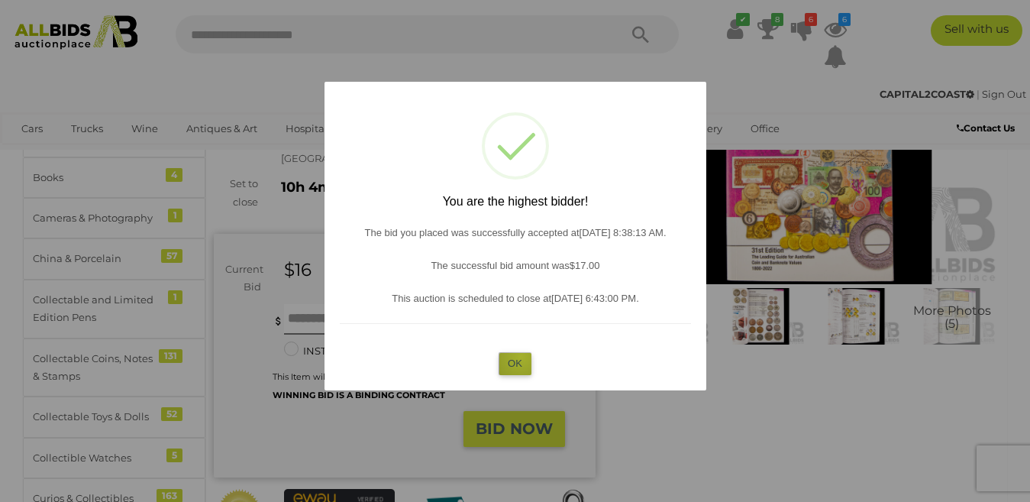
click at [521, 357] on button "OK" at bounding box center [515, 363] width 33 height 22
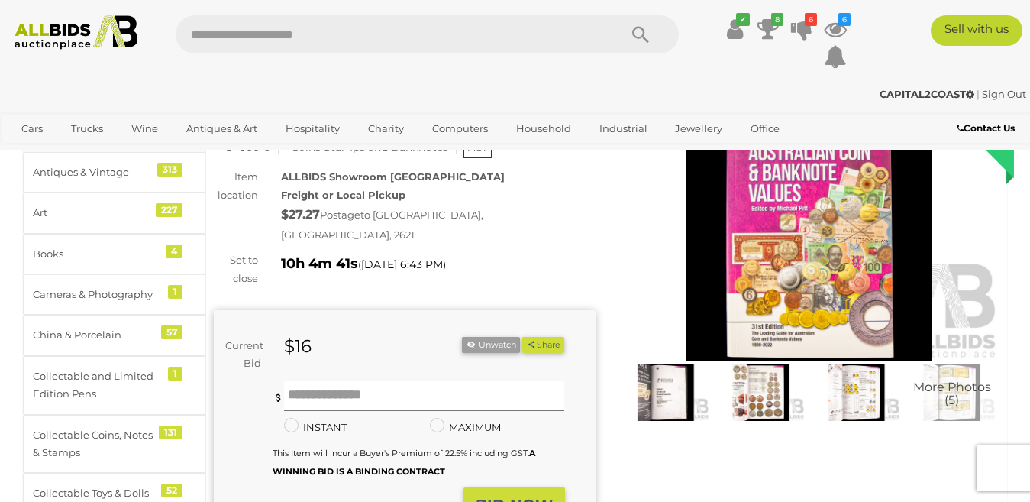
scroll to position [0, 0]
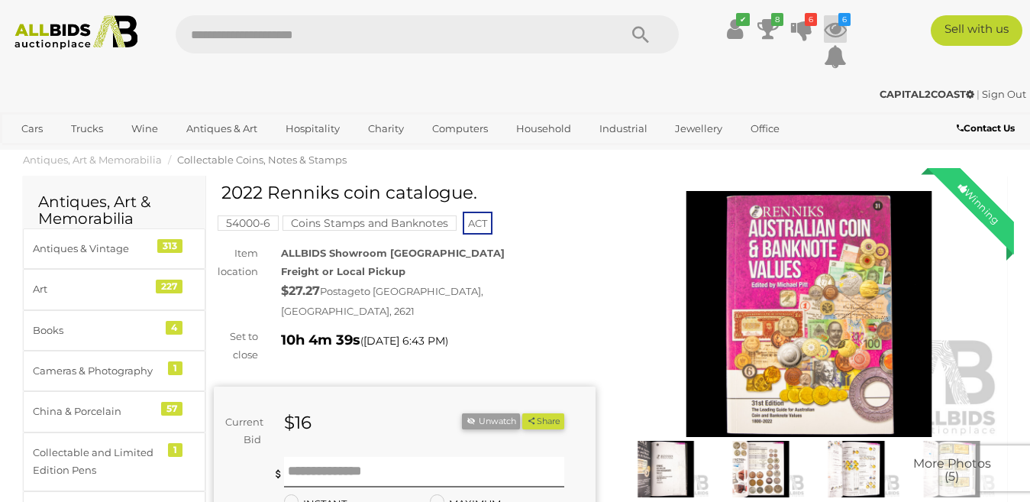
click at [832, 24] on icon at bounding box center [835, 28] width 23 height 27
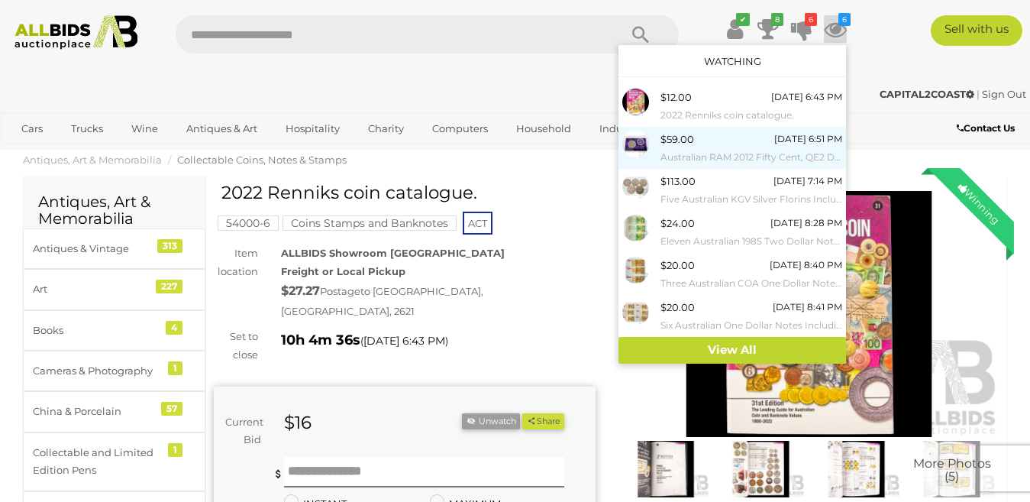
click at [670, 141] on span "$59.00" at bounding box center [678, 139] width 34 height 12
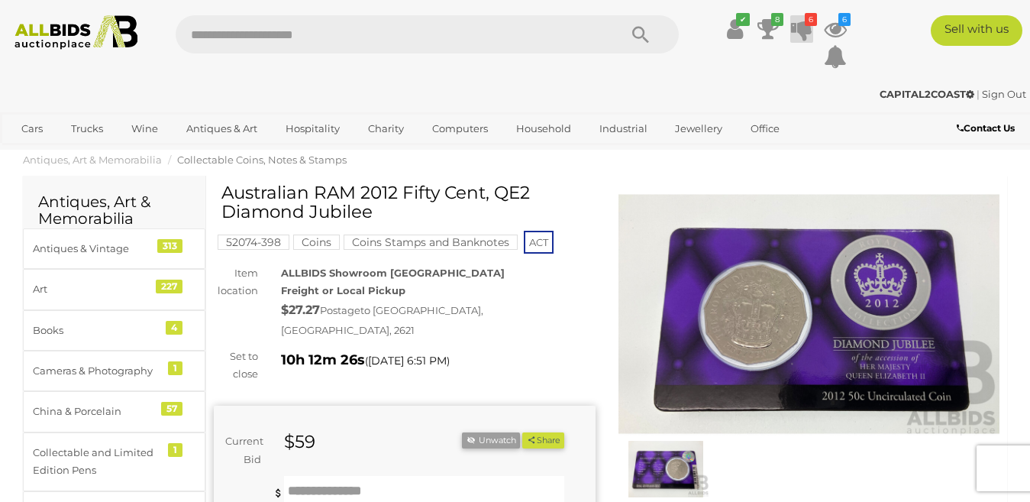
click at [800, 21] on icon at bounding box center [801, 28] width 21 height 27
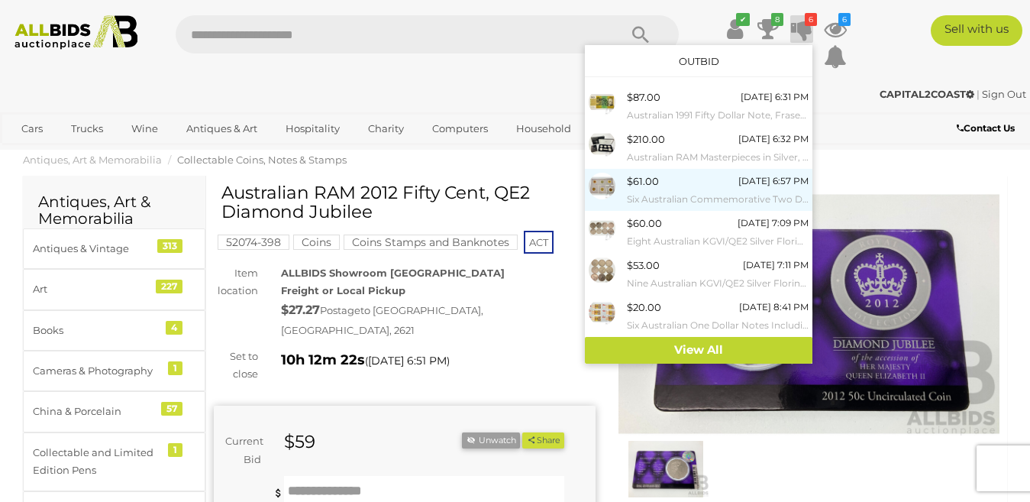
click at [648, 183] on div "$61.00" at bounding box center [643, 182] width 32 height 18
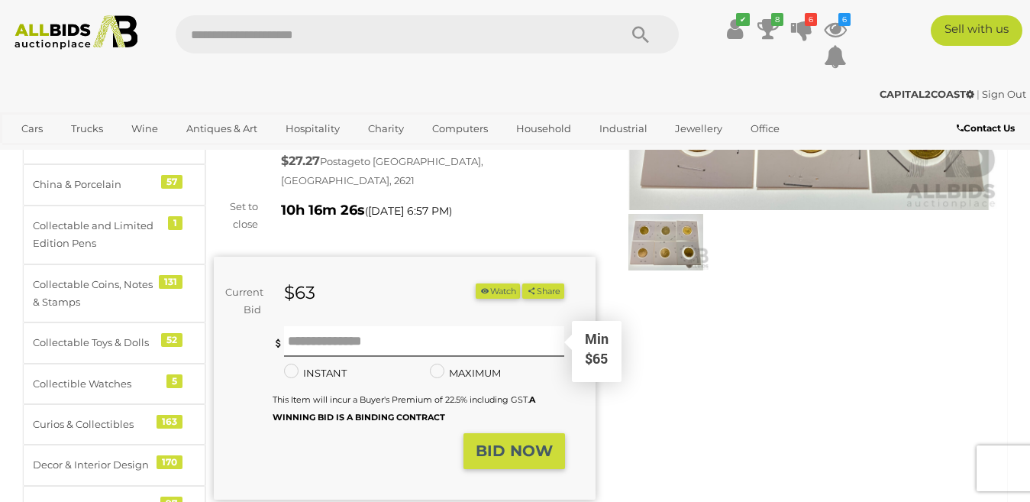
scroll to position [229, 0]
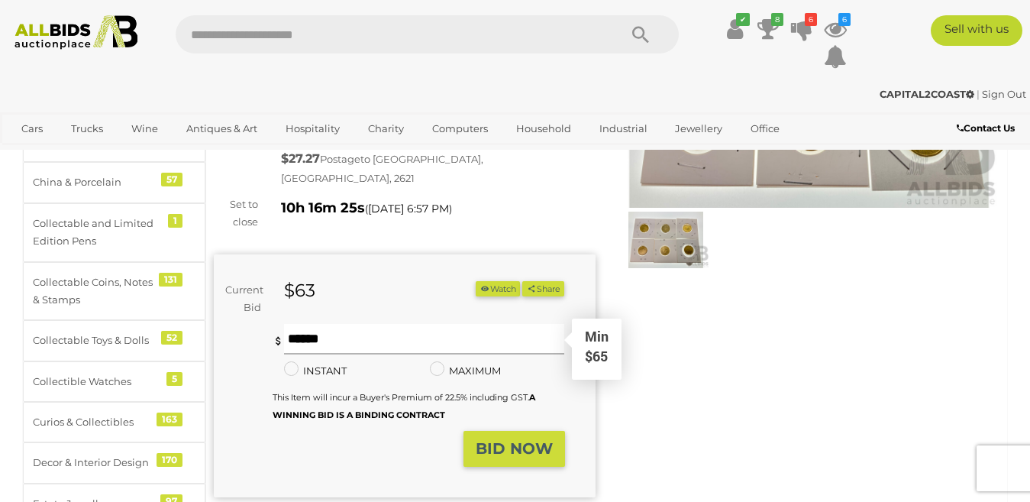
click at [312, 324] on input "text" at bounding box center [424, 339] width 281 height 31
type input "**"
click at [519, 439] on strong "BID NOW" at bounding box center [514, 448] width 77 height 18
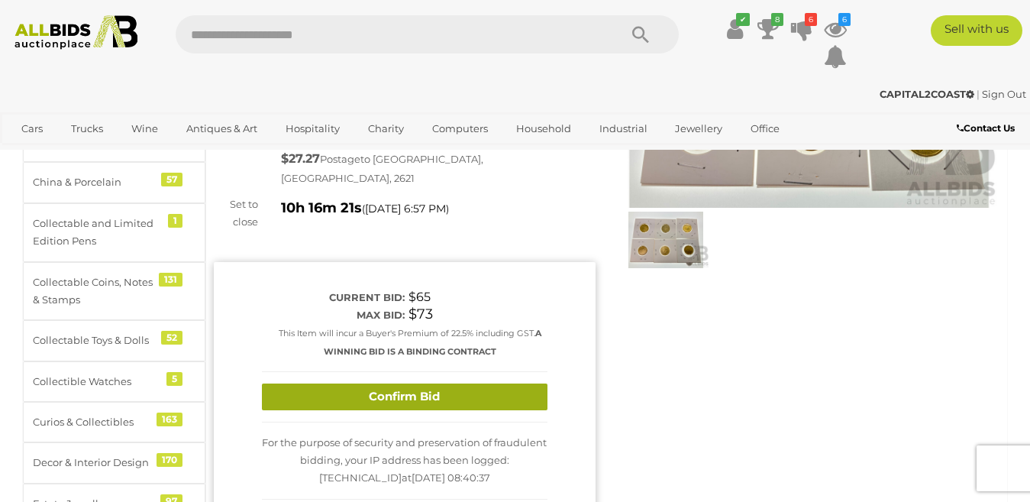
click at [438, 383] on button "Confirm Bid" at bounding box center [405, 396] width 286 height 27
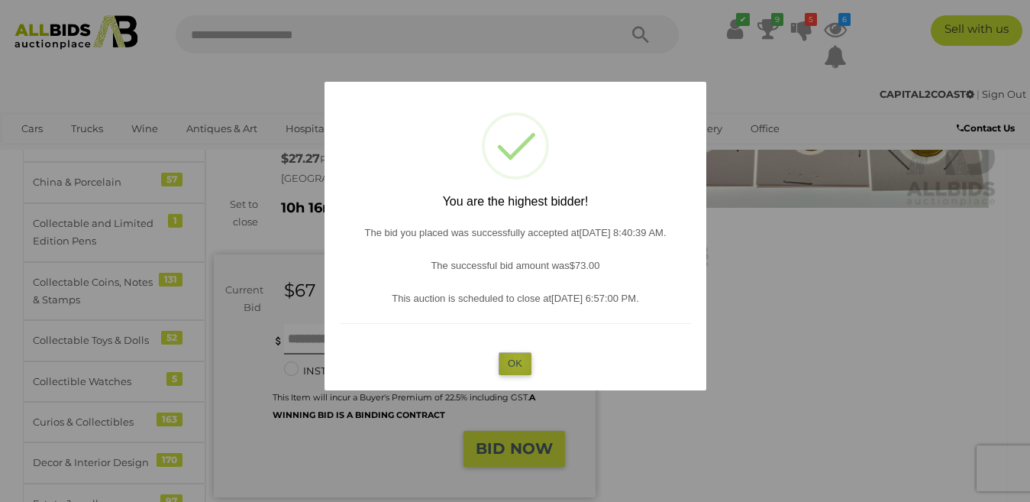
click at [518, 360] on button "OK" at bounding box center [515, 363] width 33 height 22
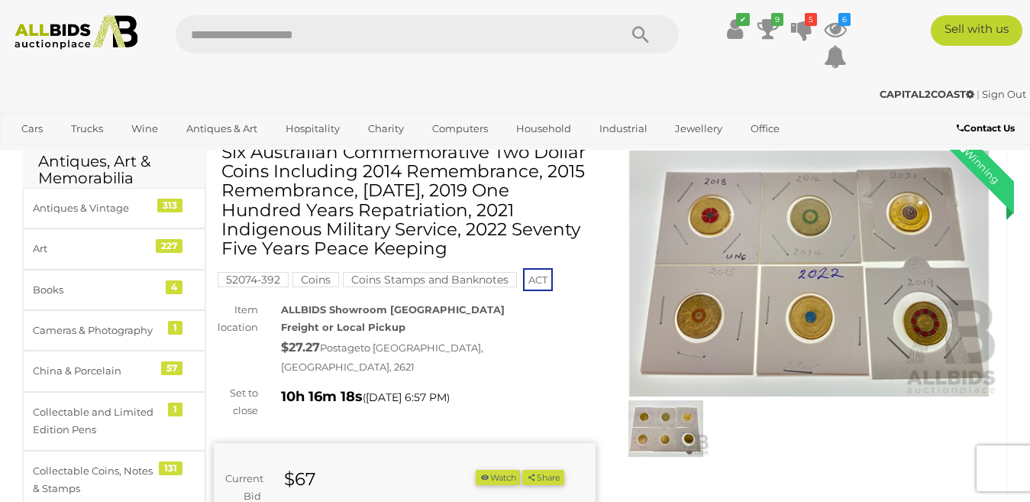
scroll to position [0, 0]
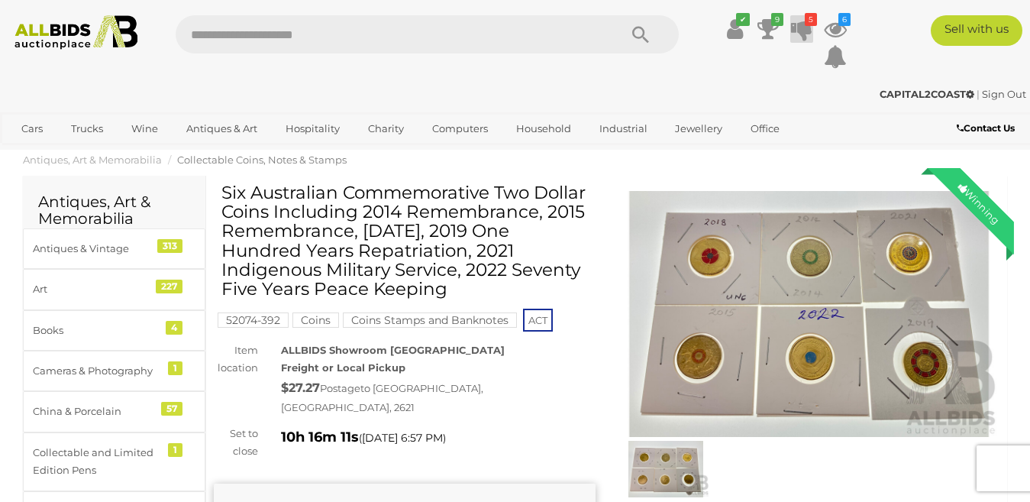
click at [801, 27] on icon at bounding box center [801, 28] width 21 height 27
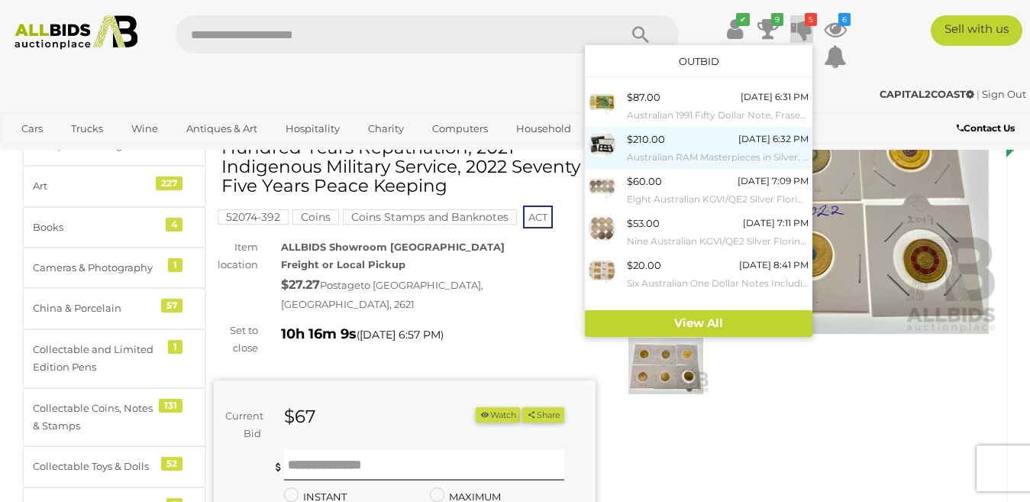
scroll to position [76, 0]
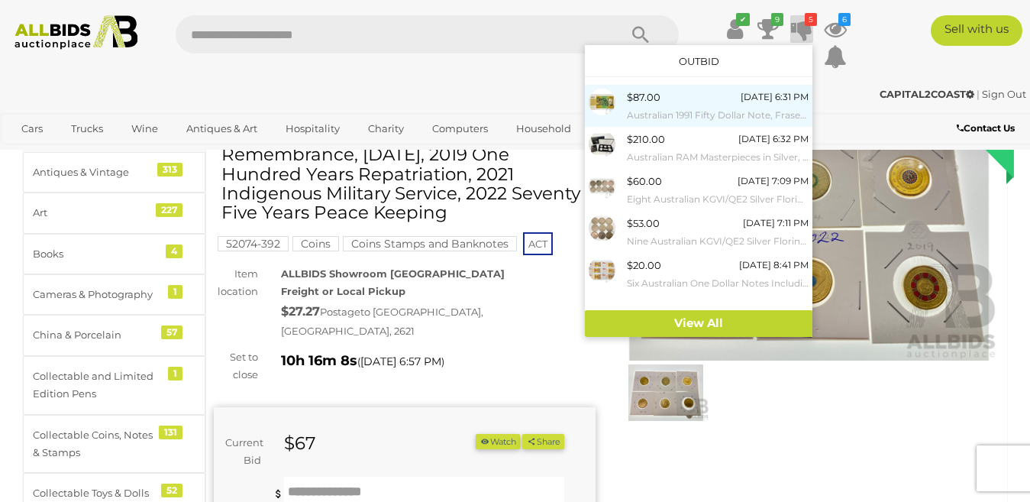
click at [635, 100] on div "$87.00" at bounding box center [644, 98] width 34 height 18
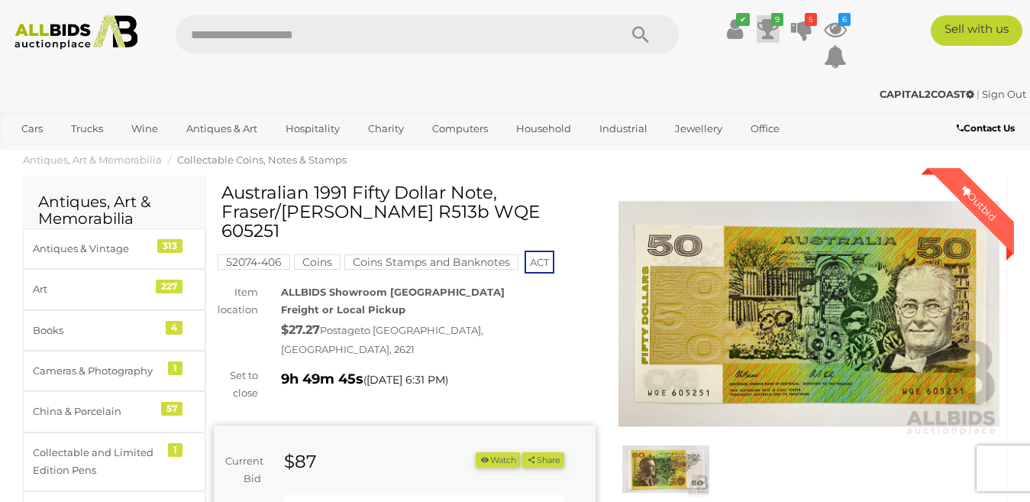
click at [773, 32] on icon at bounding box center [768, 28] width 21 height 27
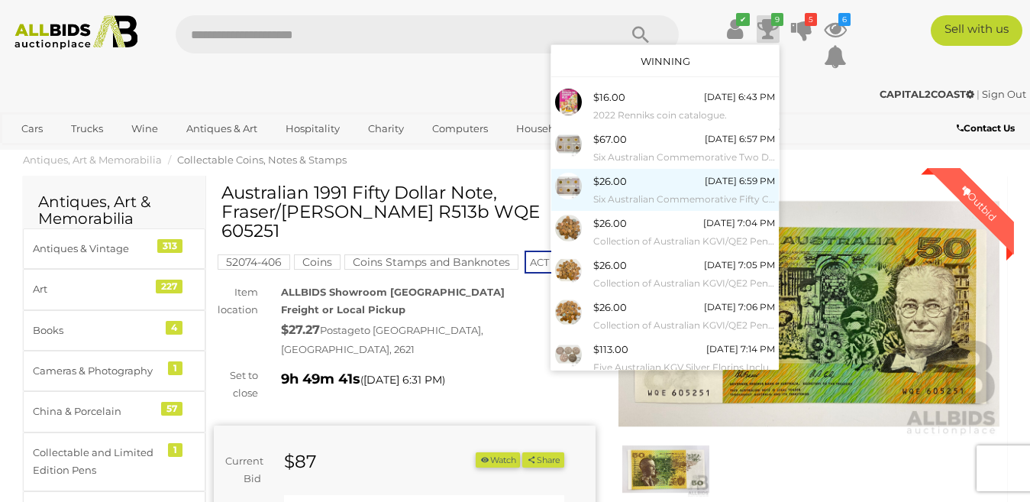
click at [632, 191] on small "Six Australian Commemorative Fifty Cents Including 2012 Remembrance, 2014 Remem…" at bounding box center [684, 199] width 182 height 17
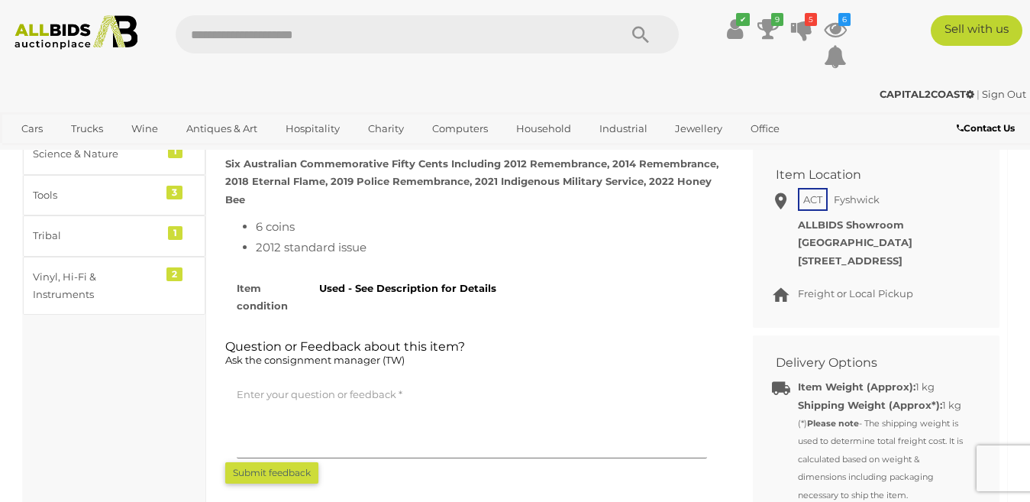
scroll to position [764, 0]
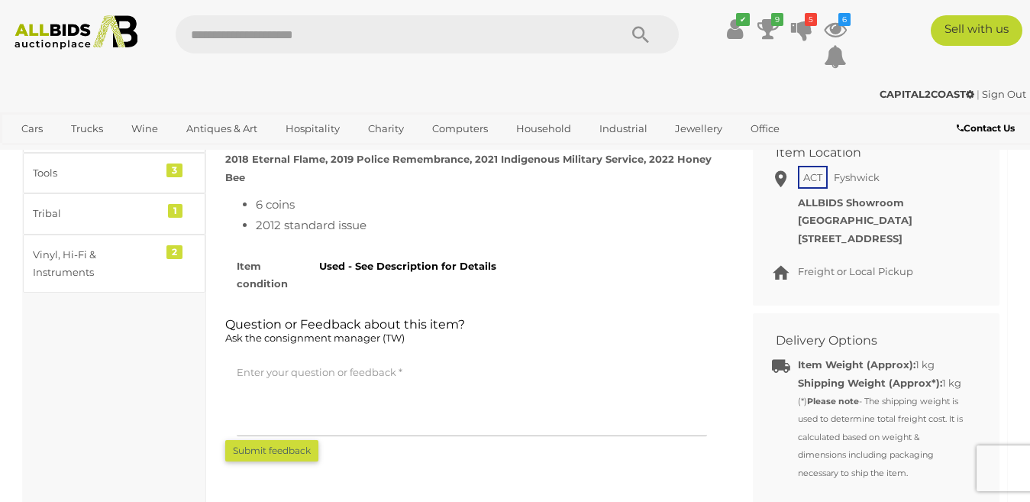
click at [250, 360] on textarea at bounding box center [472, 398] width 470 height 76
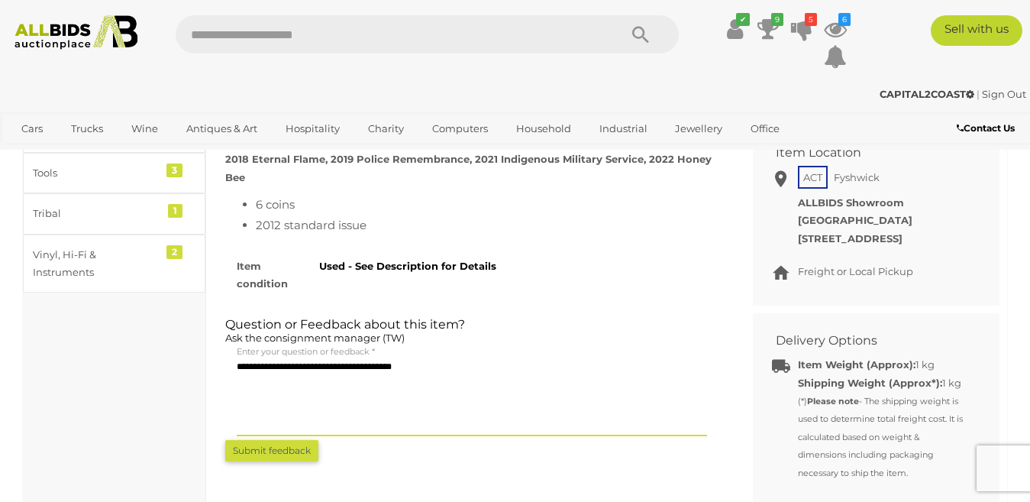
type textarea "**********"
click at [276, 440] on button "Submit feedback" at bounding box center [271, 450] width 93 height 21
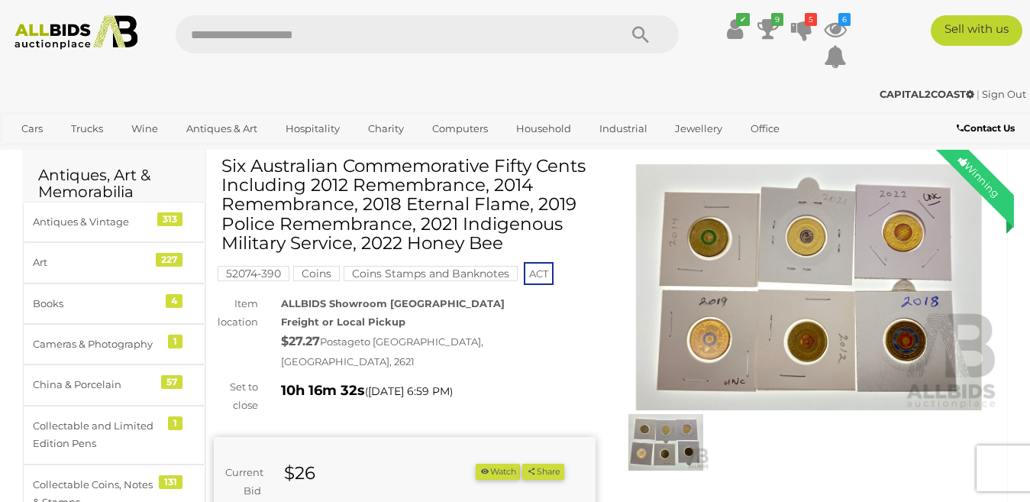
scroll to position [0, 0]
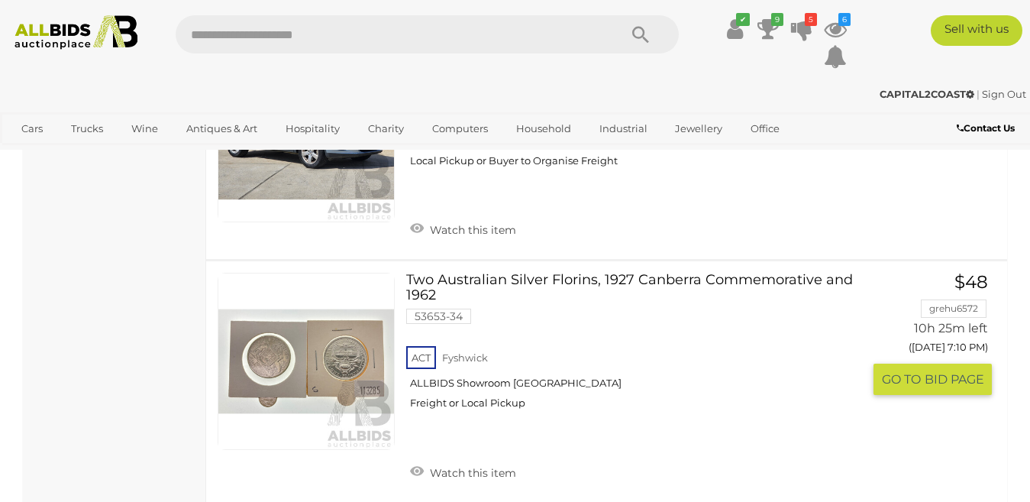
scroll to position [11802, 0]
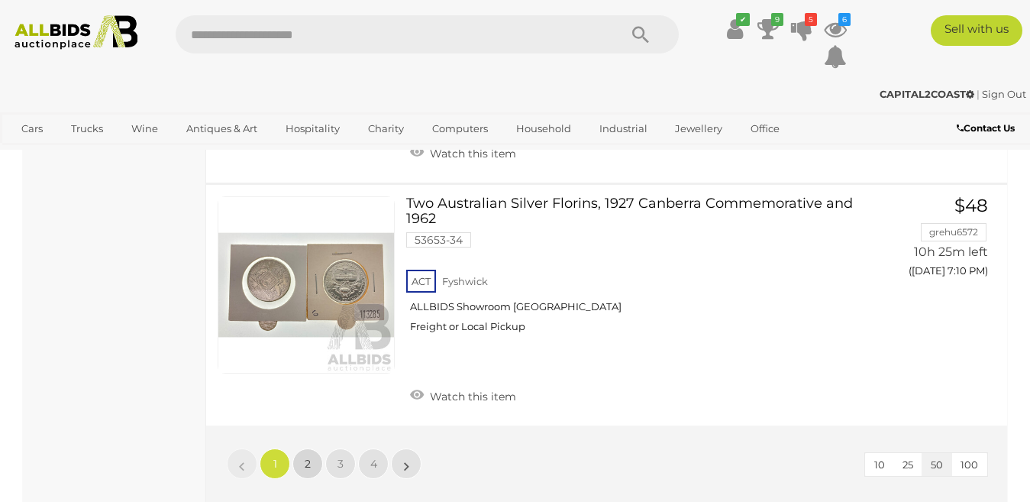
click at [308, 457] on span "2" at bounding box center [308, 464] width 6 height 14
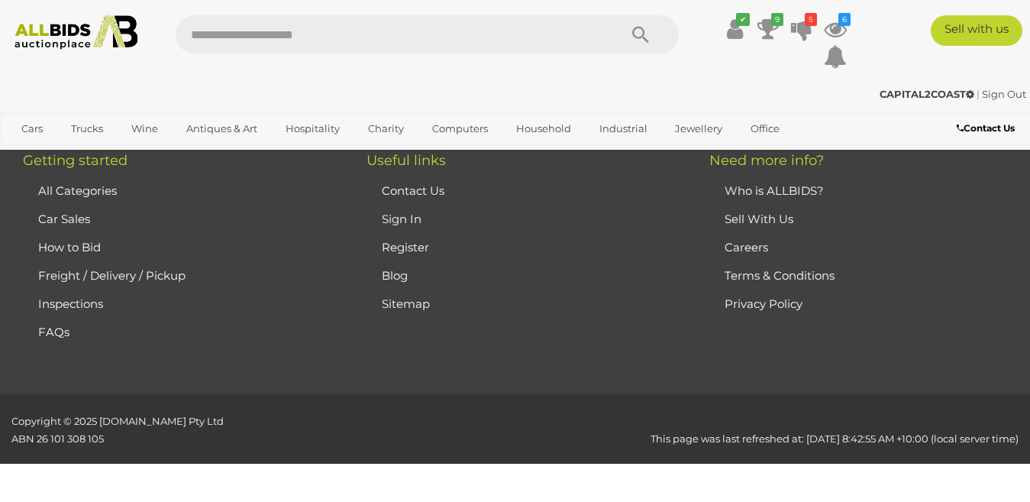
scroll to position [78, 0]
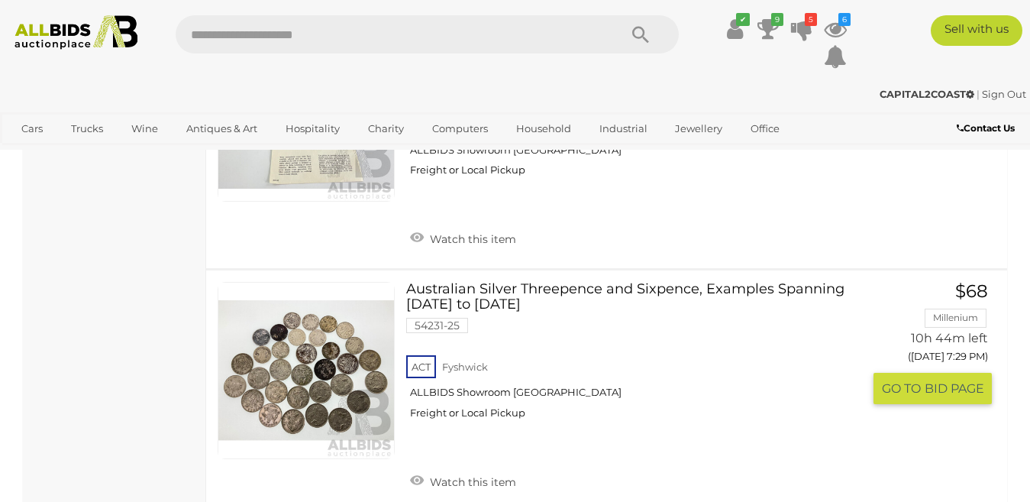
scroll to position [5271, 0]
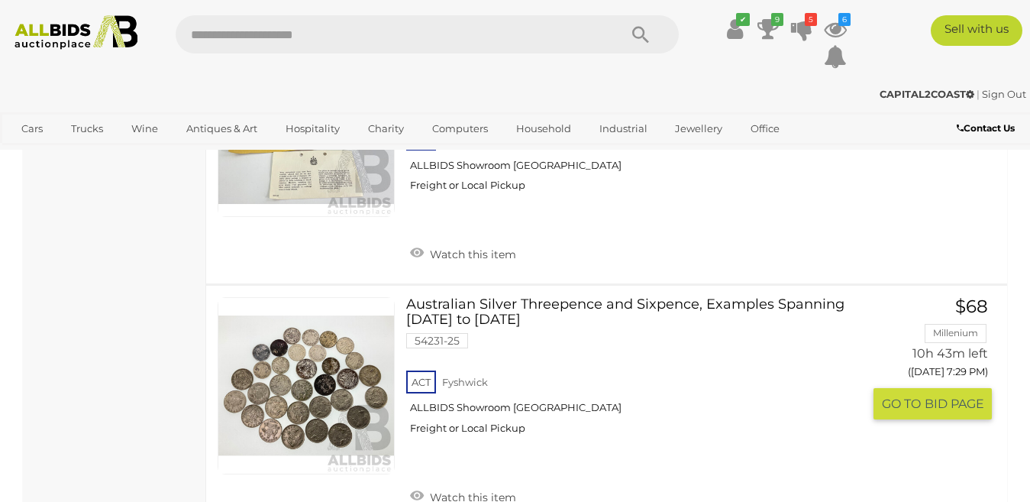
click at [325, 346] on link at bounding box center [306, 385] width 177 height 177
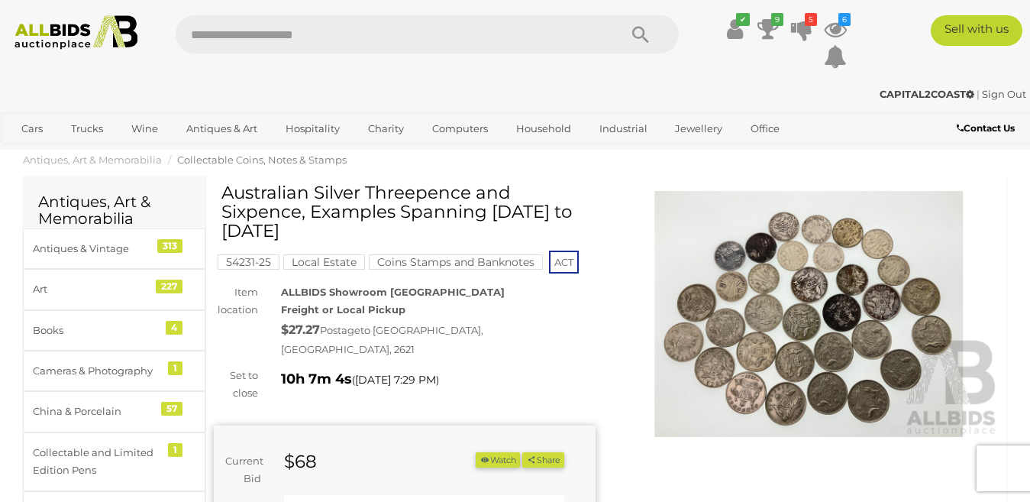
click at [830, 305] on img at bounding box center [810, 314] width 382 height 246
click at [830, 305] on div at bounding box center [515, 247] width 1030 height 422
click at [791, 302] on img at bounding box center [810, 314] width 382 height 246
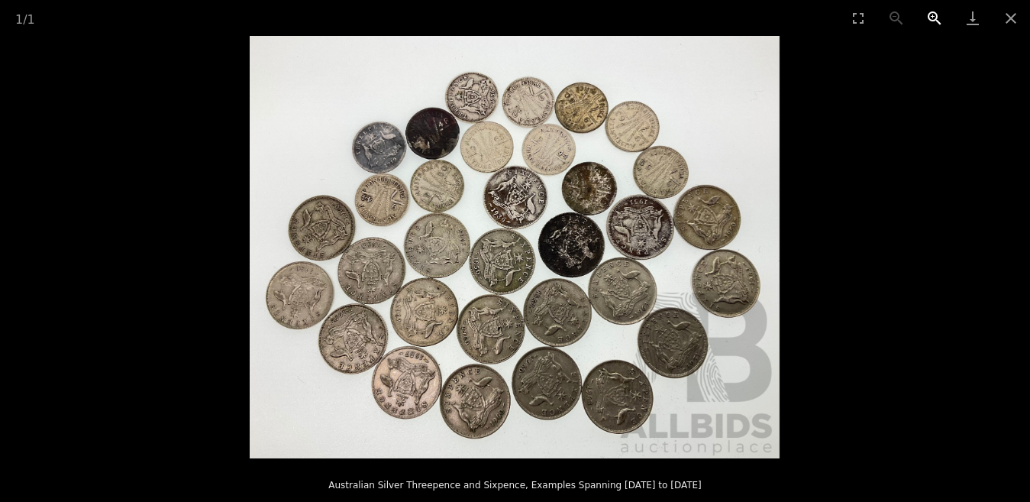
click at [935, 11] on button "Zoom in" at bounding box center [935, 18] width 38 height 36
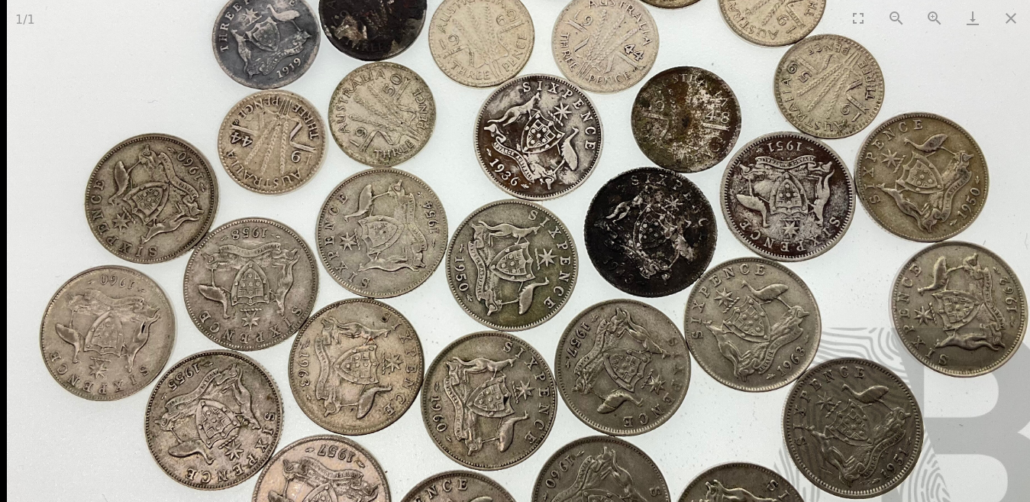
drag, startPoint x: 564, startPoint y: 207, endPoint x: 623, endPoint y: 199, distance: 60.2
click at [623, 199] on img at bounding box center [538, 236] width 1061 height 845
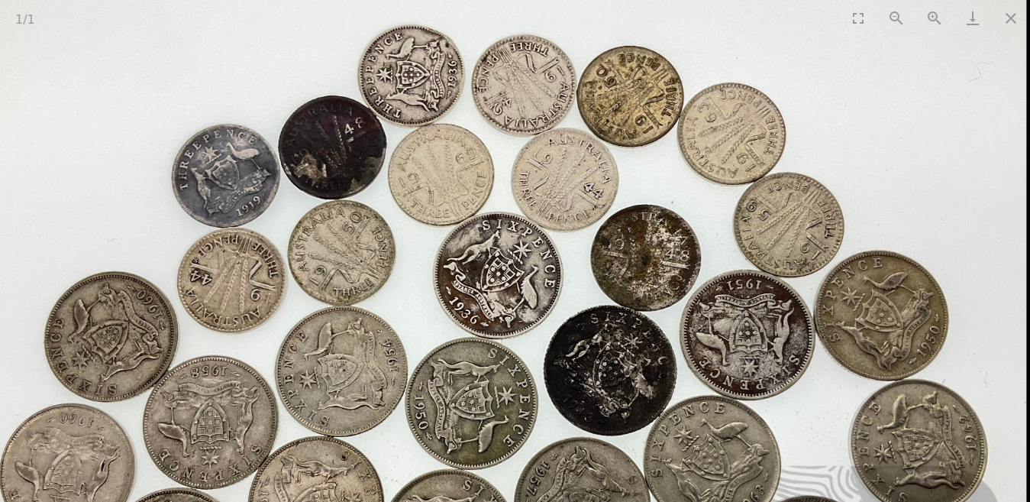
drag, startPoint x: 631, startPoint y: 195, endPoint x: 582, endPoint y: 335, distance: 148.0
click at [582, 335] on img at bounding box center [497, 375] width 1061 height 845
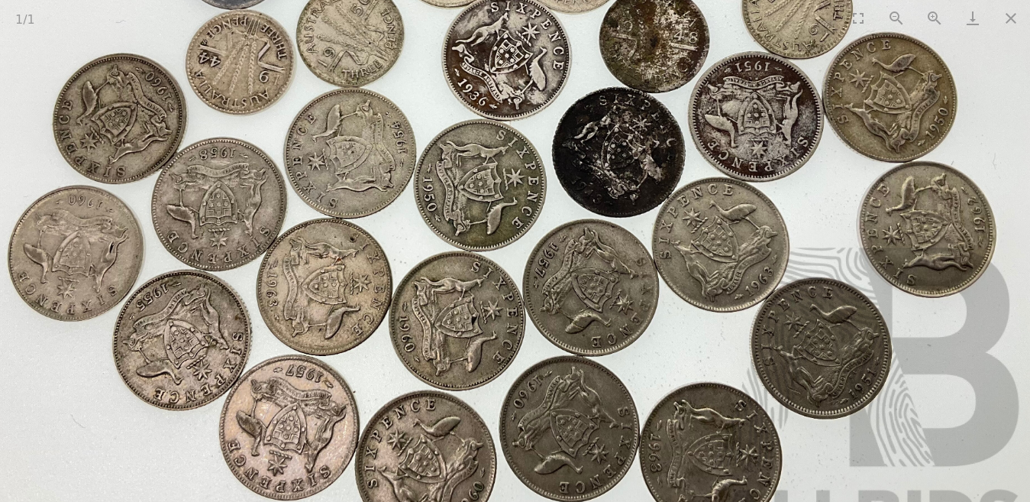
drag, startPoint x: 573, startPoint y: 355, endPoint x: 578, endPoint y: 114, distance: 241.4
click at [578, 114] on img at bounding box center [506, 156] width 1061 height 845
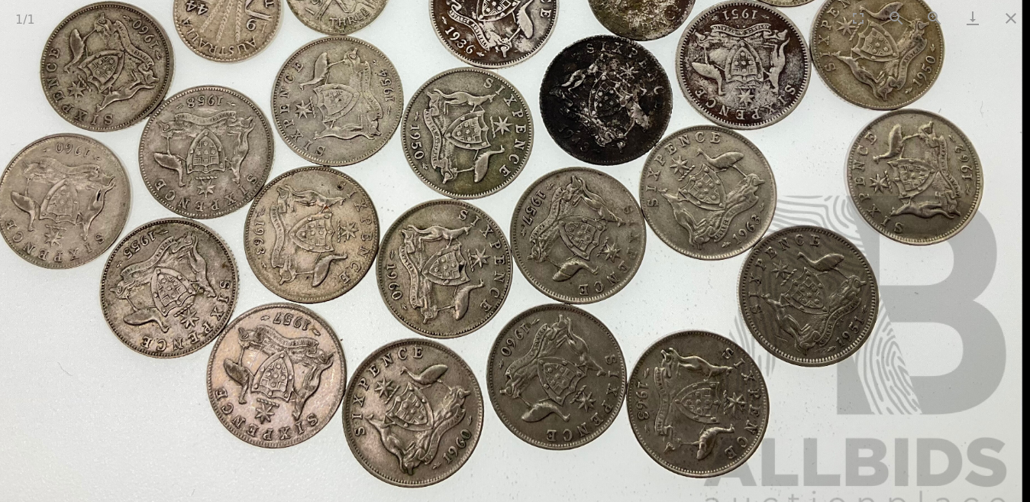
drag, startPoint x: 552, startPoint y: 162, endPoint x: 502, endPoint y: 186, distance: 55.0
click at [502, 186] on img at bounding box center [493, 104] width 1061 height 845
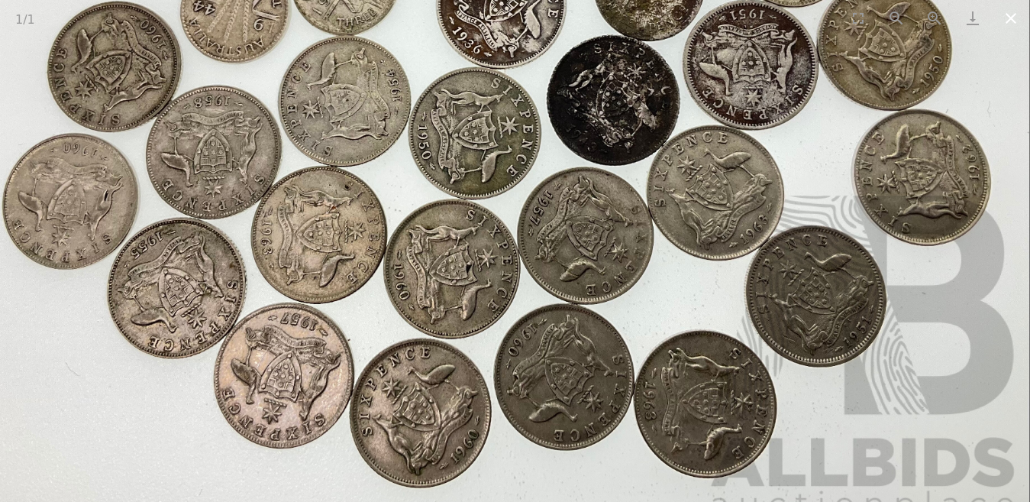
click at [1004, 18] on button "Close gallery" at bounding box center [1011, 18] width 38 height 36
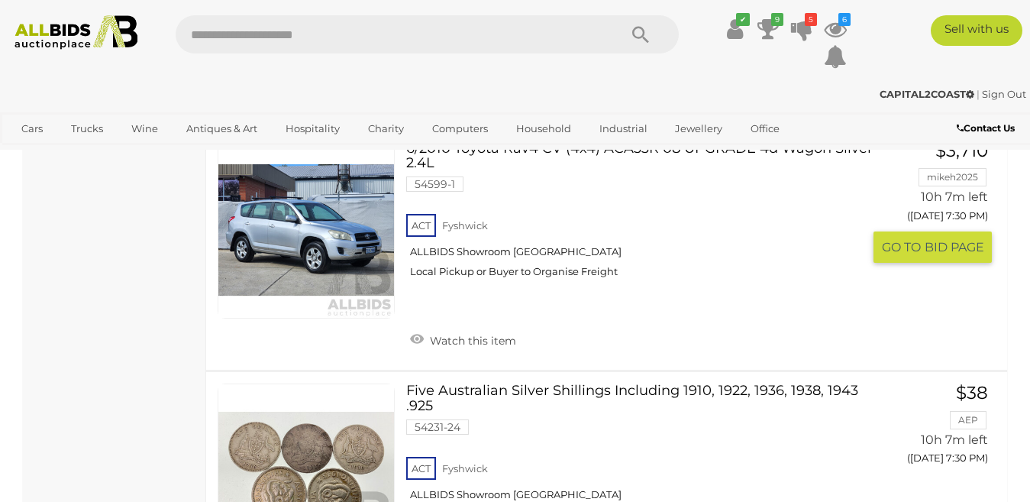
scroll to position [5958, 0]
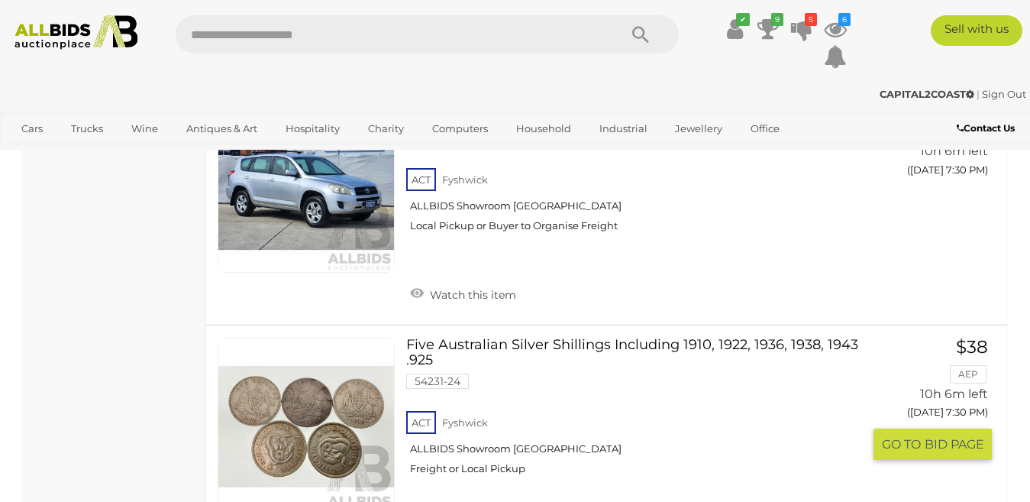
click at [312, 381] on link at bounding box center [306, 426] width 177 height 177
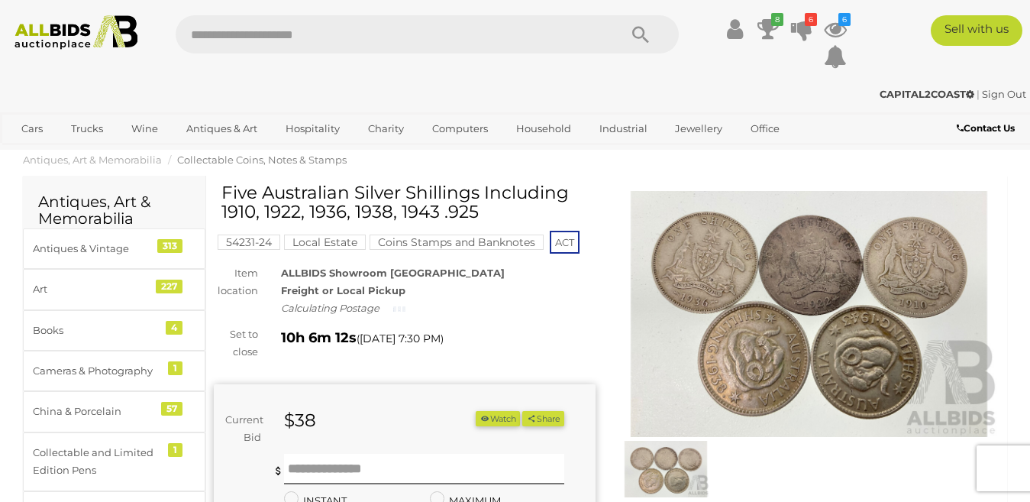
click at [806, 334] on img at bounding box center [810, 314] width 382 height 246
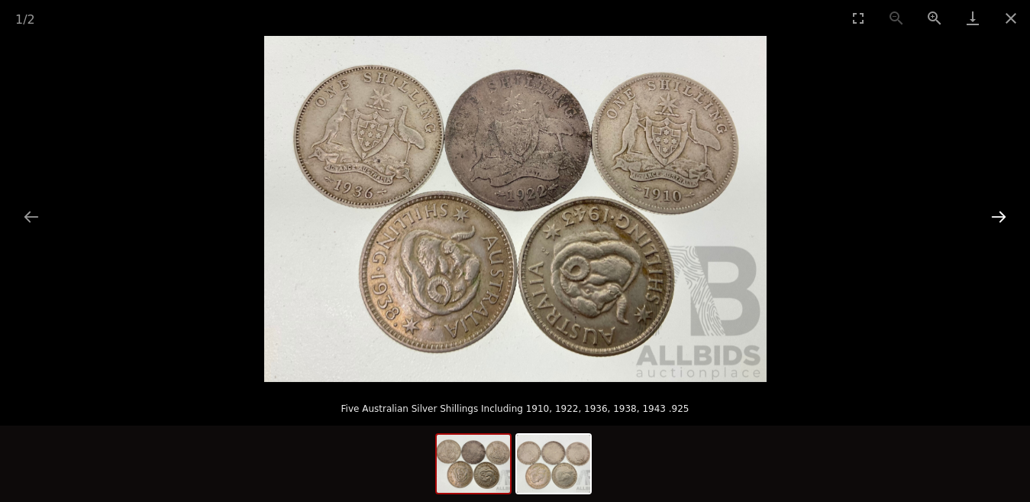
click at [999, 214] on button "Next slide" at bounding box center [999, 217] width 32 height 30
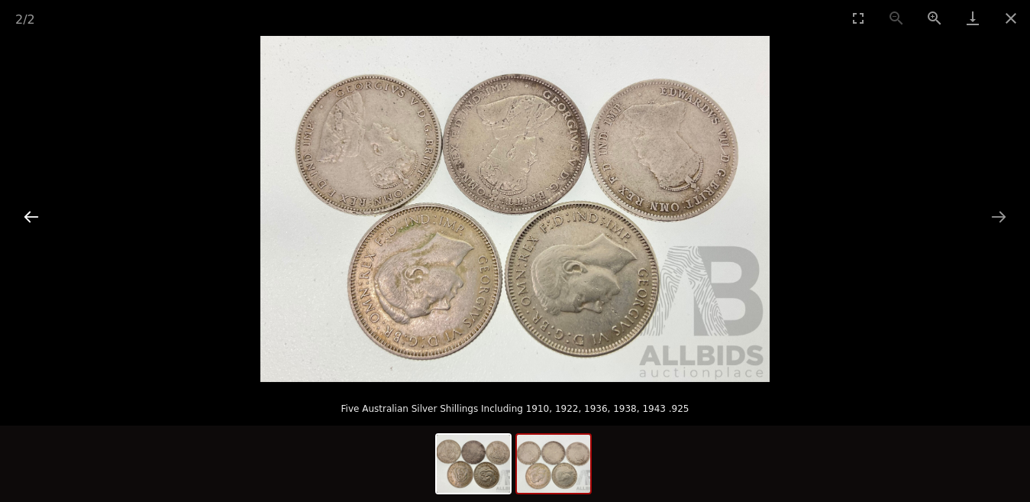
click at [34, 216] on button "Previous slide" at bounding box center [31, 217] width 32 height 30
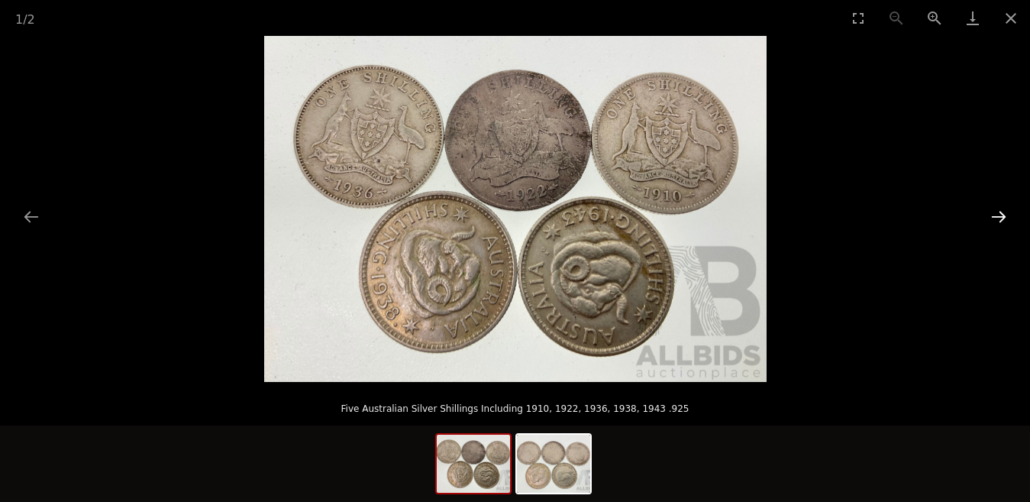
click at [997, 215] on button "Next slide" at bounding box center [999, 217] width 32 height 30
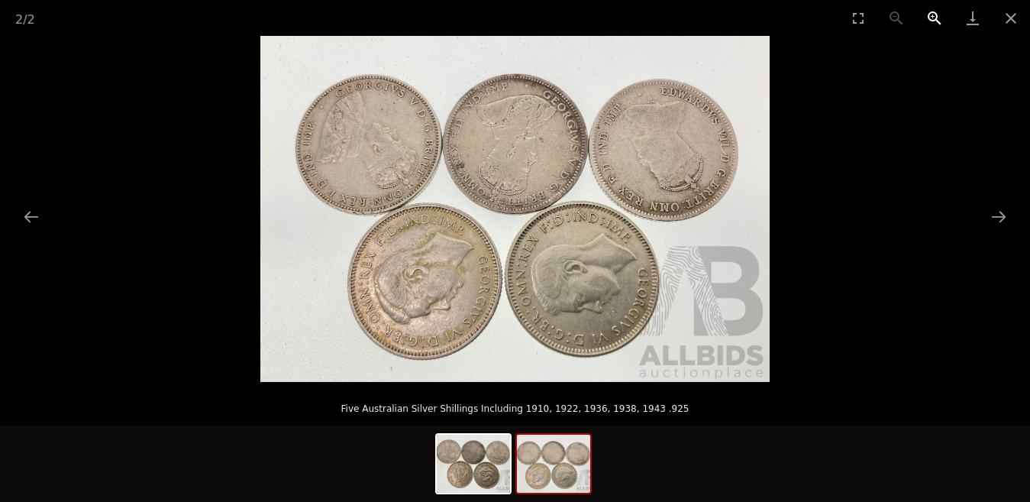
click at [934, 12] on button "Zoom in" at bounding box center [935, 18] width 38 height 36
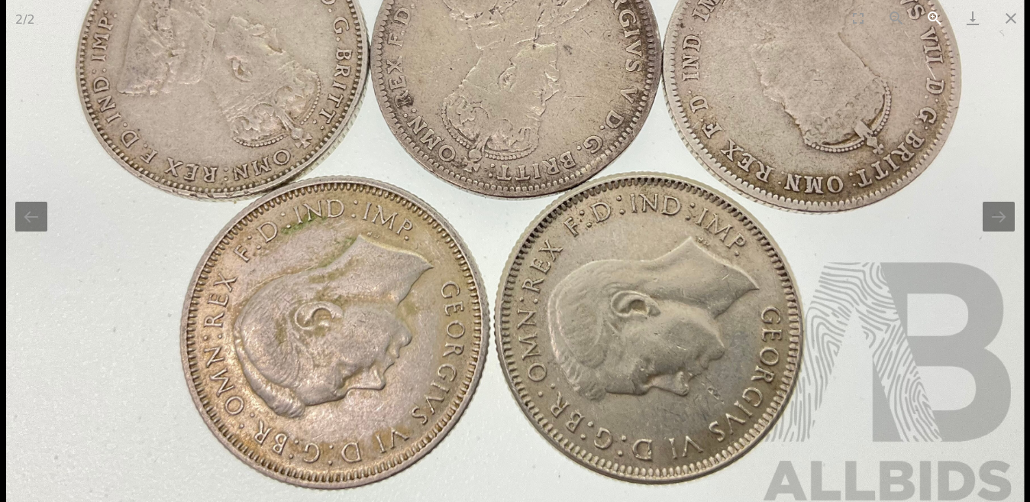
click at [934, 12] on button "Zoom in" at bounding box center [935, 18] width 38 height 36
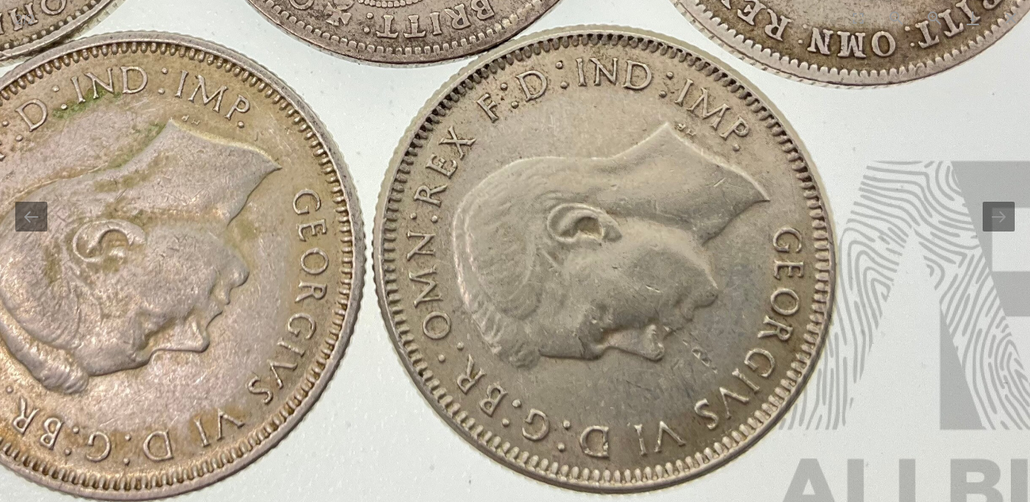
drag, startPoint x: 817, startPoint y: 345, endPoint x: 722, endPoint y: 234, distance: 146.3
click at [722, 234] on img at bounding box center [404, 49] width 1529 height 1038
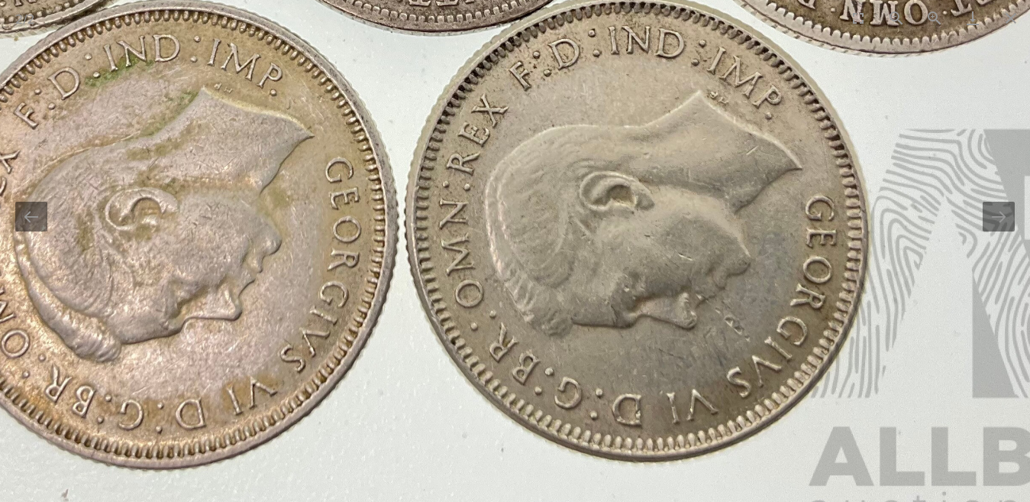
drag, startPoint x: 679, startPoint y: 129, endPoint x: 721, endPoint y: 119, distance: 43.2
click at [721, 119] on img at bounding box center [436, 17] width 1529 height 1038
click at [1000, 215] on button "Next slide" at bounding box center [999, 217] width 32 height 30
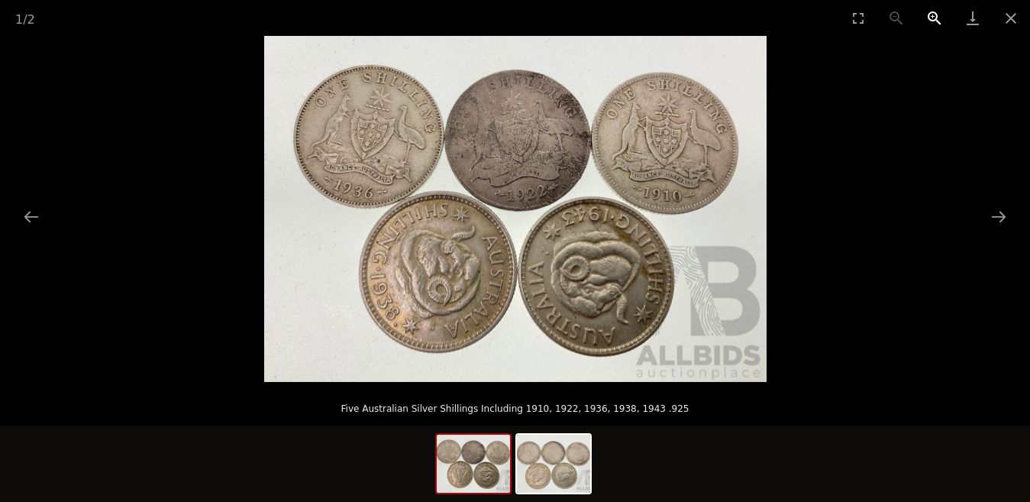
click at [931, 14] on button "Zoom in" at bounding box center [935, 18] width 38 height 36
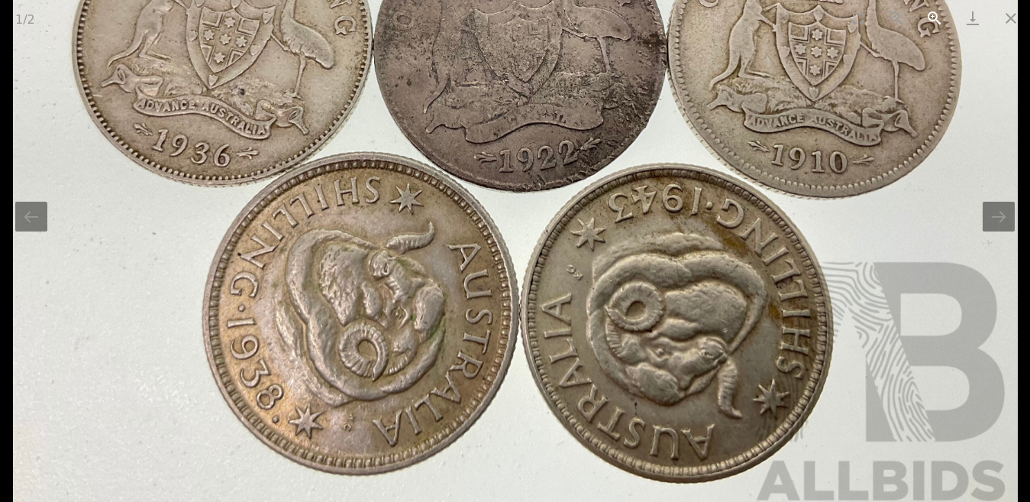
click at [931, 14] on button "Zoom in" at bounding box center [935, 18] width 38 height 36
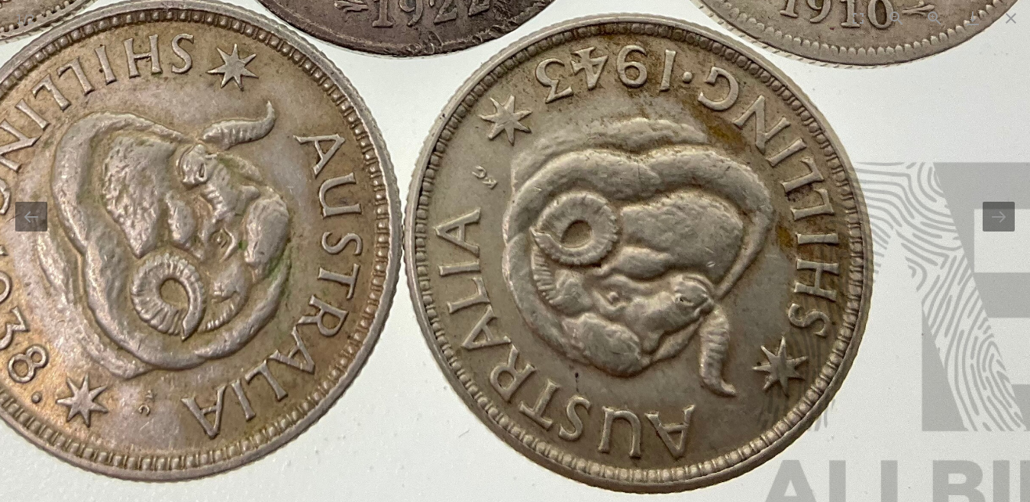
drag, startPoint x: 810, startPoint y: 293, endPoint x: 691, endPoint y: 177, distance: 166.3
click at [691, 177] on img at bounding box center [396, 51] width 1507 height 1038
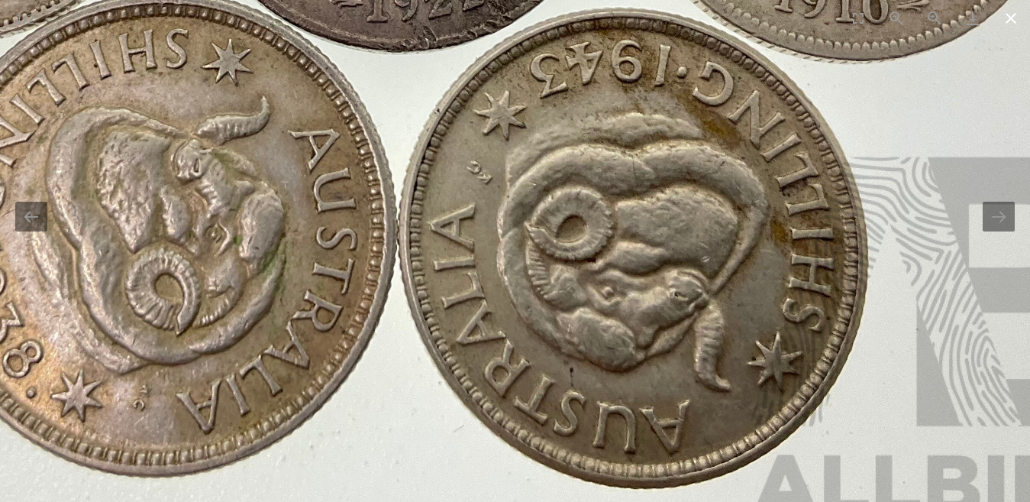
click at [1016, 21] on button "Close gallery" at bounding box center [1011, 18] width 38 height 36
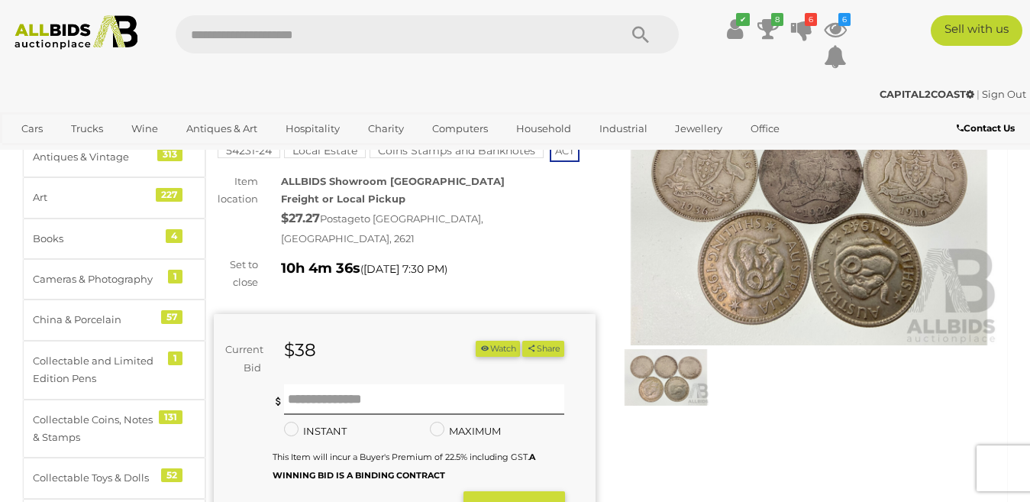
scroll to position [229, 0]
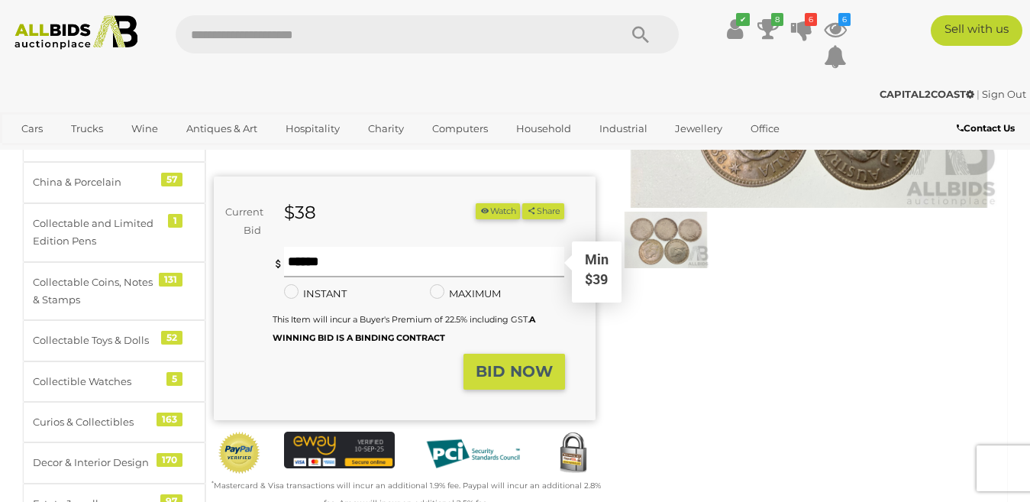
click at [286, 247] on input "text" at bounding box center [424, 262] width 281 height 31
type input "**"
click at [514, 362] on strong "BID NOW" at bounding box center [514, 371] width 77 height 18
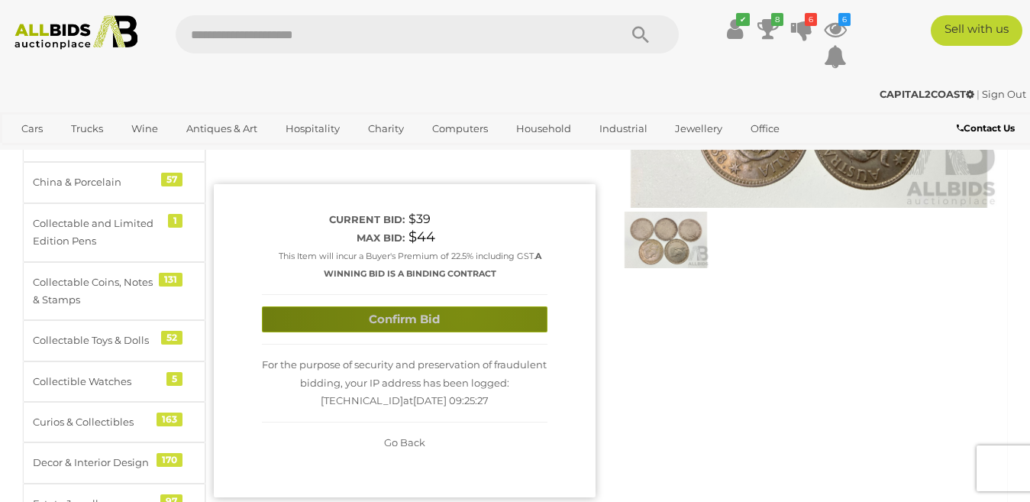
click at [467, 306] on button "Confirm Bid" at bounding box center [405, 319] width 286 height 27
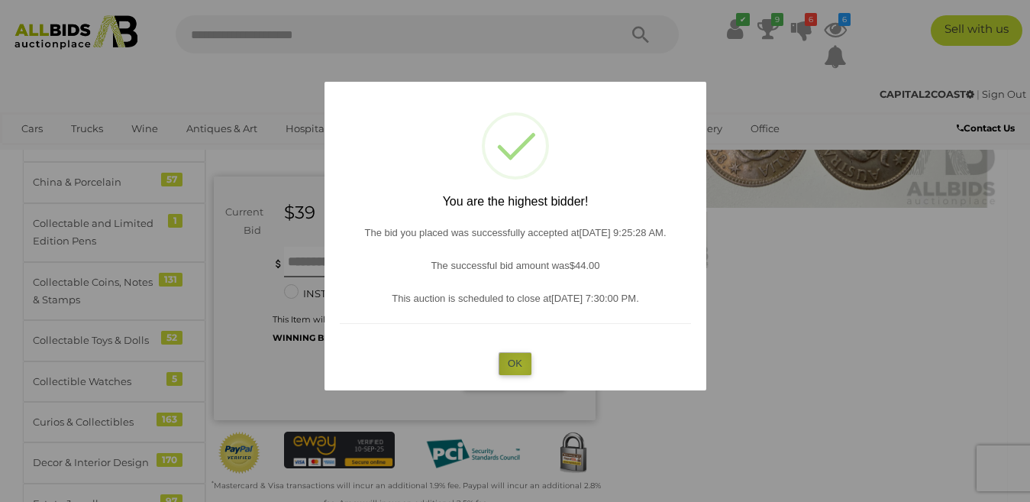
click at [519, 366] on button "OK" at bounding box center [515, 363] width 33 height 22
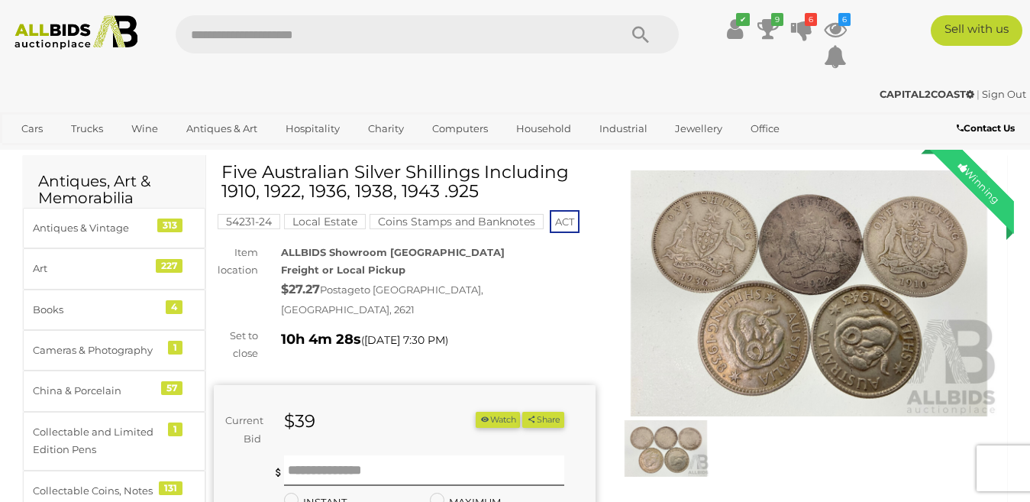
scroll to position [0, 0]
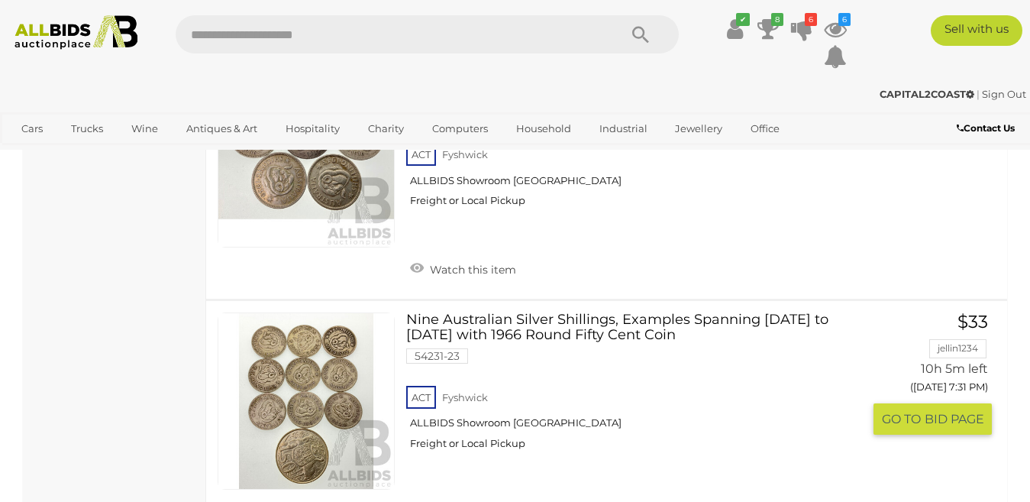
scroll to position [6264, 0]
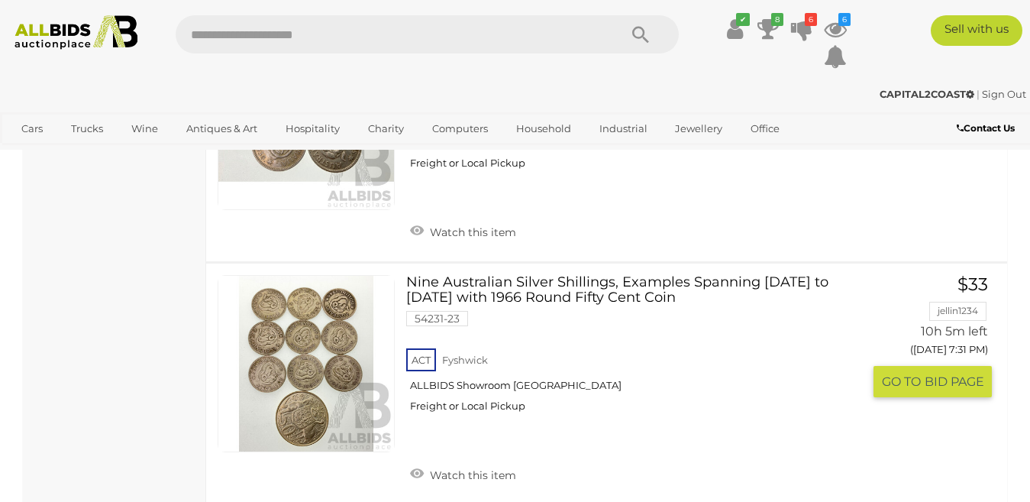
click at [312, 305] on link at bounding box center [306, 363] width 177 height 177
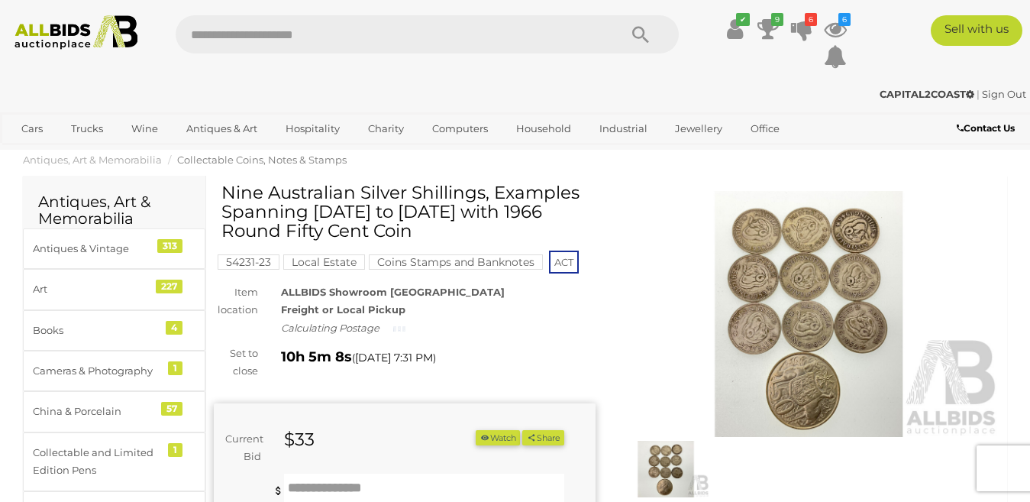
click at [833, 275] on img at bounding box center [810, 314] width 382 height 246
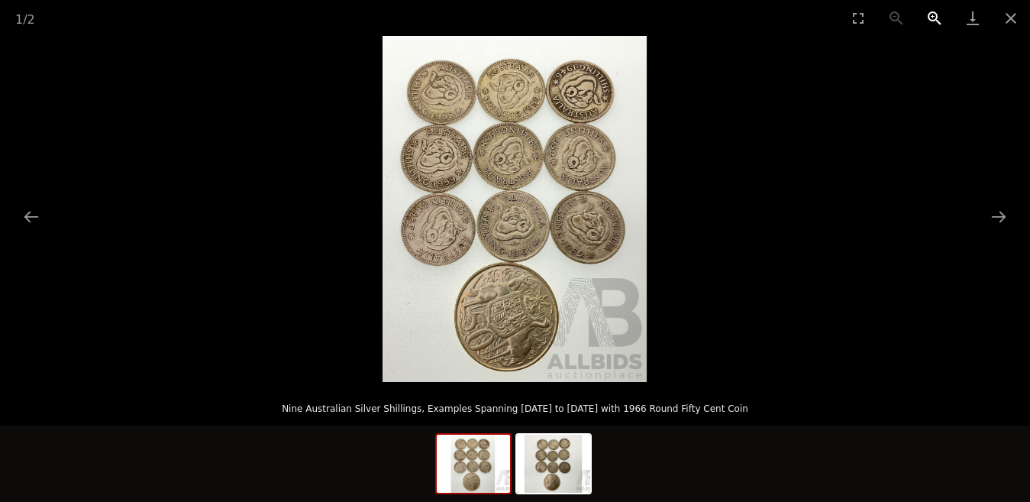
click at [936, 12] on button "Zoom in" at bounding box center [935, 18] width 38 height 36
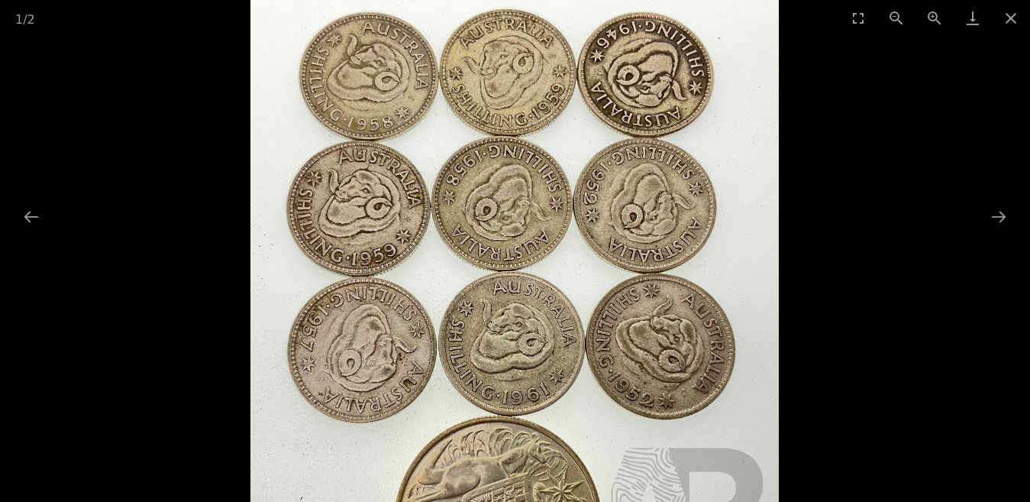
drag, startPoint x: 761, startPoint y: 219, endPoint x: 766, endPoint y: 323, distance: 104.0
click at [766, 323] on img at bounding box center [514, 309] width 529 height 692
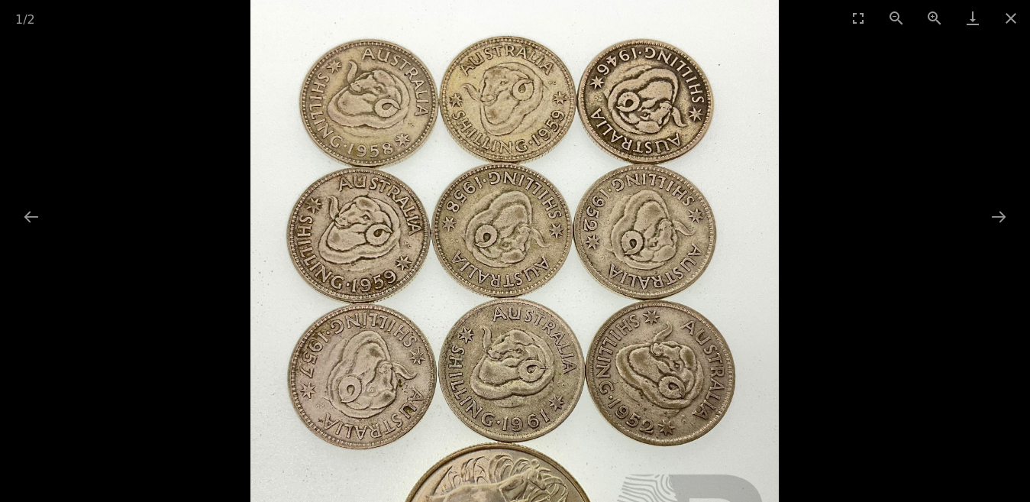
scroll to position [153, 0]
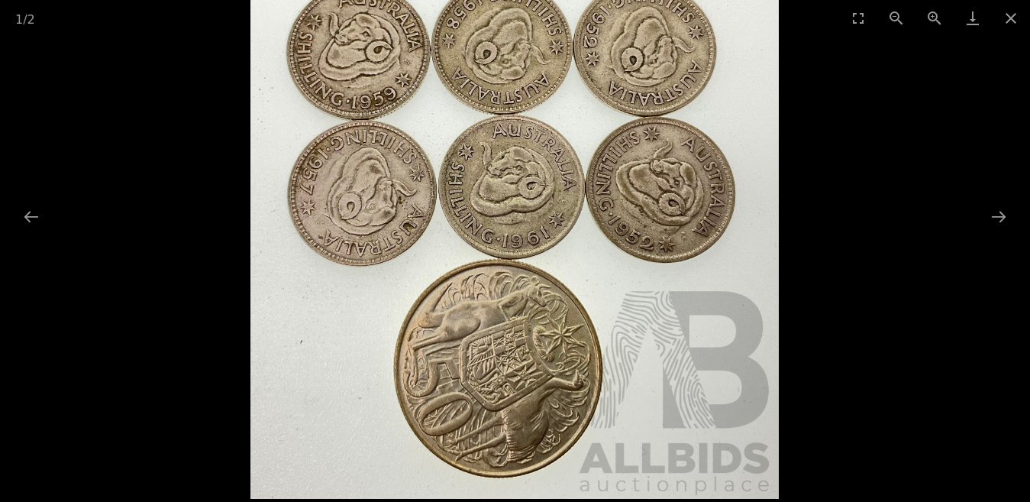
drag, startPoint x: 745, startPoint y: 389, endPoint x: 787, endPoint y: 191, distance: 202.9
click at [787, 191] on div at bounding box center [515, 209] width 1030 height 346
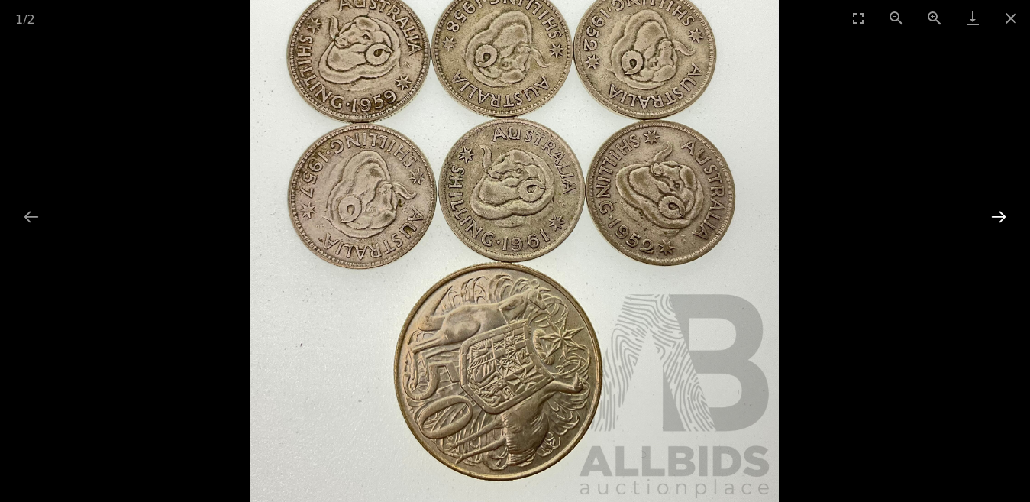
click at [999, 211] on button "Next slide" at bounding box center [999, 217] width 32 height 30
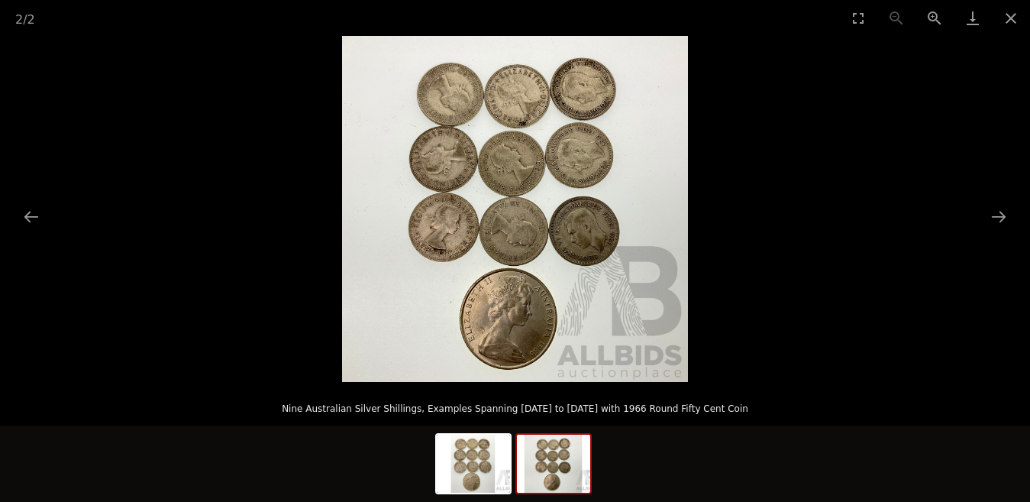
scroll to position [76, 0]
click at [932, 15] on button "Zoom in" at bounding box center [935, 18] width 38 height 36
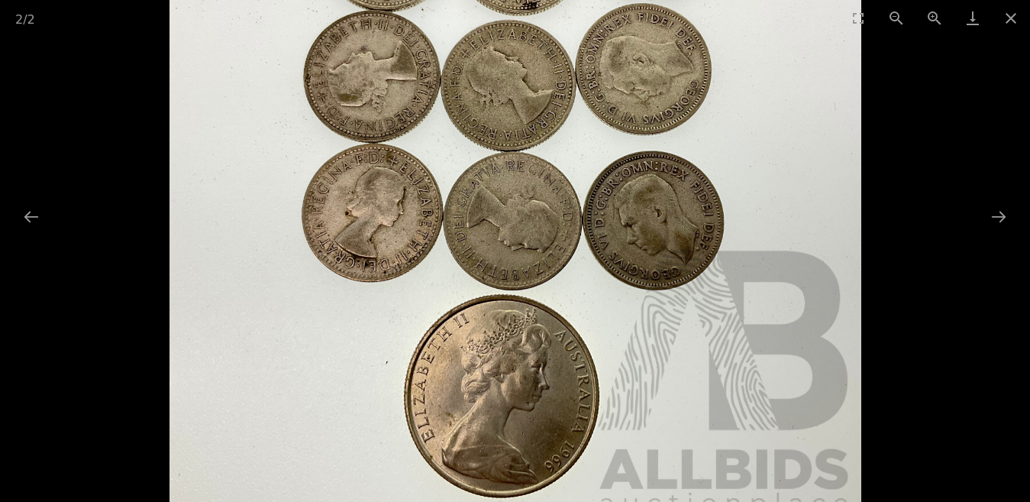
drag, startPoint x: 811, startPoint y: 156, endPoint x: 800, endPoint y: 176, distance: 22.6
click at [800, 176] on img at bounding box center [516, 176] width 692 height 692
click at [1015, 15] on button "Close gallery" at bounding box center [1011, 18] width 38 height 36
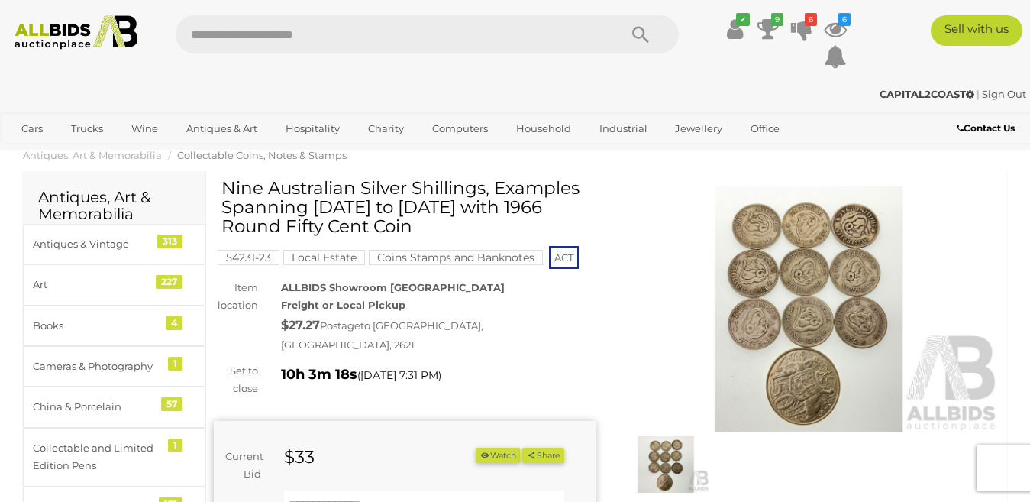
scroll to position [76, 0]
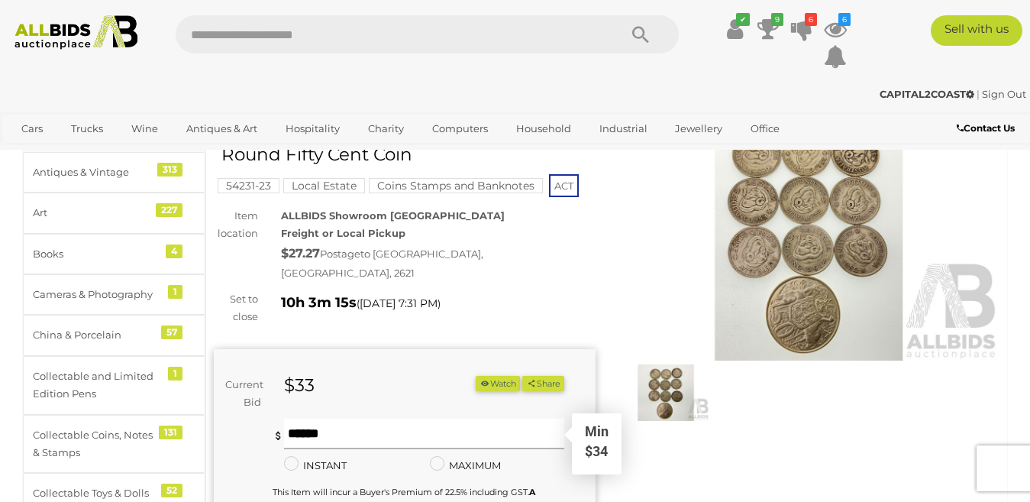
click at [305, 422] on input "text" at bounding box center [424, 433] width 281 height 31
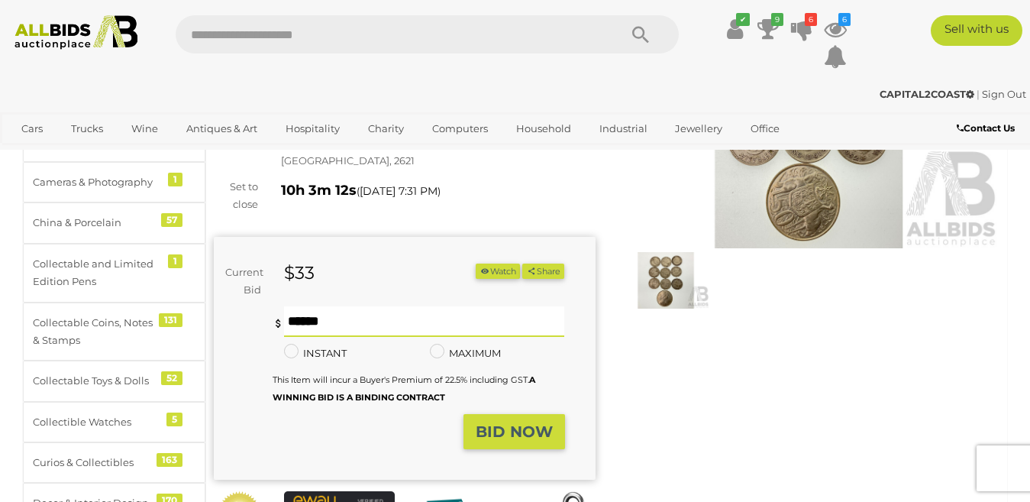
scroll to position [229, 0]
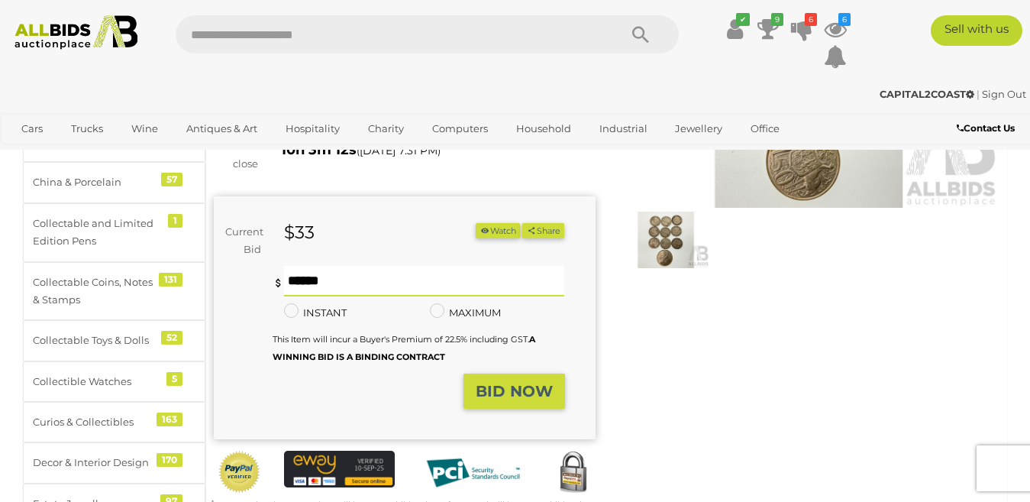
type input "**"
click at [512, 373] on button "BID NOW" at bounding box center [515, 391] width 102 height 36
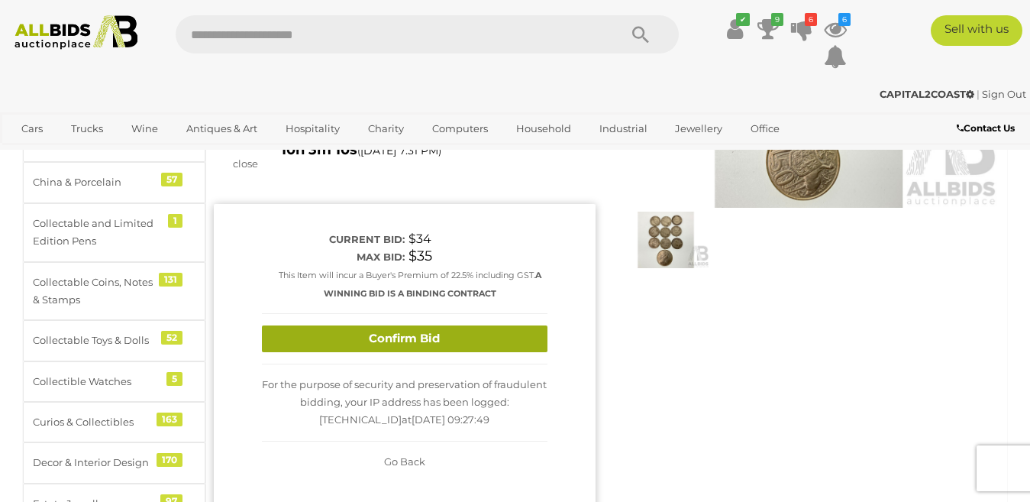
click at [488, 325] on button "Confirm Bid" at bounding box center [405, 338] width 286 height 27
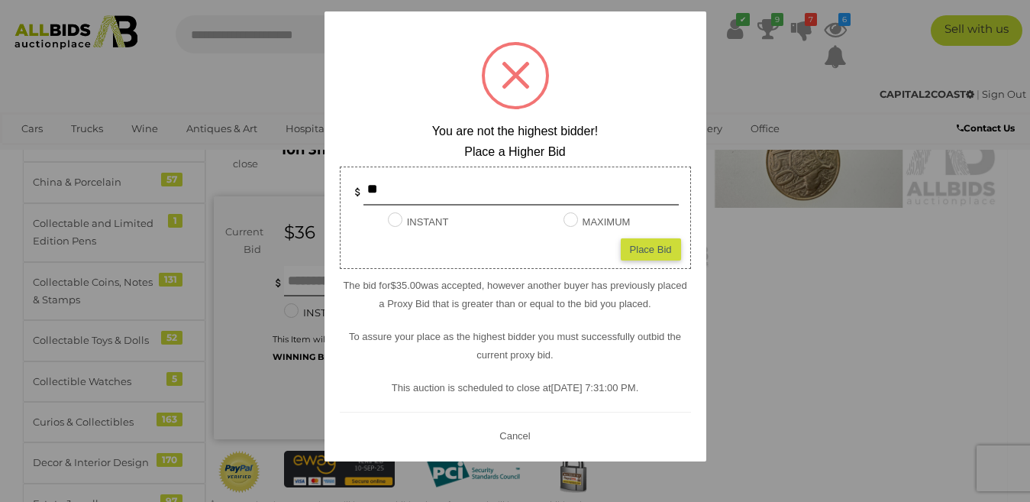
click at [521, 440] on button "Cancel" at bounding box center [515, 435] width 40 height 19
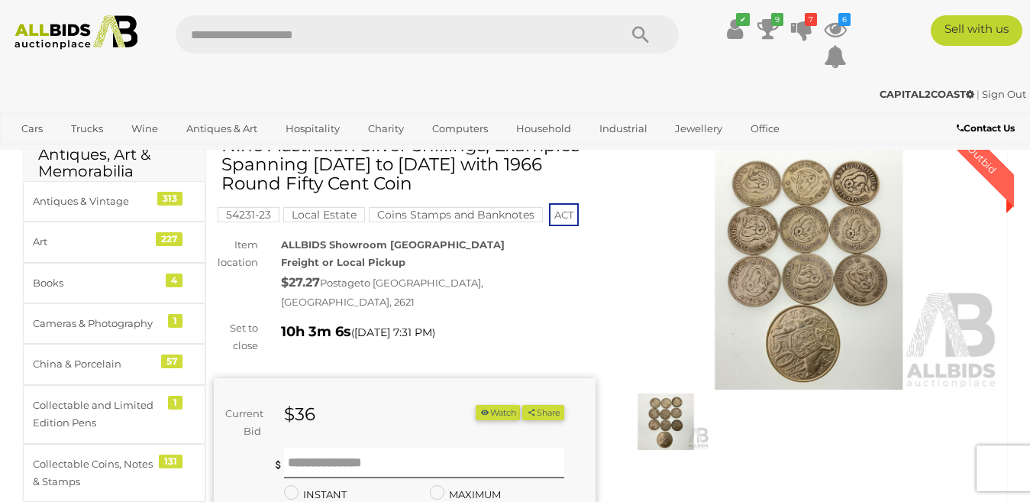
scroll to position [0, 0]
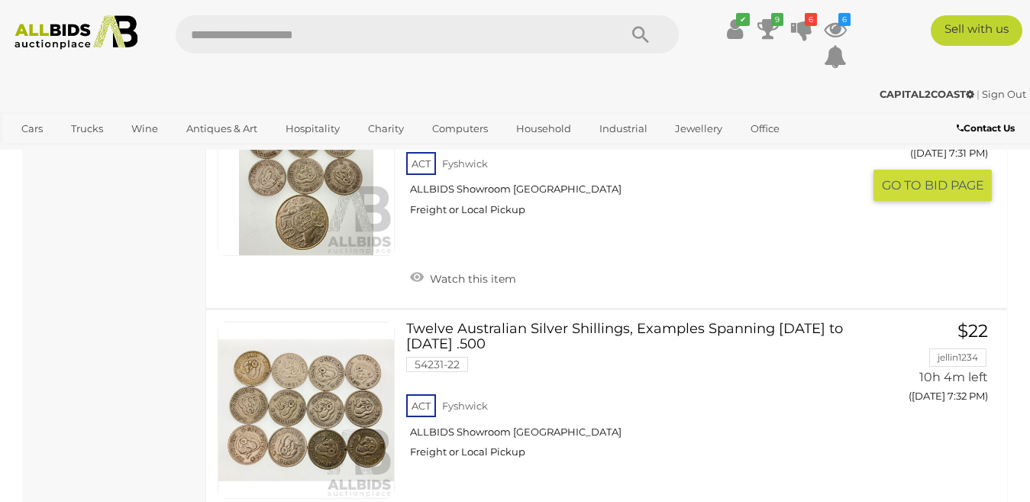
scroll to position [6493, 0]
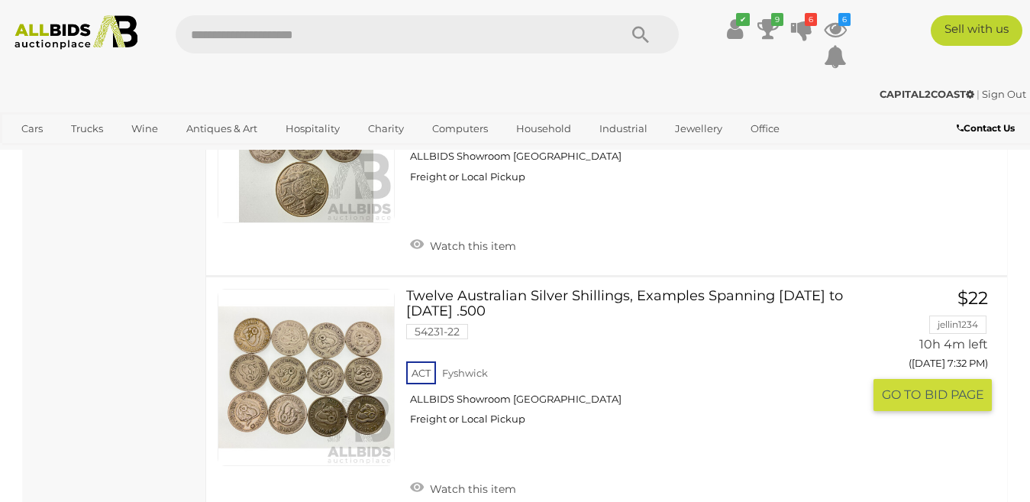
click at [335, 334] on link at bounding box center [306, 377] width 177 height 177
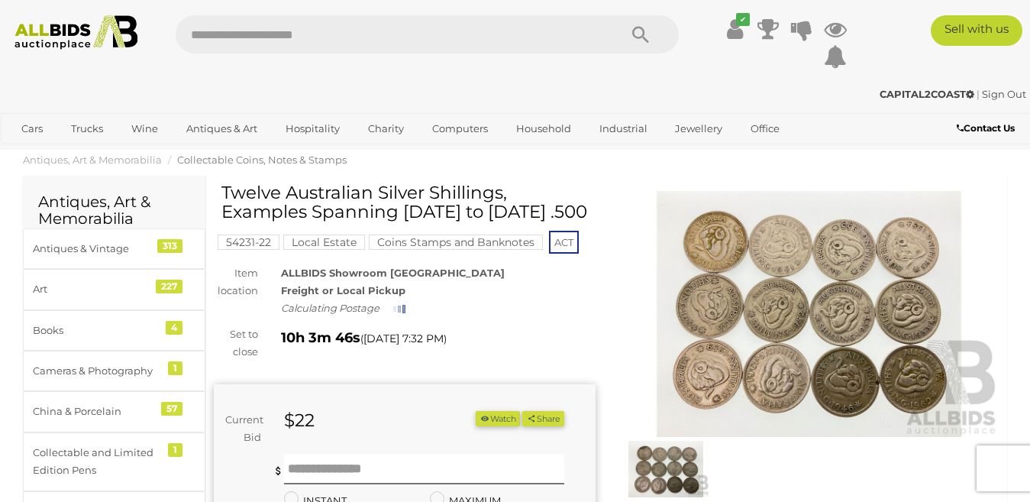
click at [825, 297] on img at bounding box center [810, 314] width 382 height 246
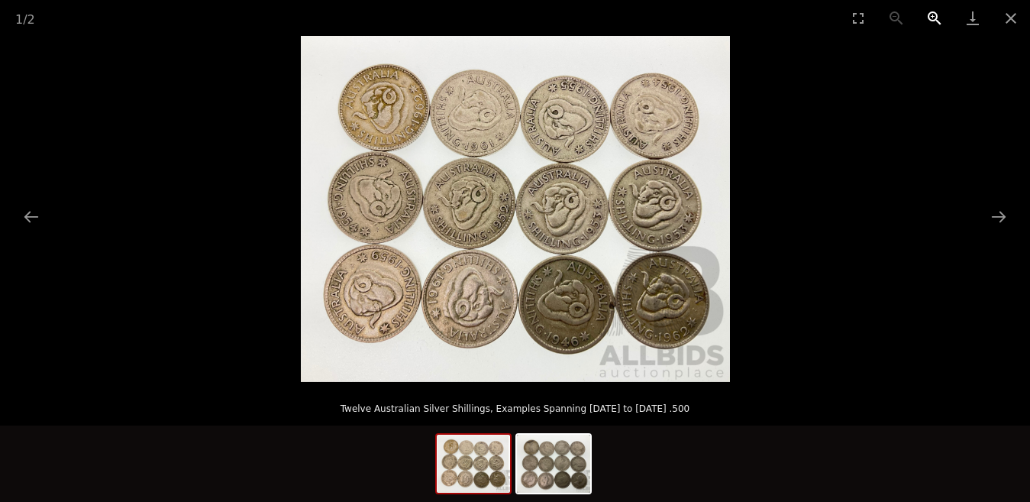
click at [928, 13] on button "Zoom in" at bounding box center [935, 18] width 38 height 36
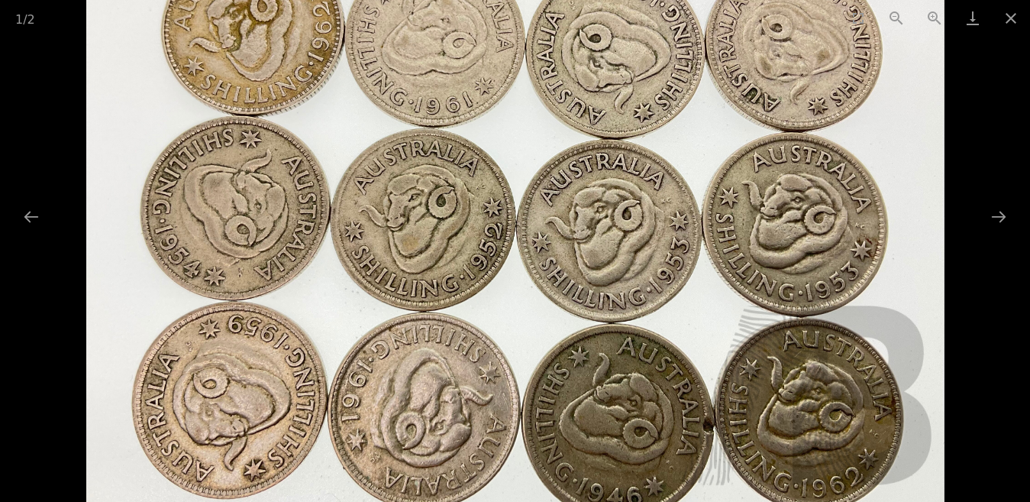
drag, startPoint x: 760, startPoint y: 371, endPoint x: 775, endPoint y: 416, distance: 47.6
click at [775, 416] on img at bounding box center [515, 231] width 858 height 692
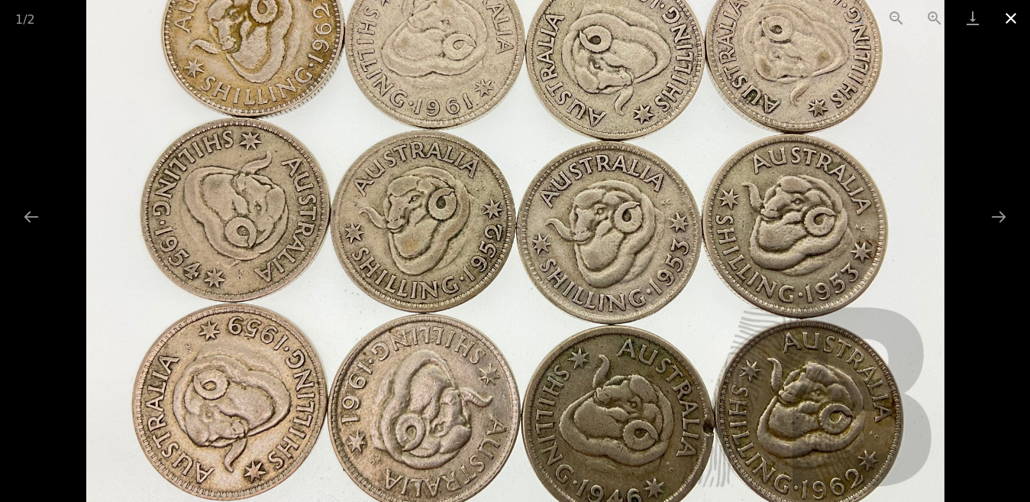
click at [1006, 19] on button "Close gallery" at bounding box center [1011, 18] width 38 height 36
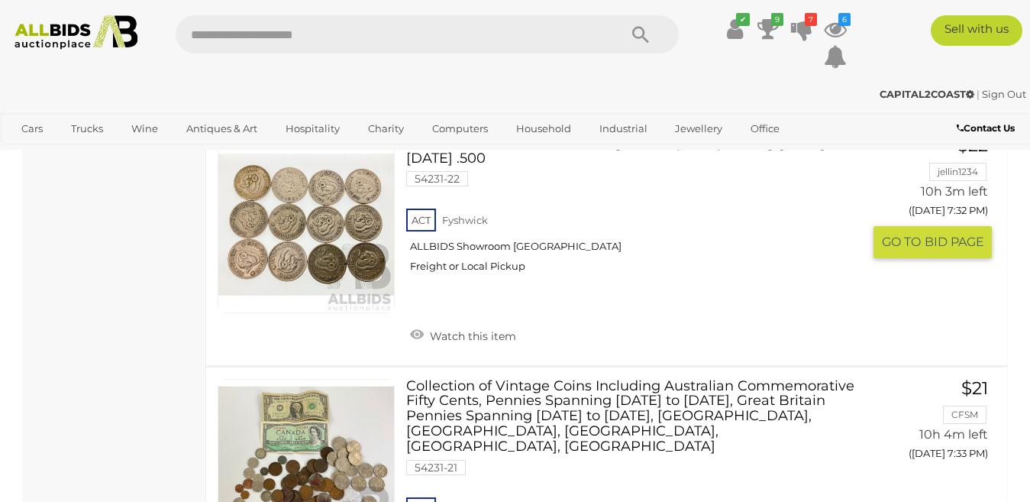
scroll to position [6722, 0]
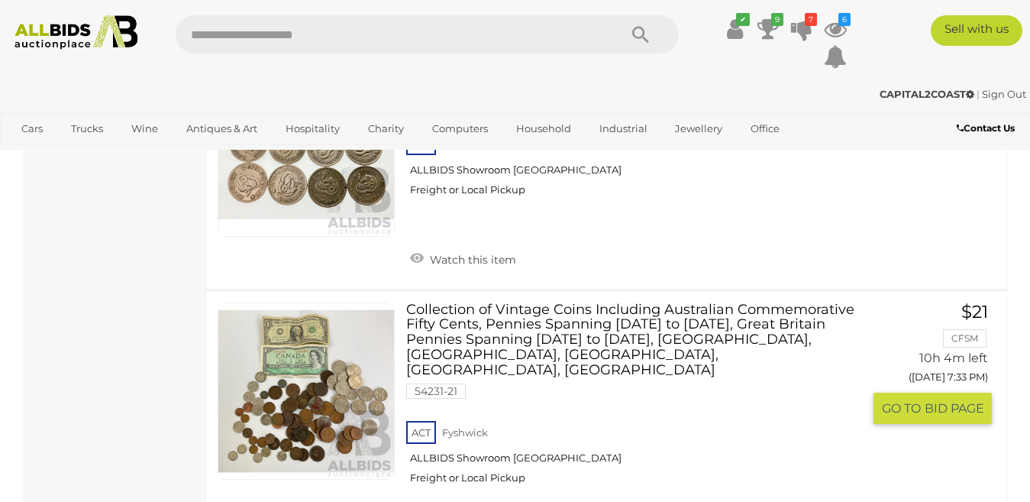
click at [322, 342] on link at bounding box center [306, 390] width 177 height 177
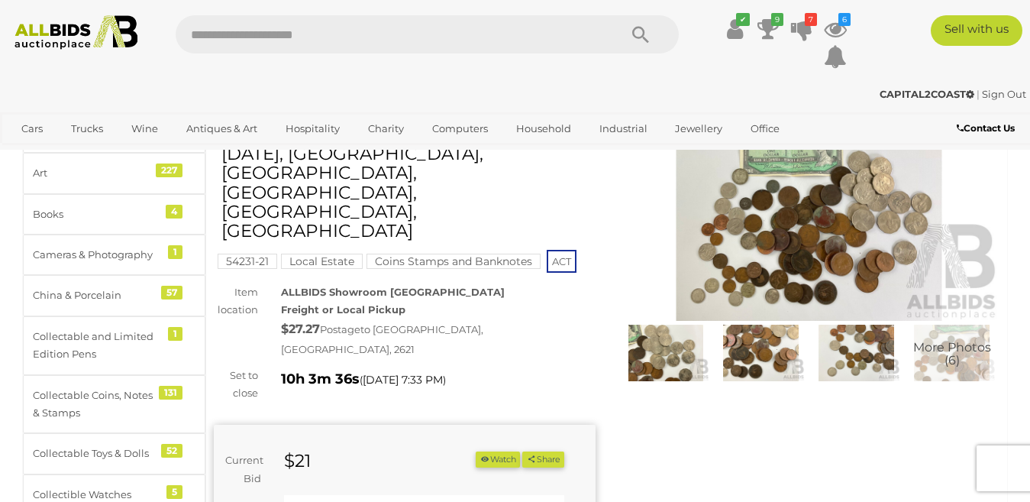
scroll to position [153, 0]
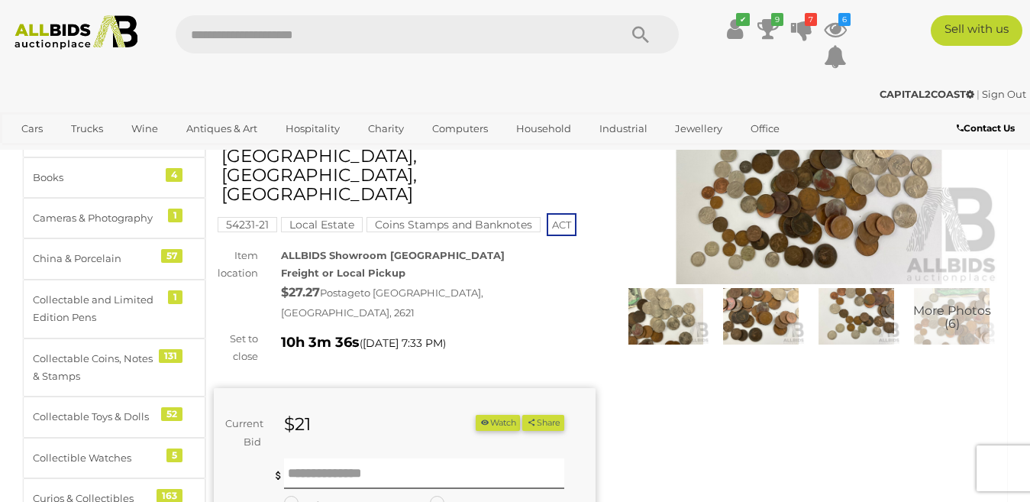
click at [780, 213] on img at bounding box center [810, 161] width 382 height 246
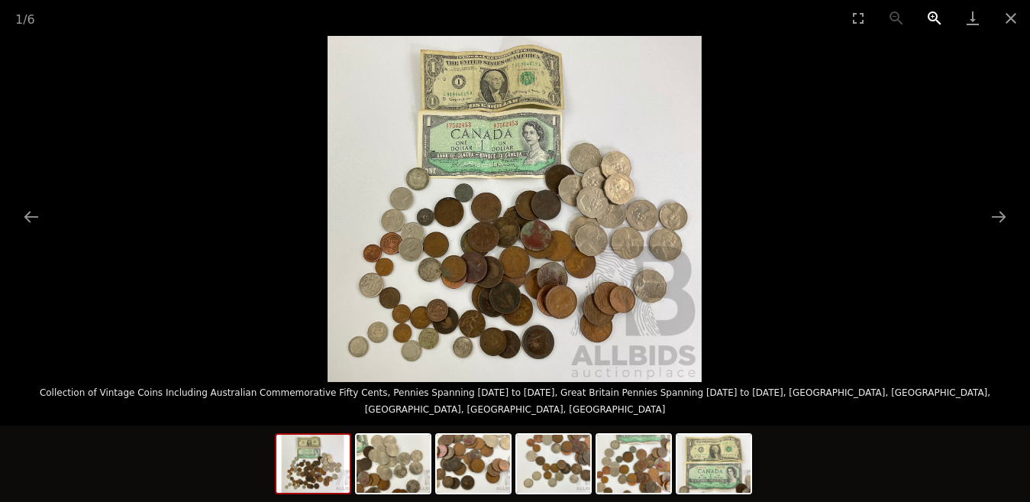
click at [934, 16] on button "Zoom in" at bounding box center [935, 18] width 38 height 36
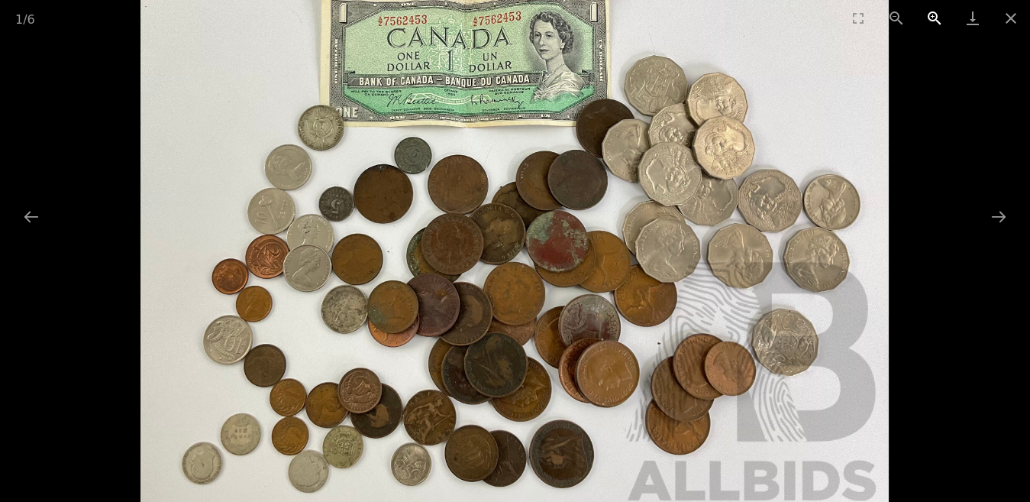
click at [934, 16] on button "Zoom in" at bounding box center [935, 18] width 38 height 36
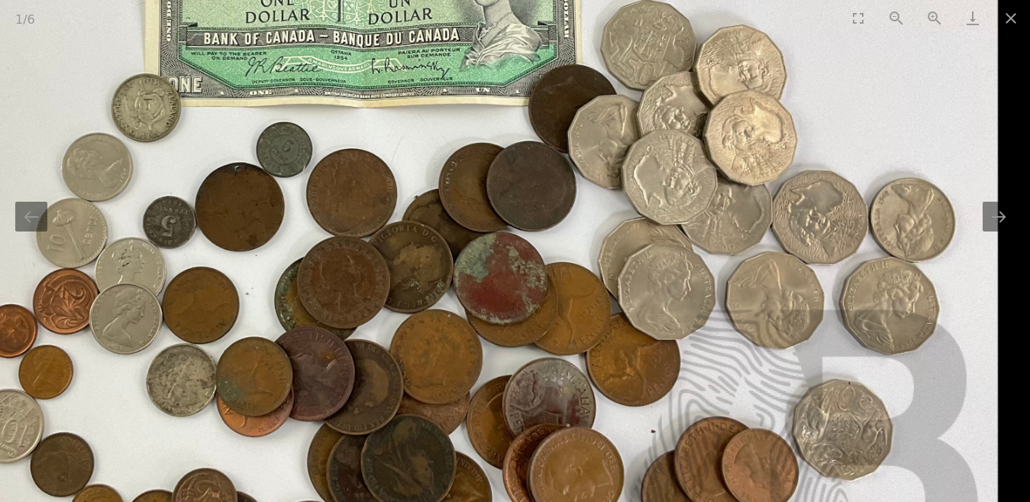
drag, startPoint x: 735, startPoint y: 284, endPoint x: 493, endPoint y: 305, distance: 243.0
click at [493, 305] on img at bounding box center [437, 198] width 1123 height 1038
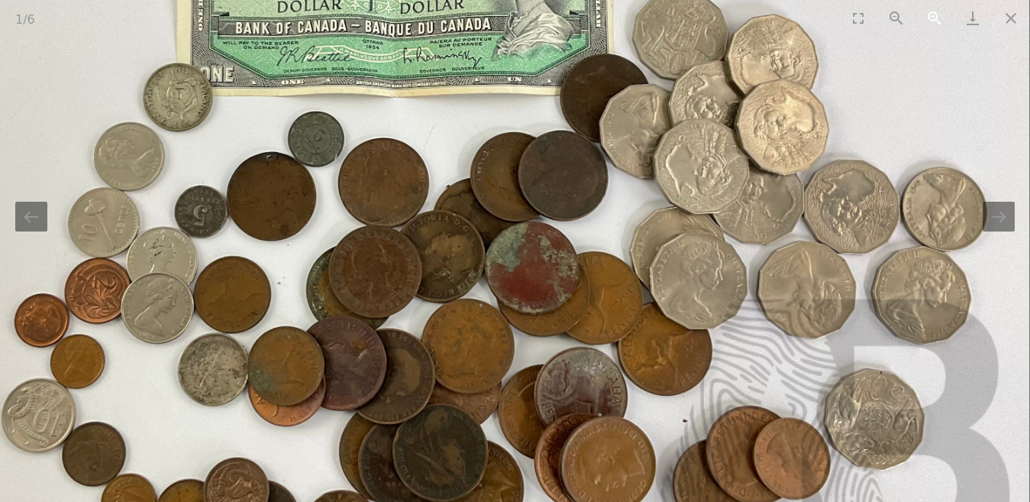
click at [929, 19] on button "Zoom in" at bounding box center [935, 18] width 38 height 36
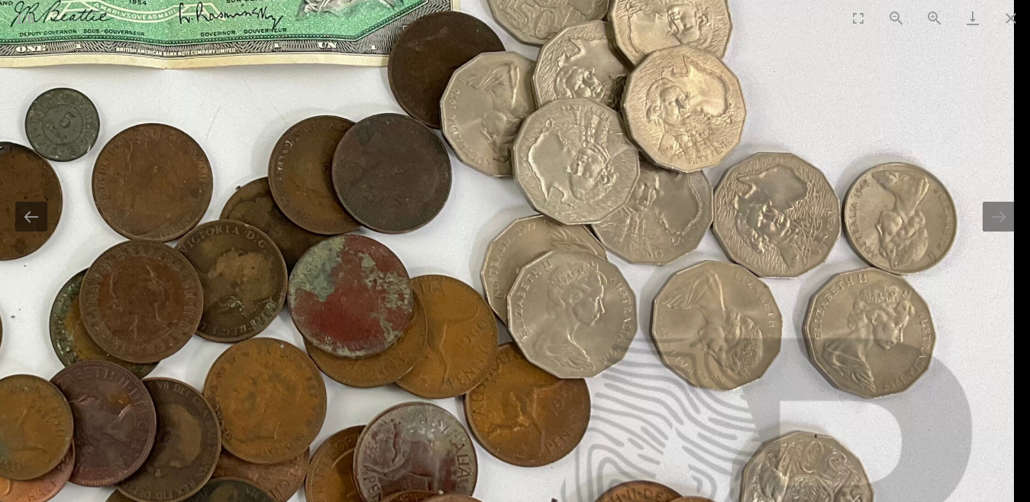
drag, startPoint x: 868, startPoint y: 298, endPoint x: 418, endPoint y: 121, distance: 482.4
click at [418, 122] on img at bounding box center [266, 190] width 1498 height 1384
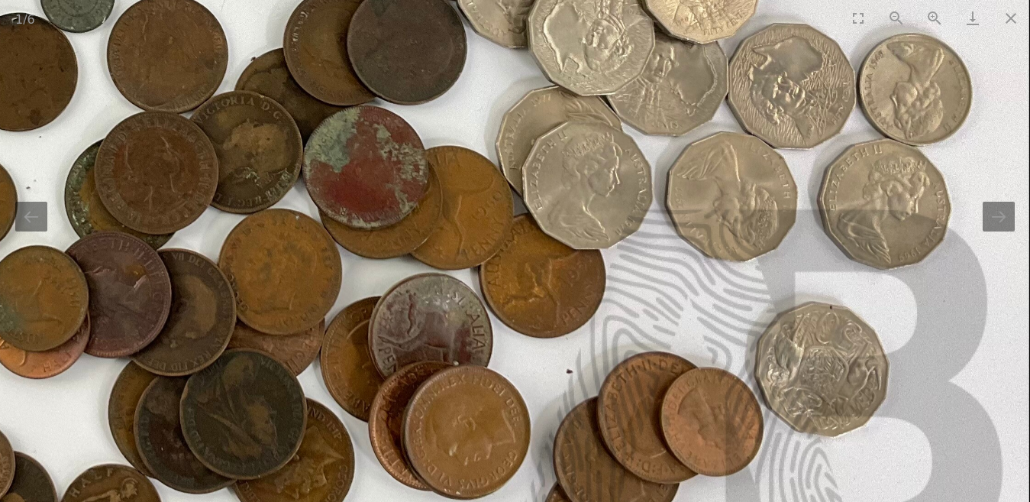
drag, startPoint x: 610, startPoint y: 371, endPoint x: 606, endPoint y: 256, distance: 115.4
click at [606, 256] on img at bounding box center [282, 60] width 1498 height 1384
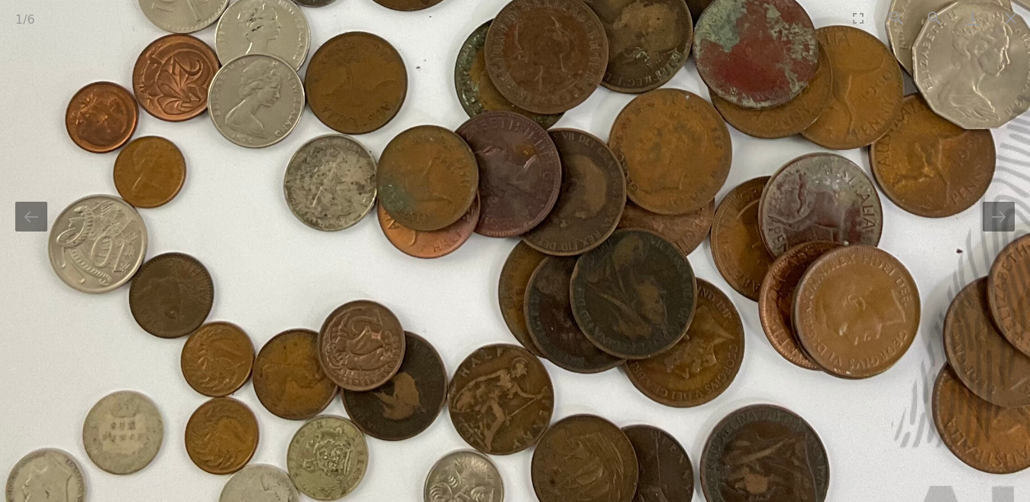
drag, startPoint x: 476, startPoint y: 267, endPoint x: 868, endPoint y: 147, distance: 410.4
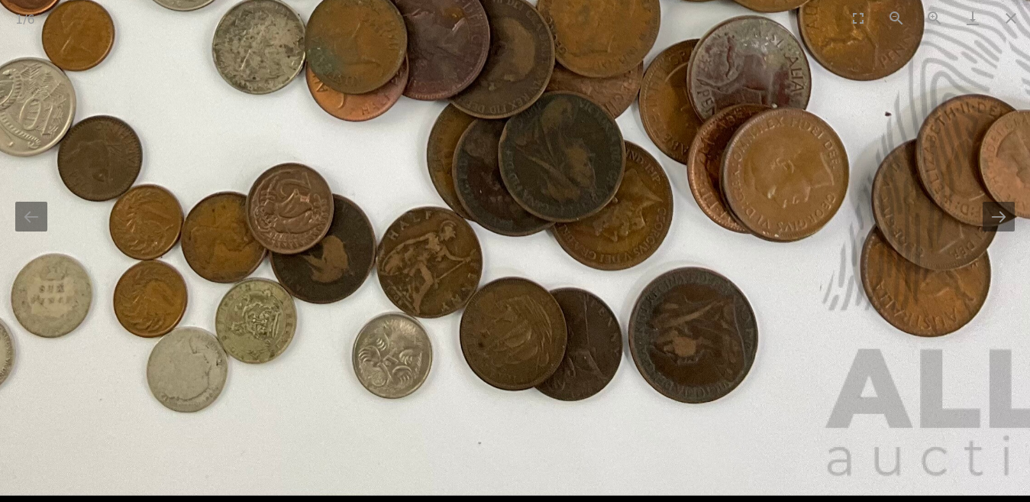
drag, startPoint x: 596, startPoint y: 448, endPoint x: 503, endPoint y: 285, distance: 187.5
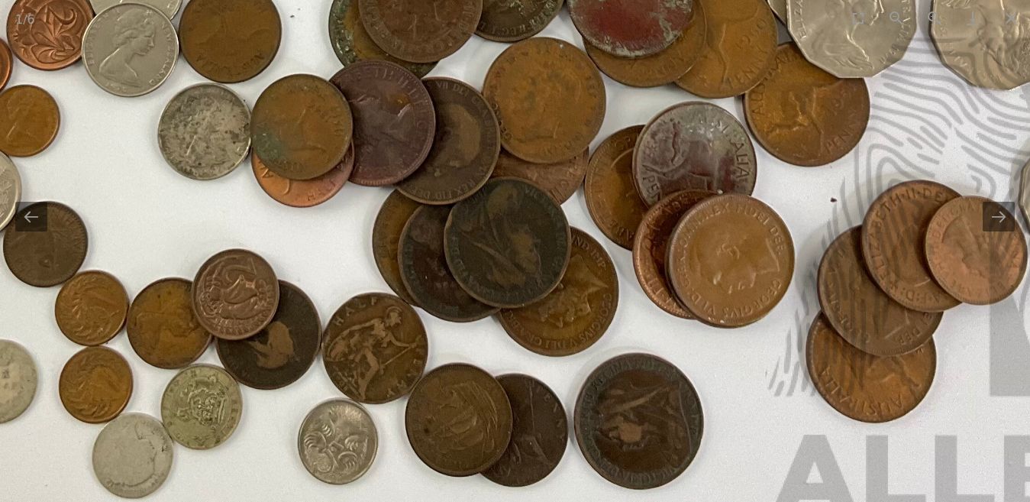
drag, startPoint x: 632, startPoint y: 395, endPoint x: 582, endPoint y: 474, distance: 93.7
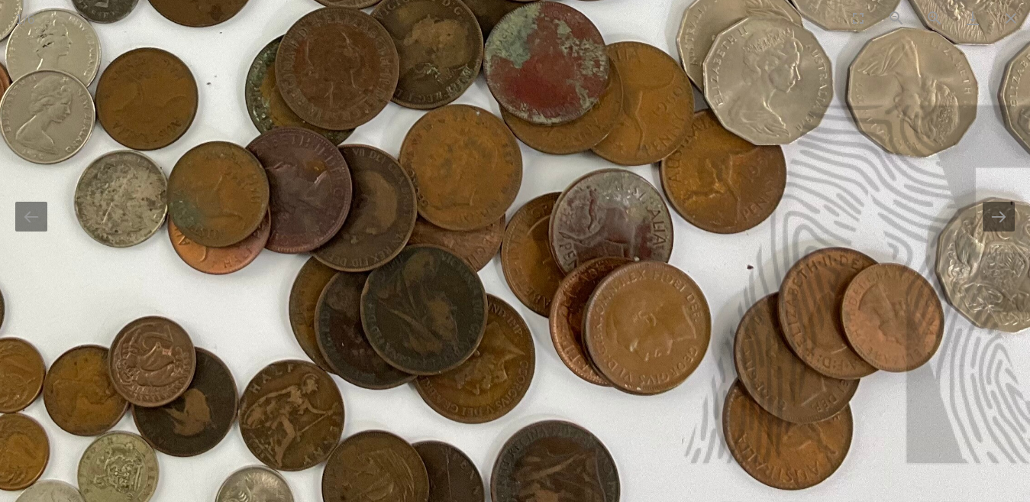
drag, startPoint x: 655, startPoint y: 395, endPoint x: 566, endPoint y: 460, distance: 110.4
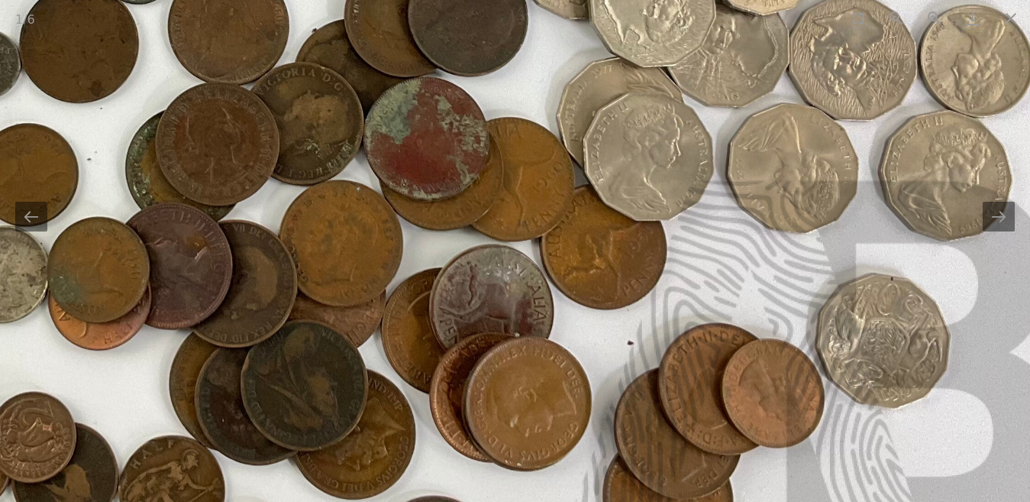
drag, startPoint x: 713, startPoint y: 373, endPoint x: 612, endPoint y: 440, distance: 120.7
click at [612, 440] on img at bounding box center [343, 32] width 1498 height 1384
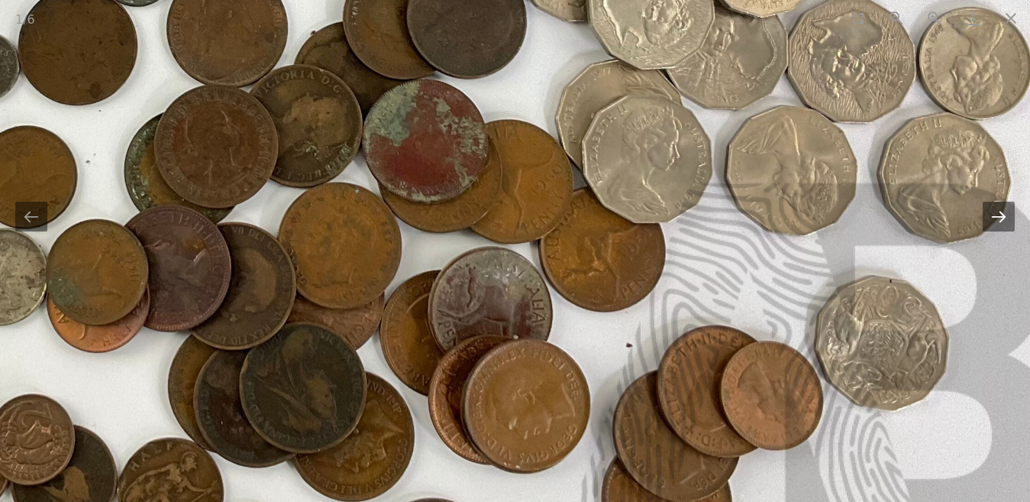
click at [1003, 212] on button "Next slide" at bounding box center [999, 217] width 32 height 30
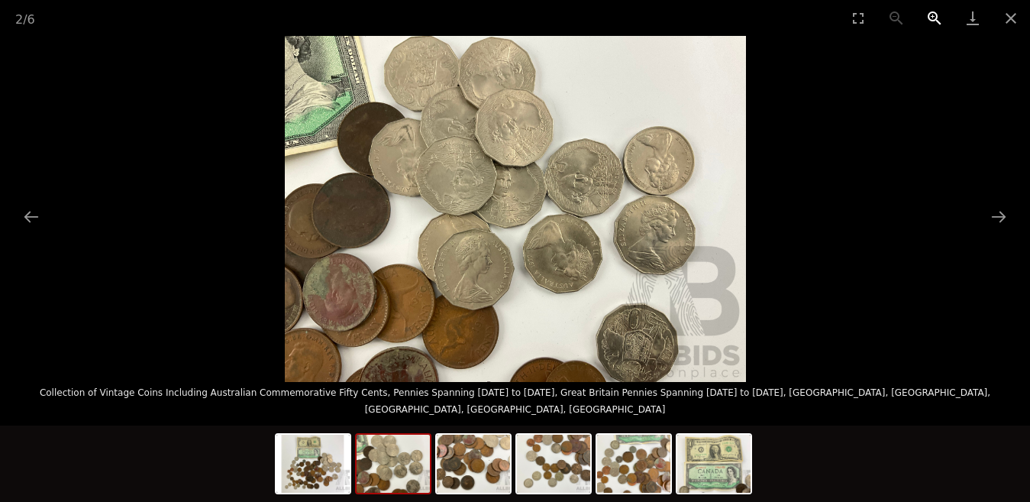
click at [935, 14] on button "Zoom in" at bounding box center [935, 18] width 38 height 36
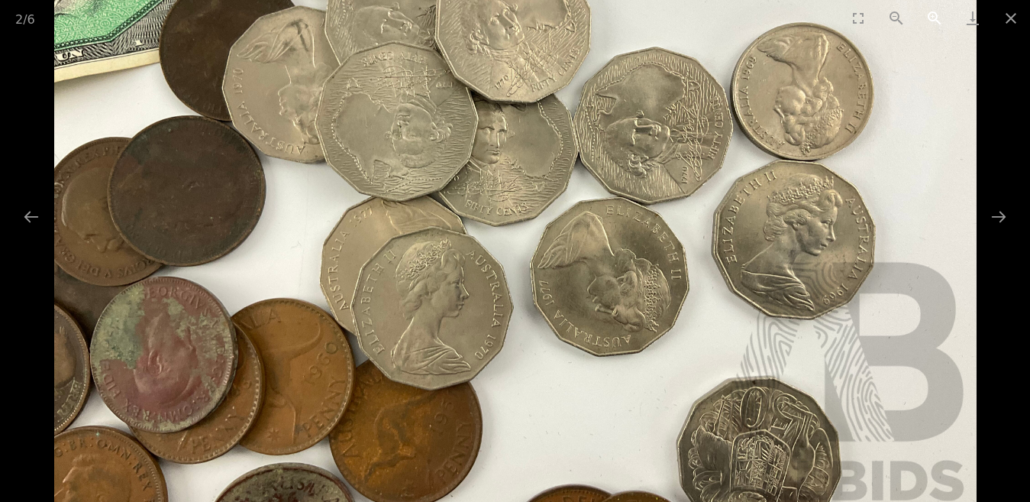
click at [935, 14] on button "Zoom in" at bounding box center [935, 18] width 38 height 36
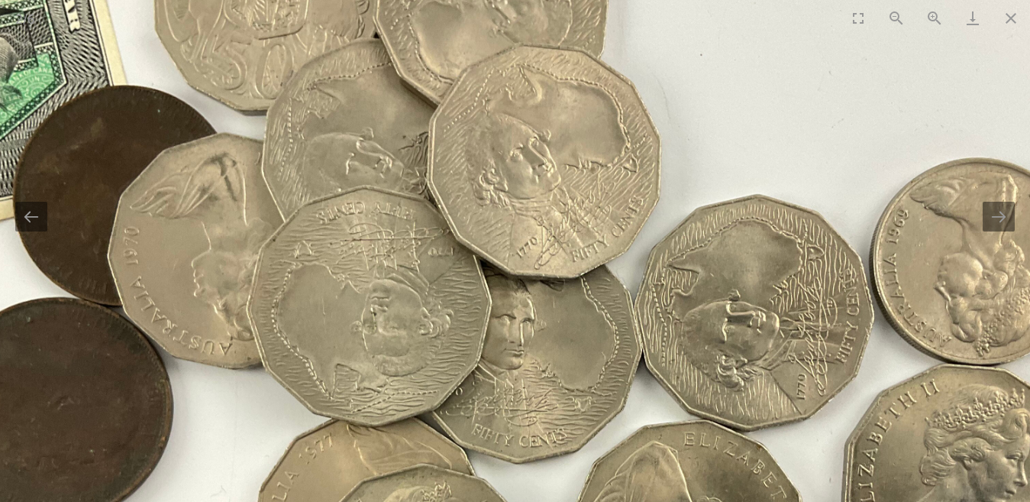
drag, startPoint x: 857, startPoint y: 124, endPoint x: 889, endPoint y: 363, distance: 241.2
click at [889, 363] on img at bounding box center [548, 406] width 1384 height 1038
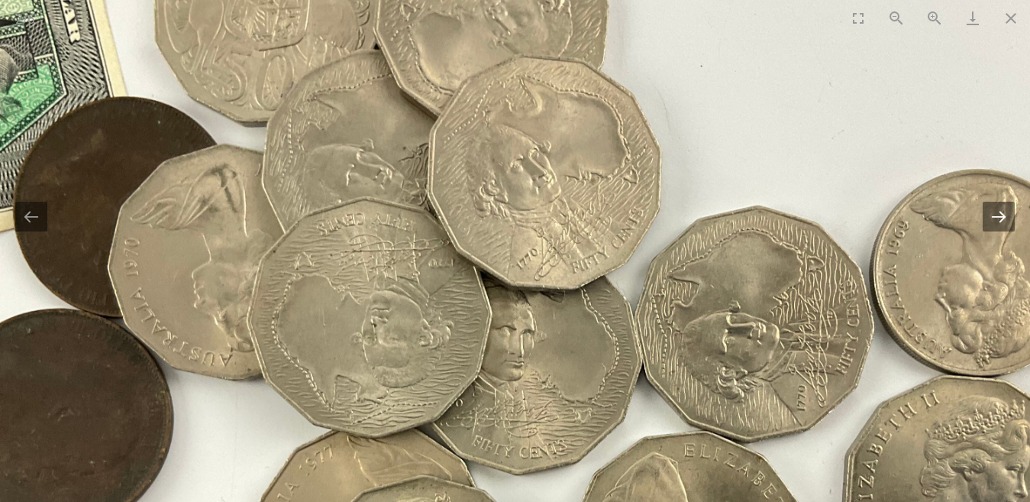
click at [997, 214] on button "Next slide" at bounding box center [999, 217] width 32 height 30
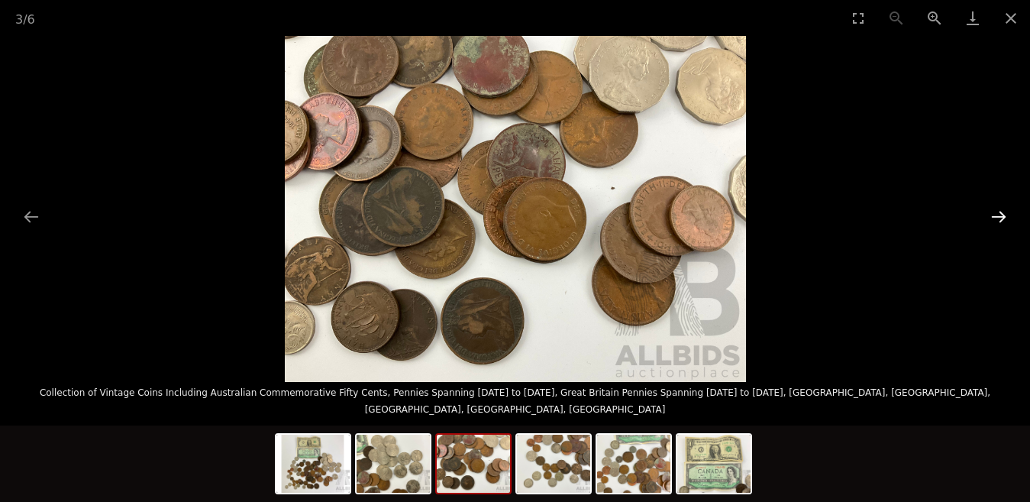
click at [997, 214] on button "Next slide" at bounding box center [999, 217] width 32 height 30
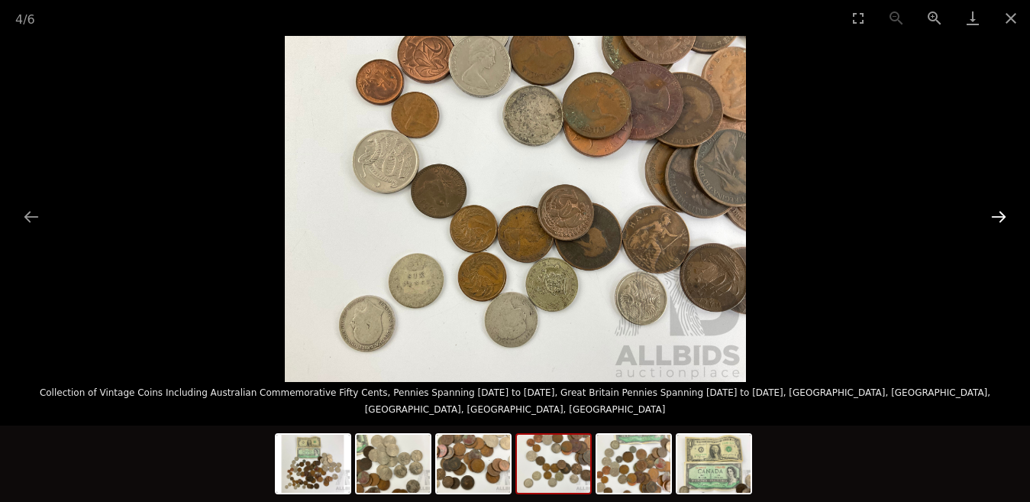
click at [997, 214] on button "Next slide" at bounding box center [999, 217] width 32 height 30
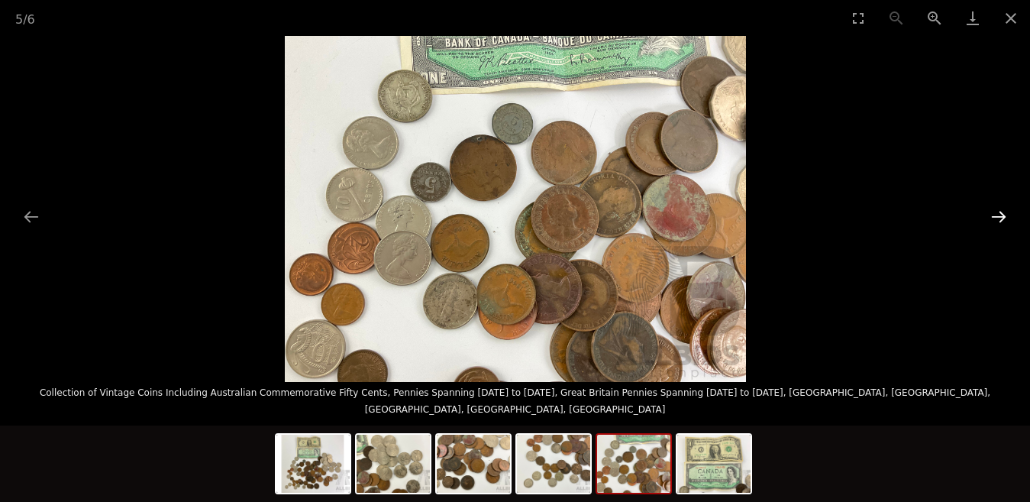
click at [997, 214] on button "Next slide" at bounding box center [999, 217] width 32 height 30
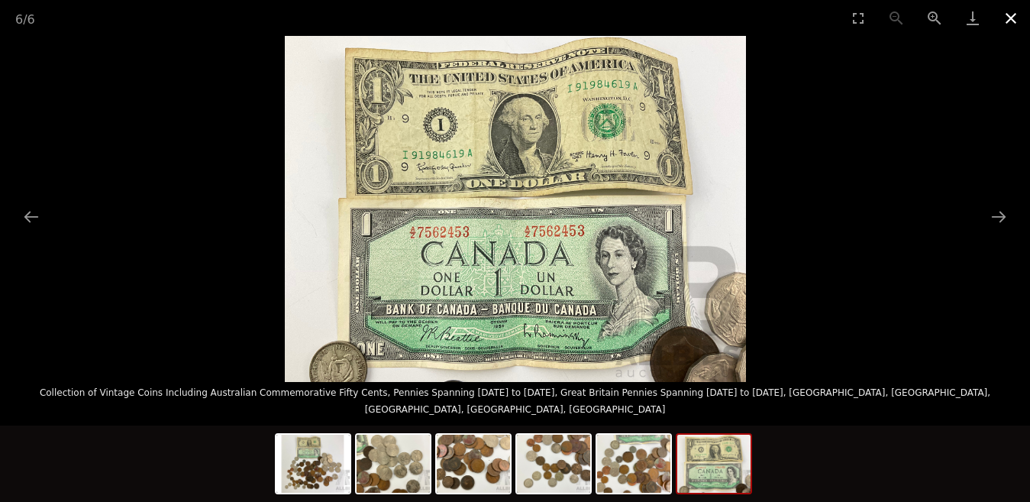
click at [1011, 21] on button "Close gallery" at bounding box center [1011, 18] width 38 height 36
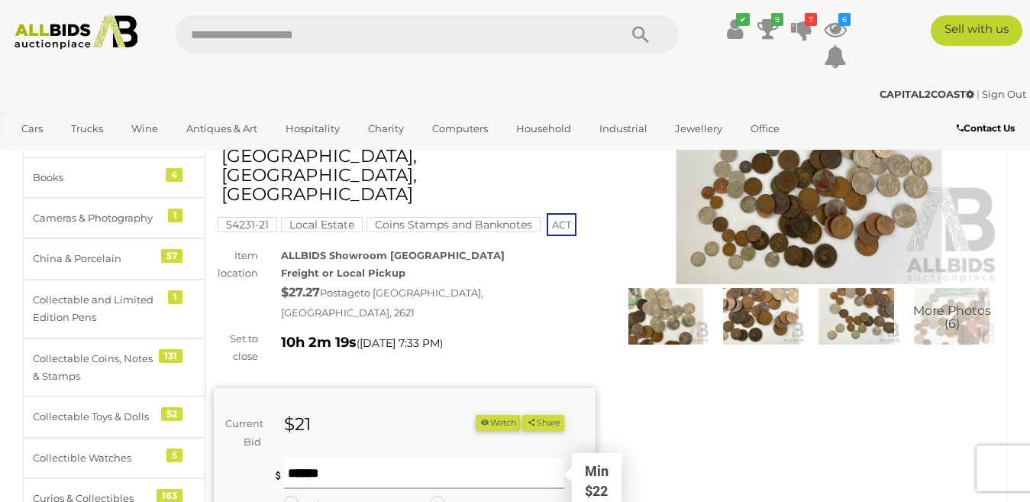
click at [302, 458] on input "text" at bounding box center [424, 473] width 281 height 31
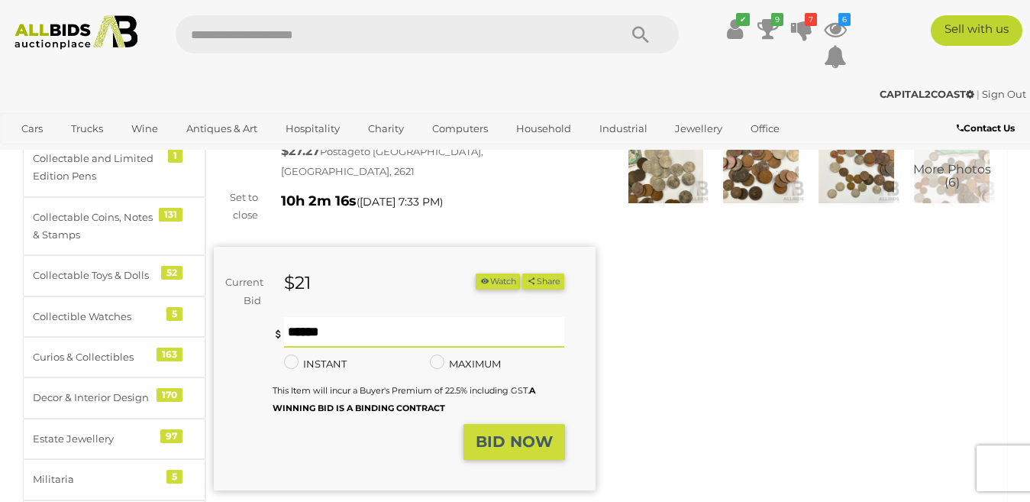
scroll to position [305, 0]
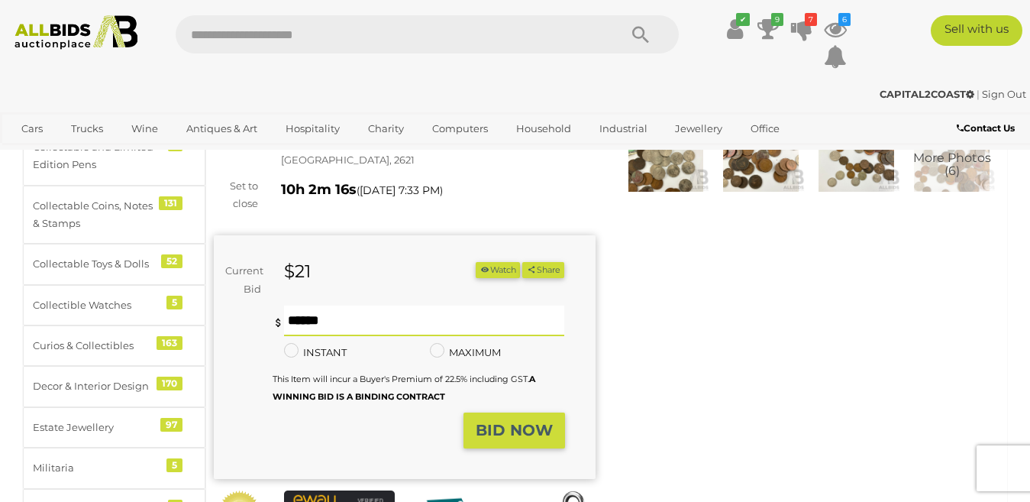
type input "**"
click at [491, 421] on strong "BID NOW" at bounding box center [514, 430] width 77 height 18
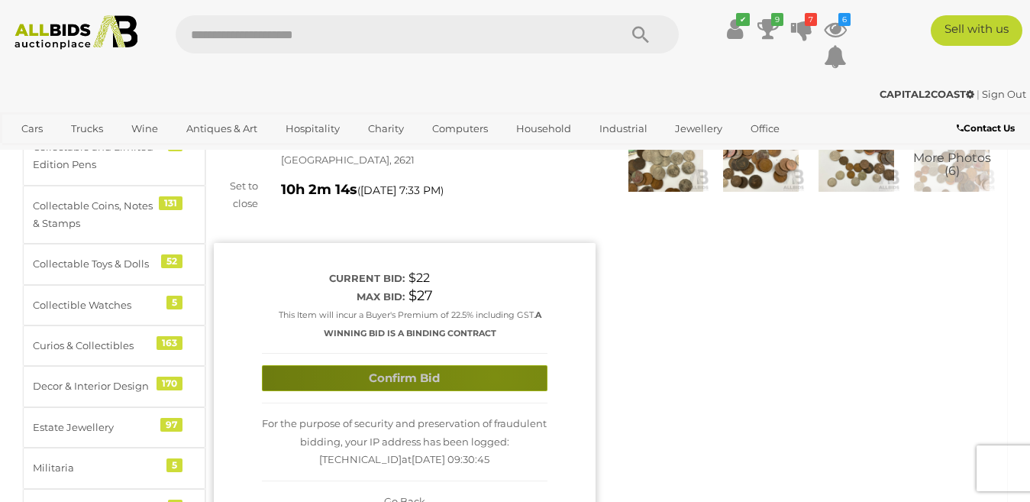
click at [495, 365] on button "Confirm Bid" at bounding box center [405, 378] width 286 height 27
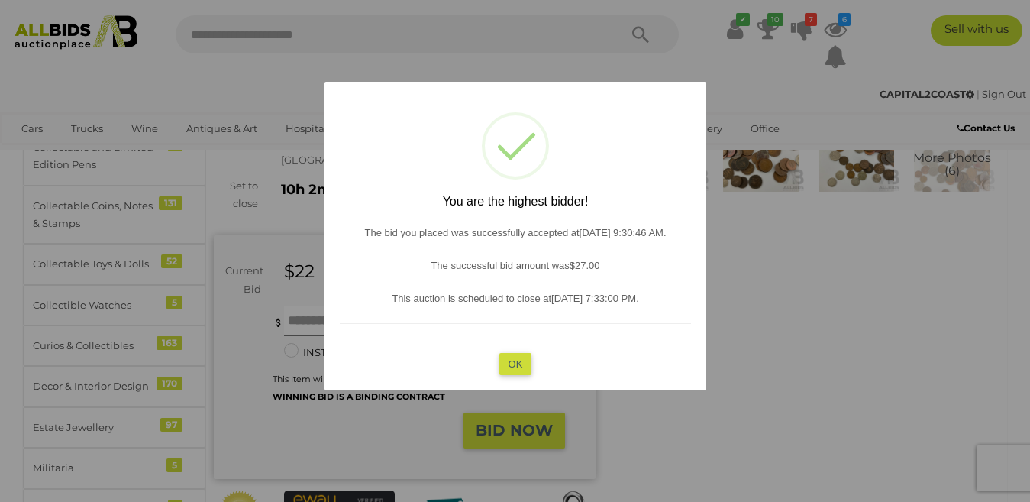
click at [512, 362] on button "OK" at bounding box center [515, 363] width 33 height 22
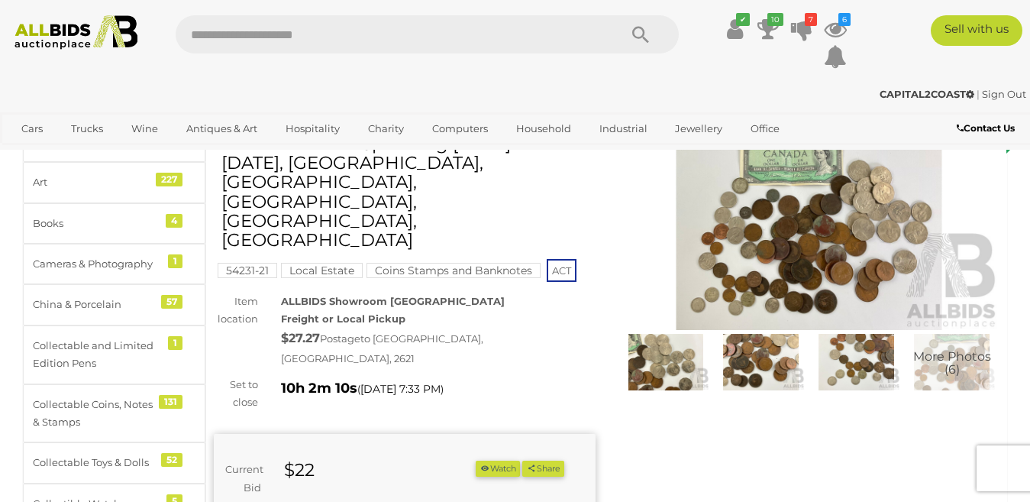
scroll to position [0, 0]
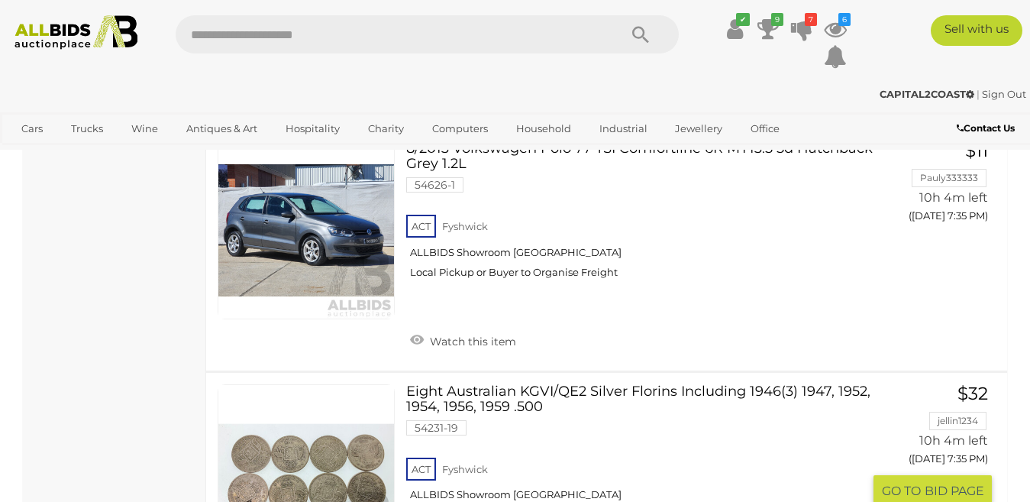
scroll to position [7513, 0]
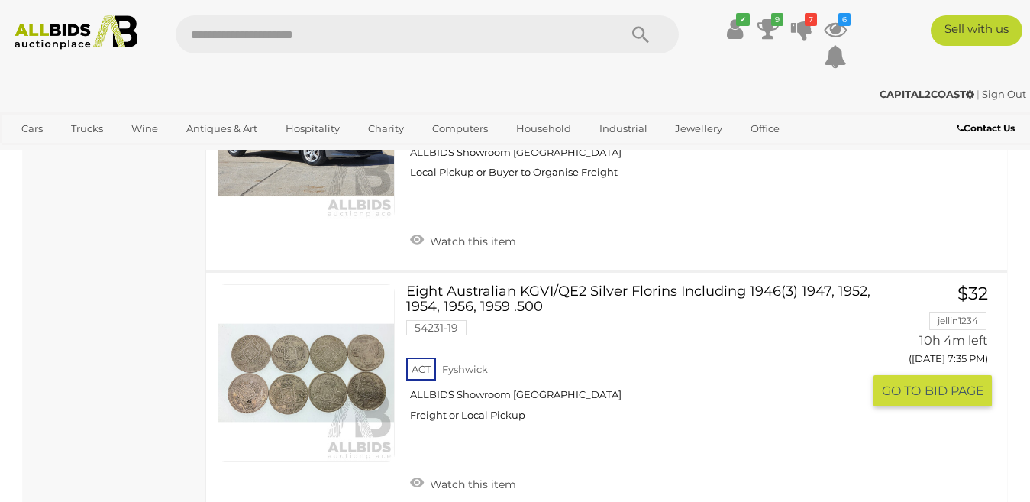
click at [322, 286] on link at bounding box center [306, 372] width 177 height 177
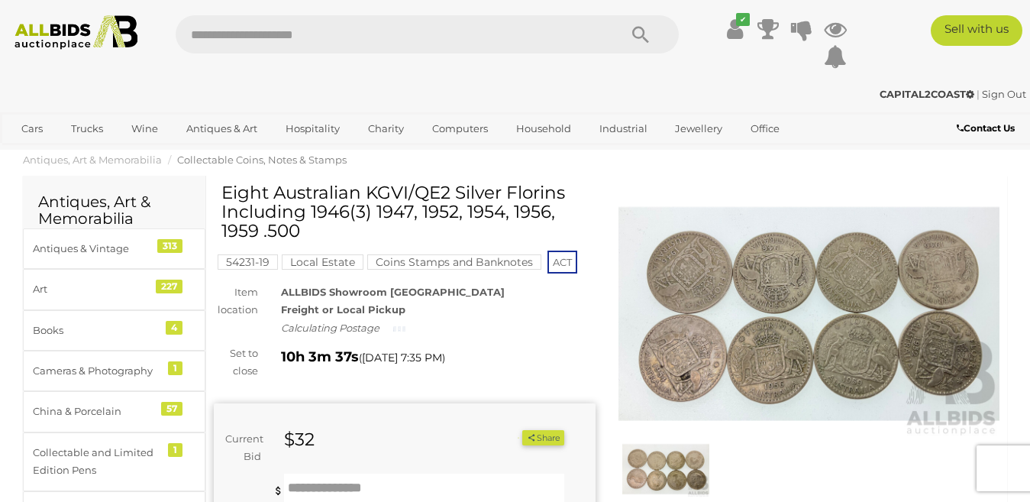
click at [818, 318] on img at bounding box center [810, 314] width 382 height 246
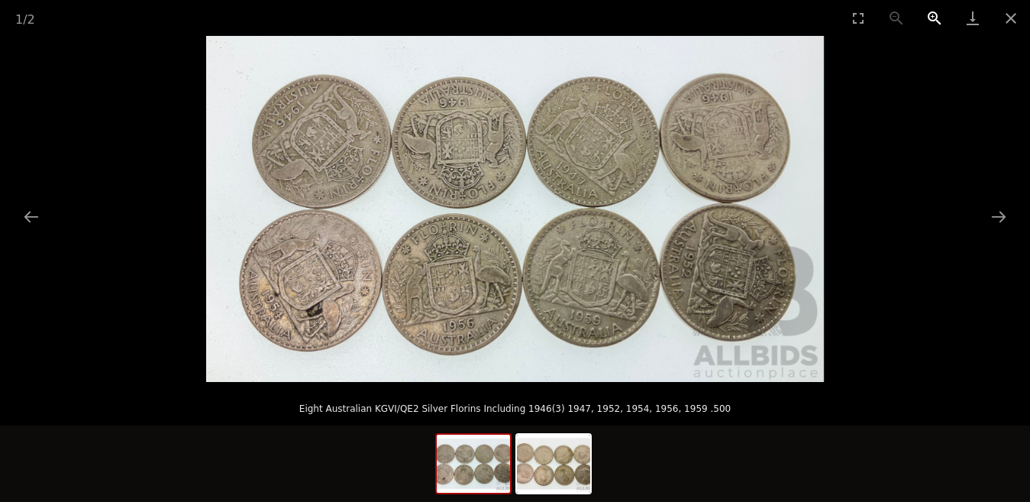
click at [932, 14] on button "Zoom in" at bounding box center [935, 18] width 38 height 36
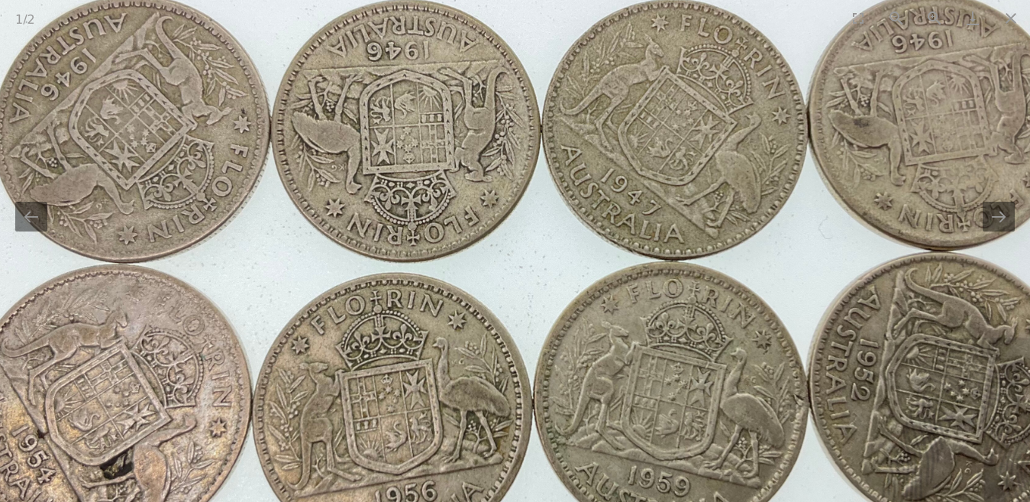
drag, startPoint x: 625, startPoint y: 208, endPoint x: 625, endPoint y: 284, distance: 76.4
click at [625, 284] on img at bounding box center [518, 264] width 1236 height 692
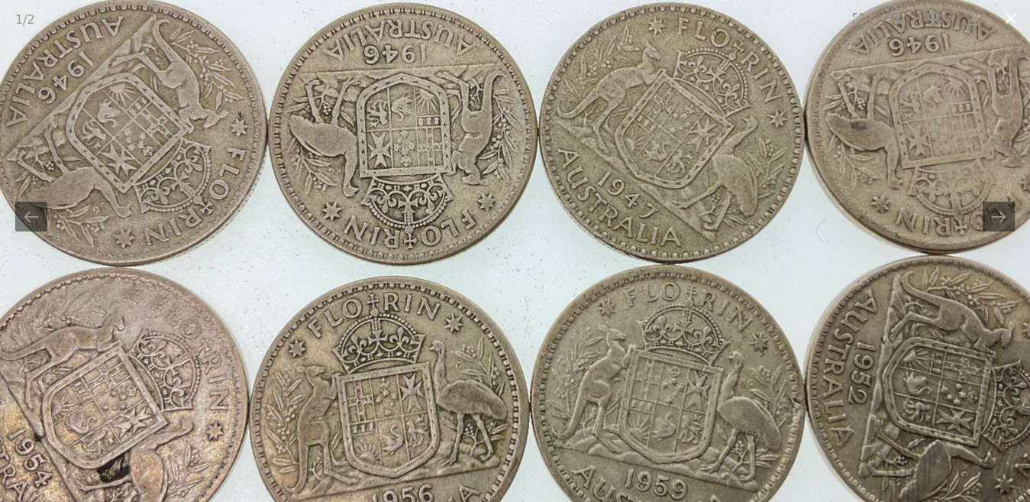
click at [1010, 18] on button "Close gallery" at bounding box center [1011, 18] width 38 height 36
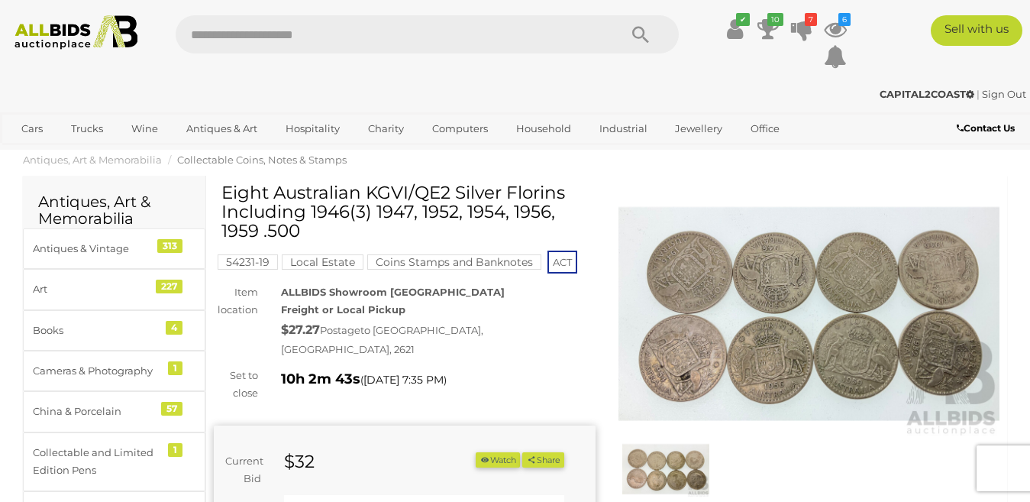
drag, startPoint x: 616, startPoint y: 309, endPoint x: 602, endPoint y: 251, distance: 59.1
click at [602, 250] on div "Winning Outbid Warranty Charity" at bounding box center [606, 481] width 809 height 596
click at [603, 289] on div "ALLBIDS Showroom Fyshwick Freight or Local Pickup $27.27 Postage to BUNGENDORE,…" at bounding box center [438, 321] width 337 height 76
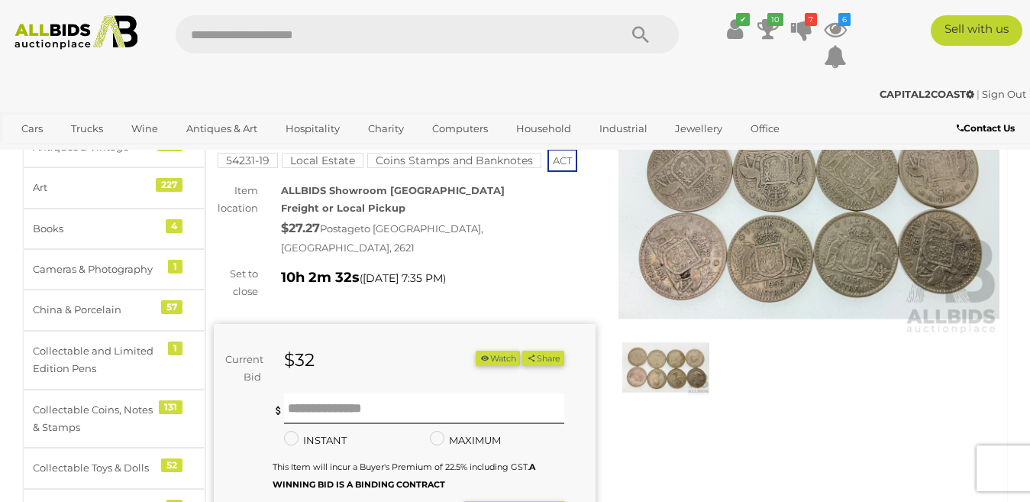
scroll to position [93, 0]
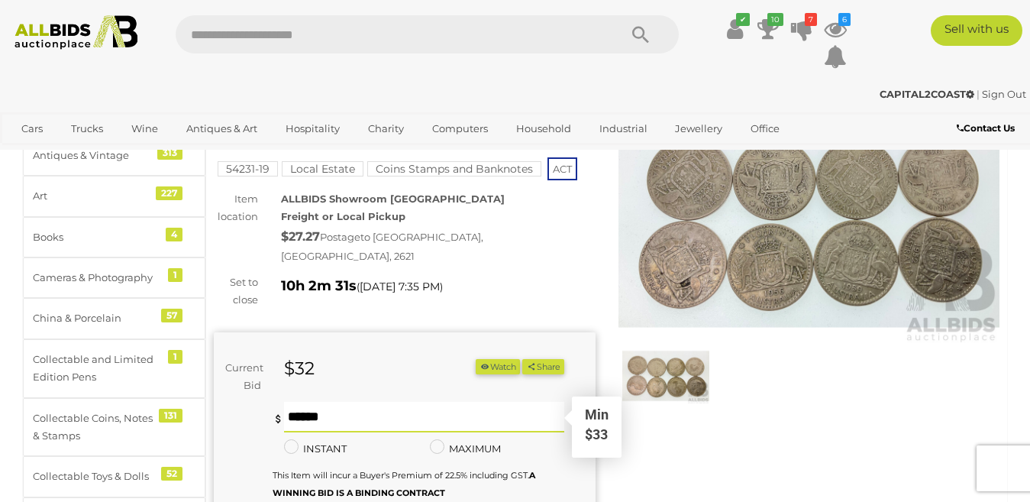
click at [312, 402] on input "text" at bounding box center [424, 417] width 281 height 31
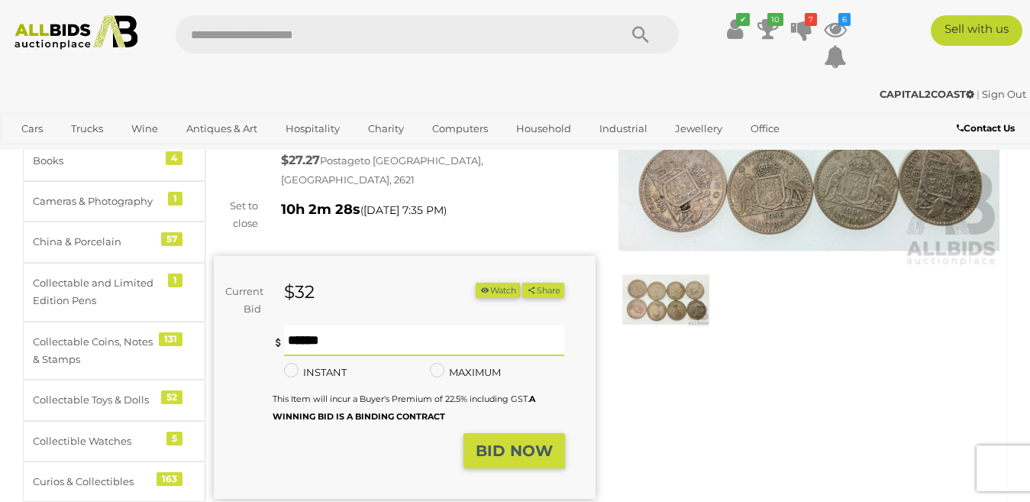
type input "**"
click at [530, 441] on strong "BID NOW" at bounding box center [514, 450] width 77 height 18
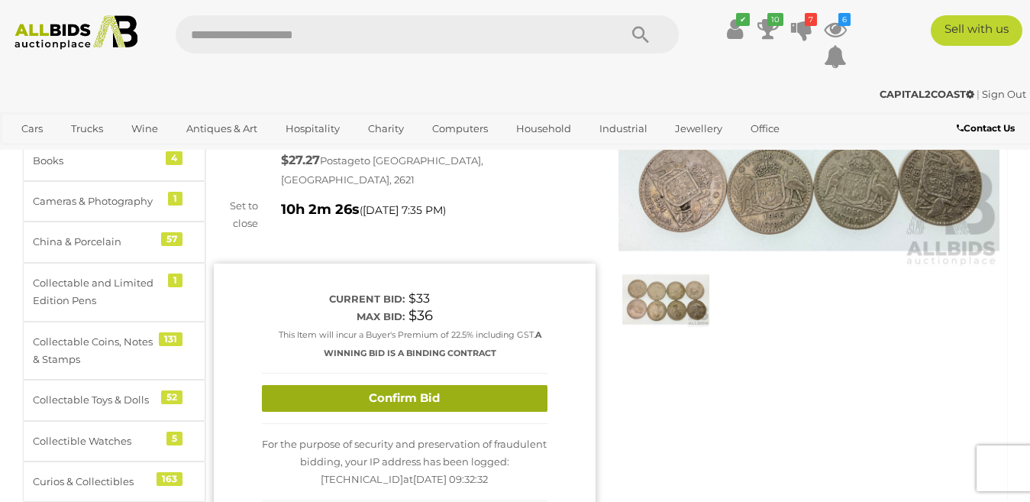
click at [478, 385] on button "Confirm Bid" at bounding box center [405, 398] width 286 height 27
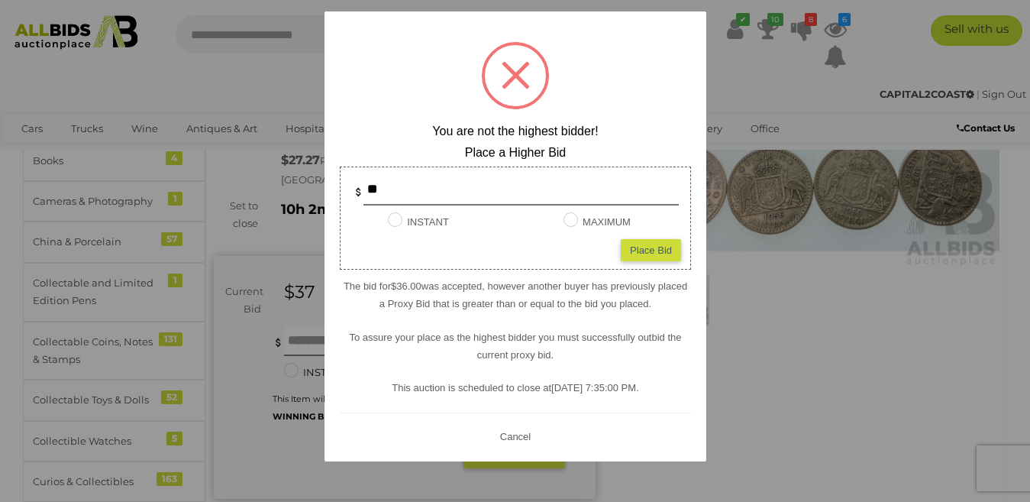
click at [519, 439] on button "Cancel" at bounding box center [515, 435] width 40 height 19
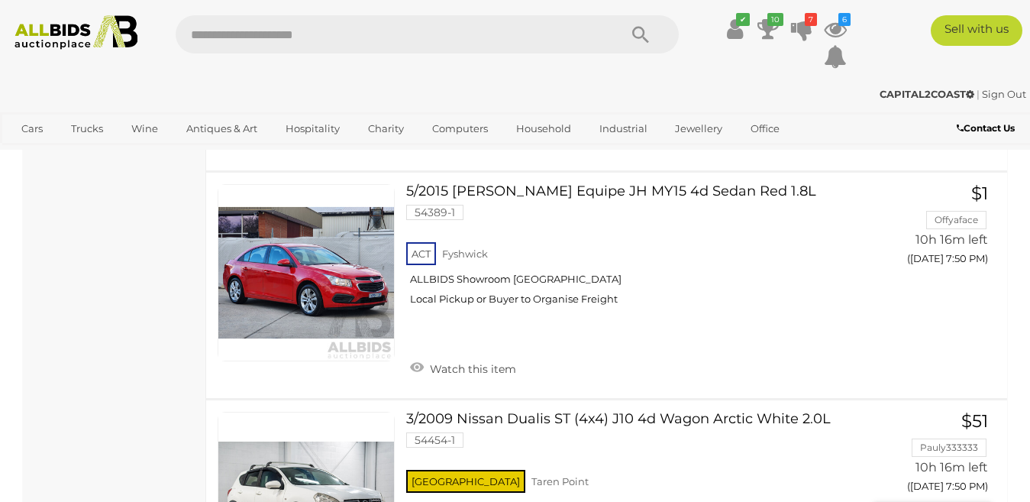
scroll to position [11789, 0]
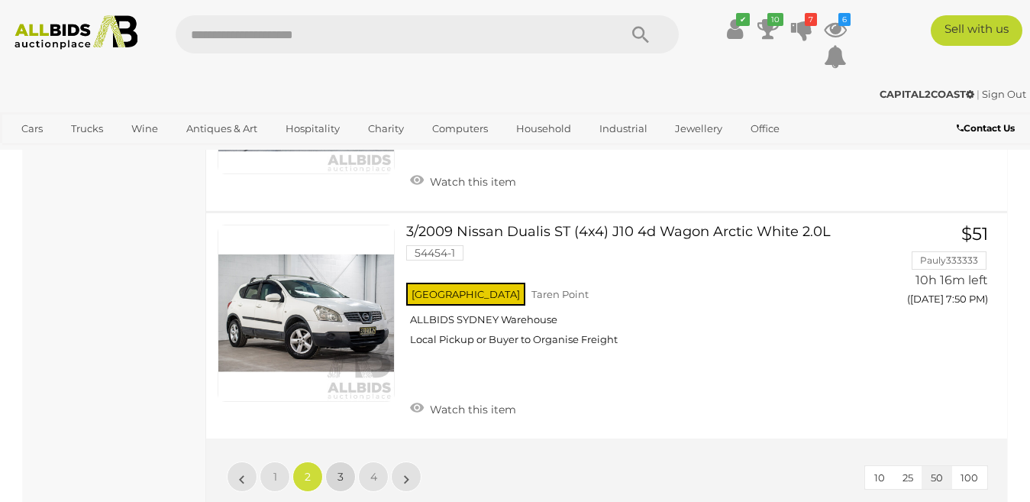
click at [338, 470] on span "3" at bounding box center [341, 477] width 6 height 14
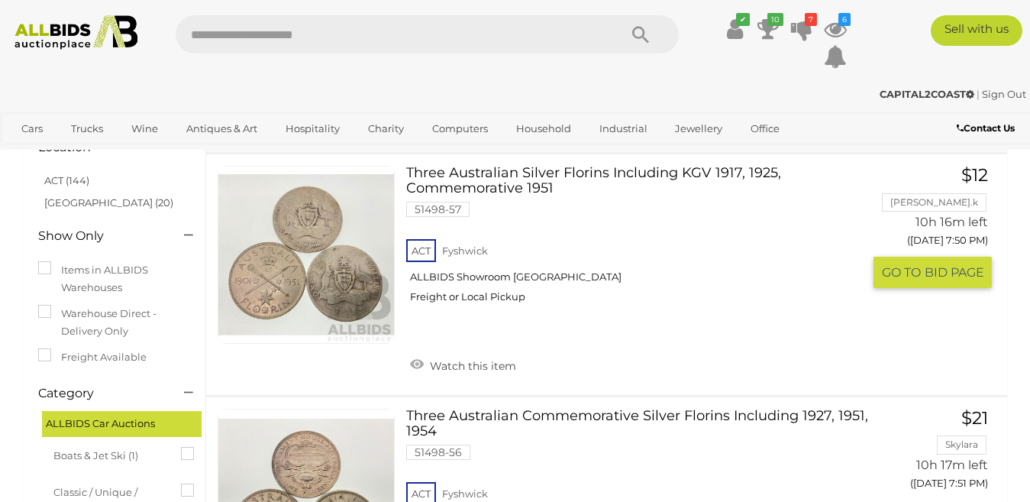
scroll to position [78, 0]
click at [354, 253] on link at bounding box center [306, 254] width 177 height 177
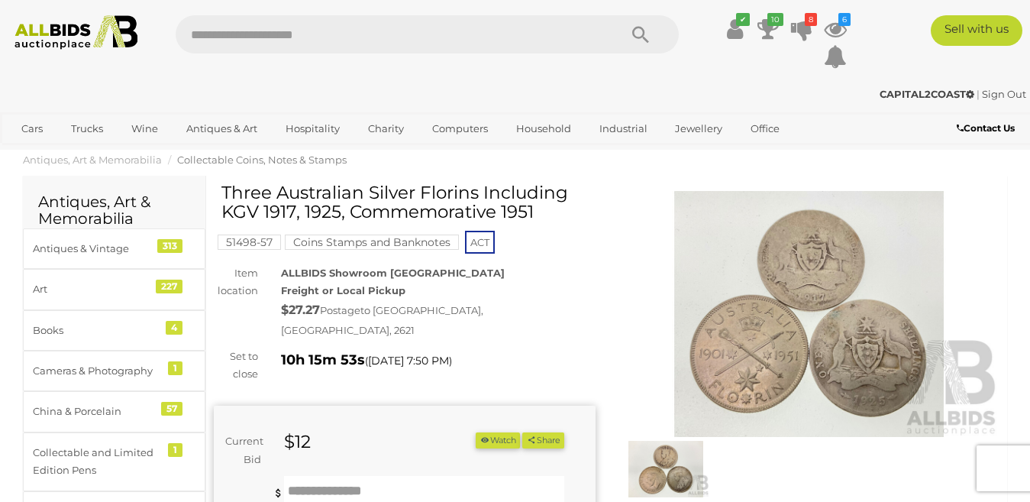
click at [813, 312] on img at bounding box center [810, 314] width 382 height 246
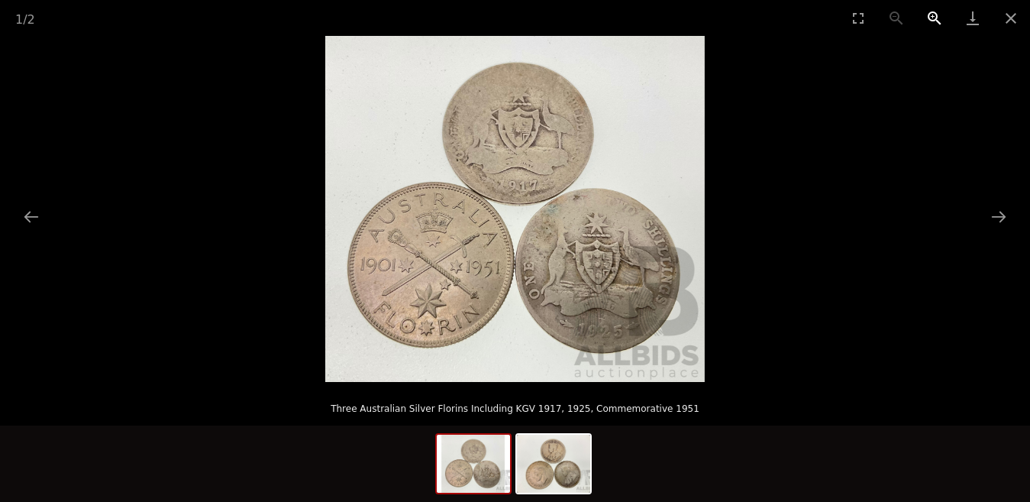
click at [938, 16] on button "Zoom in" at bounding box center [935, 18] width 38 height 36
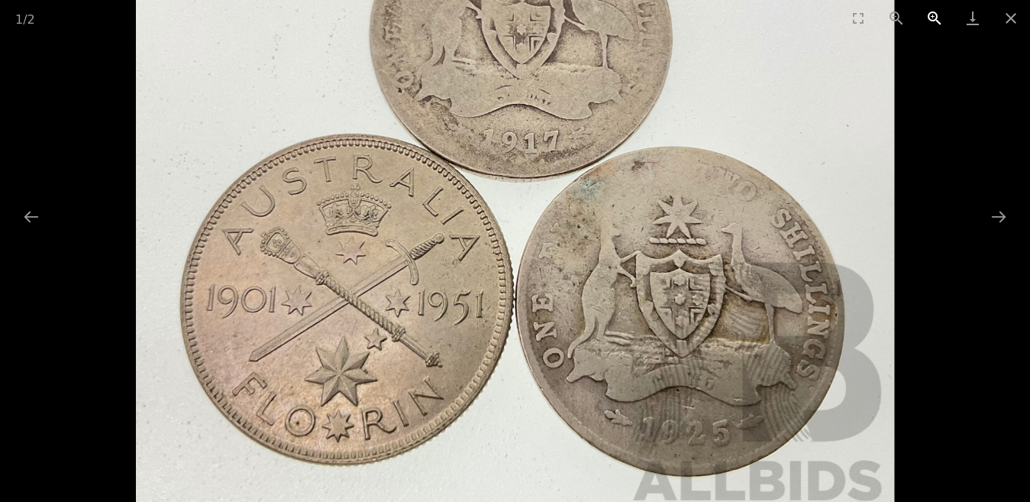
click at [938, 16] on button "Zoom in" at bounding box center [935, 18] width 38 height 36
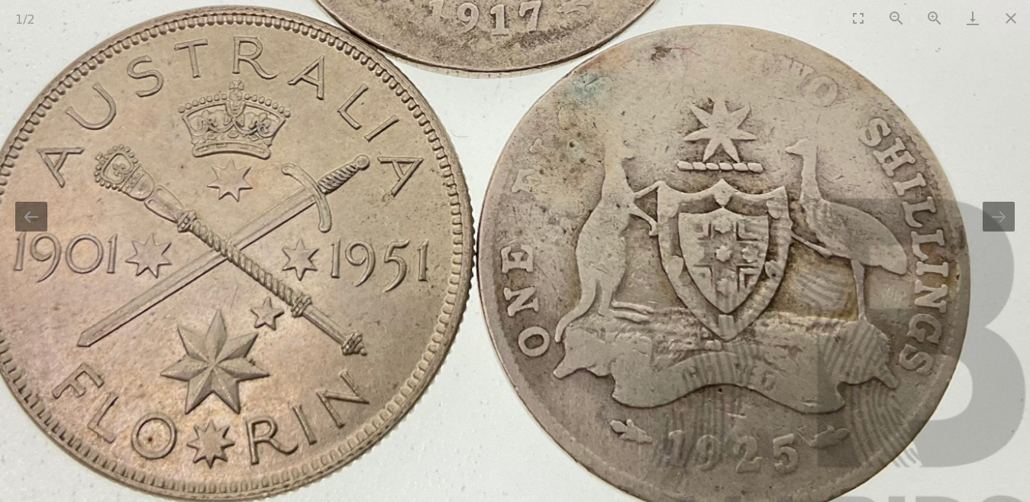
drag, startPoint x: 776, startPoint y: 176, endPoint x: 739, endPoint y: 74, distance: 108.0
click at [739, 74] on img at bounding box center [476, 87] width 1138 height 1038
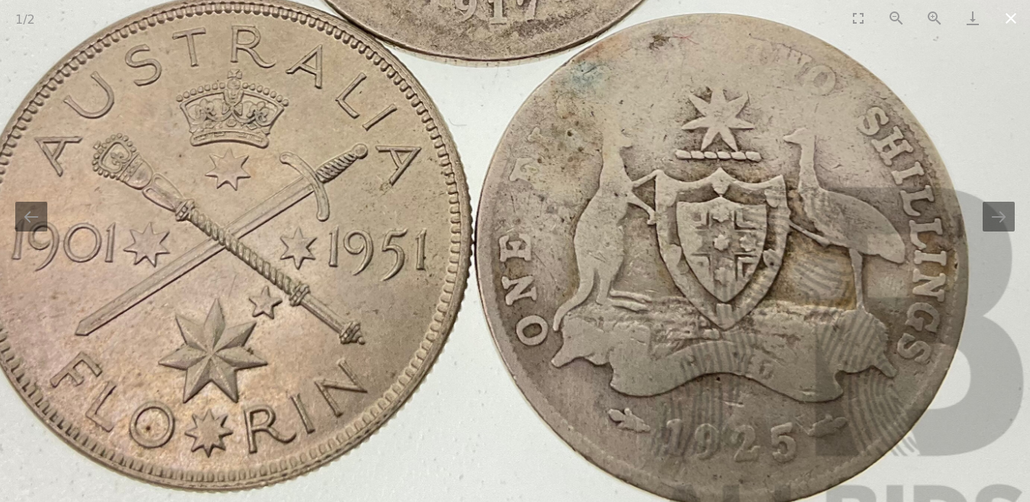
click at [1013, 20] on button "Close gallery" at bounding box center [1011, 18] width 38 height 36
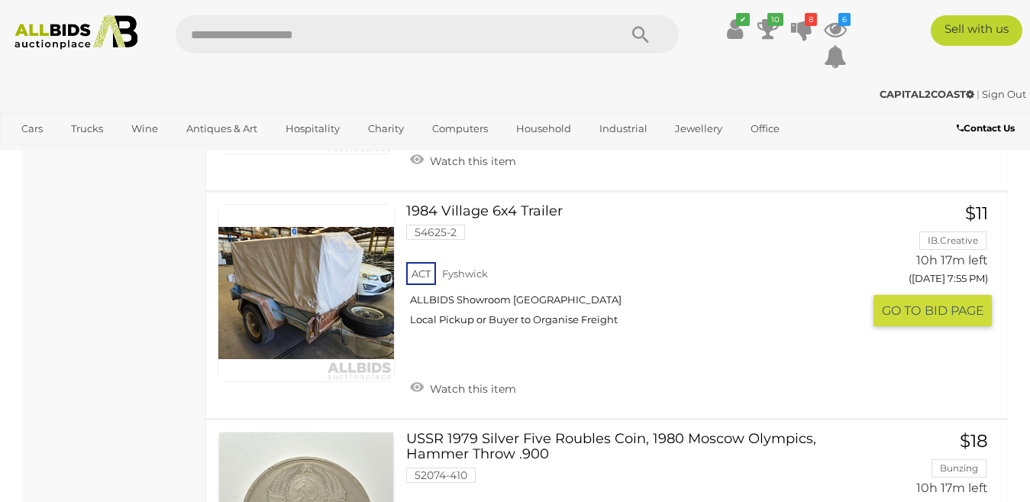
scroll to position [1682, 0]
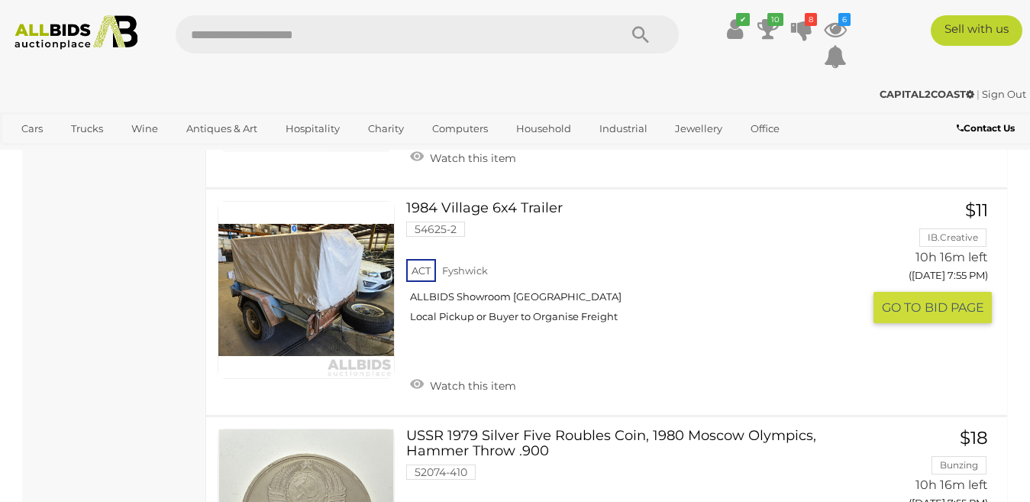
click at [342, 268] on link at bounding box center [306, 289] width 177 height 177
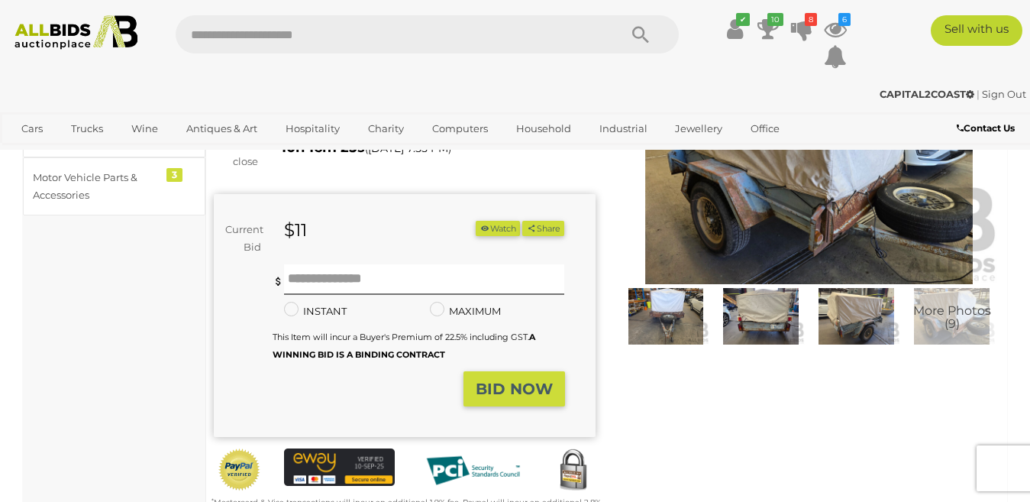
scroll to position [76, 0]
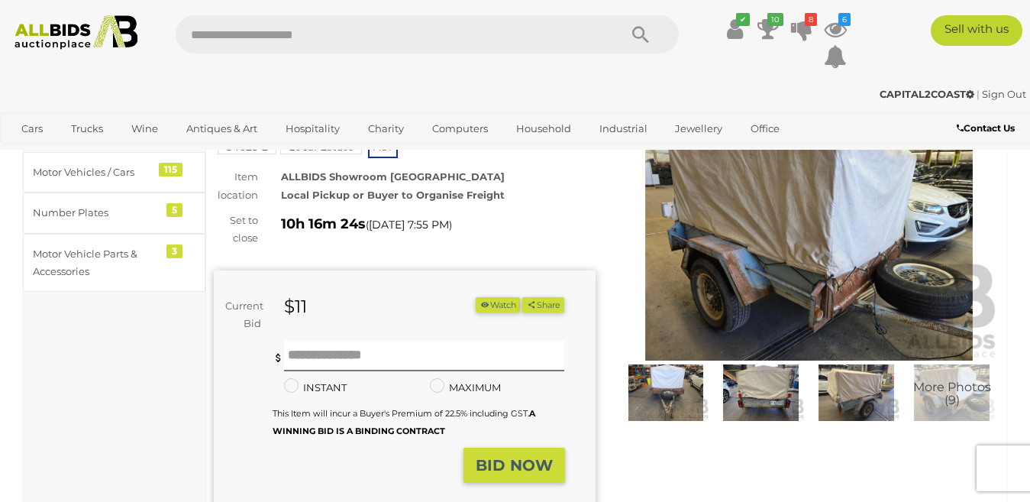
click at [962, 391] on span "More Photos (9)" at bounding box center [952, 393] width 78 height 27
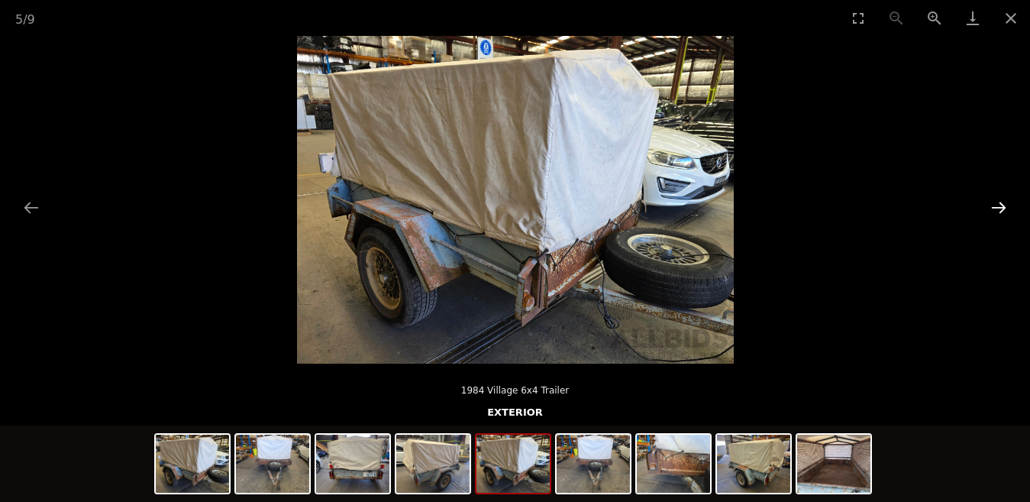
click at [1005, 205] on button "Next slide" at bounding box center [999, 207] width 32 height 30
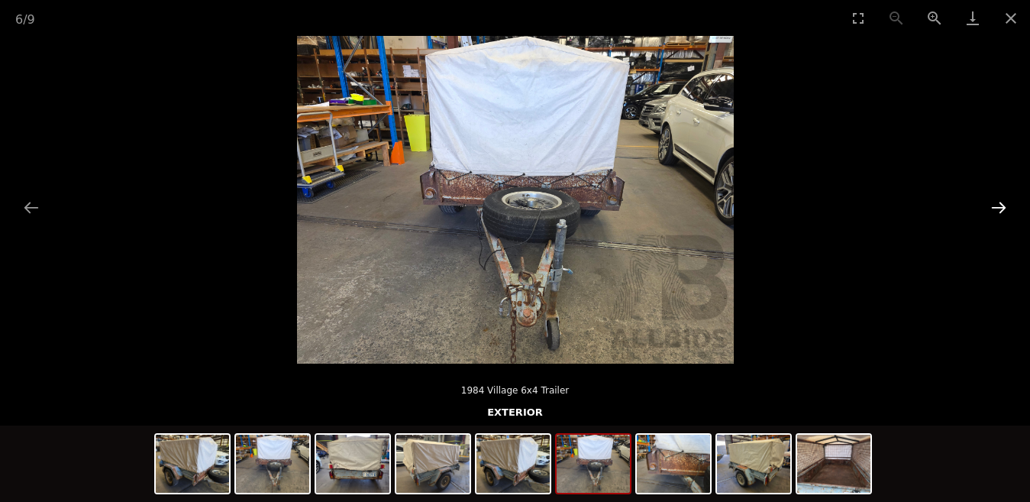
click at [1005, 205] on button "Next slide" at bounding box center [999, 207] width 32 height 30
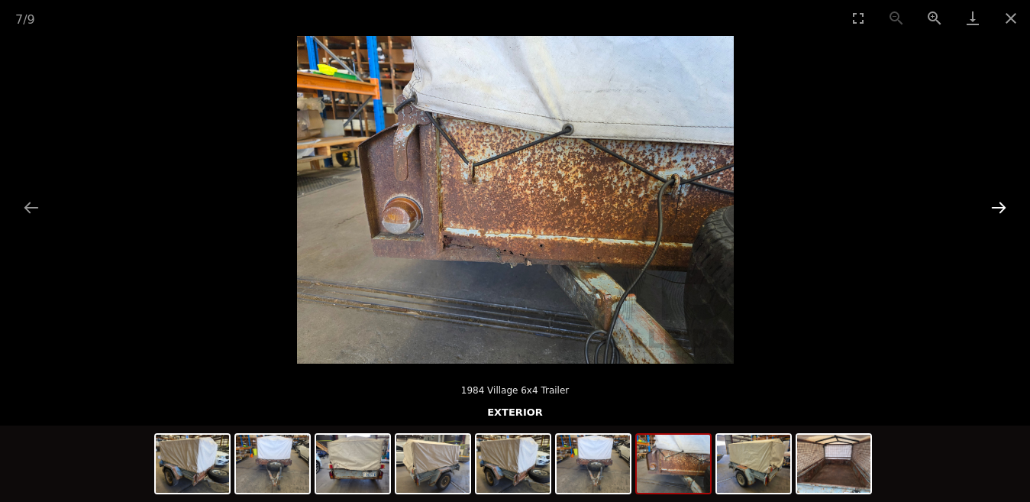
click at [1005, 205] on button "Next slide" at bounding box center [999, 207] width 32 height 30
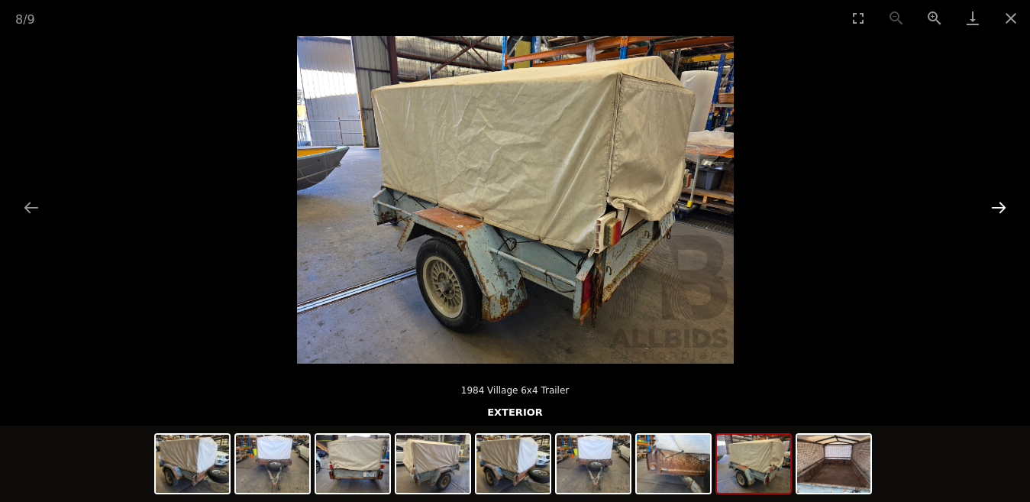
click at [1005, 205] on button "Next slide" at bounding box center [999, 207] width 32 height 30
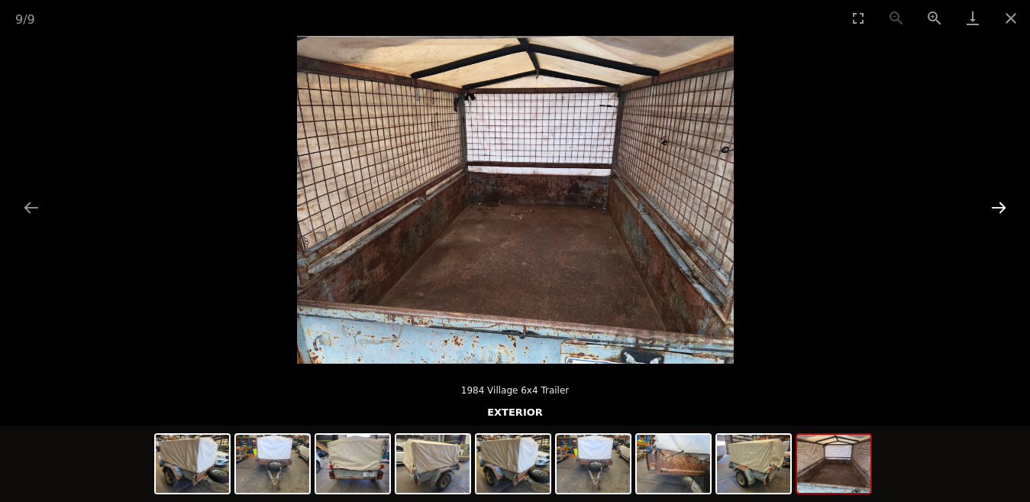
click at [1005, 205] on button "Next slide" at bounding box center [999, 207] width 32 height 30
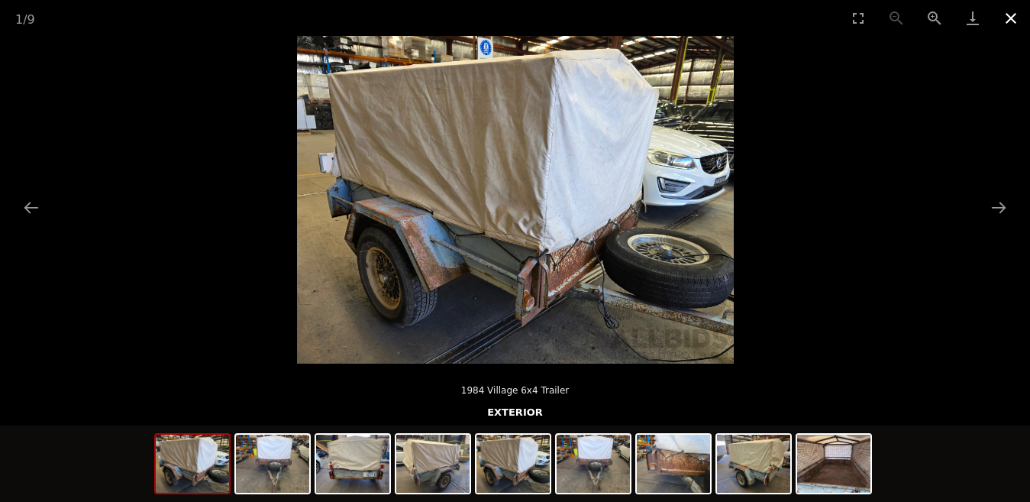
click at [1011, 20] on button "Close gallery" at bounding box center [1011, 18] width 38 height 36
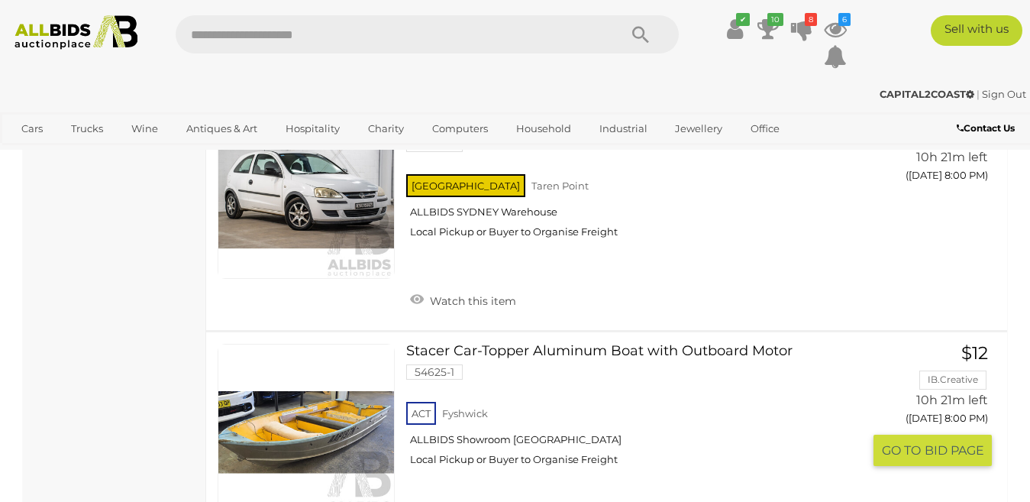
scroll to position [3056, 0]
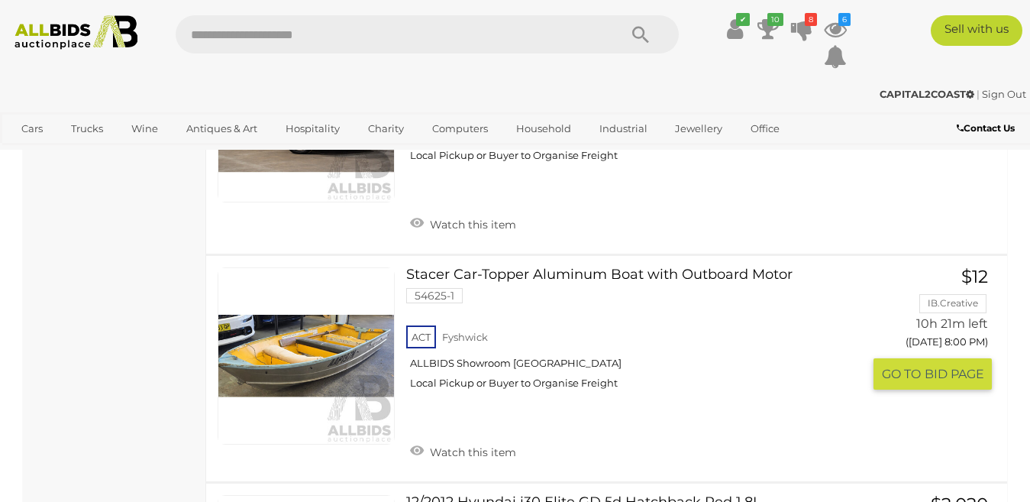
click at [333, 320] on link at bounding box center [306, 355] width 177 height 177
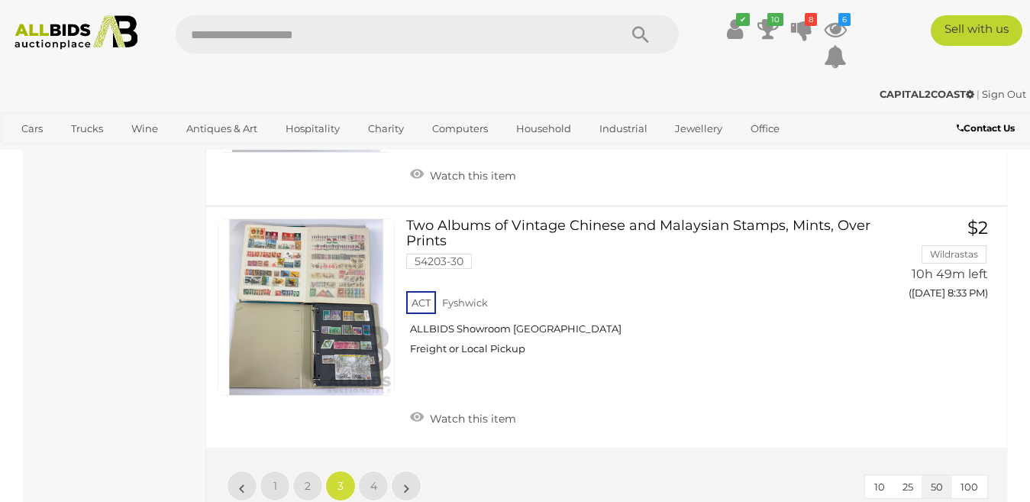
scroll to position [11915, 0]
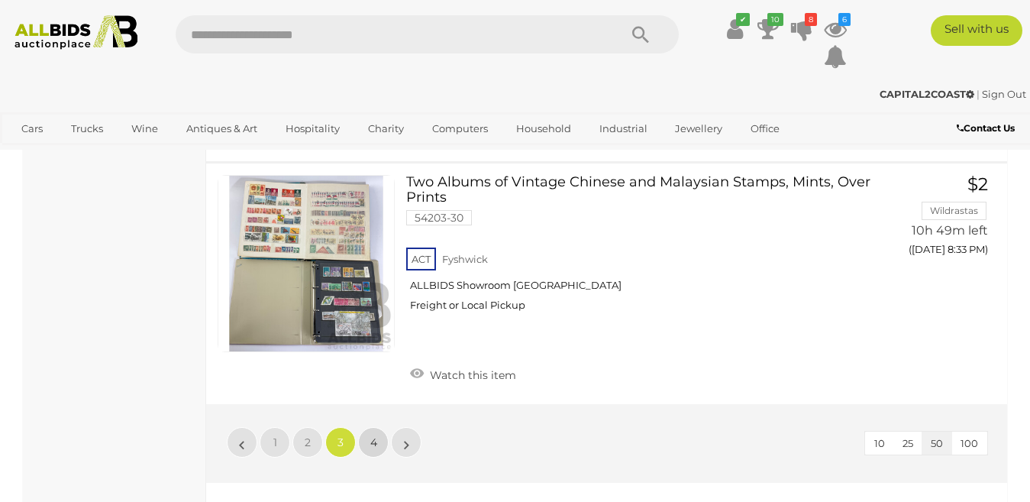
click at [377, 427] on link "4" at bounding box center [373, 442] width 31 height 31
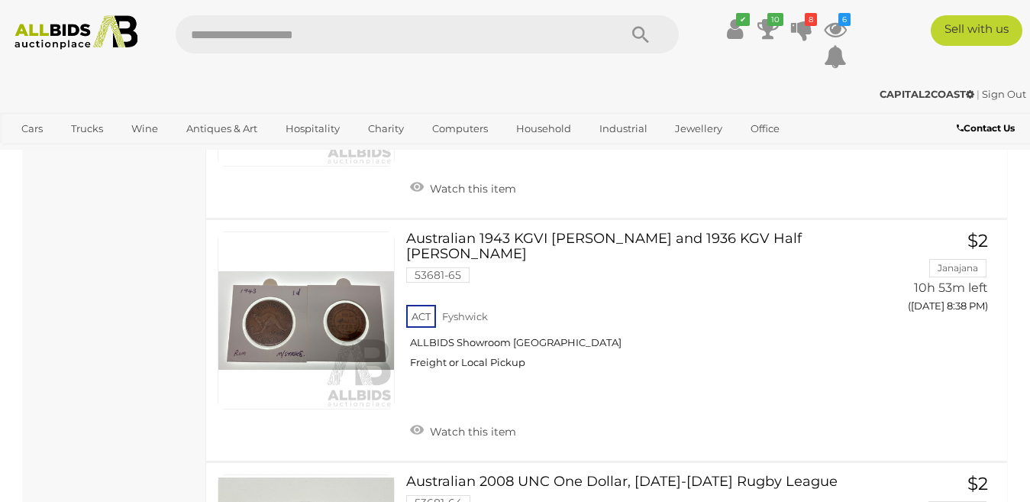
scroll to position [994, 0]
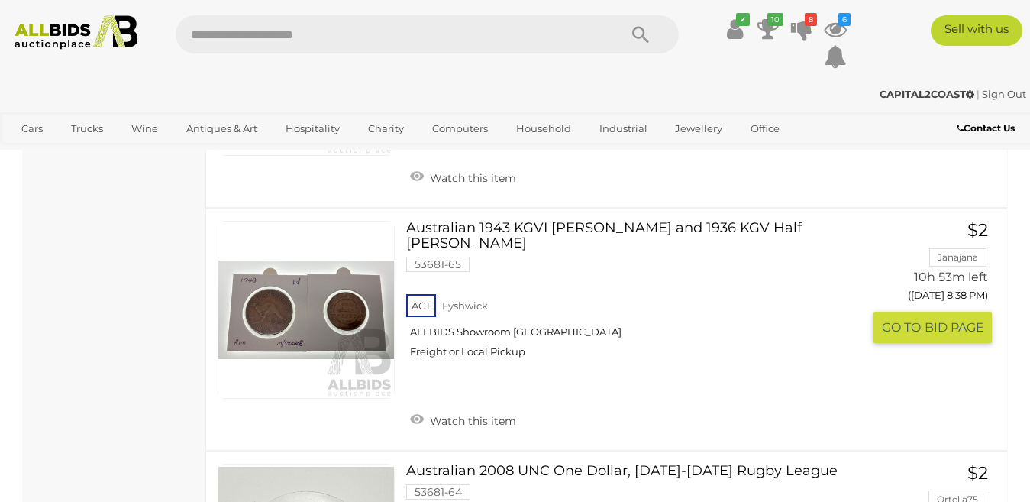
click at [556, 229] on link "Australian 1943 KGVI Penny and 1936 KGV Half Penny 53681-65 ACT Fyshwick" at bounding box center [640, 295] width 444 height 149
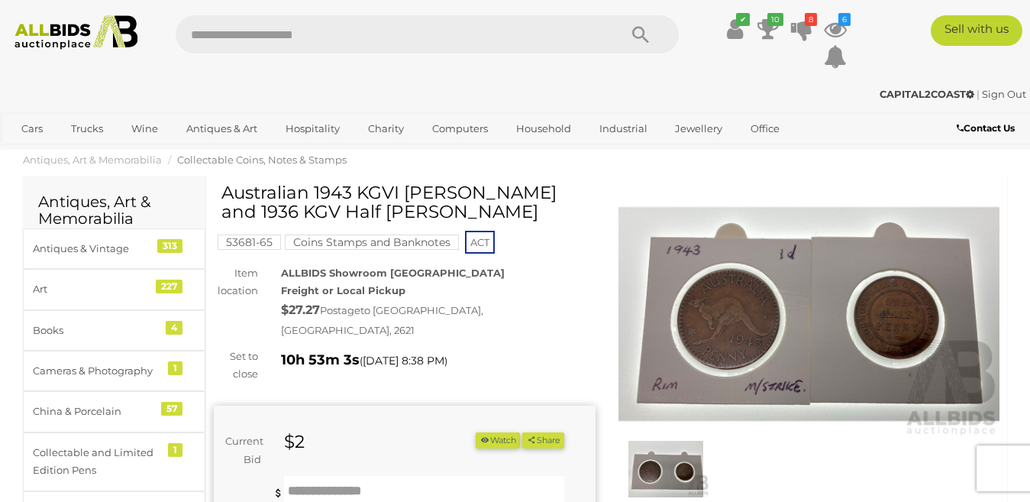
click at [740, 302] on img at bounding box center [810, 314] width 382 height 246
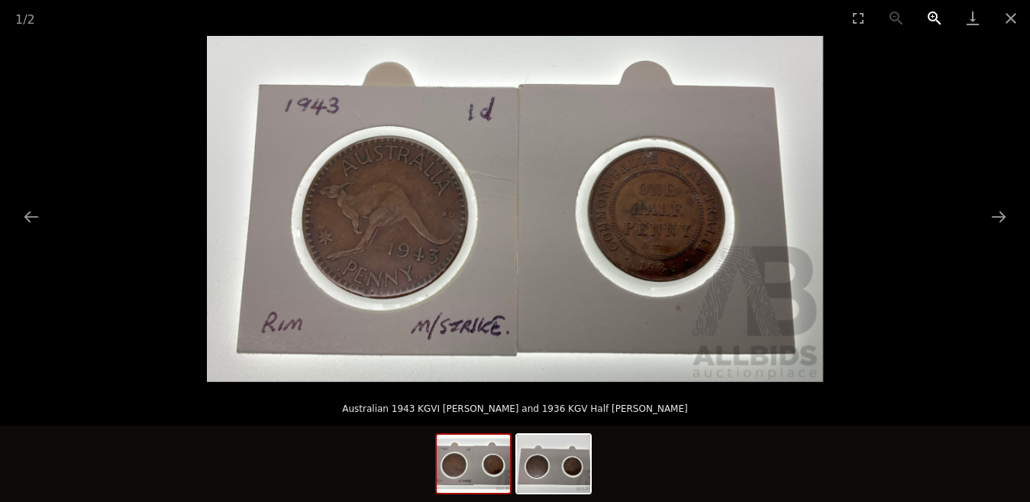
click at [932, 15] on button "Zoom in" at bounding box center [935, 18] width 38 height 36
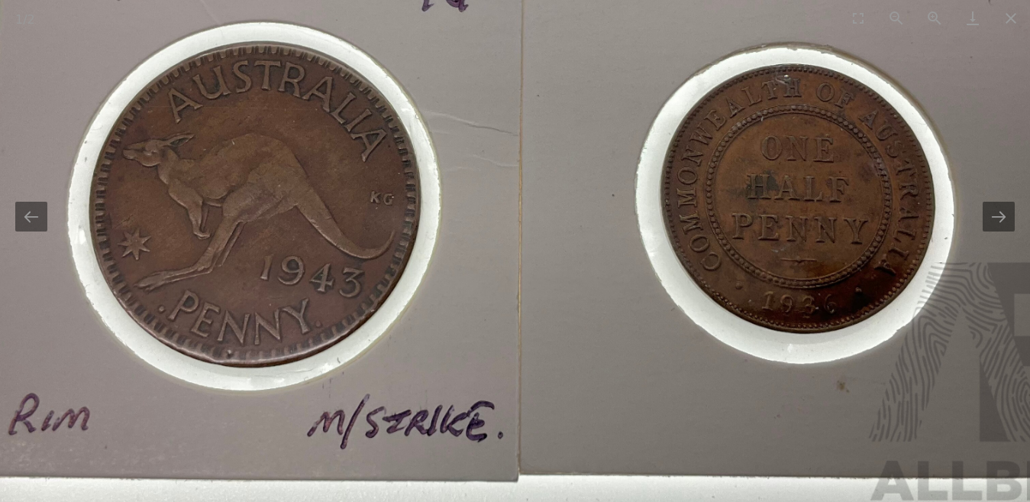
click at [575, 219] on img at bounding box center [514, 188] width 1233 height 692
click at [568, 225] on img at bounding box center [514, 188] width 1233 height 692
drag, startPoint x: 567, startPoint y: 226, endPoint x: 535, endPoint y: 235, distance: 32.6
click at [539, 233] on img at bounding box center [514, 188] width 1233 height 692
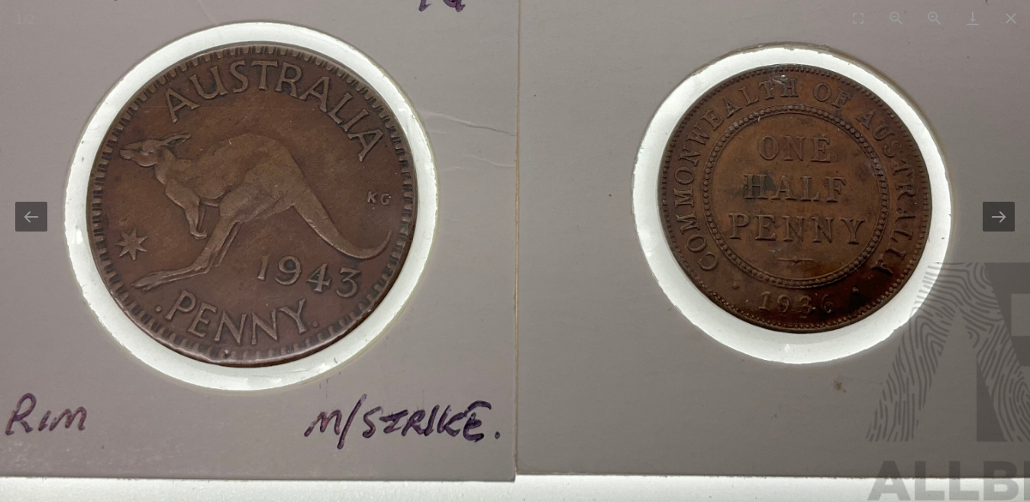
click at [526, 240] on img at bounding box center [511, 188] width 1233 height 692
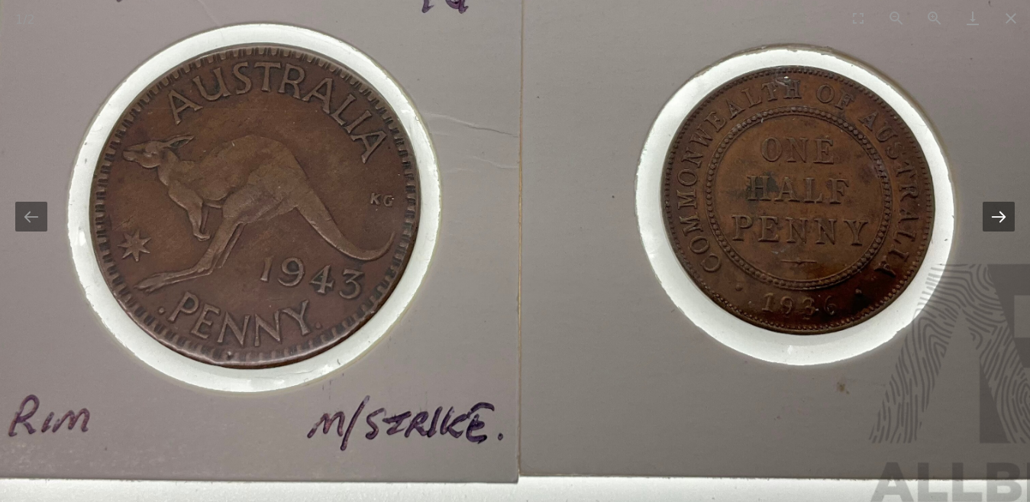
click at [1013, 228] on button "Next slide" at bounding box center [999, 217] width 32 height 30
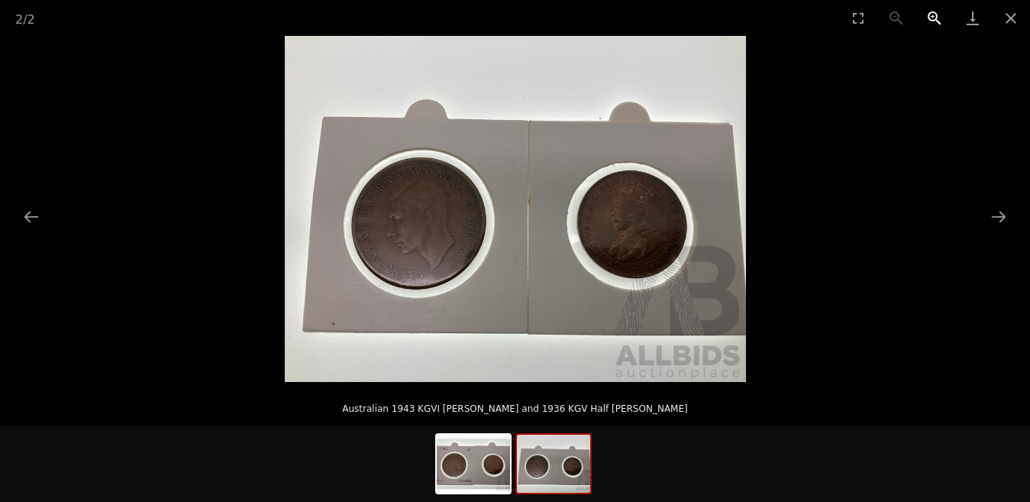
click at [932, 15] on button "Zoom in" at bounding box center [935, 18] width 38 height 36
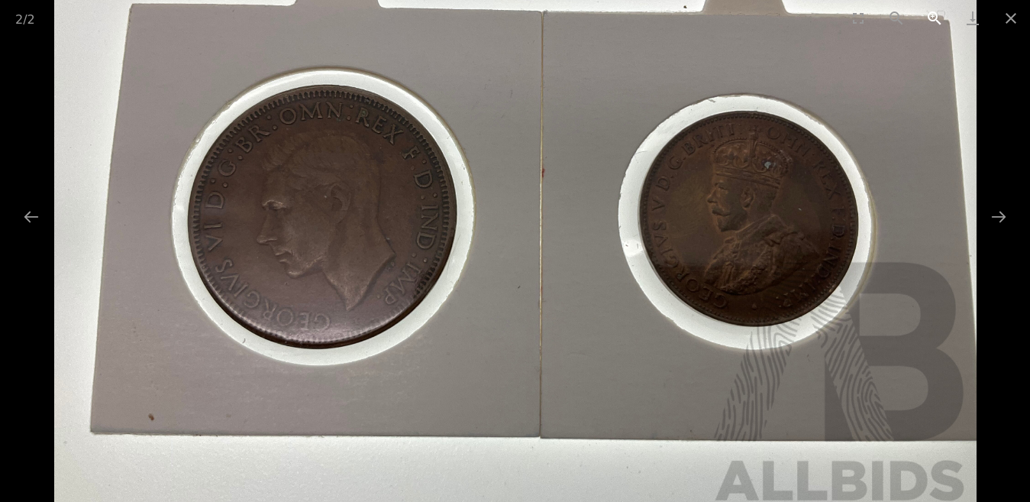
click at [932, 15] on button "Zoom in" at bounding box center [935, 18] width 38 height 36
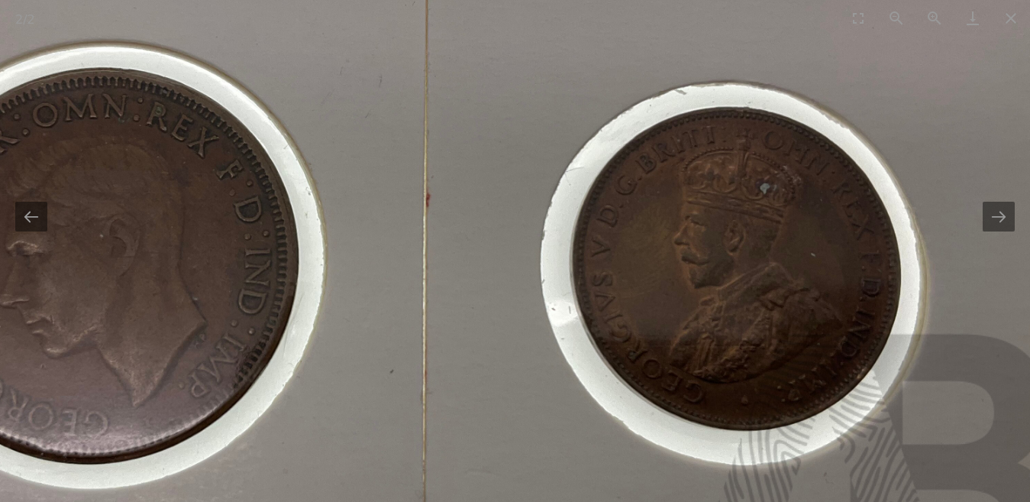
drag, startPoint x: 779, startPoint y: 272, endPoint x: 650, endPoint y: 328, distance: 140.6
click at [650, 328] on img at bounding box center [387, 223] width 1384 height 1038
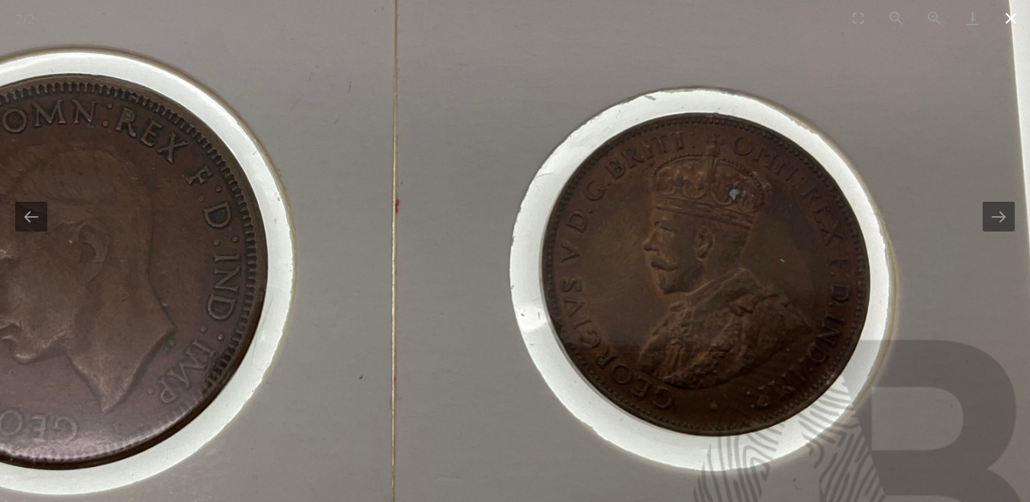
click at [1013, 17] on button "Close gallery" at bounding box center [1011, 18] width 38 height 36
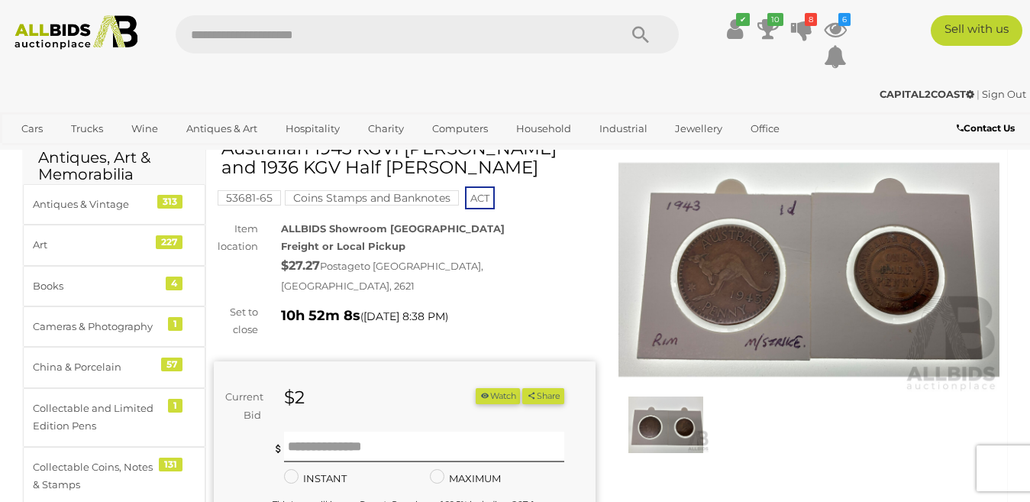
scroll to position [76, 0]
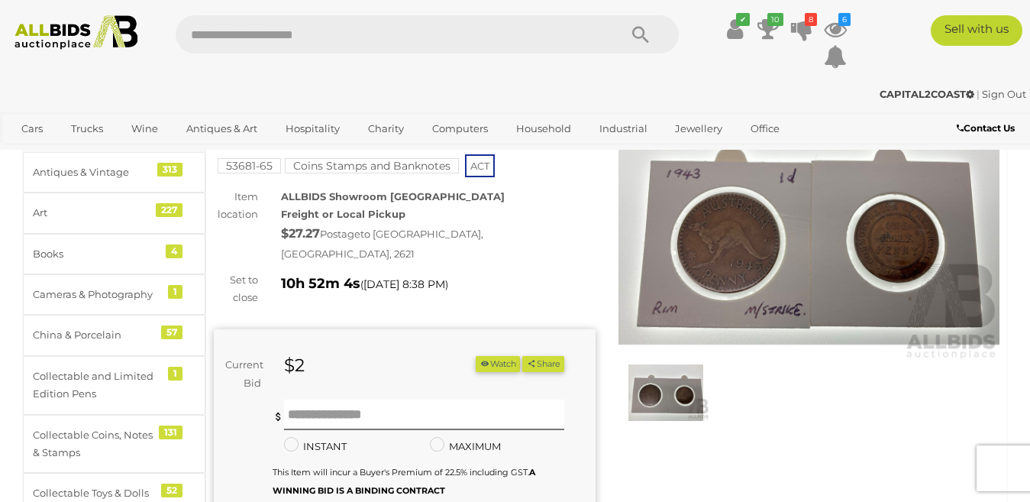
click at [901, 257] on img at bounding box center [810, 238] width 382 height 246
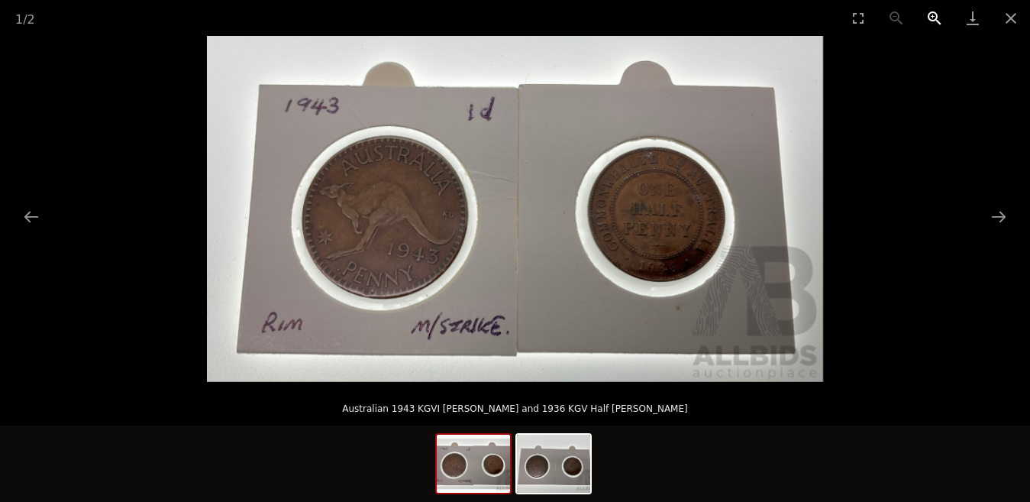
click at [928, 13] on button "Zoom in" at bounding box center [935, 18] width 38 height 36
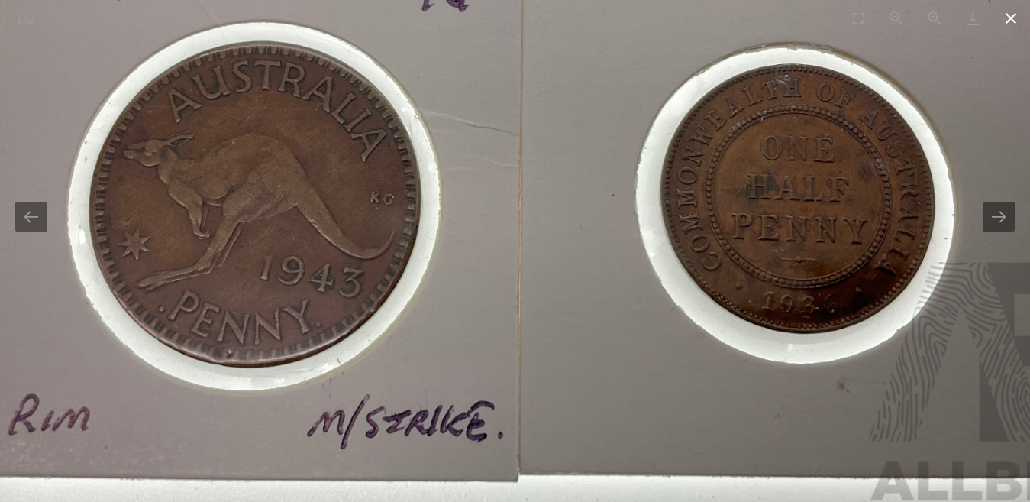
click at [1009, 12] on button "Close gallery" at bounding box center [1011, 18] width 38 height 36
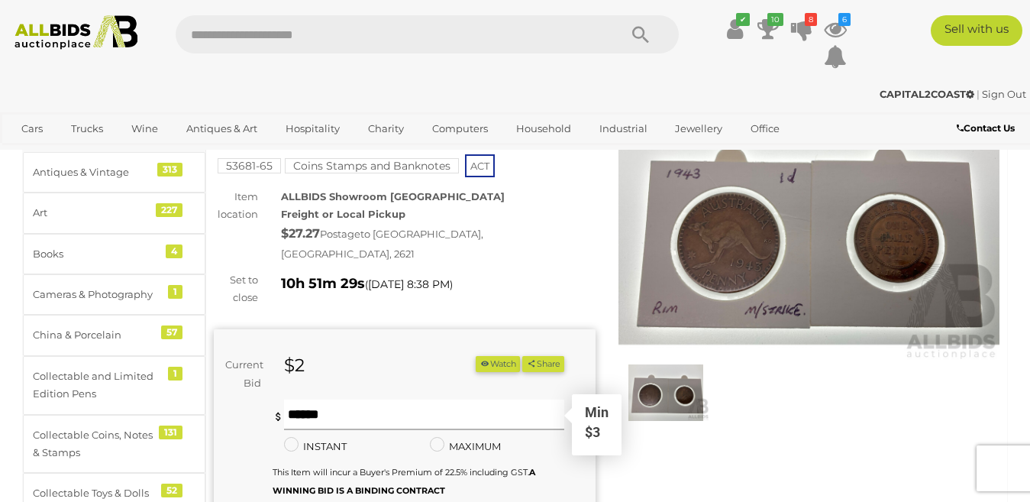
click at [309, 403] on input "text" at bounding box center [424, 414] width 281 height 31
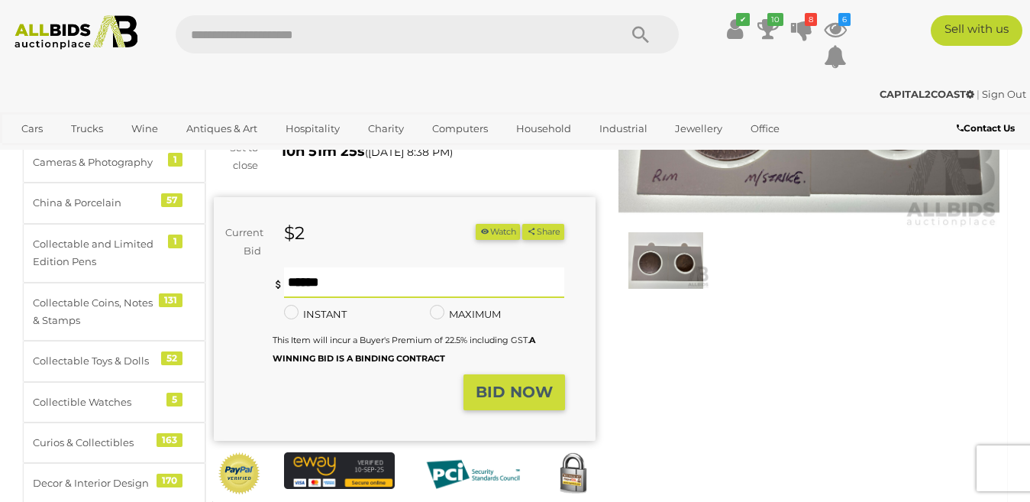
scroll to position [229, 0]
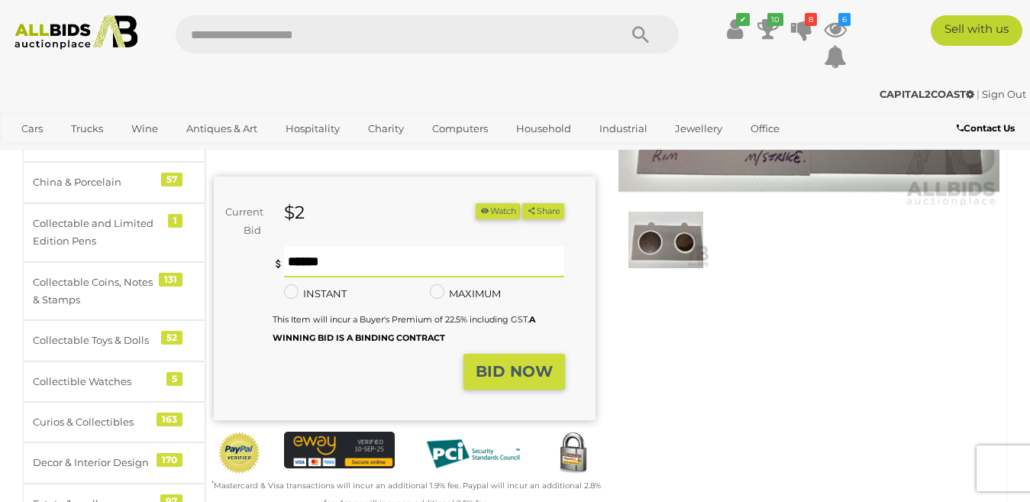
type input "*"
click at [512, 362] on strong "BID NOW" at bounding box center [514, 371] width 77 height 18
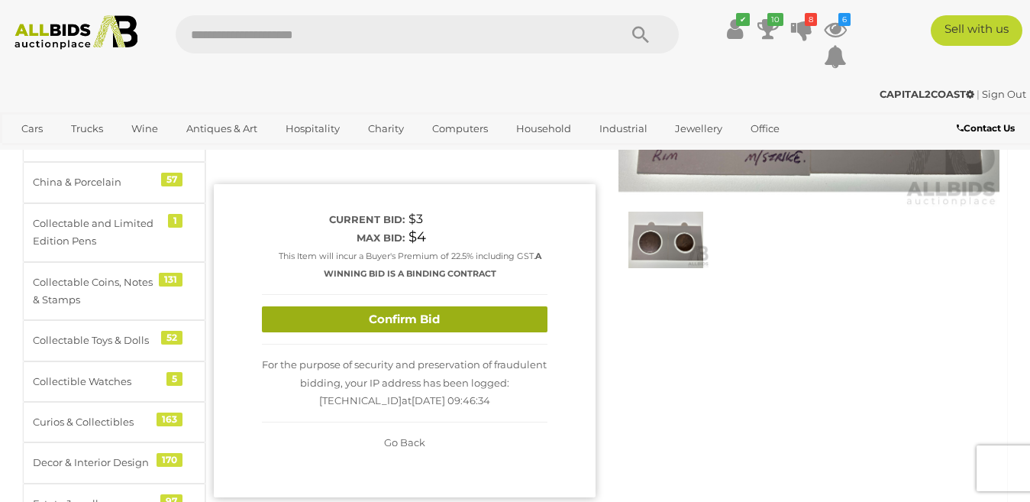
click at [493, 306] on button "Confirm Bid" at bounding box center [405, 319] width 286 height 27
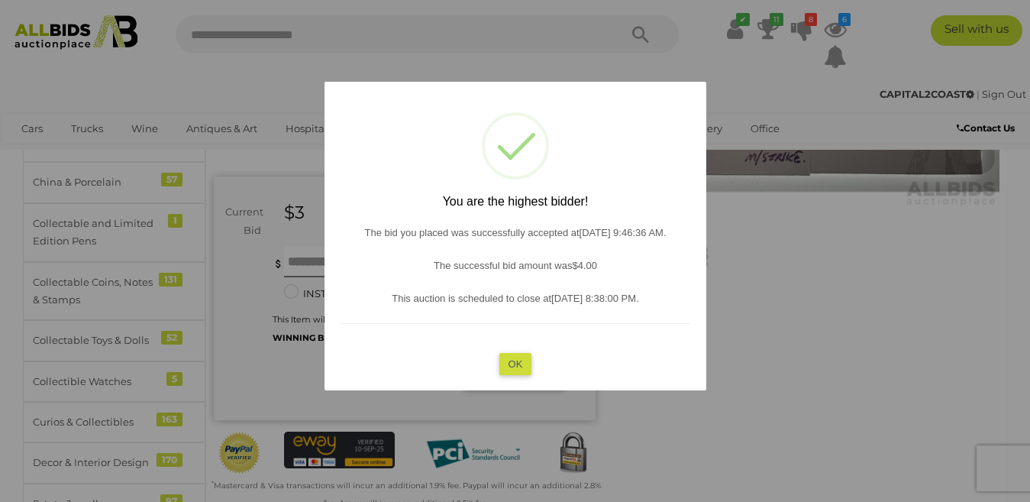
click at [521, 361] on button "OK" at bounding box center [515, 363] width 33 height 22
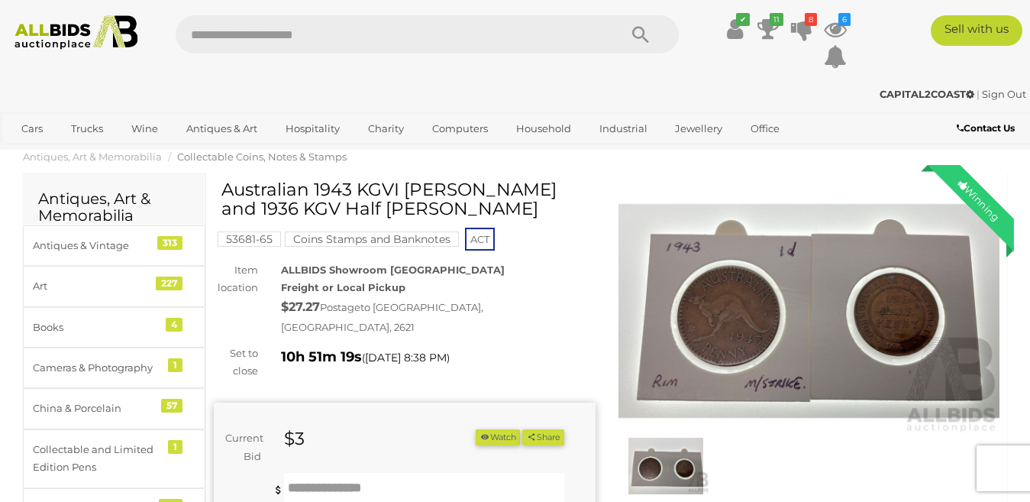
scroll to position [0, 0]
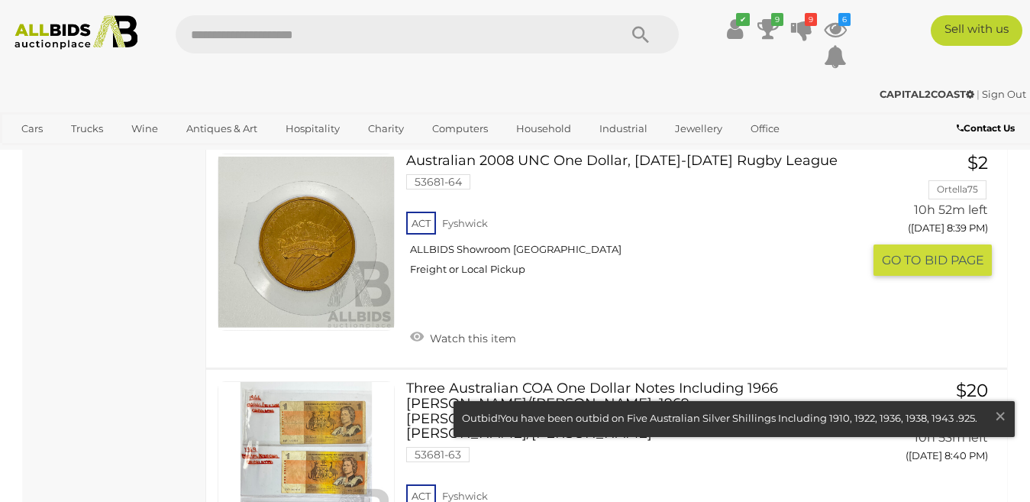
scroll to position [1376, 0]
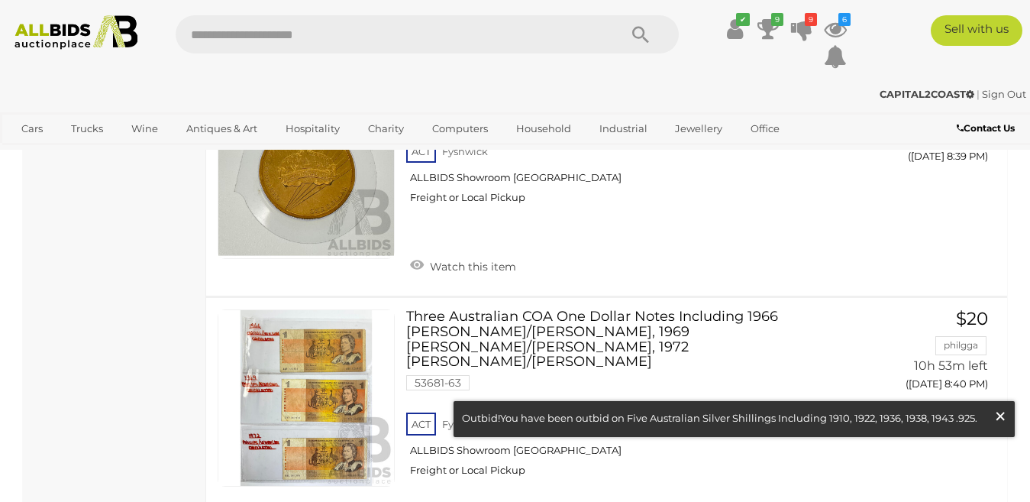
click at [1001, 416] on span "×" at bounding box center [1001, 416] width 14 height 30
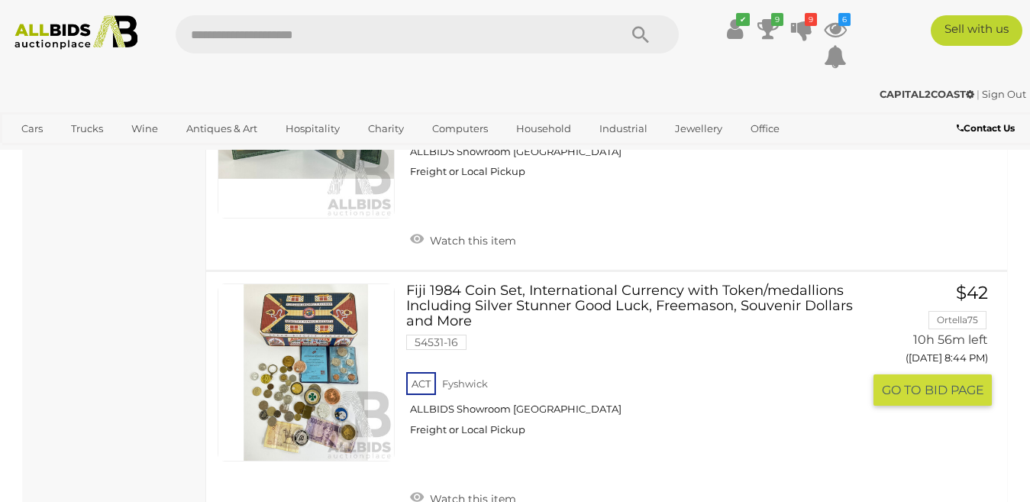
scroll to position [2369, 0]
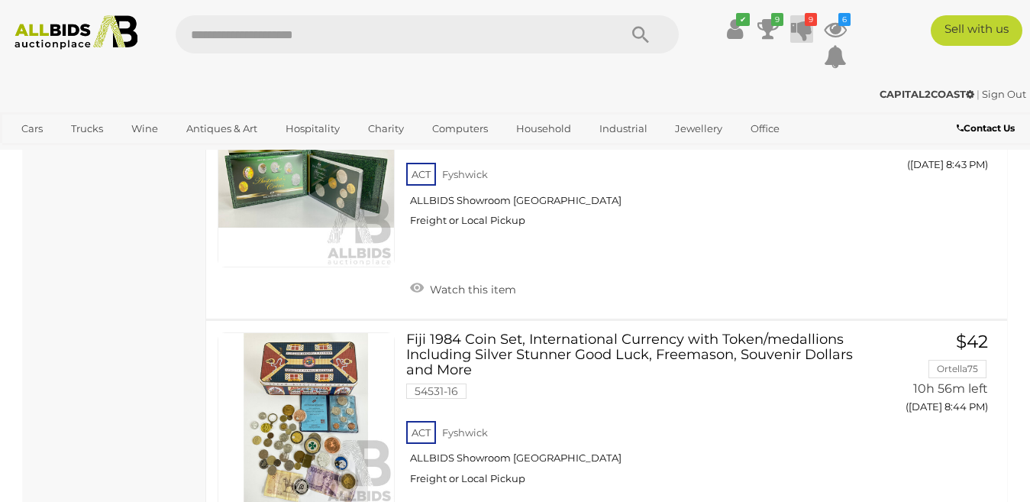
click at [803, 24] on icon at bounding box center [801, 28] width 21 height 27
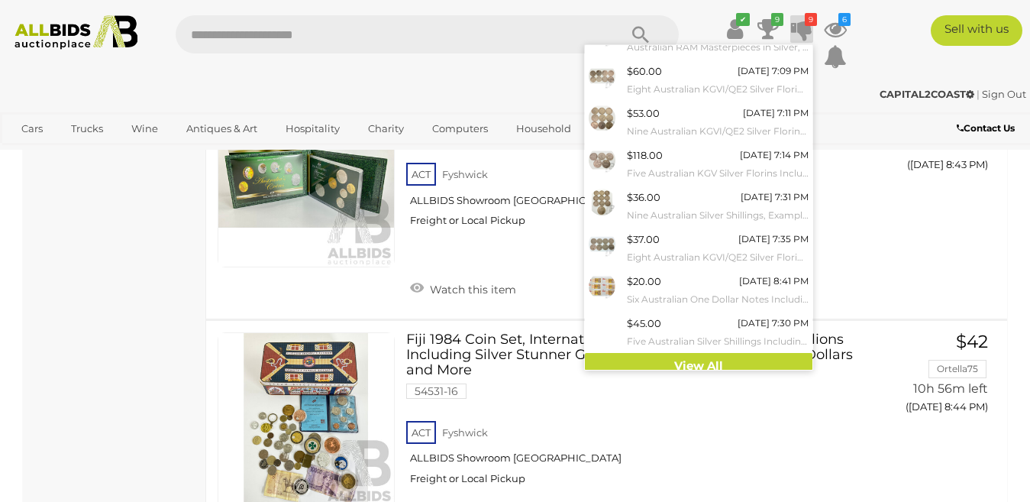
scroll to position [120, 0]
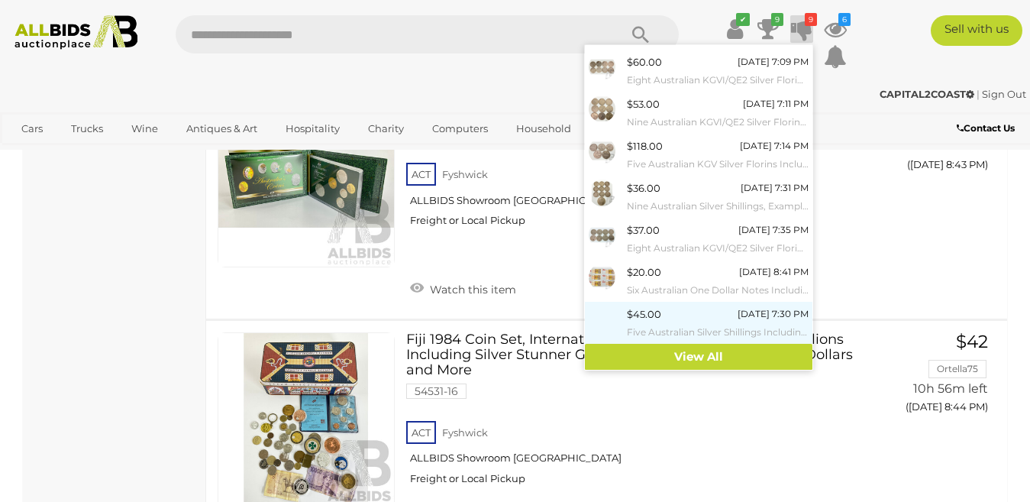
click at [645, 318] on div "$45.00" at bounding box center [644, 314] width 34 height 18
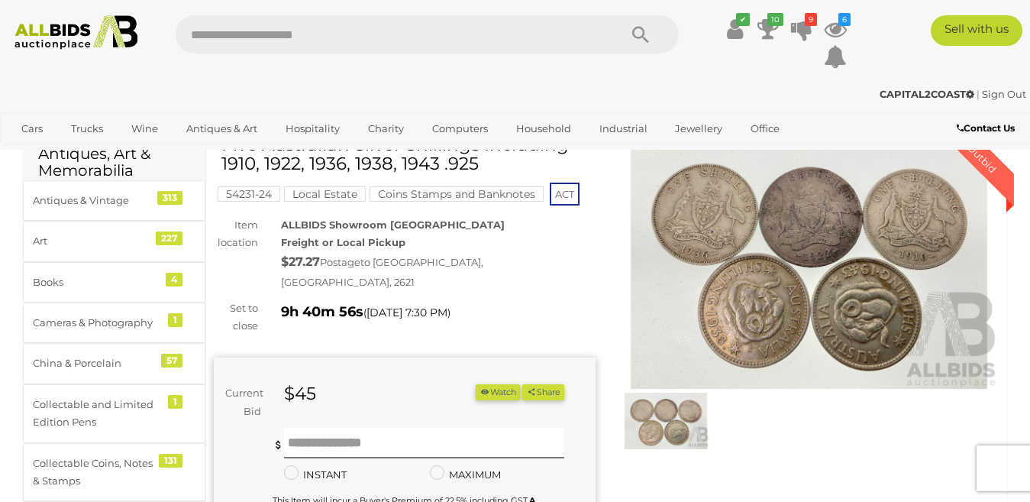
scroll to position [153, 0]
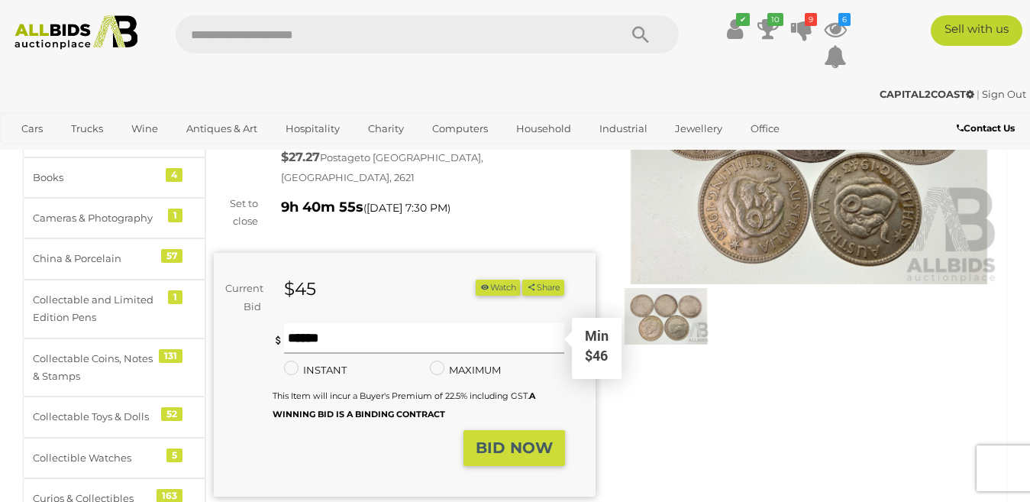
click at [309, 323] on input "text" at bounding box center [424, 338] width 281 height 31
type input "**"
click at [512, 430] on button "BID NOW" at bounding box center [515, 448] width 102 height 36
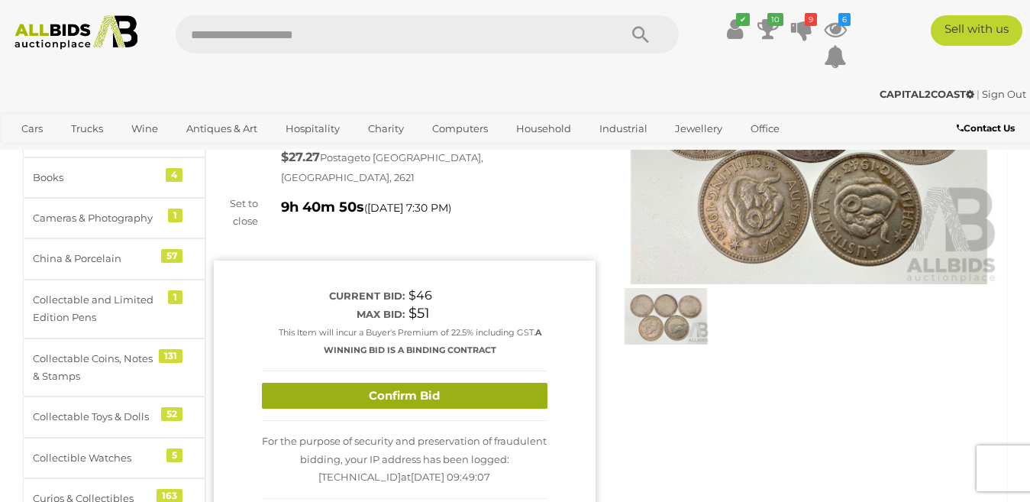
click at [473, 383] on button "Confirm Bid" at bounding box center [405, 396] width 286 height 27
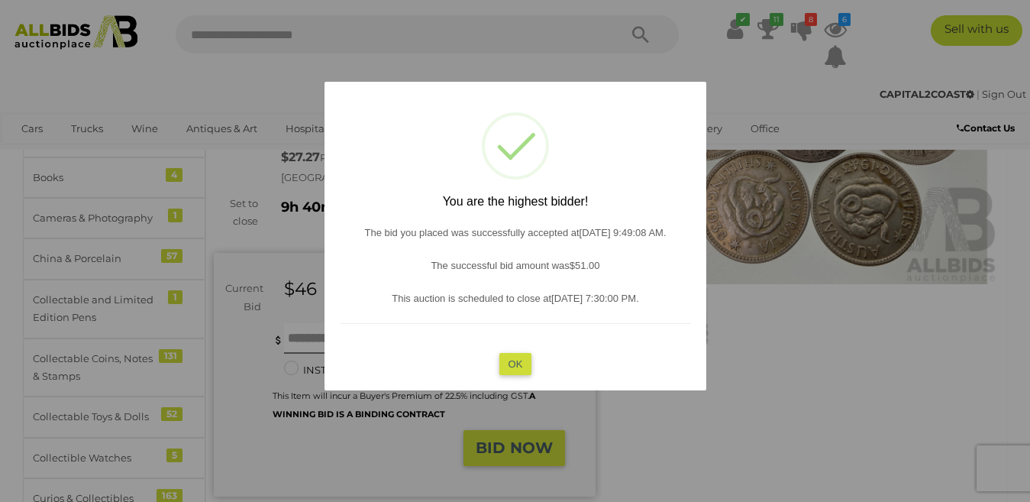
click at [520, 360] on button "OK" at bounding box center [515, 363] width 33 height 22
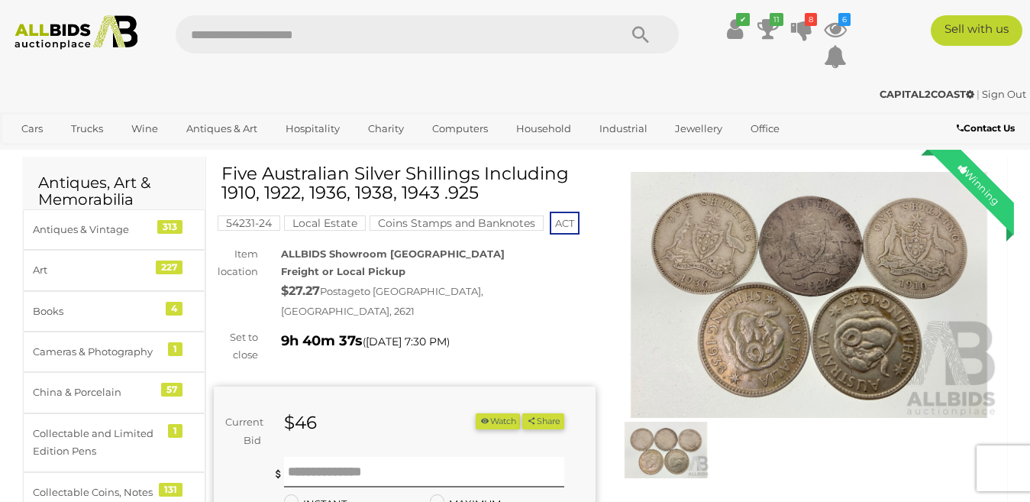
scroll to position [0, 0]
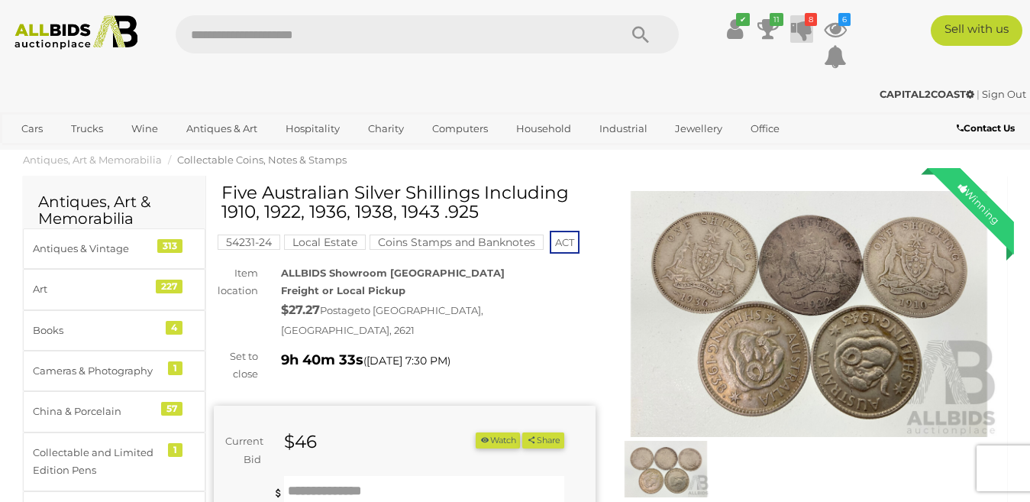
click at [803, 28] on icon at bounding box center [801, 28] width 21 height 27
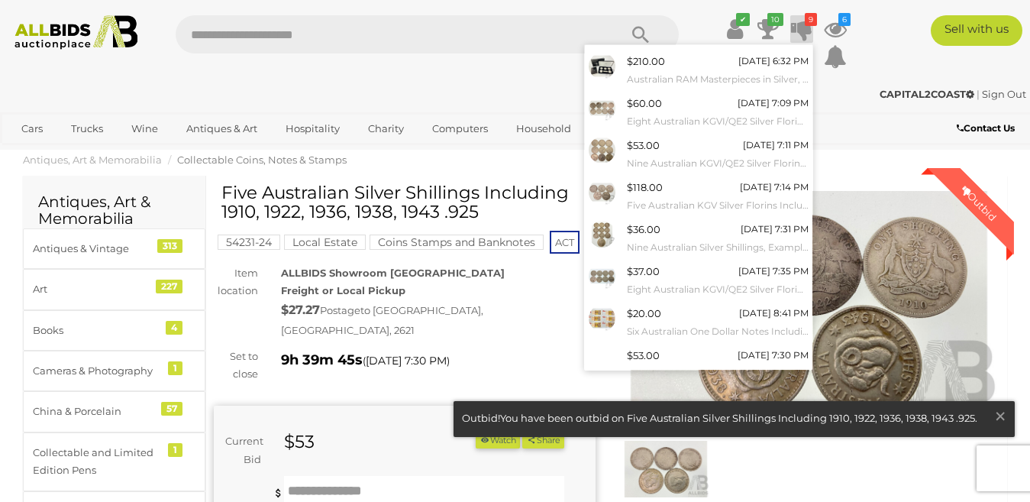
scroll to position [80, 0]
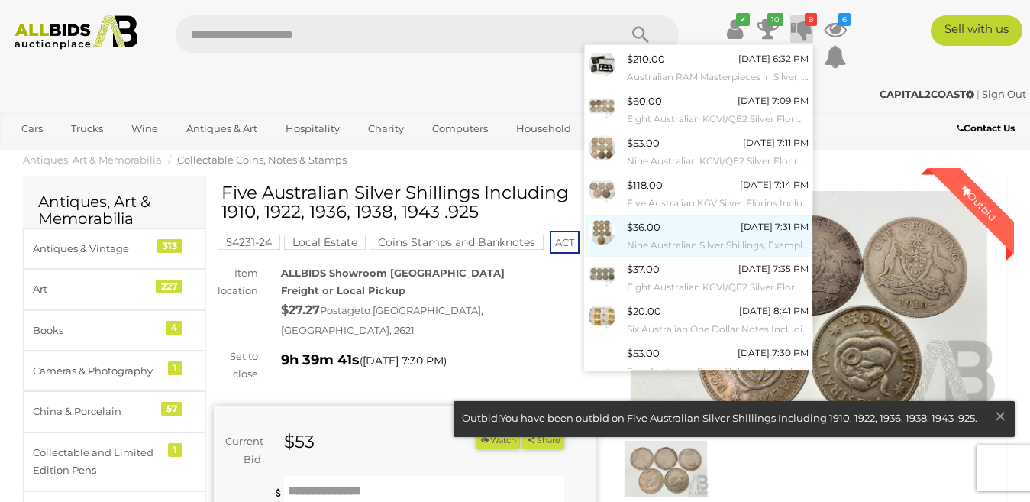
click at [599, 234] on img at bounding box center [602, 231] width 27 height 27
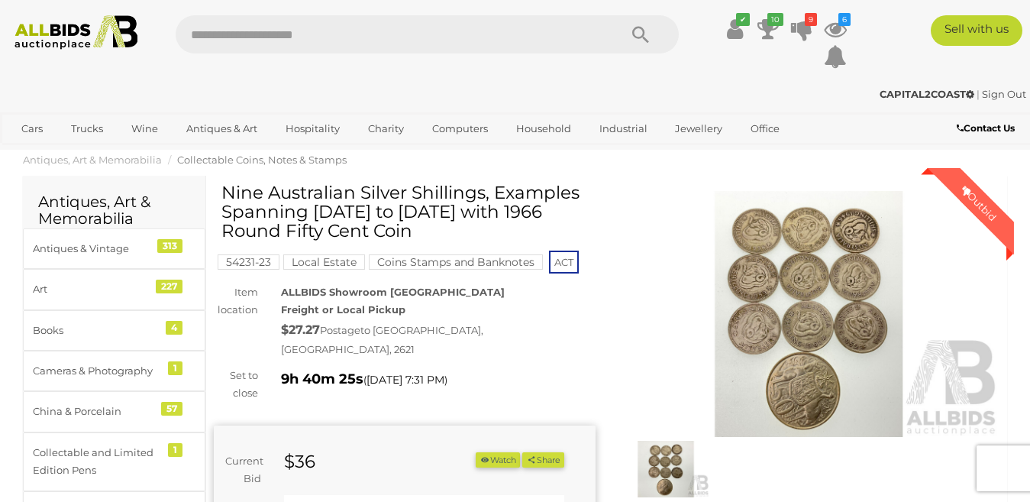
click at [812, 308] on img at bounding box center [810, 314] width 382 height 246
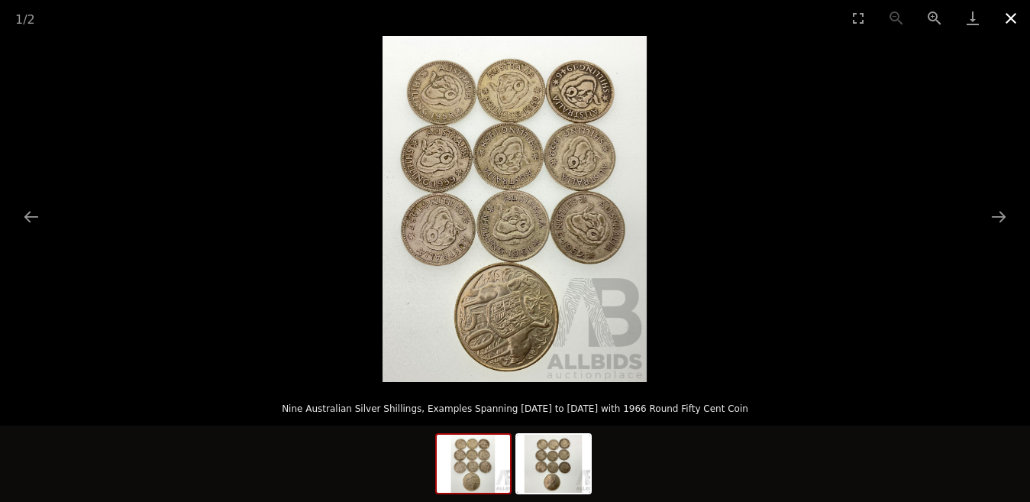
click at [1010, 17] on button "Close gallery" at bounding box center [1011, 18] width 38 height 36
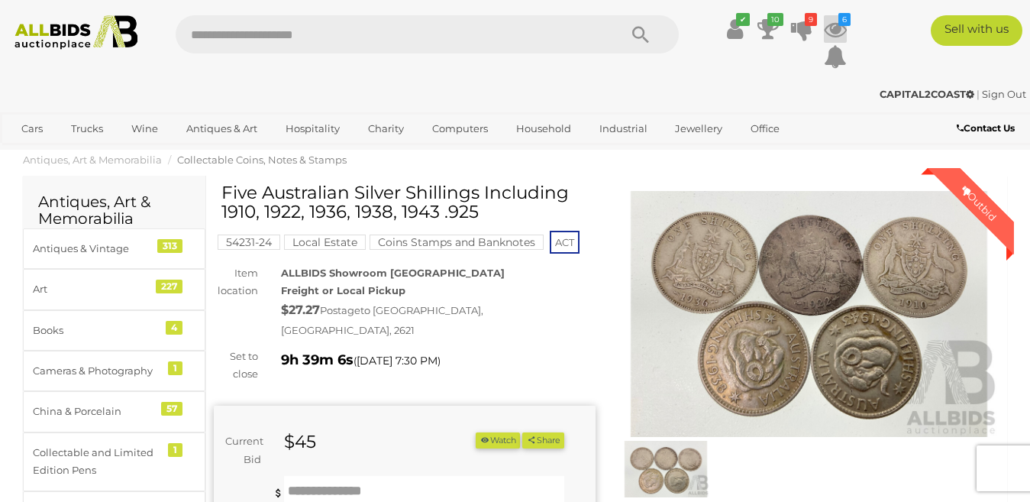
click at [833, 27] on icon at bounding box center [835, 28] width 23 height 27
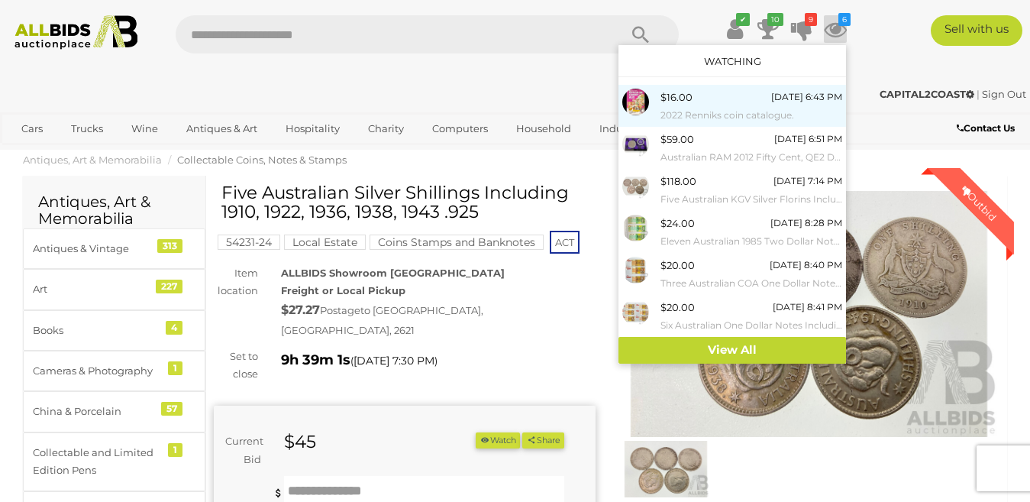
click at [696, 98] on div "$16.00 Today 6:43 PM 2022 Renniks coin catalogue." at bounding box center [752, 106] width 182 height 34
